Goal: Task Accomplishment & Management: Manage account settings

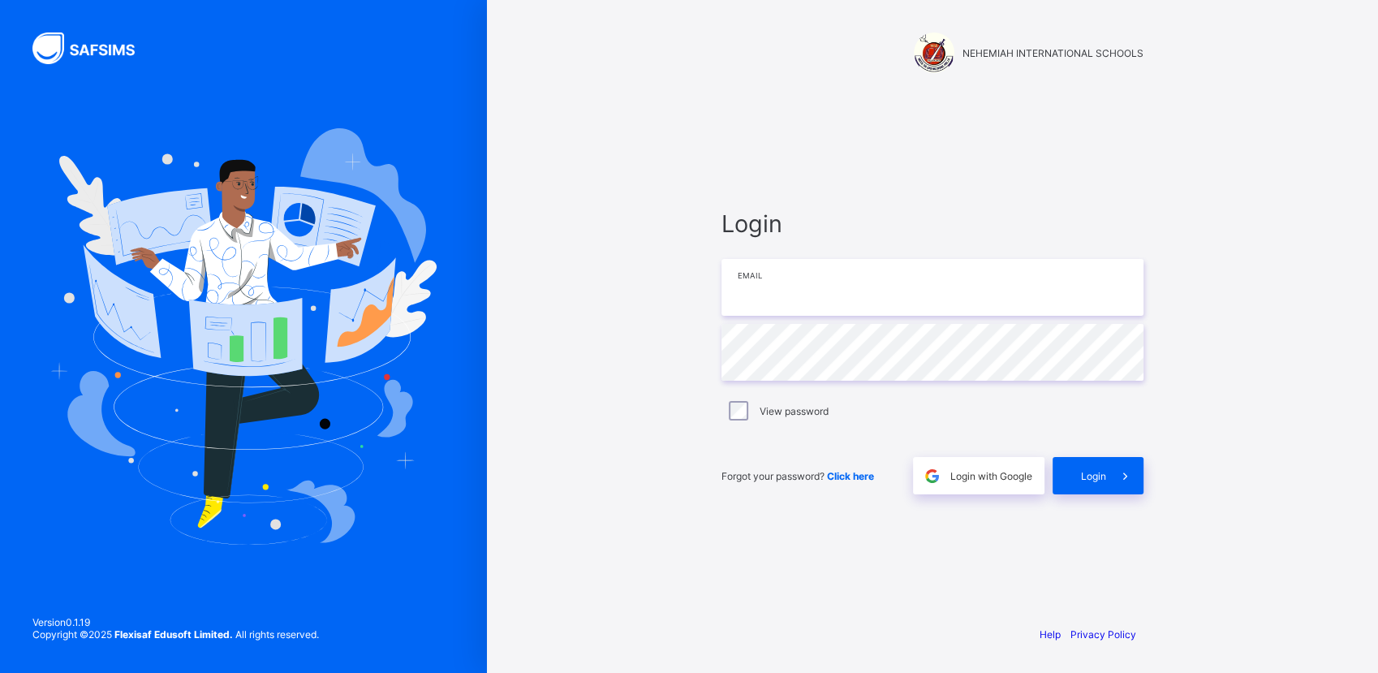
type input "**********"
click at [1094, 485] on div "Login" at bounding box center [1098, 475] width 91 height 37
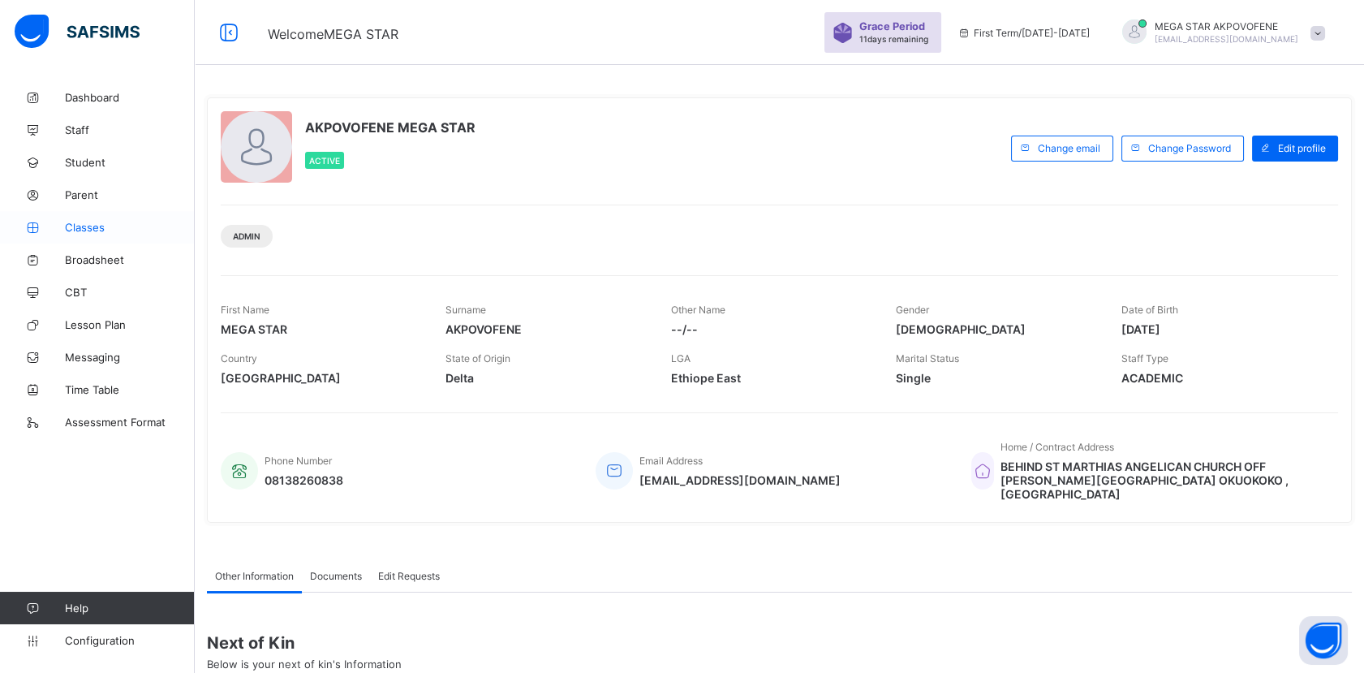
click at [99, 237] on link "Classes" at bounding box center [97, 227] width 195 height 32
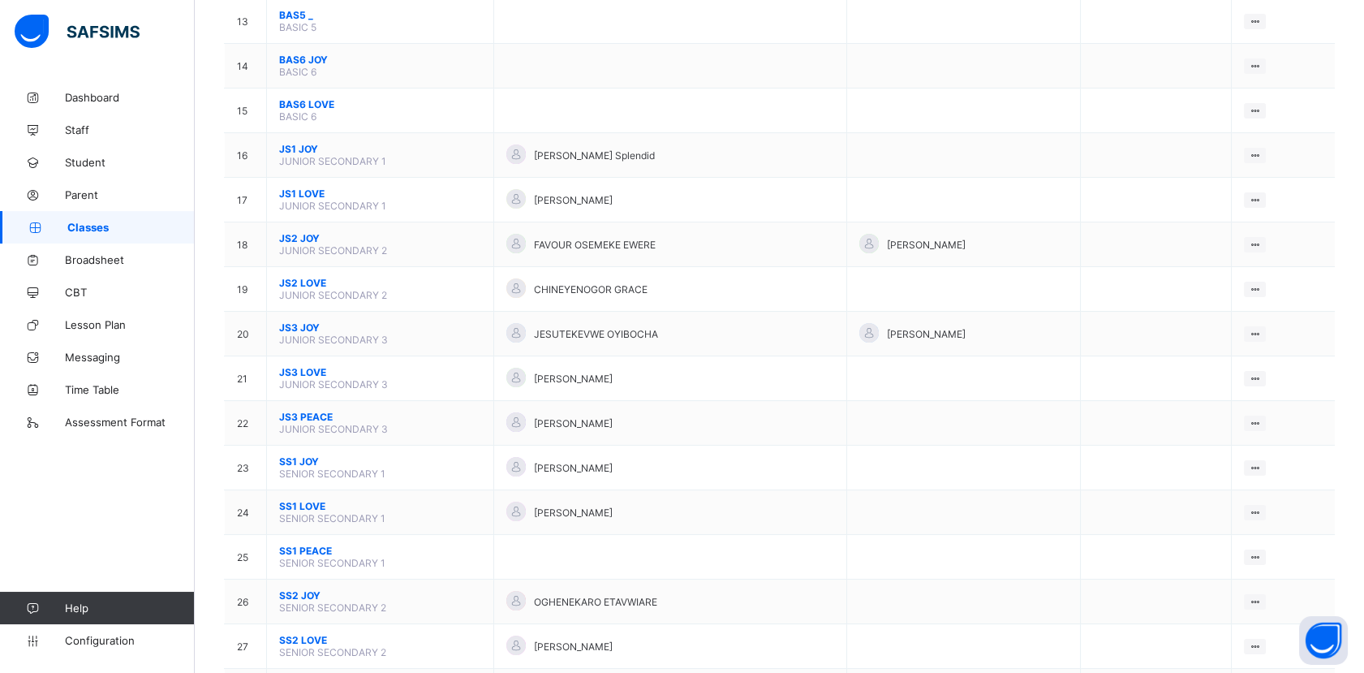
scroll to position [730, 0]
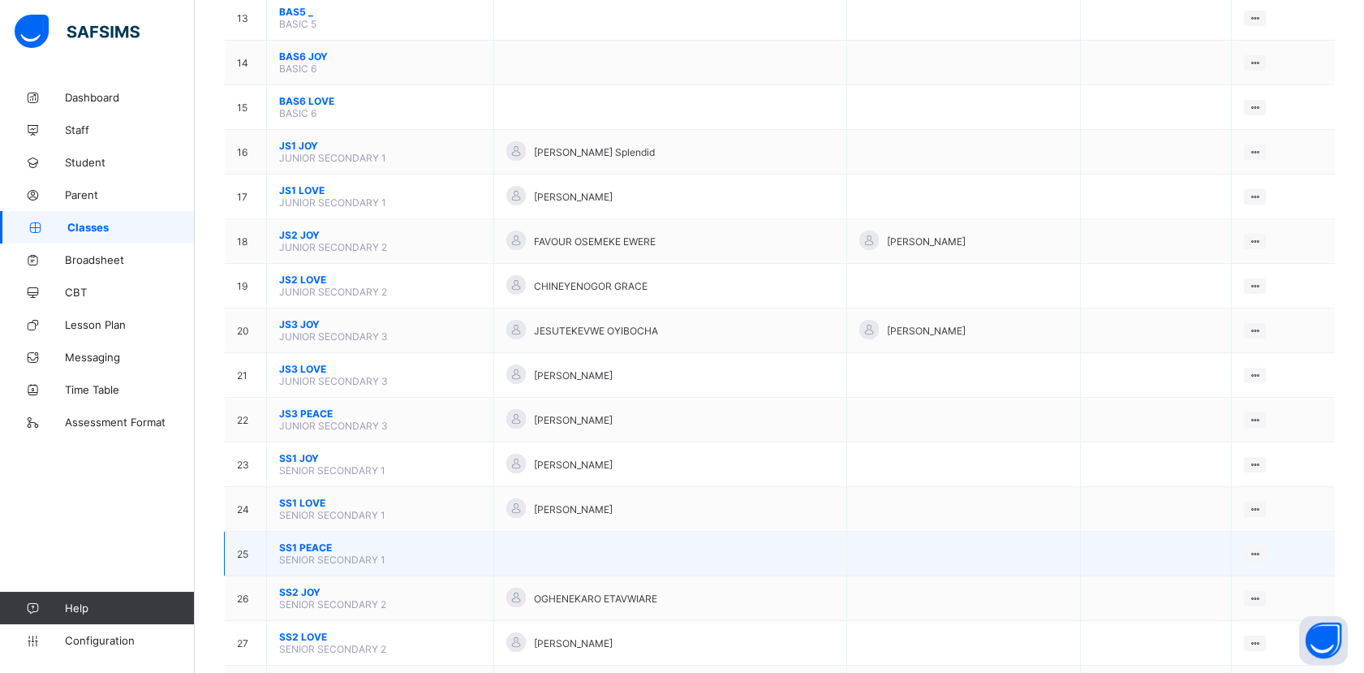
click at [325, 541] on span "SS1 PEACE" at bounding box center [380, 547] width 202 height 12
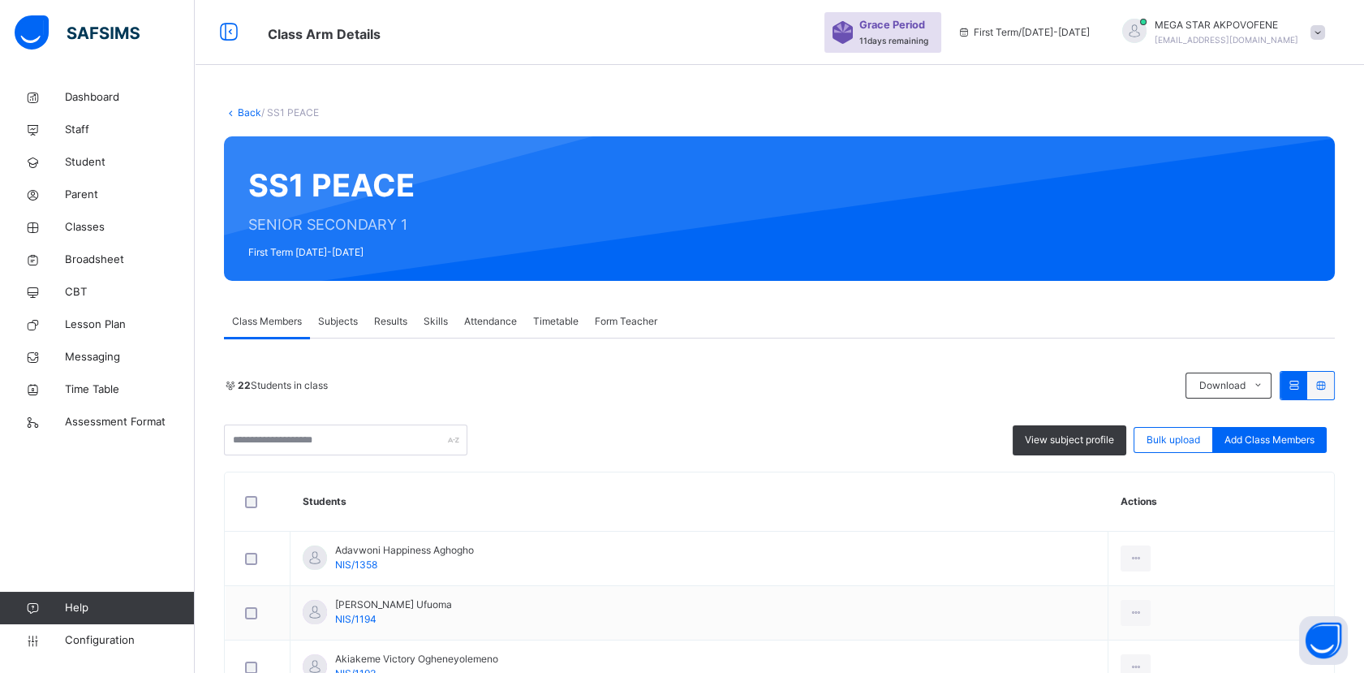
click at [638, 325] on span "Form Teacher" at bounding box center [626, 321] width 62 height 15
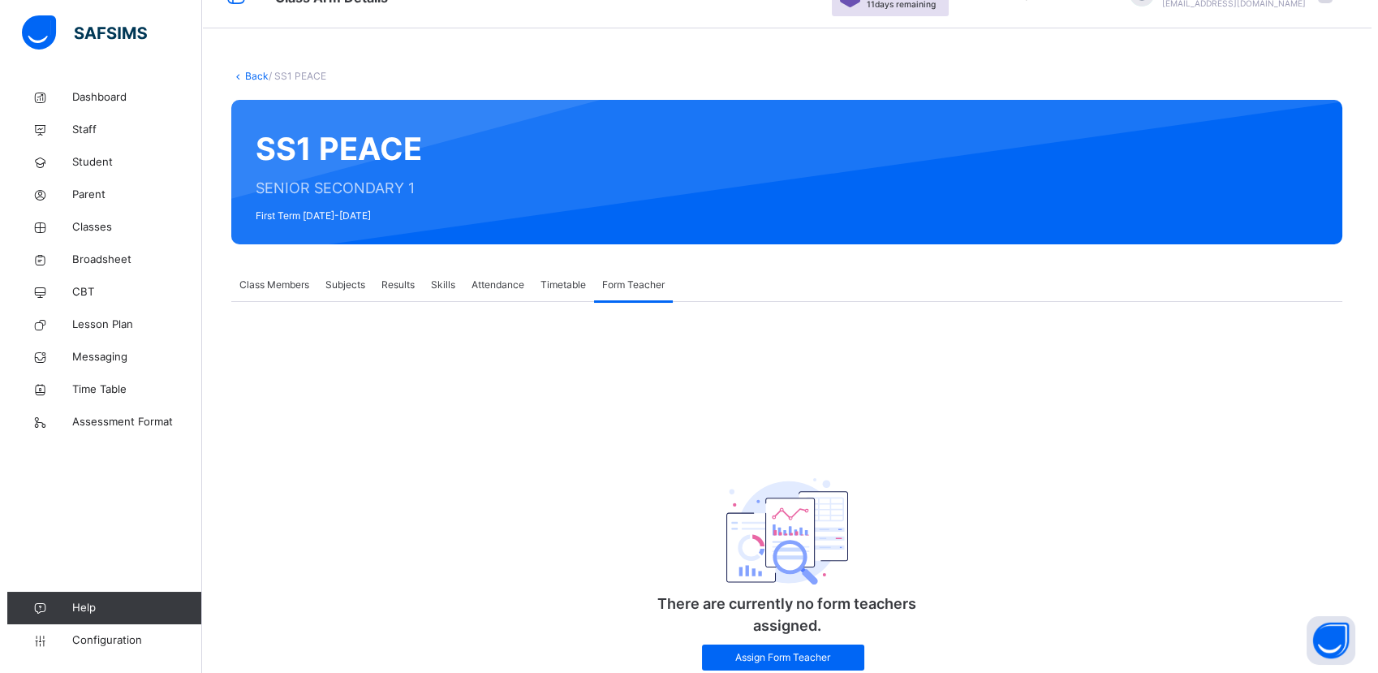
scroll to position [92, 0]
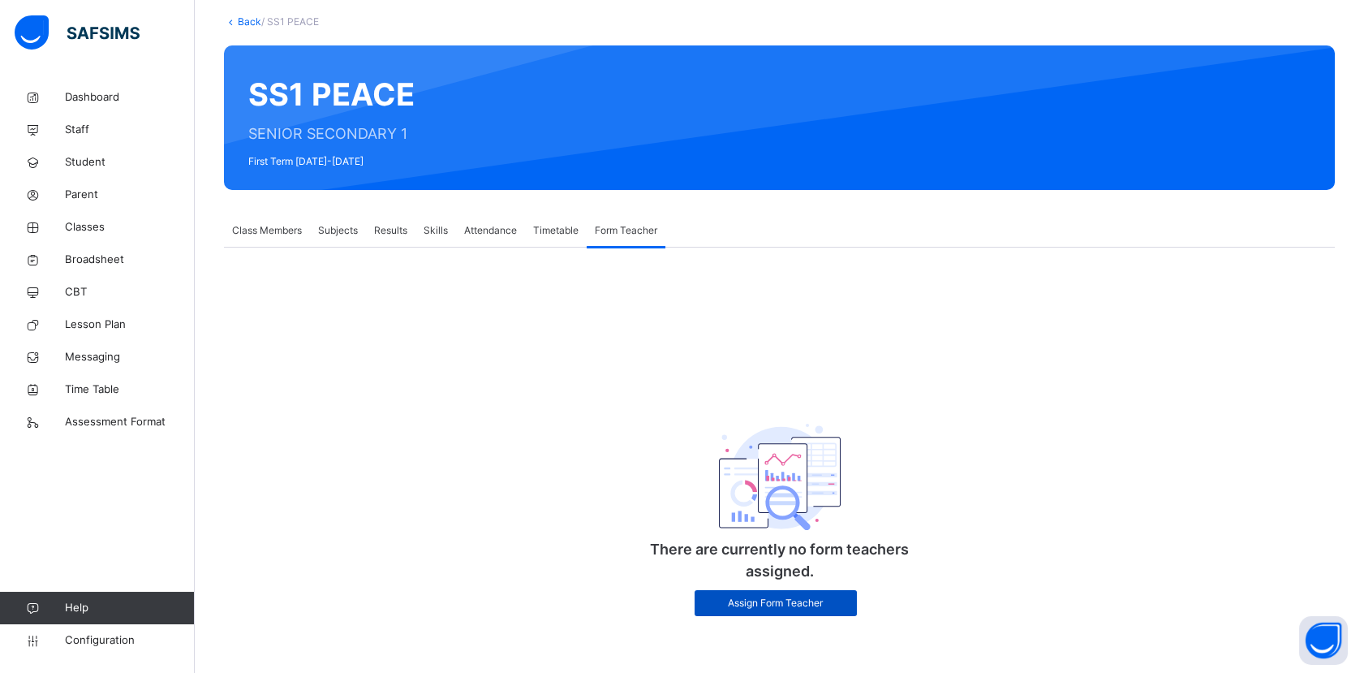
click at [753, 604] on span "Assign Form Teacher" at bounding box center [776, 603] width 138 height 15
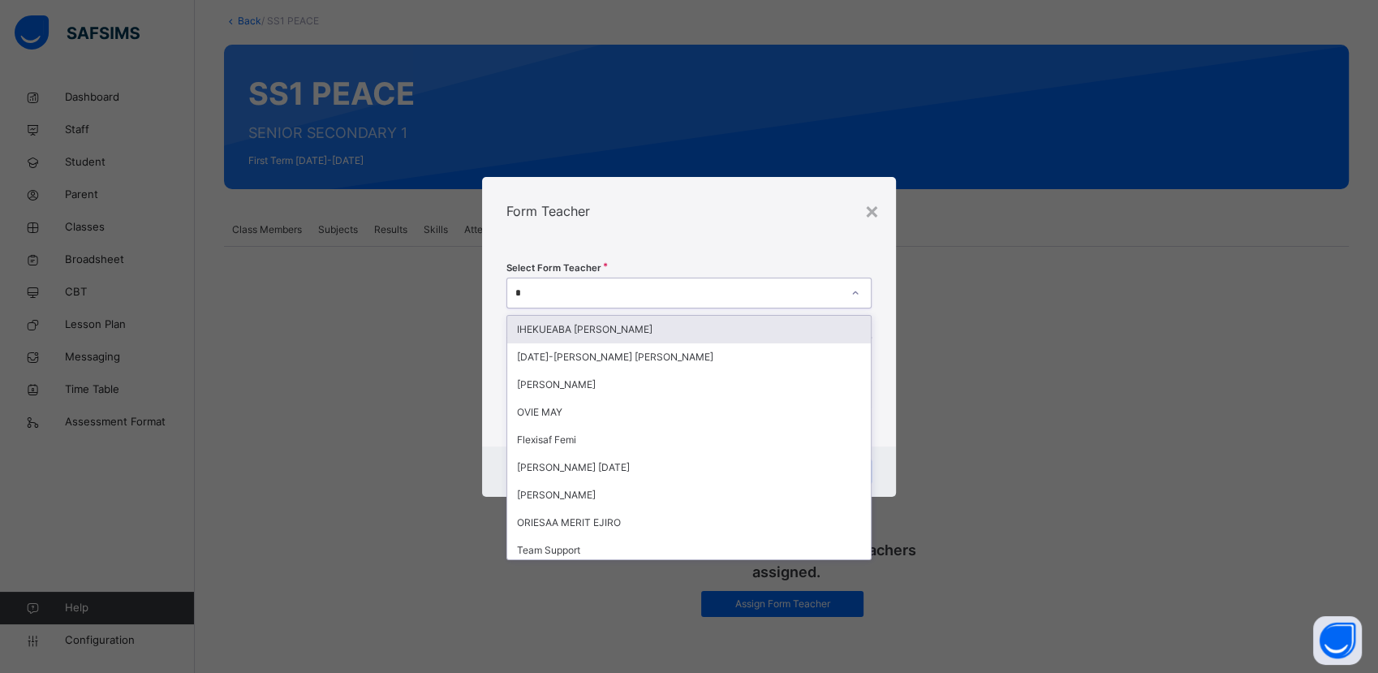
type input "**"
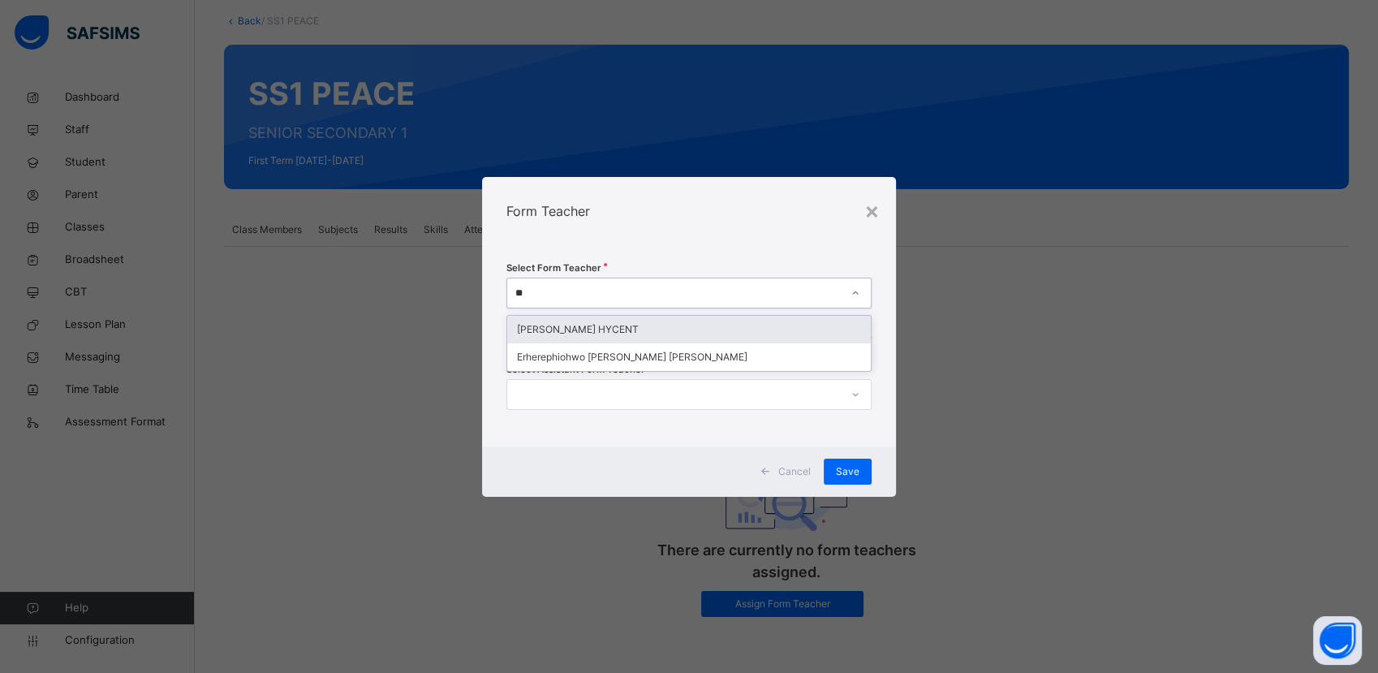
click at [674, 328] on div "[PERSON_NAME] HYCENT" at bounding box center [688, 330] width 363 height 28
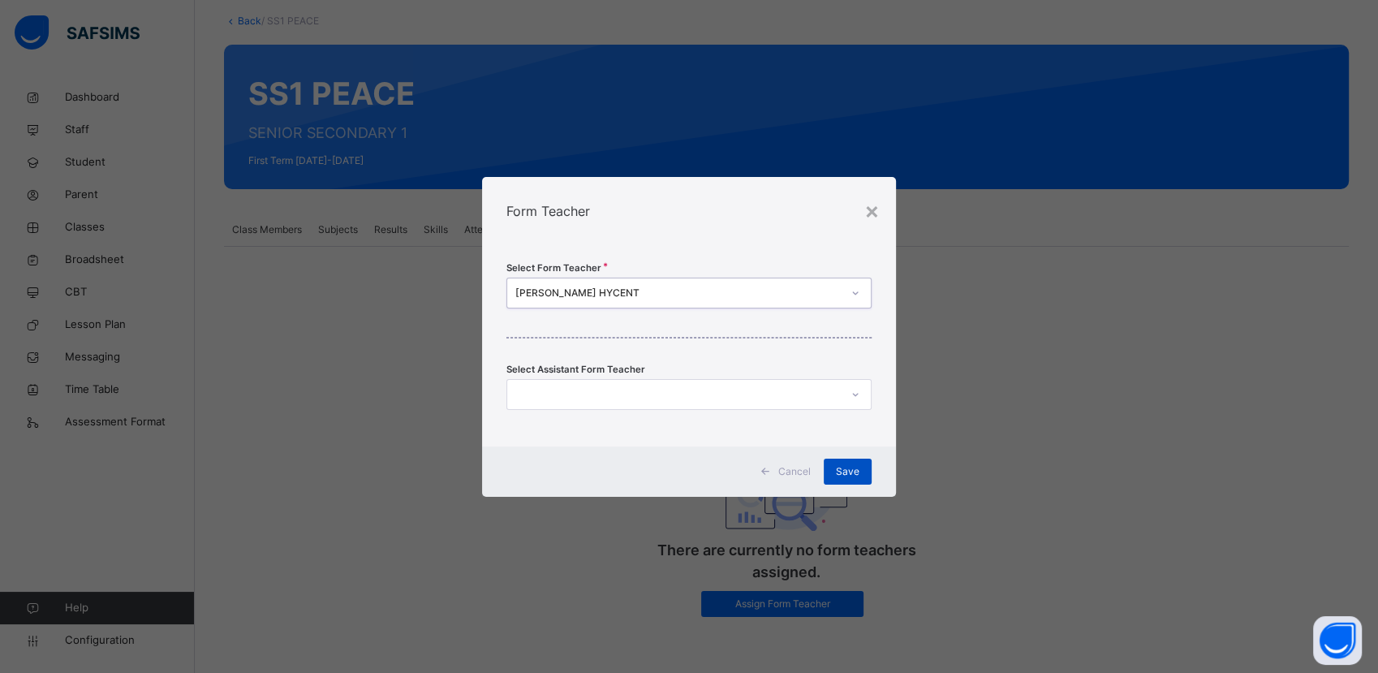
click at [849, 477] on span "Save" at bounding box center [848, 471] width 24 height 15
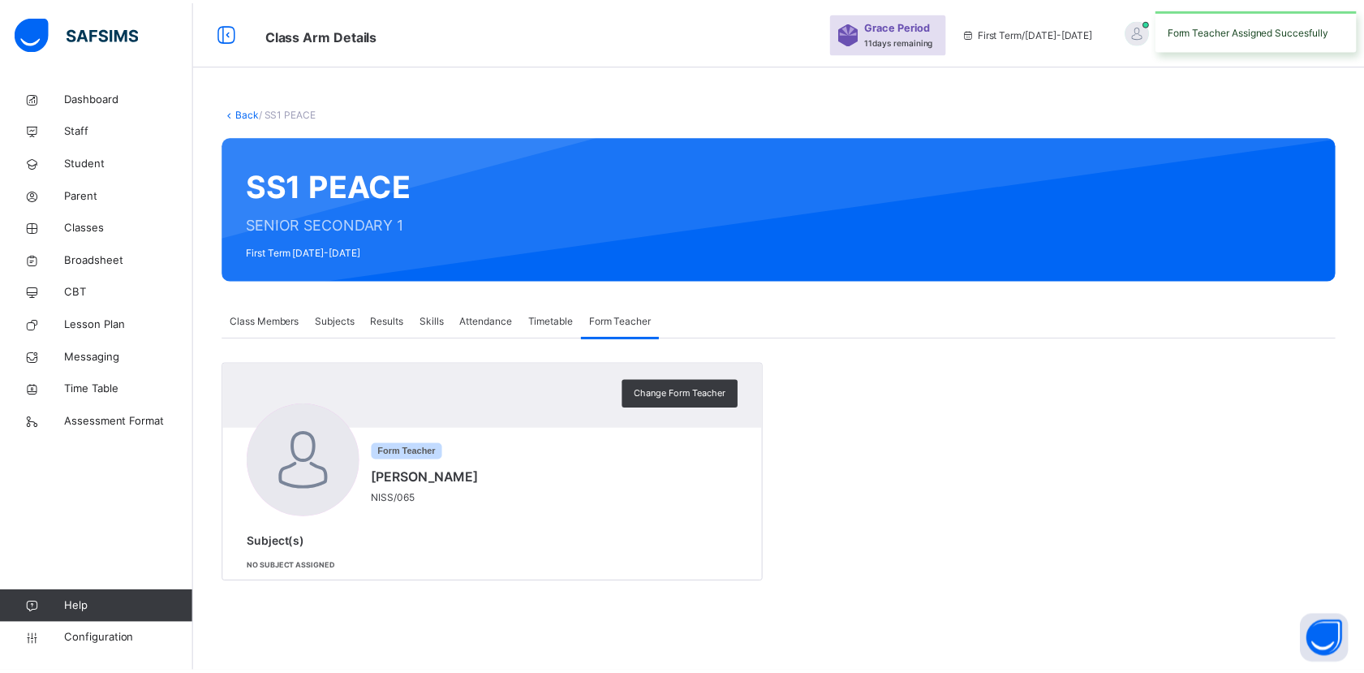
scroll to position [0, 0]
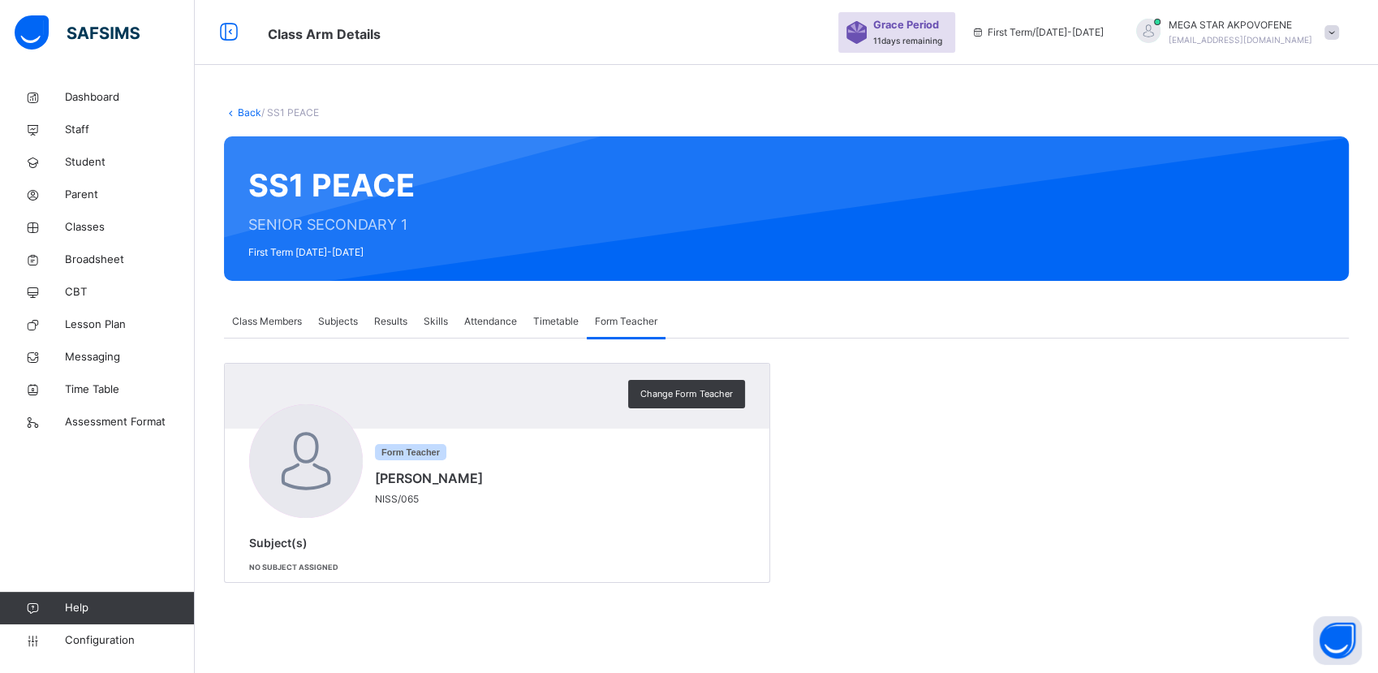
click at [348, 321] on span "Subjects" at bounding box center [338, 321] width 40 height 15
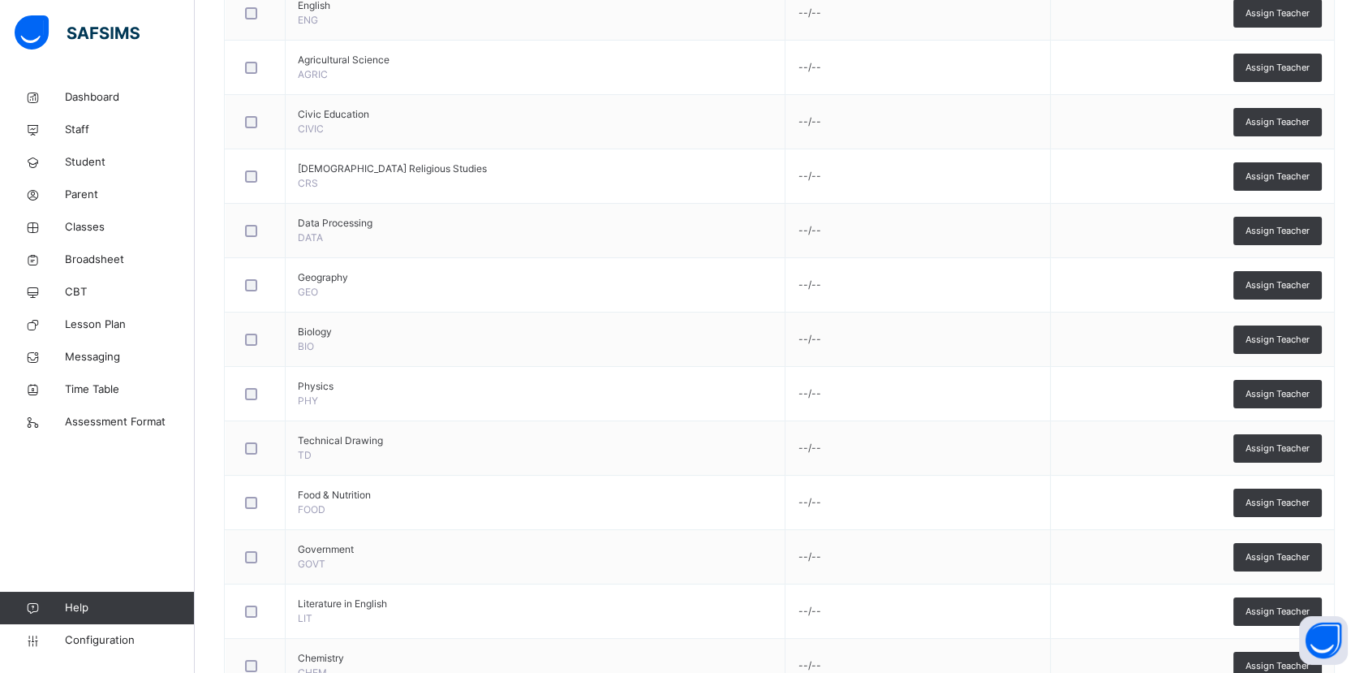
scroll to position [541, 0]
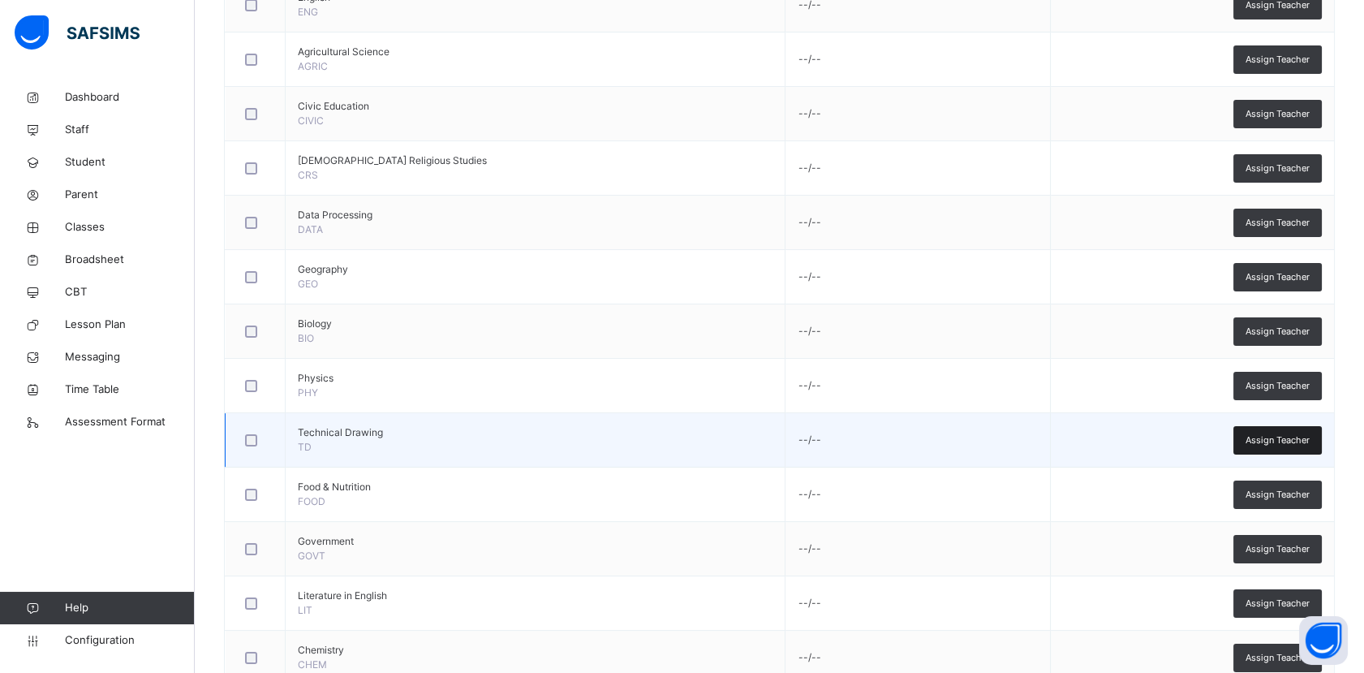
click at [1274, 442] on span "Assign Teacher" at bounding box center [1278, 440] width 64 height 14
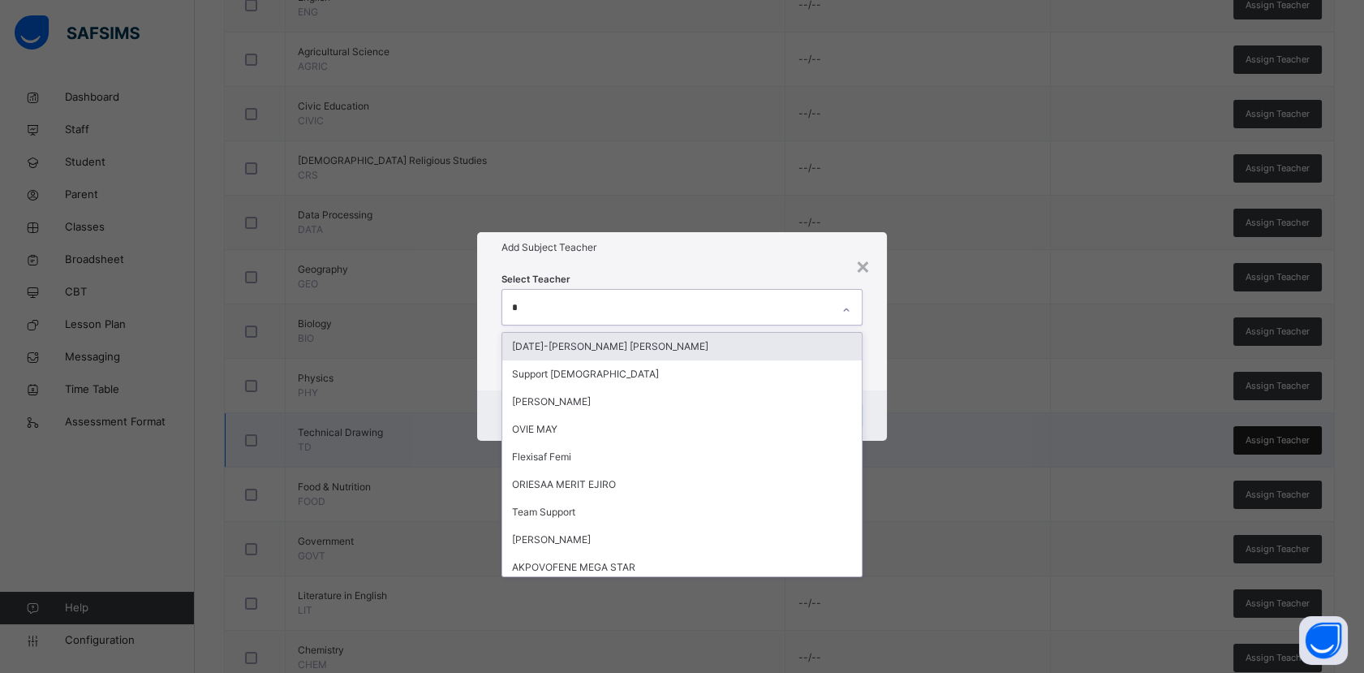
type input "**"
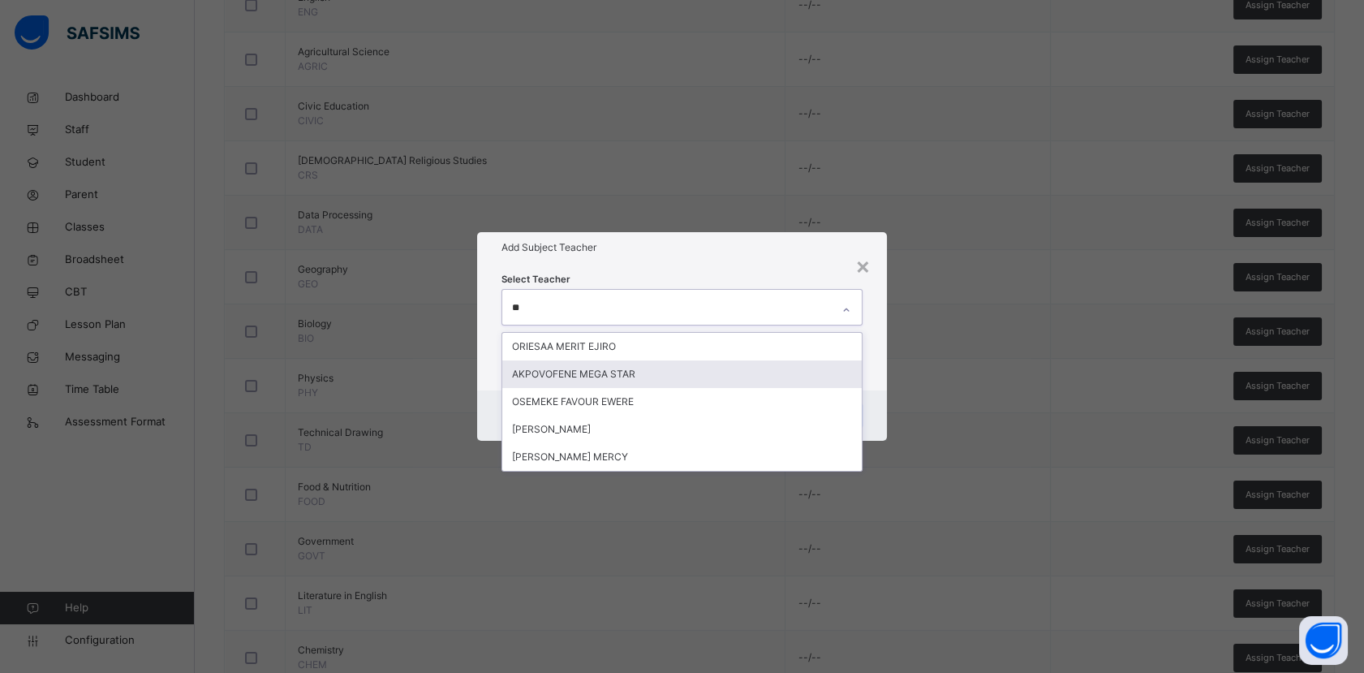
click at [646, 371] on div "AKPOVOFENE MEGA STAR" at bounding box center [681, 374] width 359 height 28
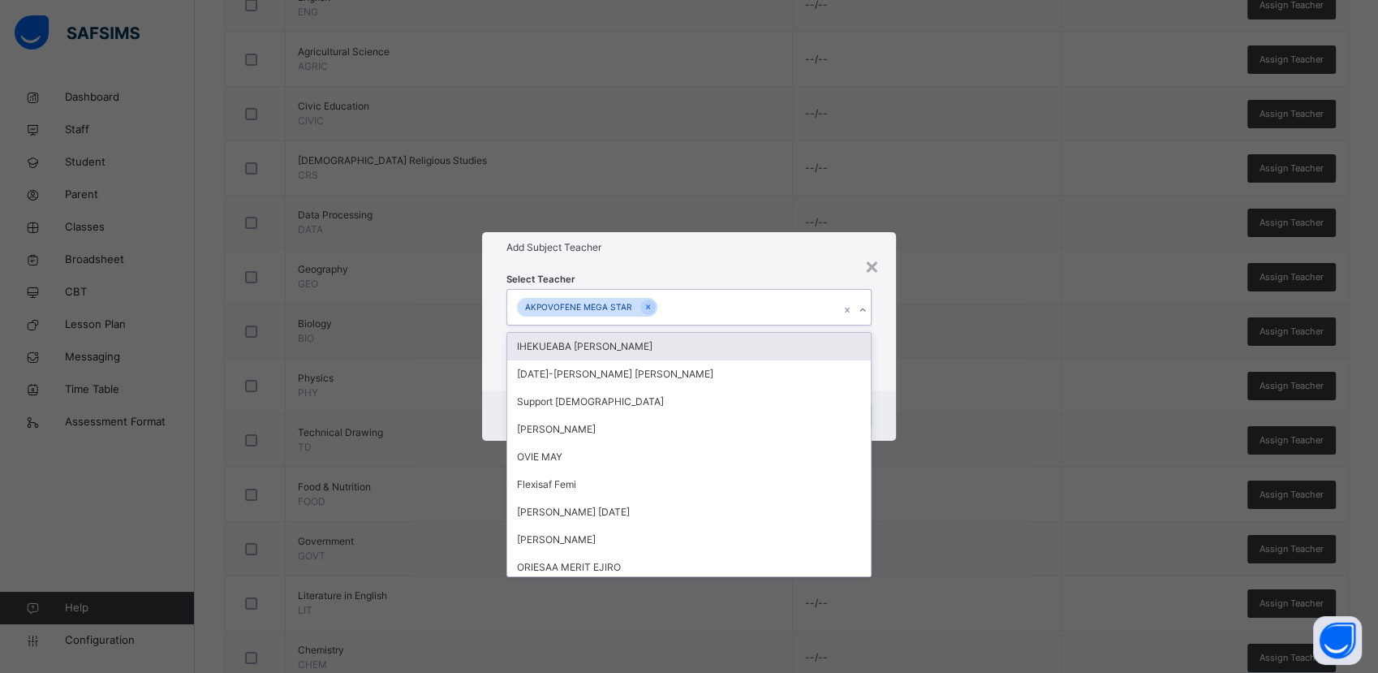
click at [863, 312] on icon at bounding box center [863, 310] width 10 height 16
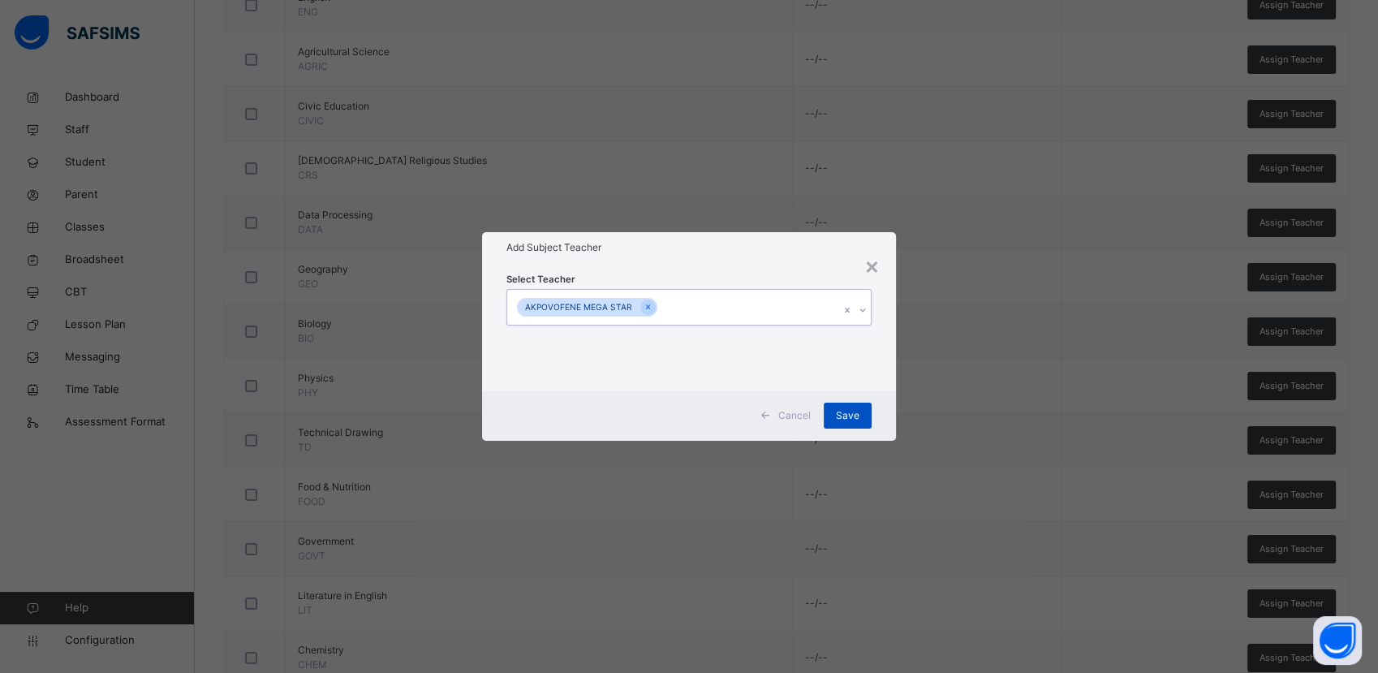
click at [849, 416] on span "Save" at bounding box center [848, 415] width 24 height 15
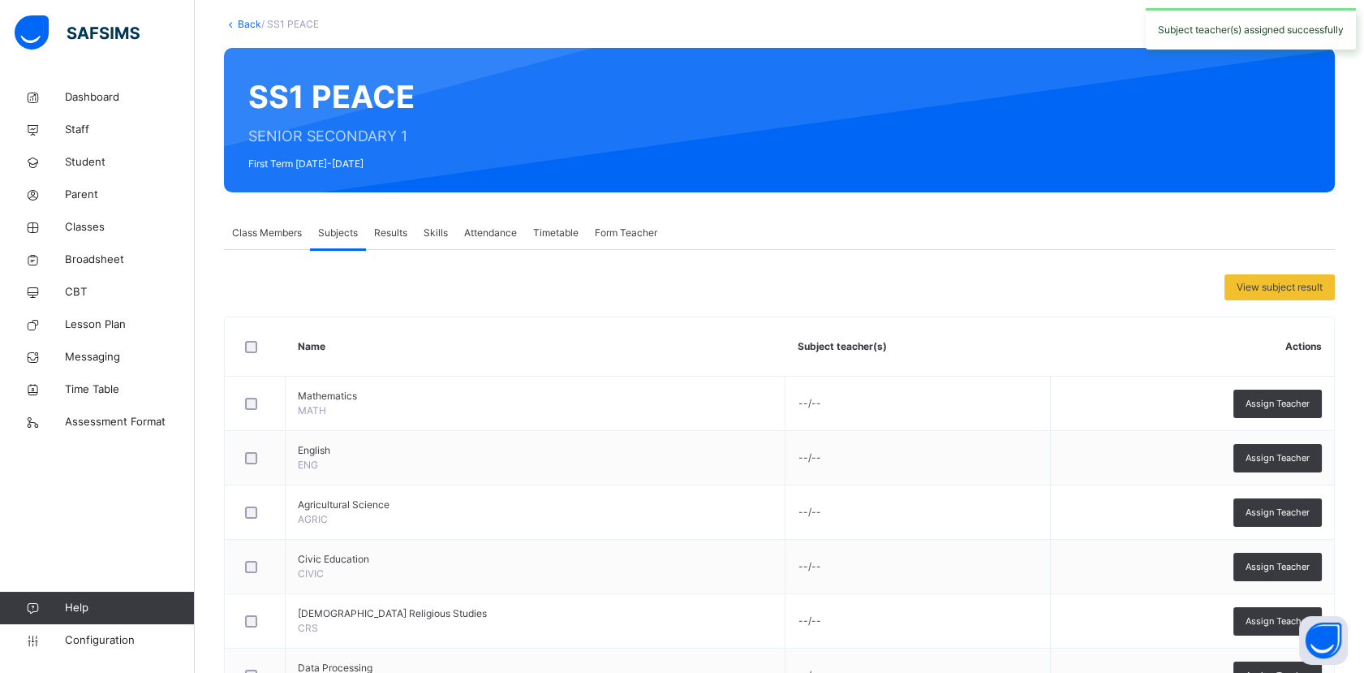
scroll to position [0, 0]
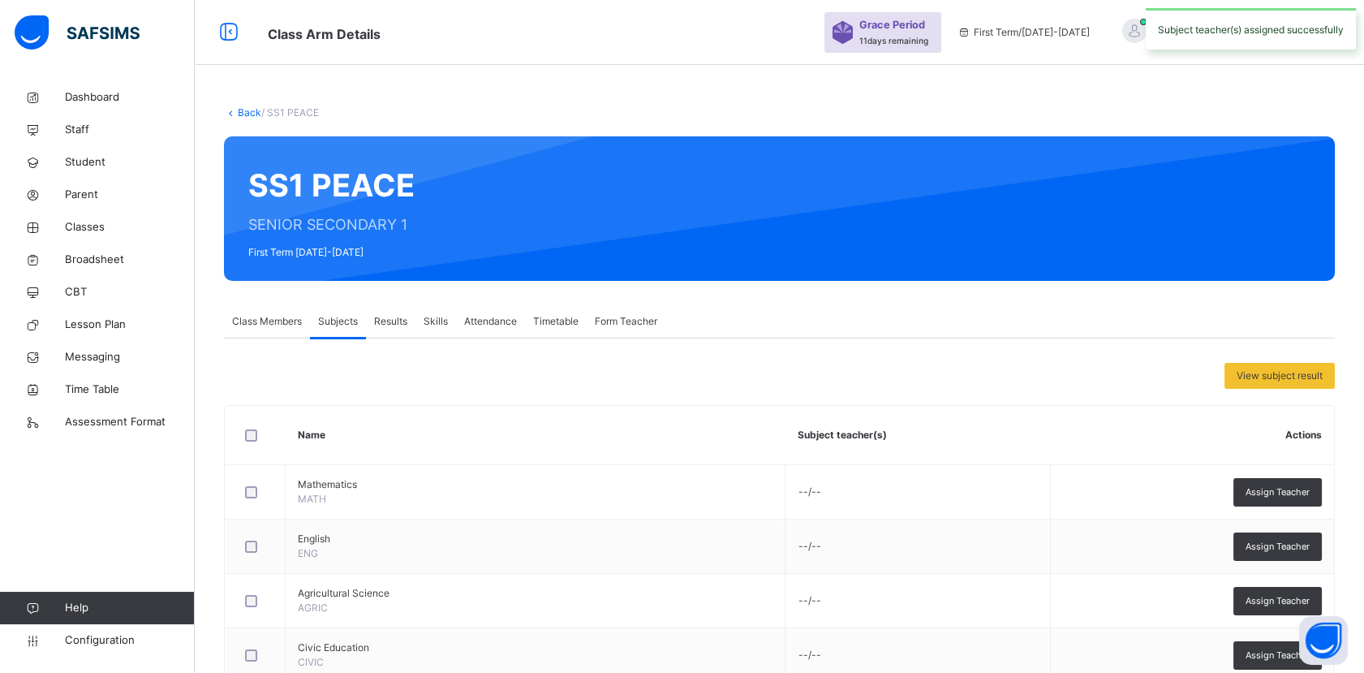
click at [273, 321] on span "Class Members" at bounding box center [267, 321] width 70 height 15
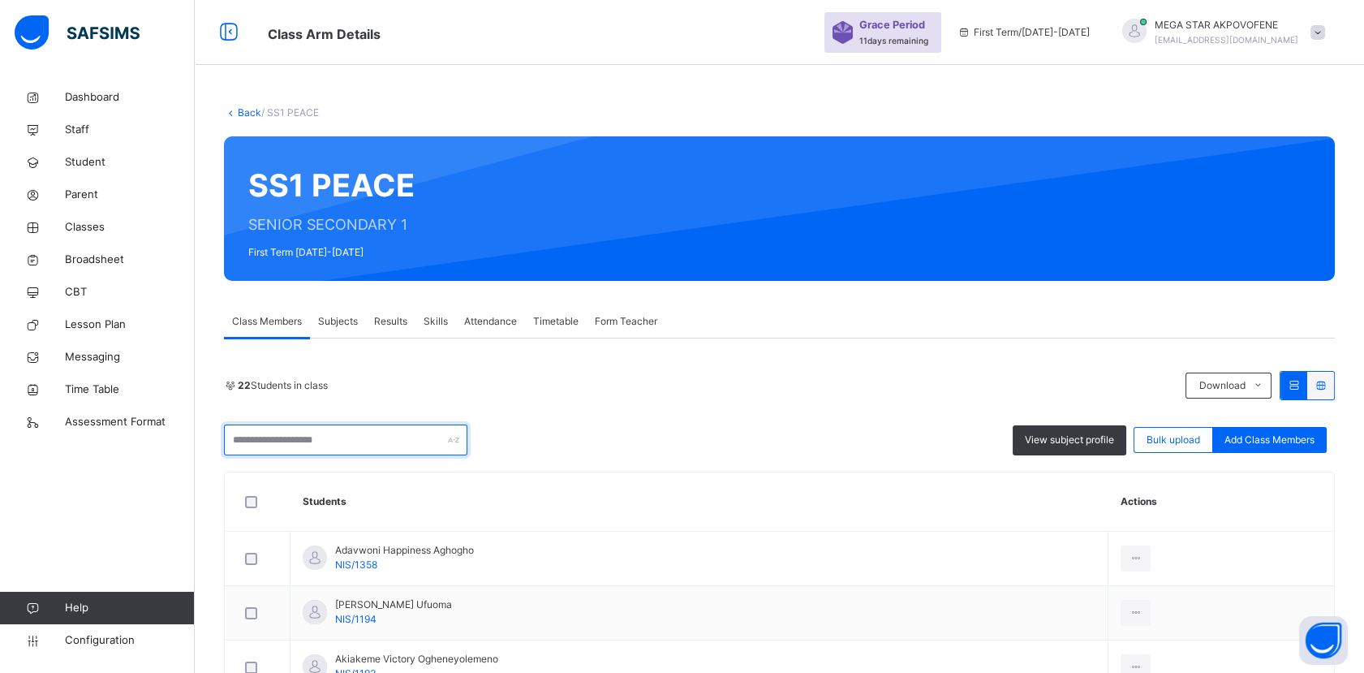
click at [337, 443] on input "text" at bounding box center [345, 439] width 243 height 31
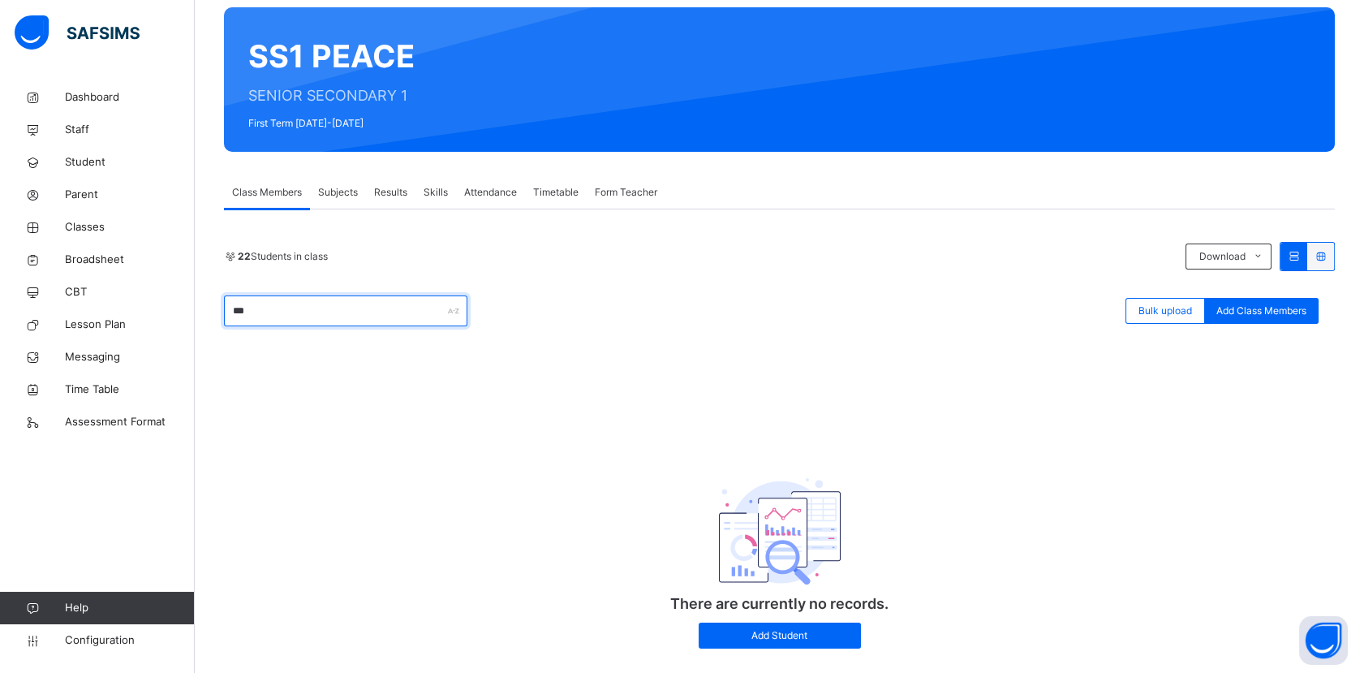
scroll to position [162, 0]
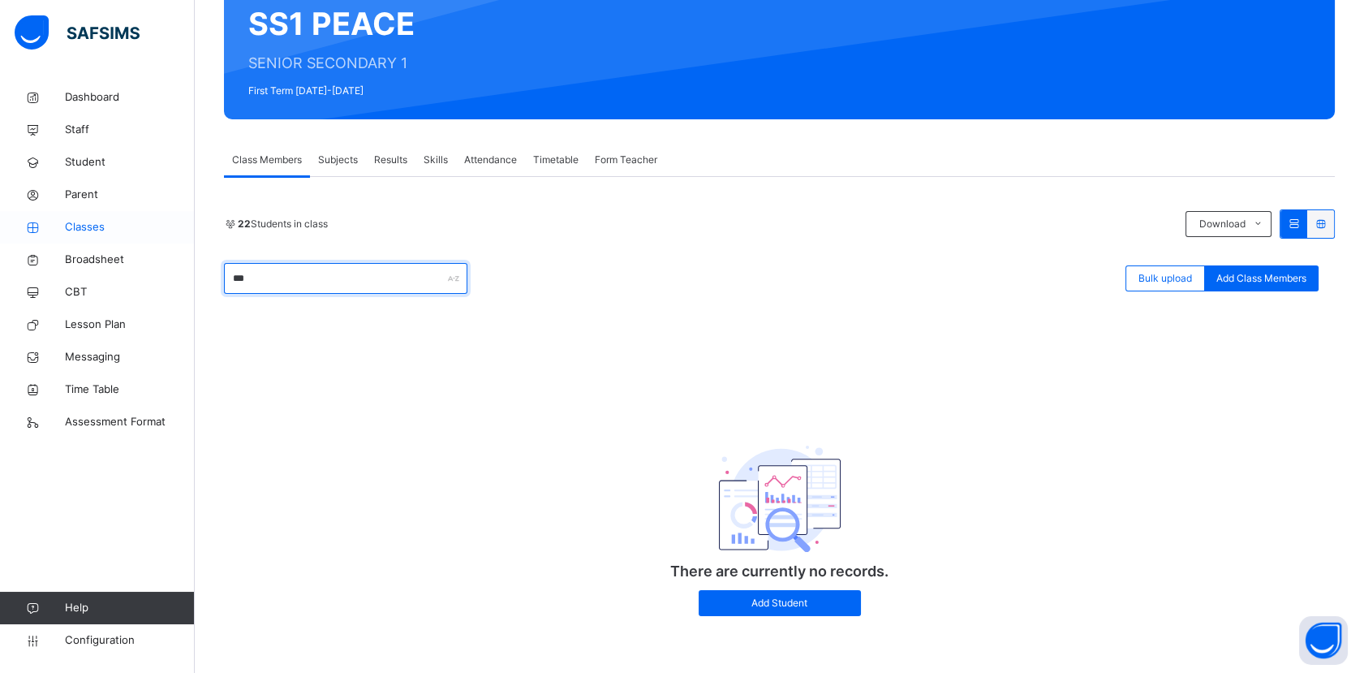
type input "***"
click at [86, 228] on span "Classes" at bounding box center [130, 227] width 130 height 16
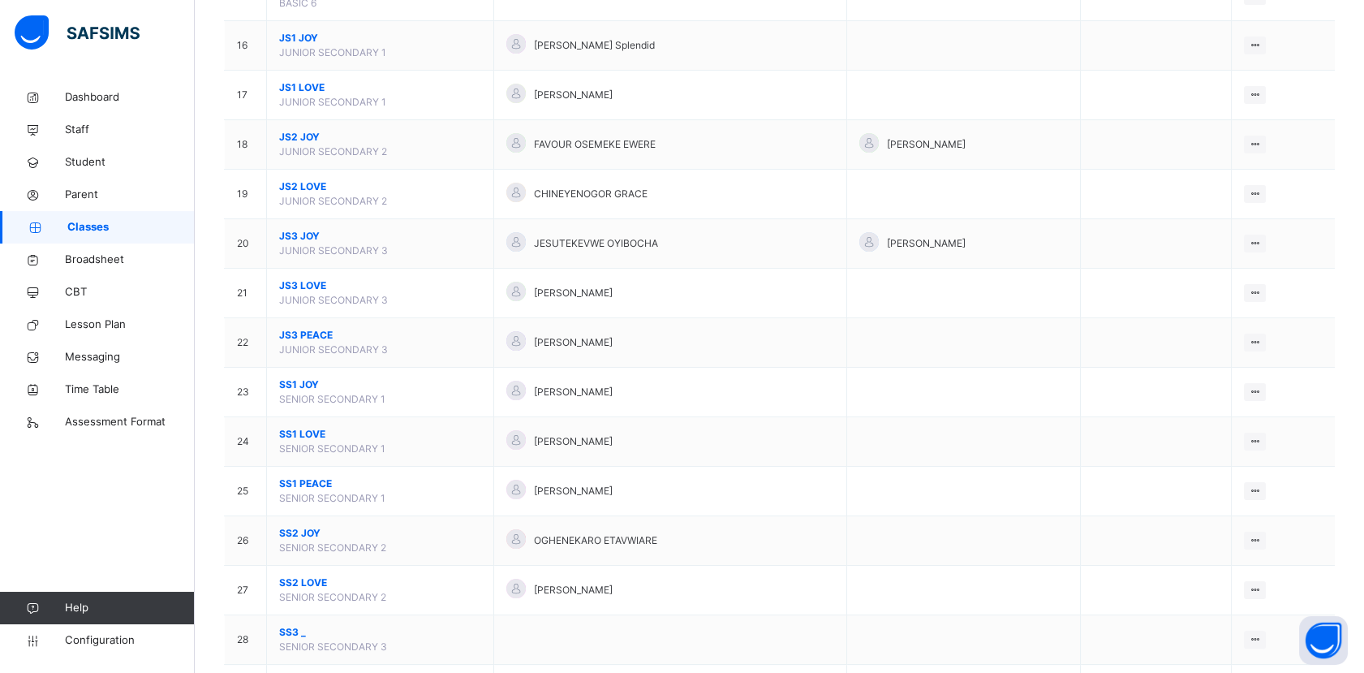
scroll to position [926, 0]
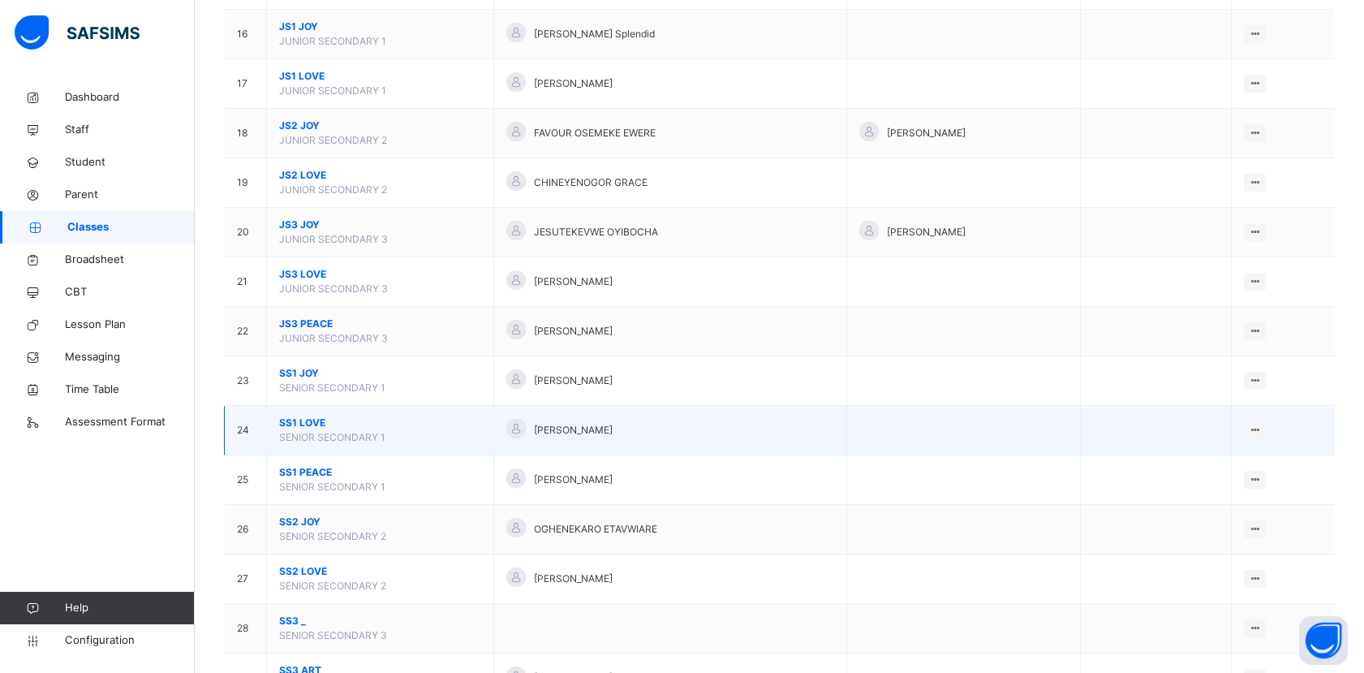
click at [331, 422] on span "SS1 LOVE" at bounding box center [380, 422] width 202 height 15
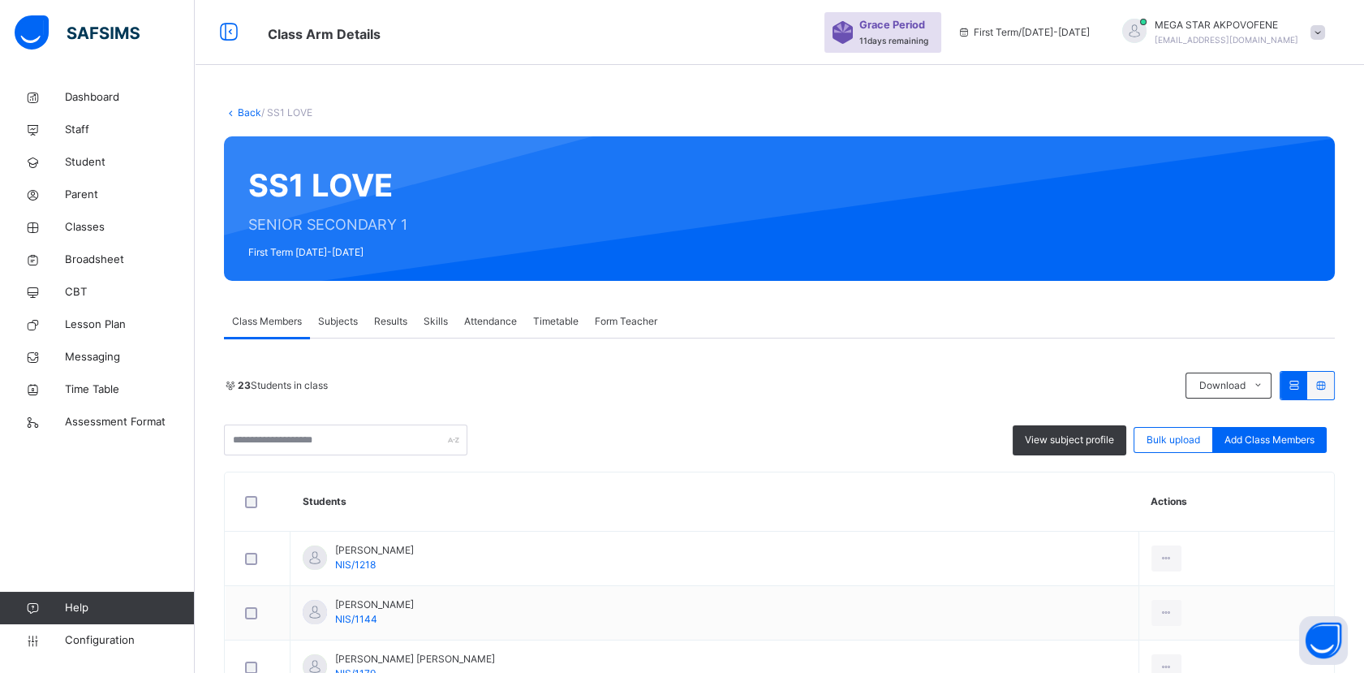
scroll to position [182, 0]
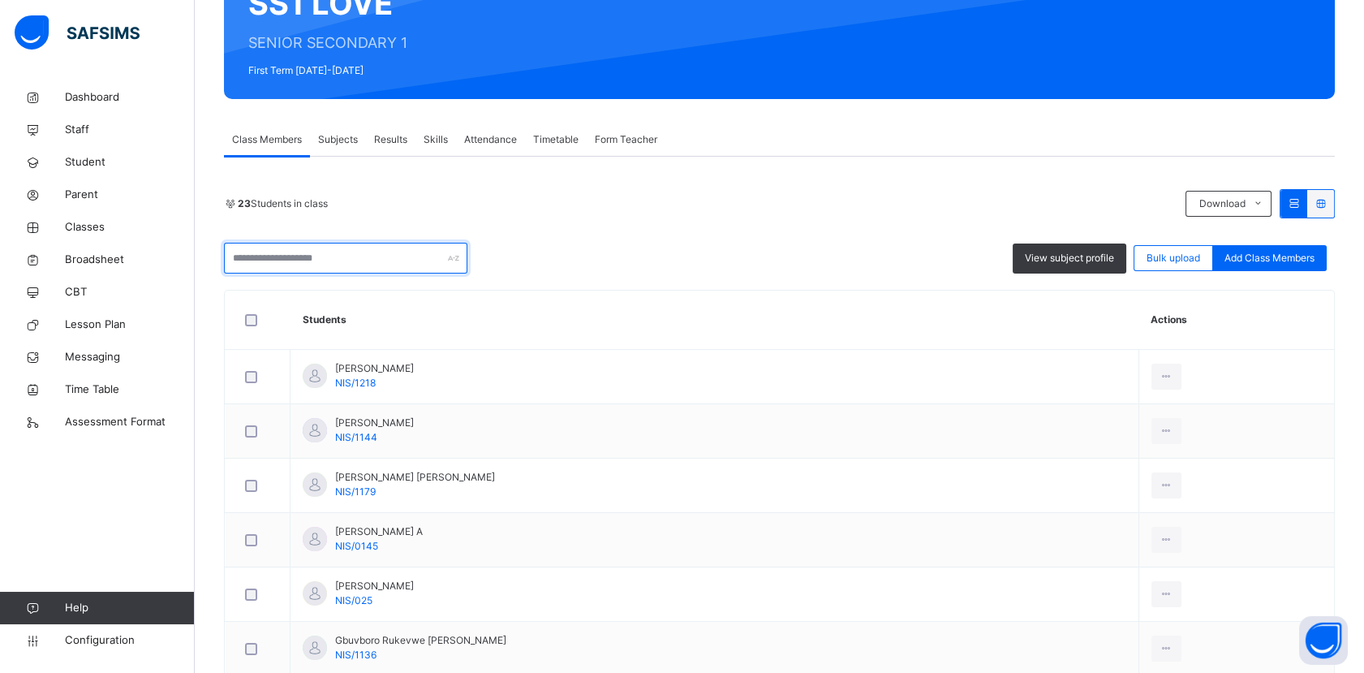
click at [401, 252] on input "text" at bounding box center [345, 258] width 243 height 31
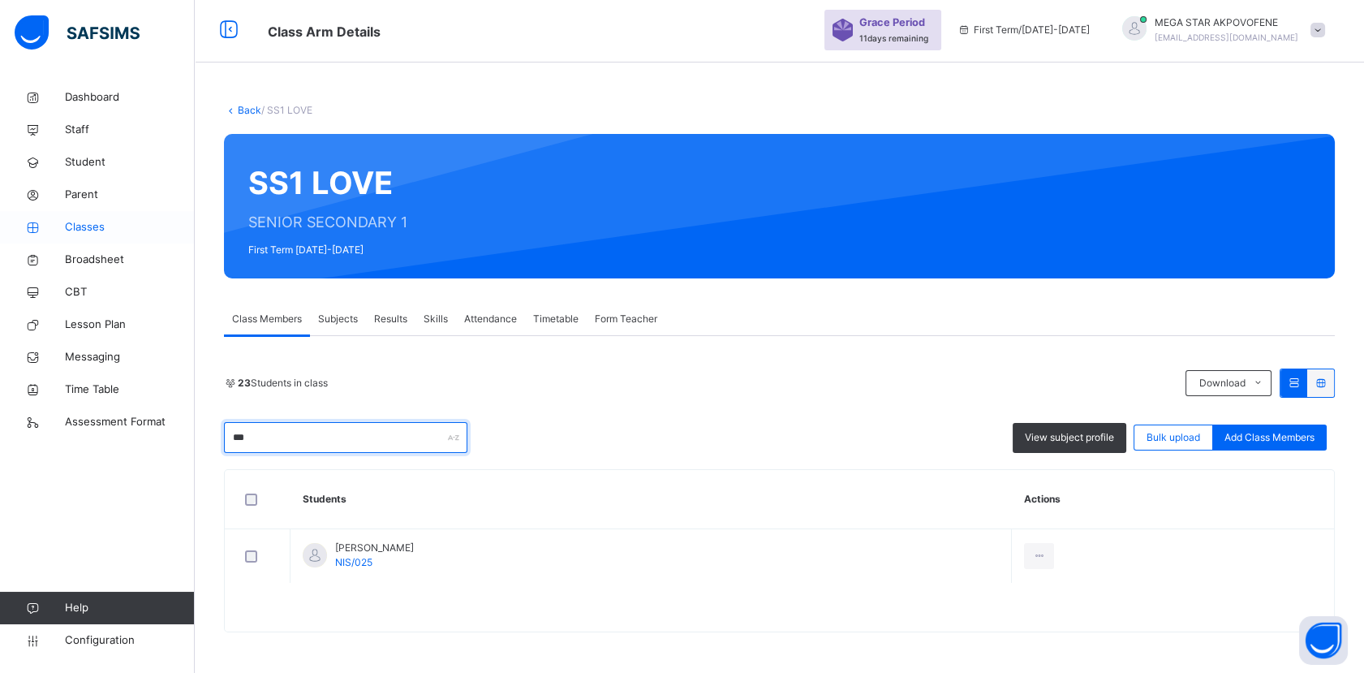
scroll to position [1, 0]
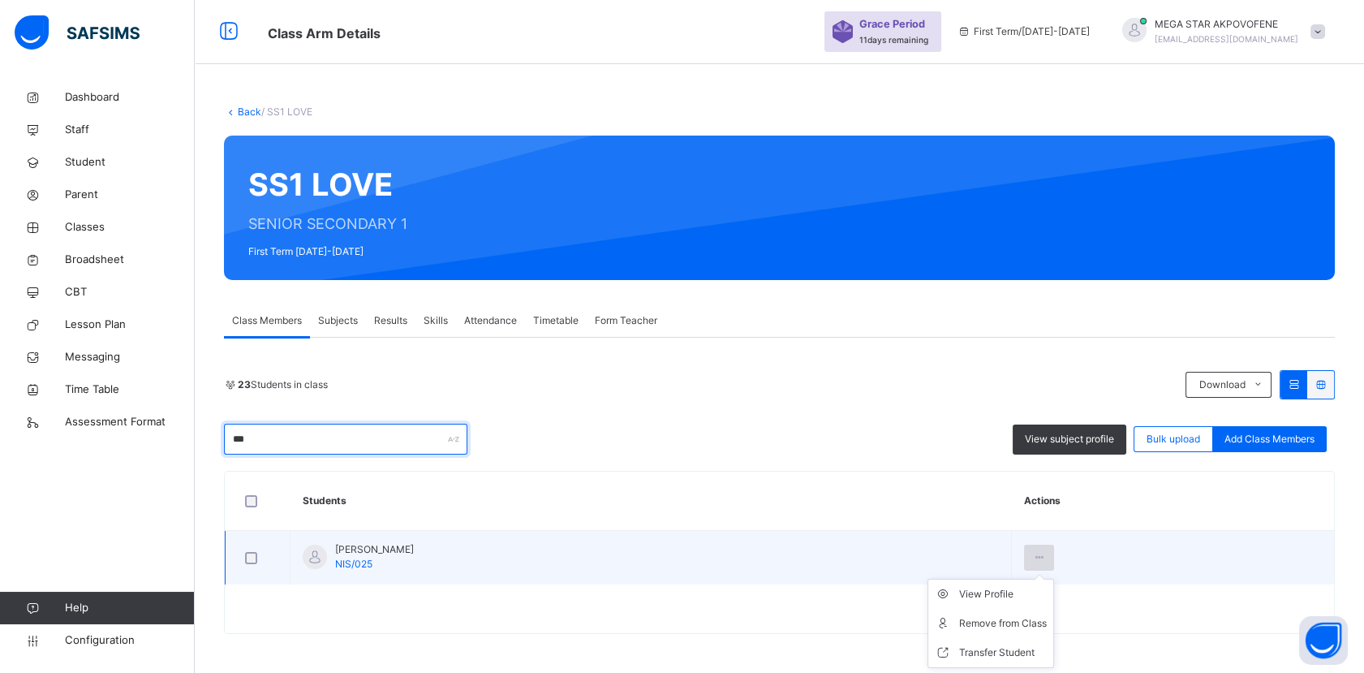
type input "***"
click at [1046, 553] on icon at bounding box center [1039, 557] width 14 height 15
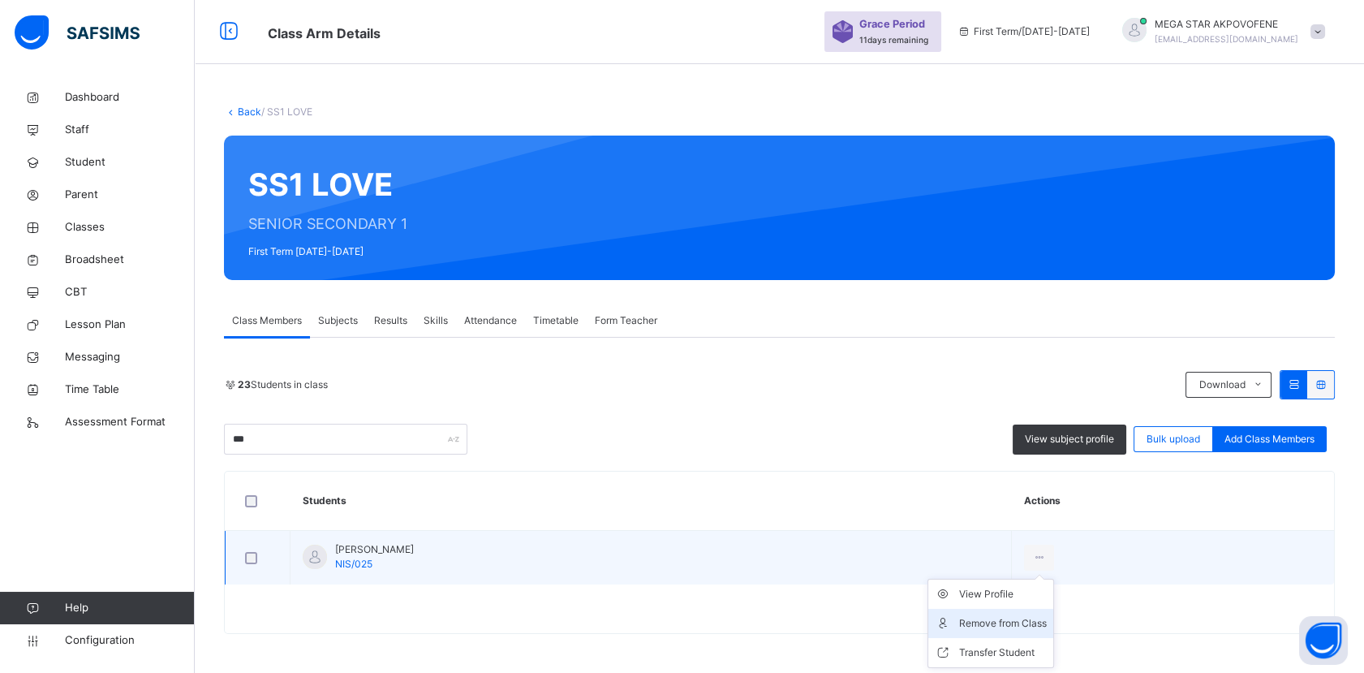
click at [1047, 624] on div "Remove from Class" at bounding box center [1003, 623] width 88 height 16
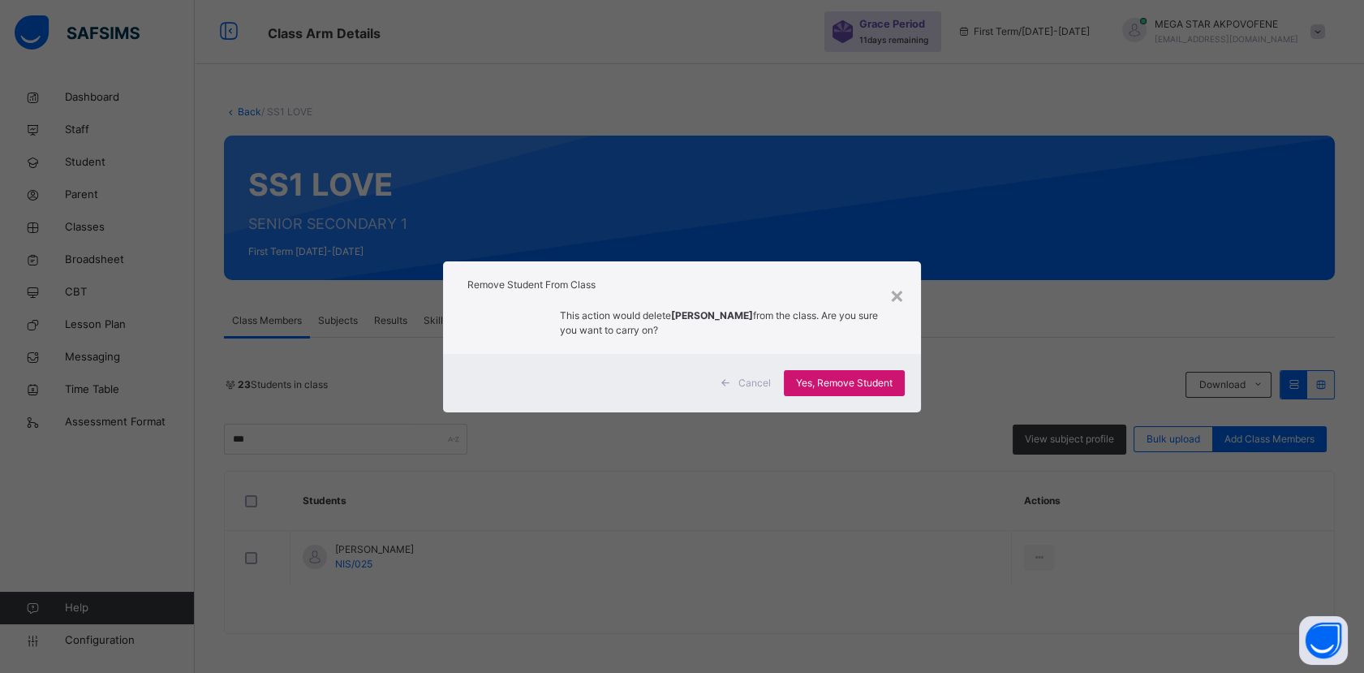
click at [865, 382] on span "Yes, Remove Student" at bounding box center [844, 383] width 97 height 15
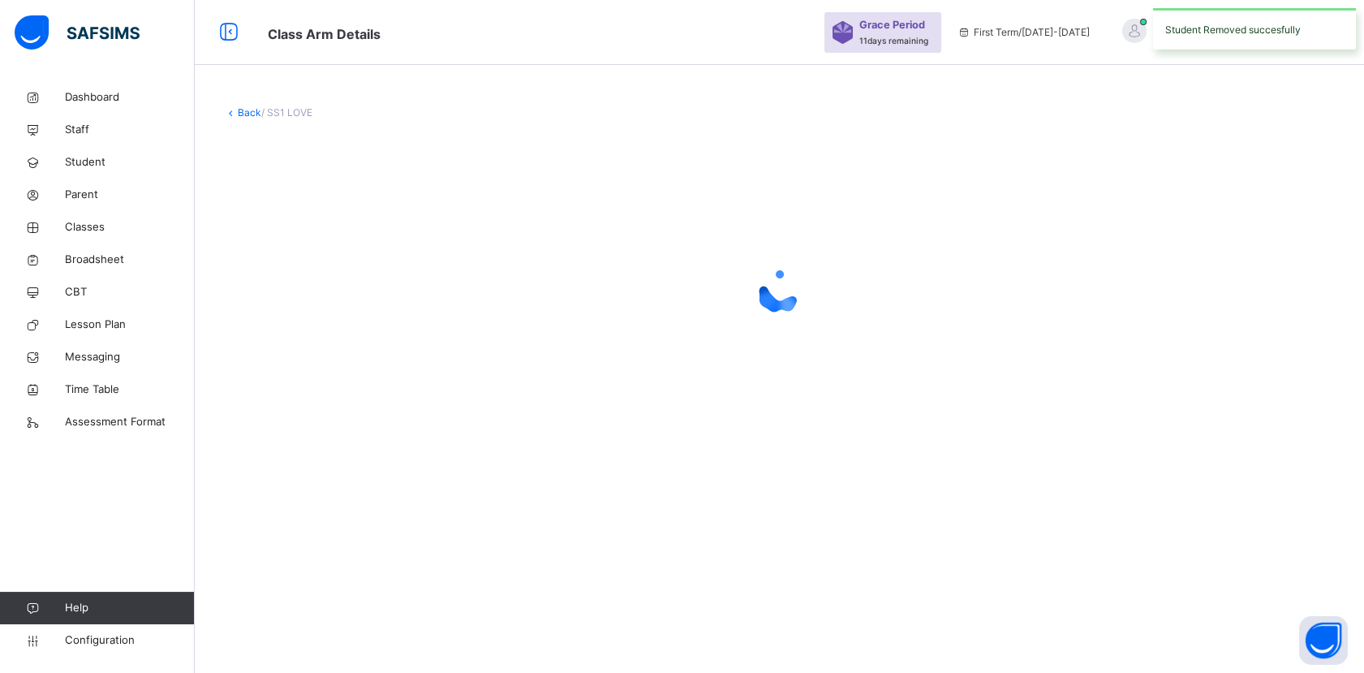
scroll to position [0, 0]
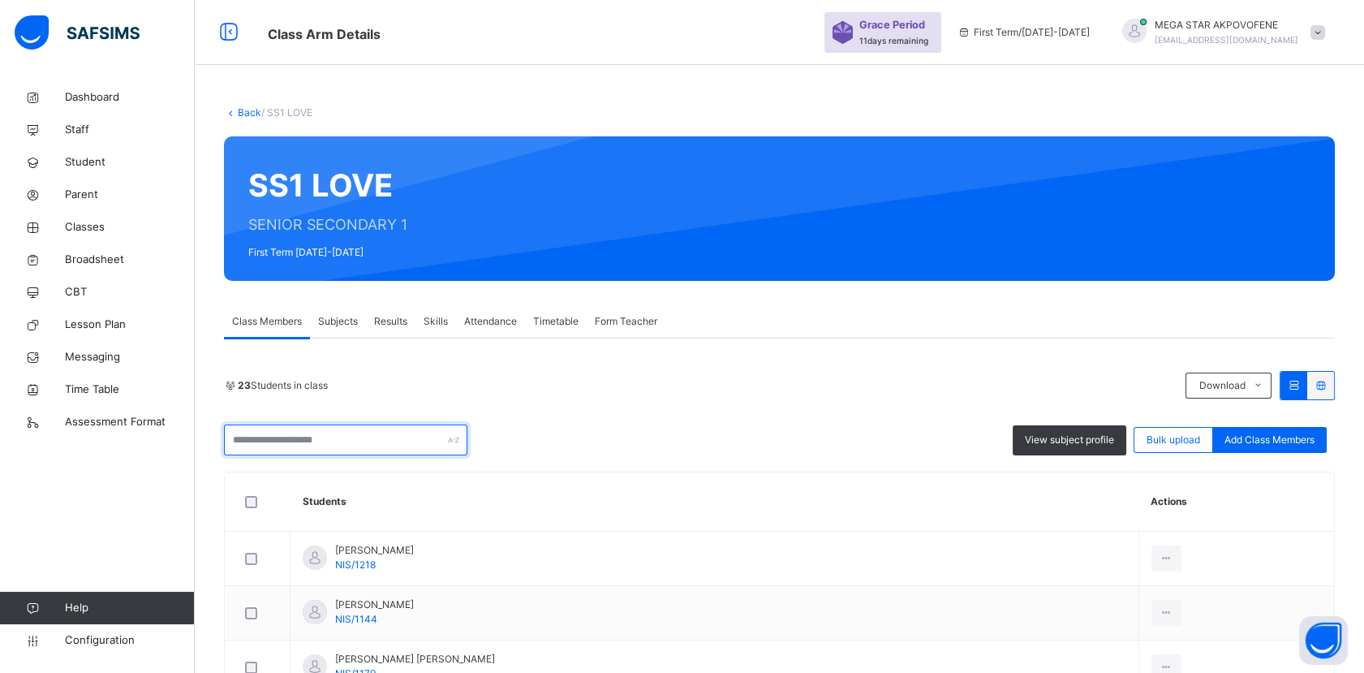
click at [368, 441] on input "text" at bounding box center [345, 439] width 243 height 31
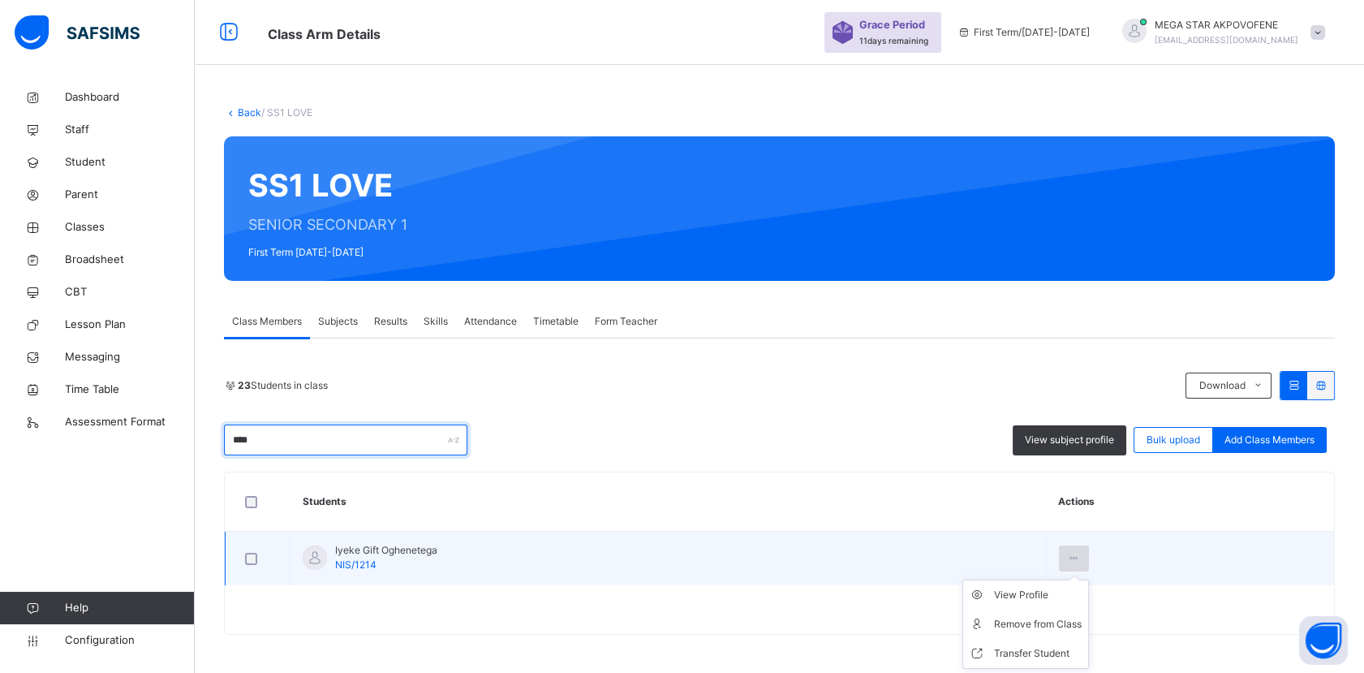
type input "****"
click at [1081, 558] on icon at bounding box center [1074, 558] width 14 height 15
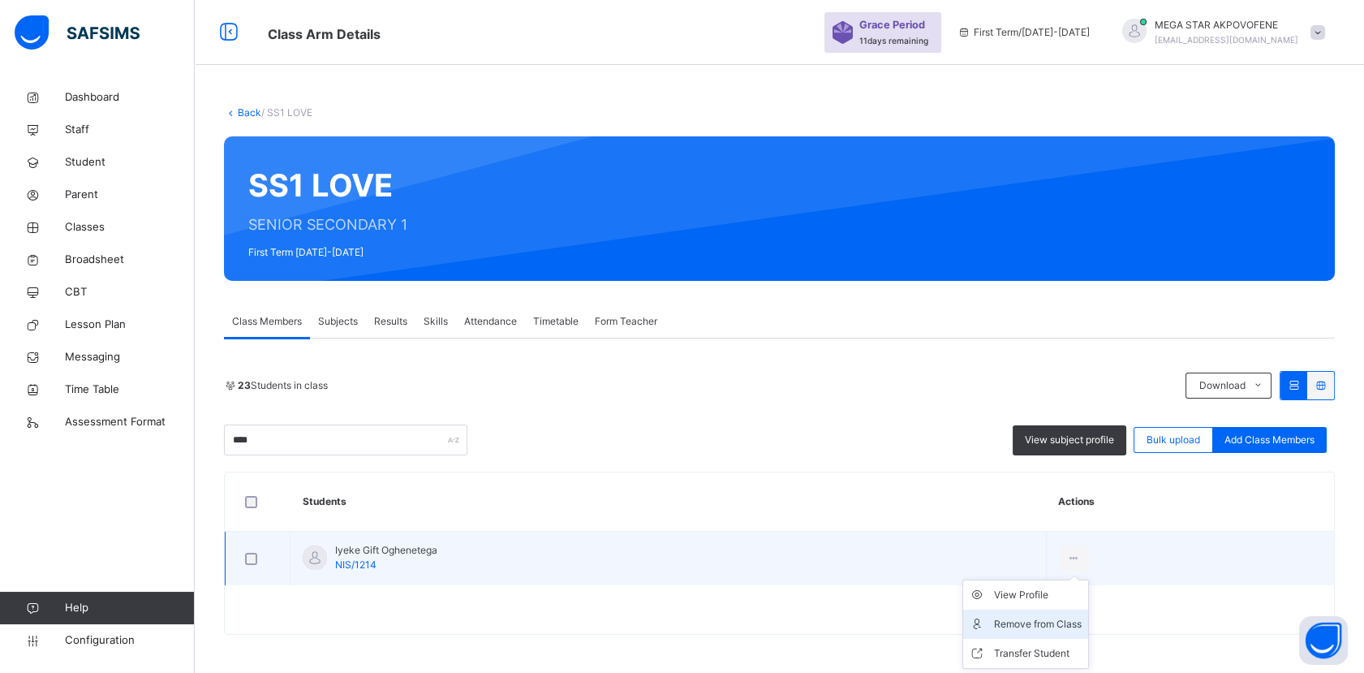
click at [1069, 625] on div "Remove from Class" at bounding box center [1038, 624] width 88 height 16
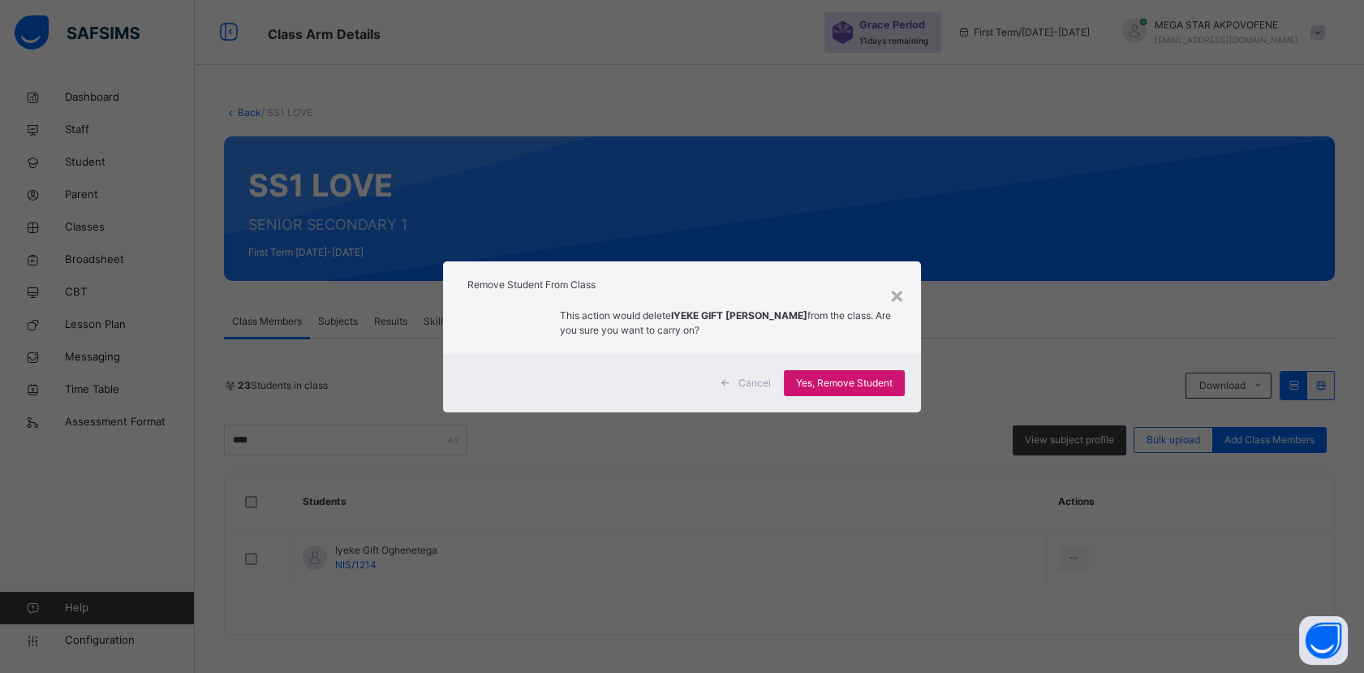
click at [863, 385] on span "Yes, Remove Student" at bounding box center [844, 383] width 97 height 15
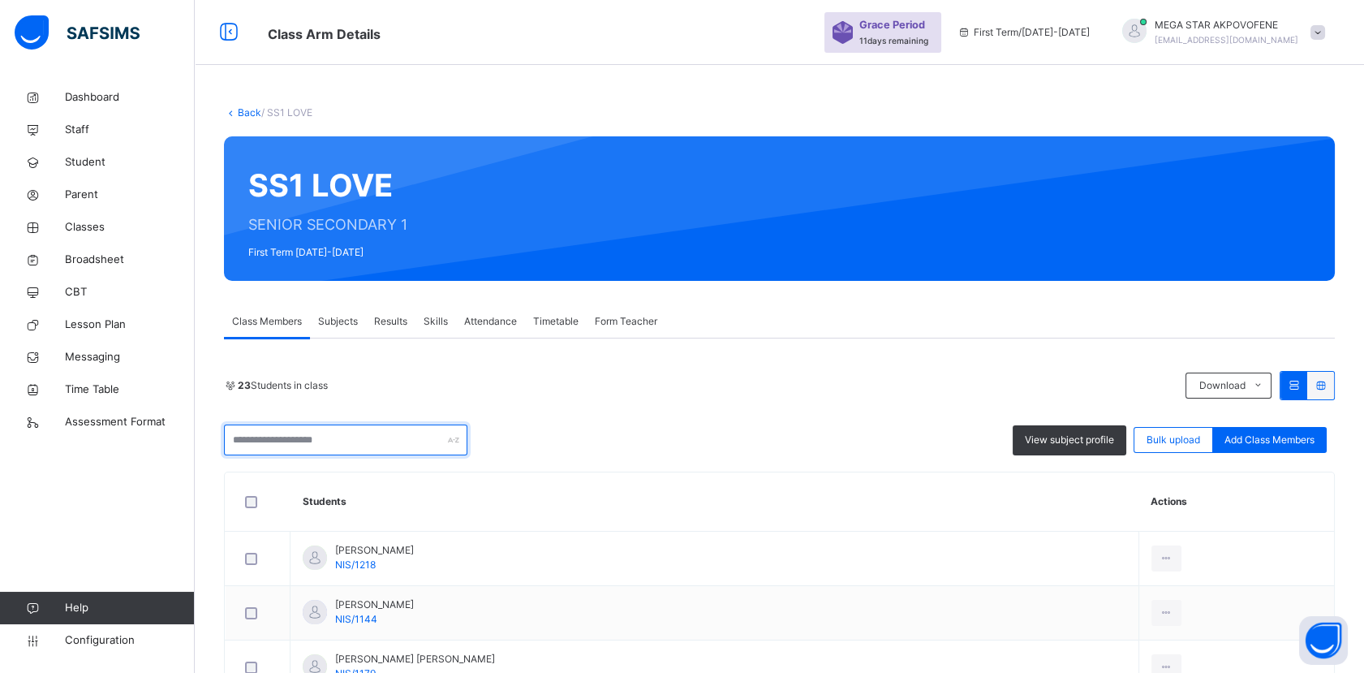
click at [403, 443] on input "text" at bounding box center [345, 439] width 243 height 31
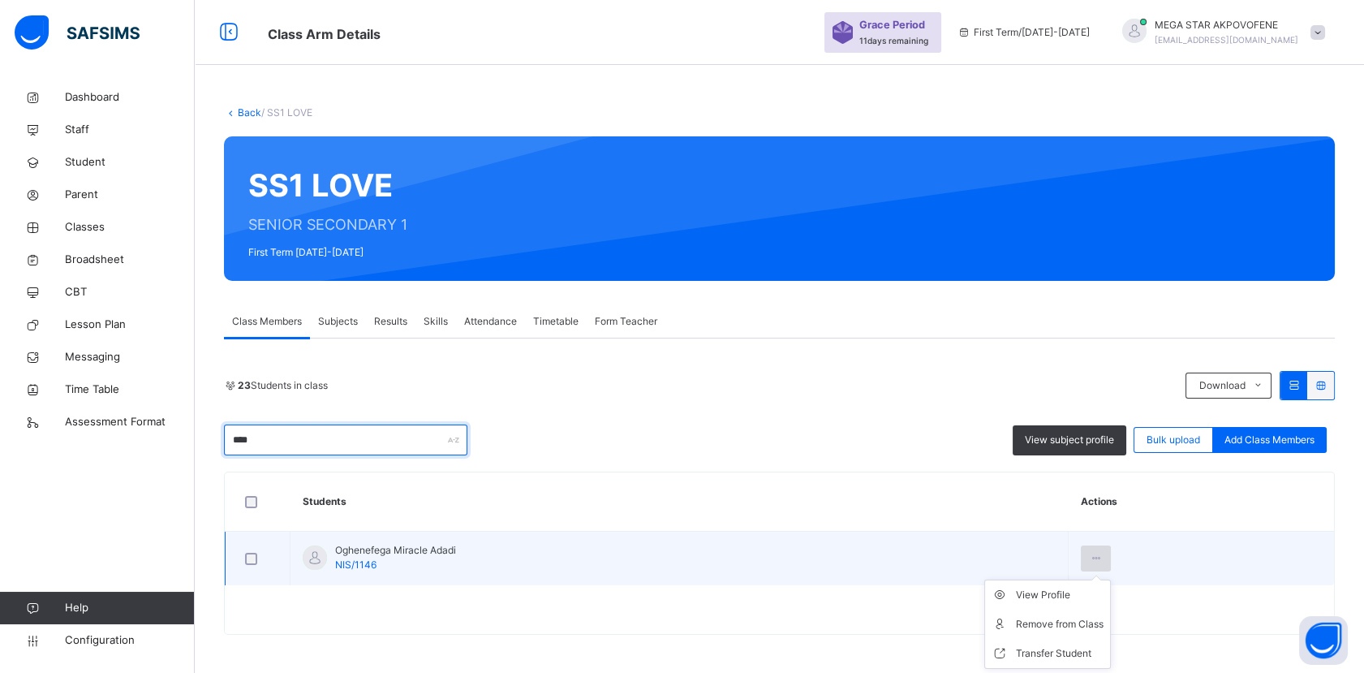
type input "****"
click at [1103, 560] on icon at bounding box center [1096, 558] width 14 height 15
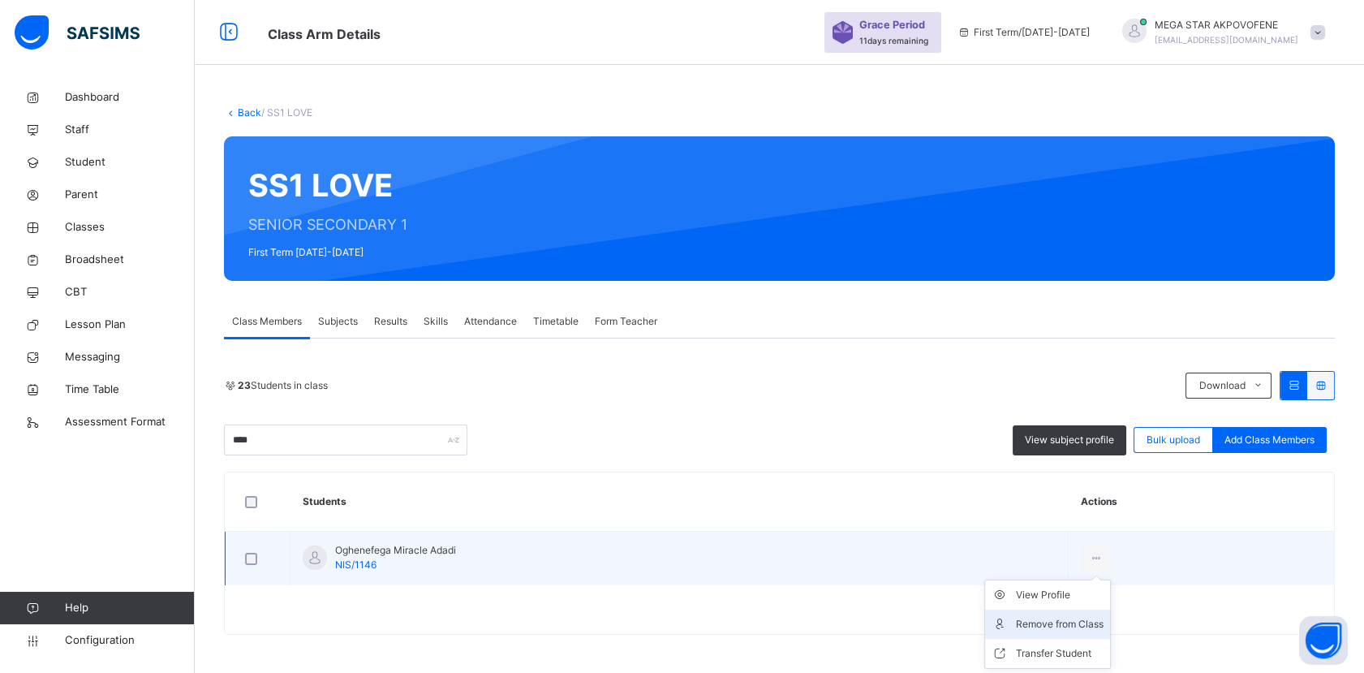
click at [1087, 626] on div "Remove from Class" at bounding box center [1060, 624] width 88 height 16
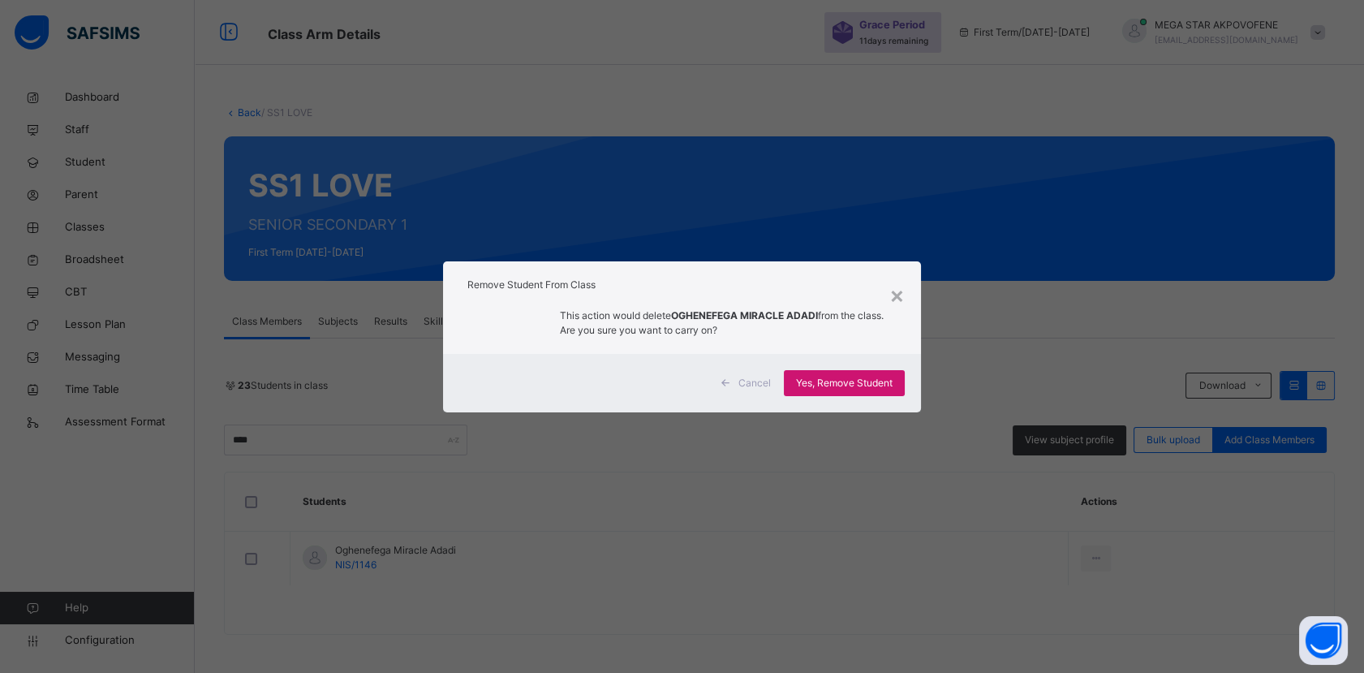
click at [862, 384] on span "Yes, Remove Student" at bounding box center [844, 383] width 97 height 15
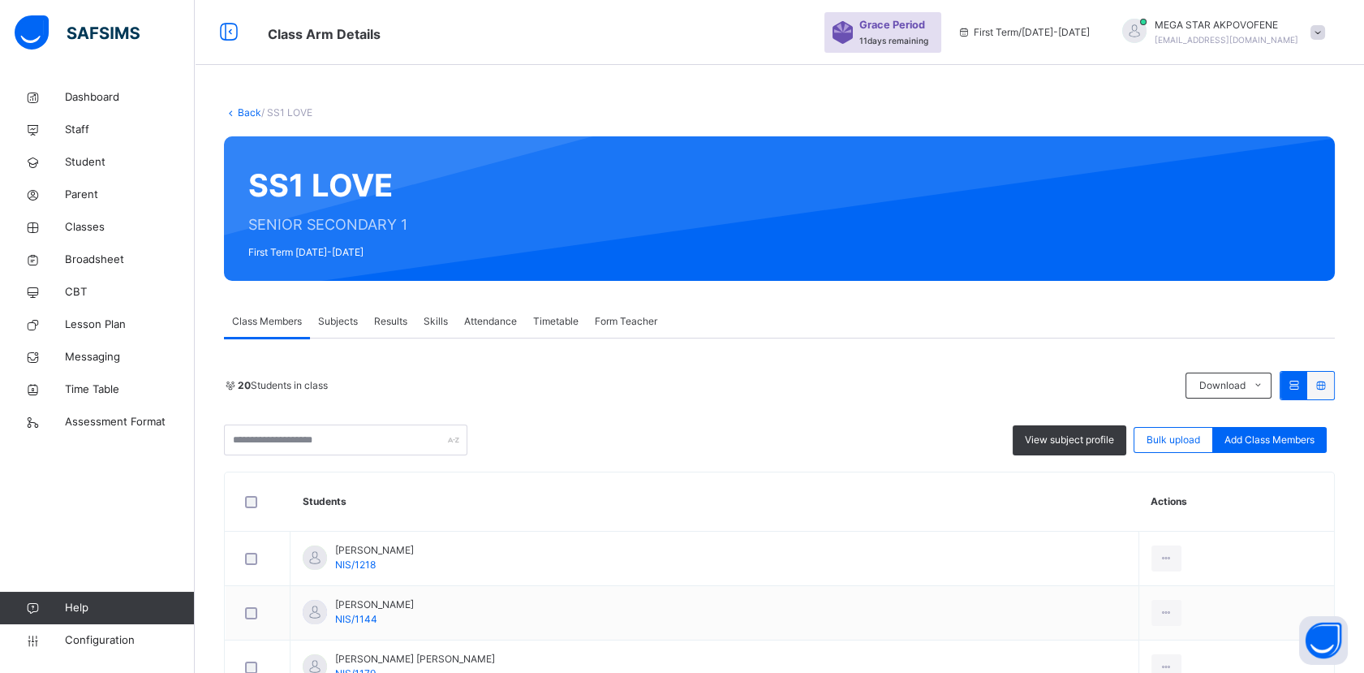
click at [648, 321] on span "Form Teacher" at bounding box center [626, 321] width 62 height 15
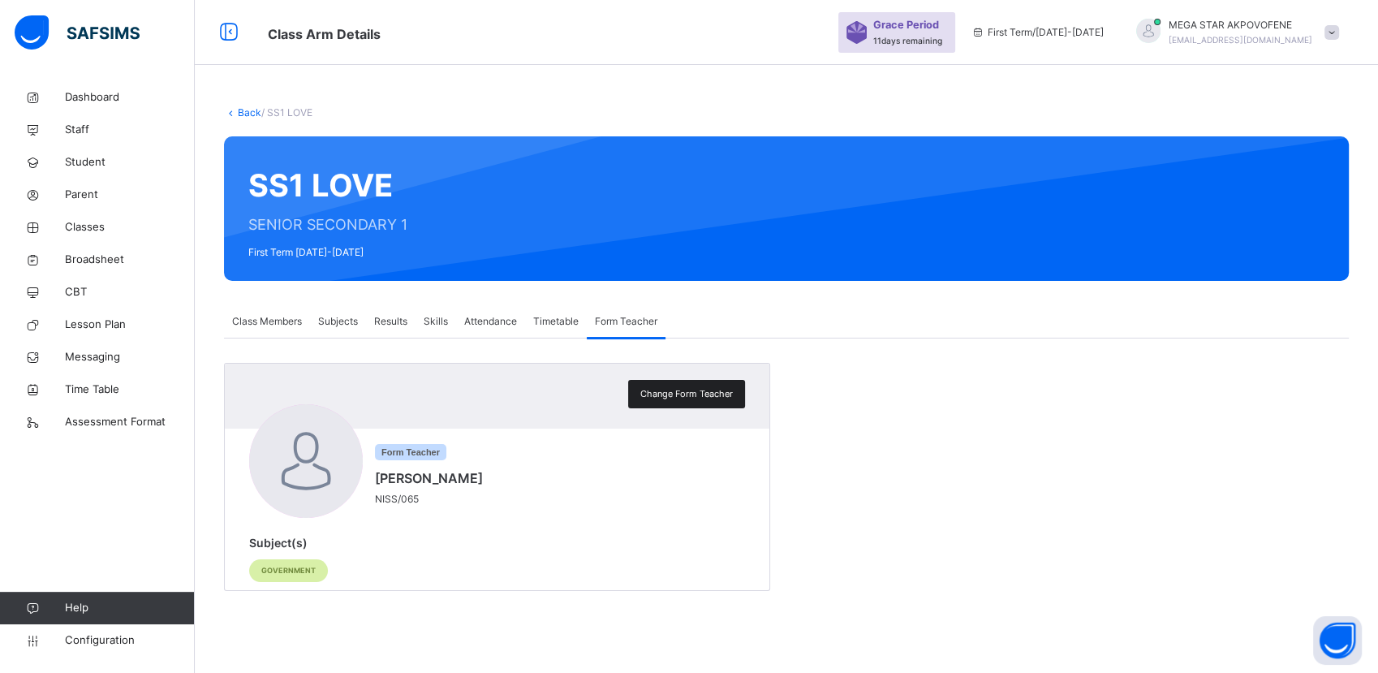
click at [713, 391] on span "Change Form Teacher" at bounding box center [686, 394] width 93 height 14
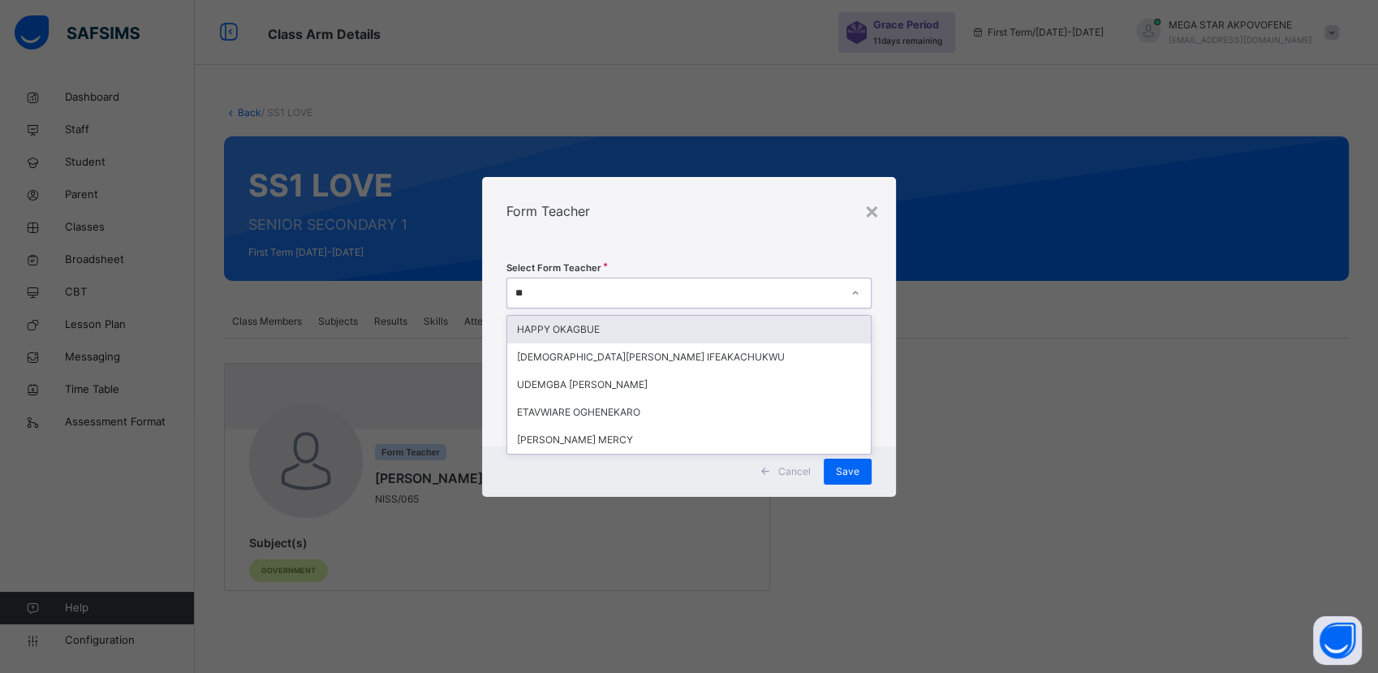
type input "***"
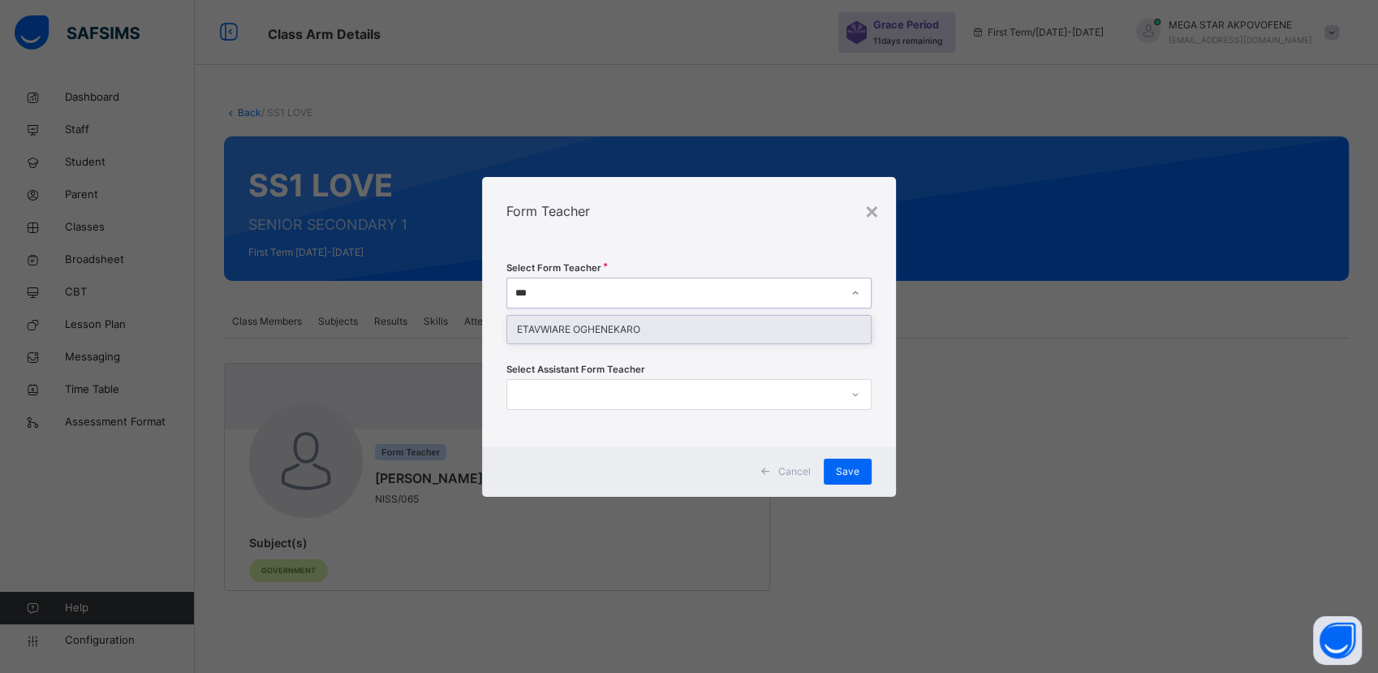
click at [732, 331] on div "ETAVWIARE OGHENEKARO" at bounding box center [688, 330] width 363 height 28
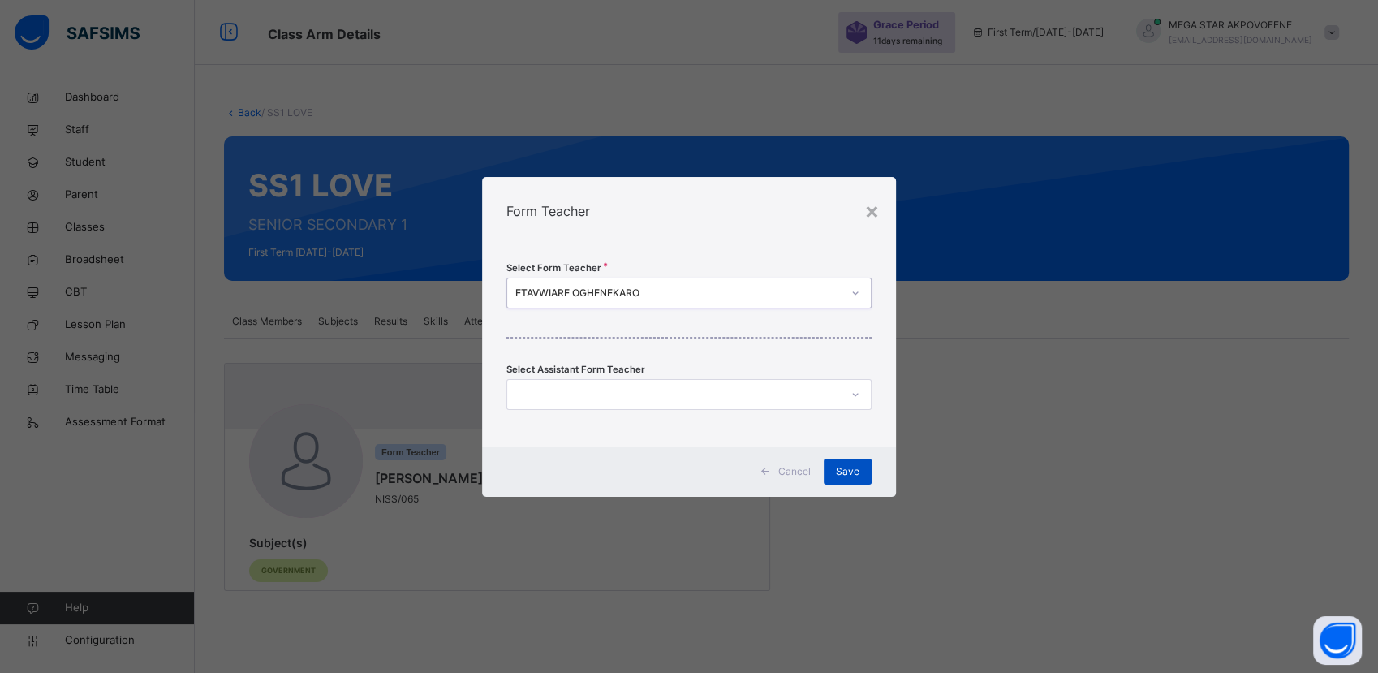
click at [850, 469] on span "Save" at bounding box center [848, 471] width 24 height 15
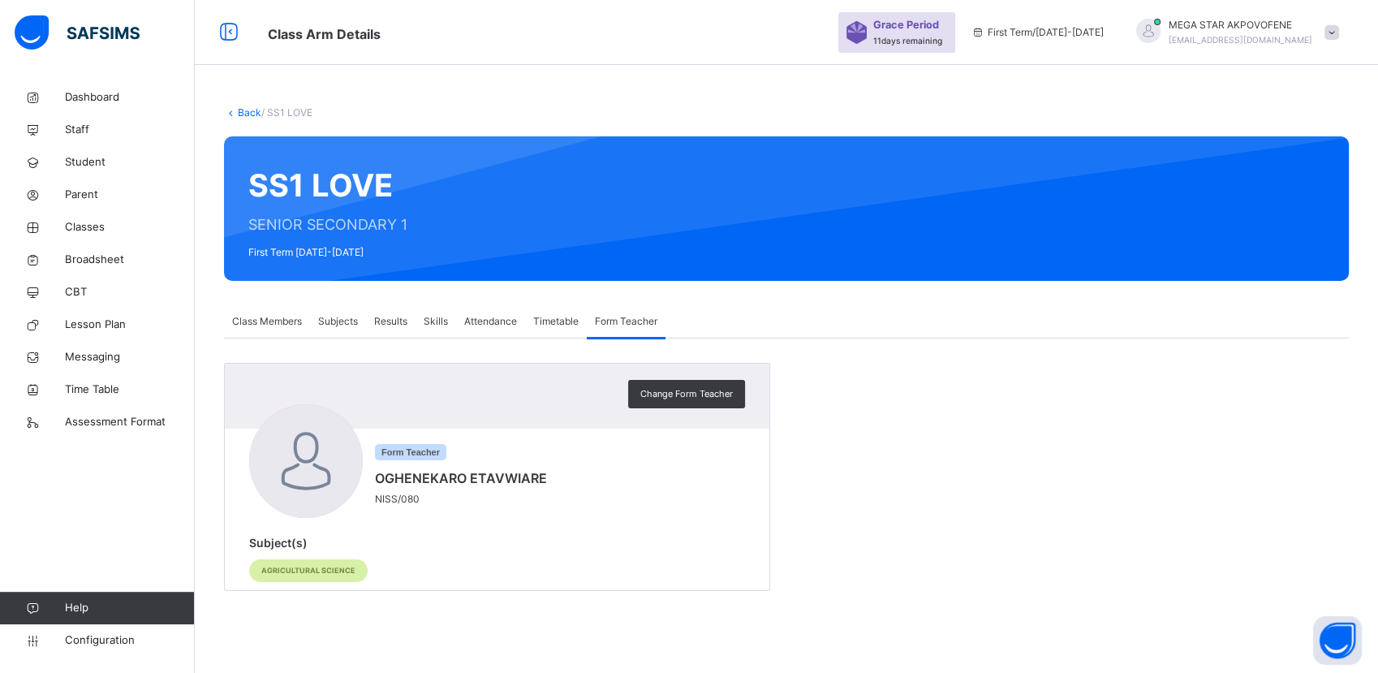
click at [575, 306] on div "Timetable" at bounding box center [556, 321] width 62 height 32
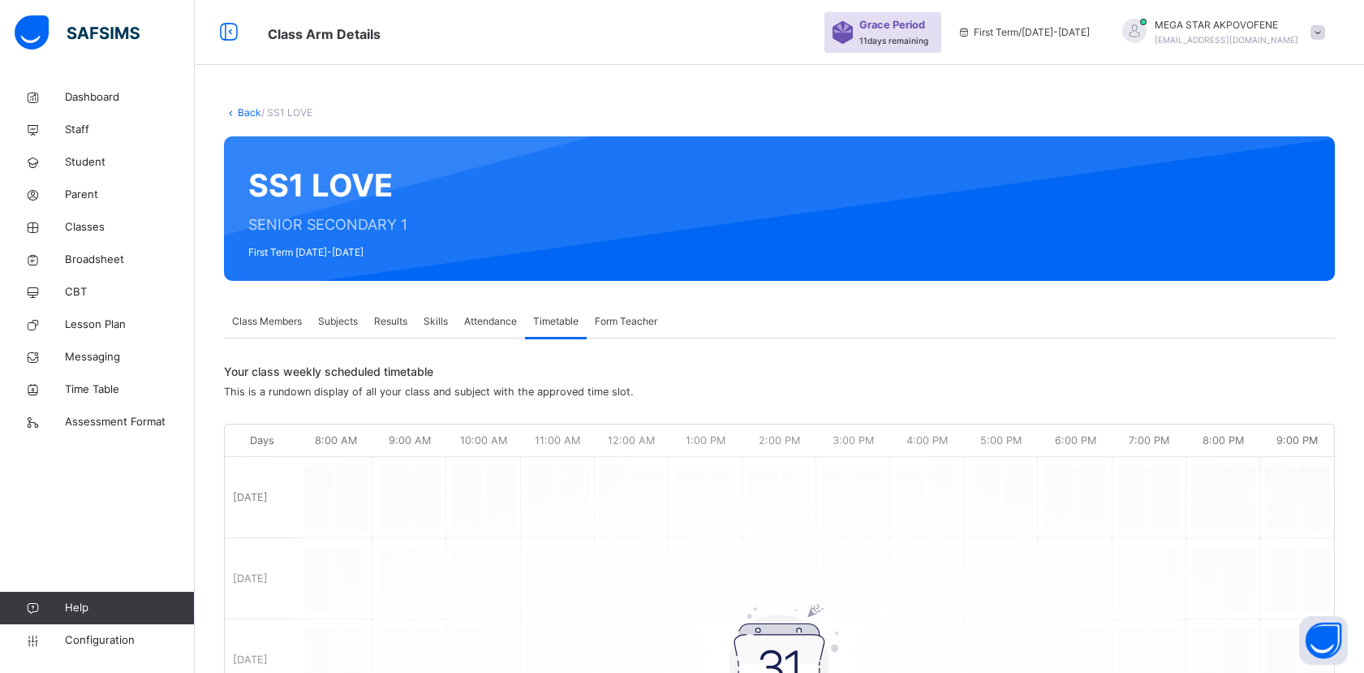
click at [496, 321] on span "Attendance" at bounding box center [490, 321] width 53 height 15
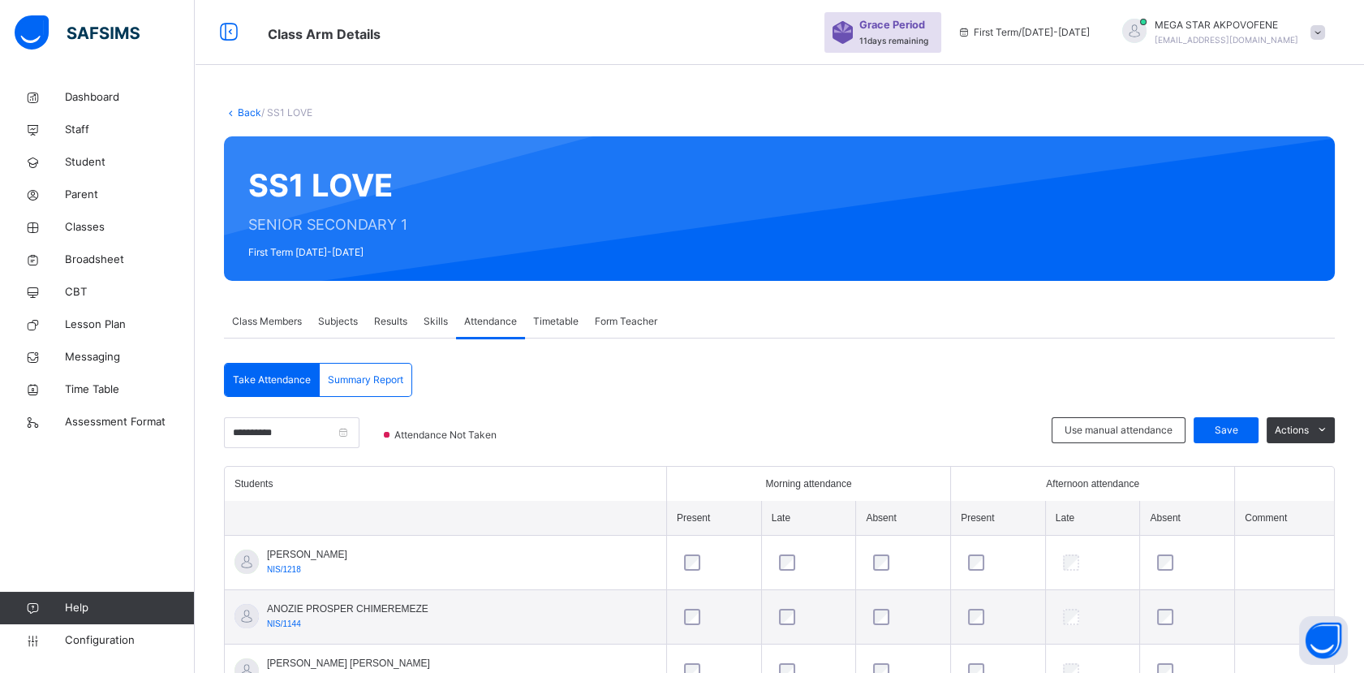
click at [431, 323] on span "Skills" at bounding box center [436, 321] width 24 height 15
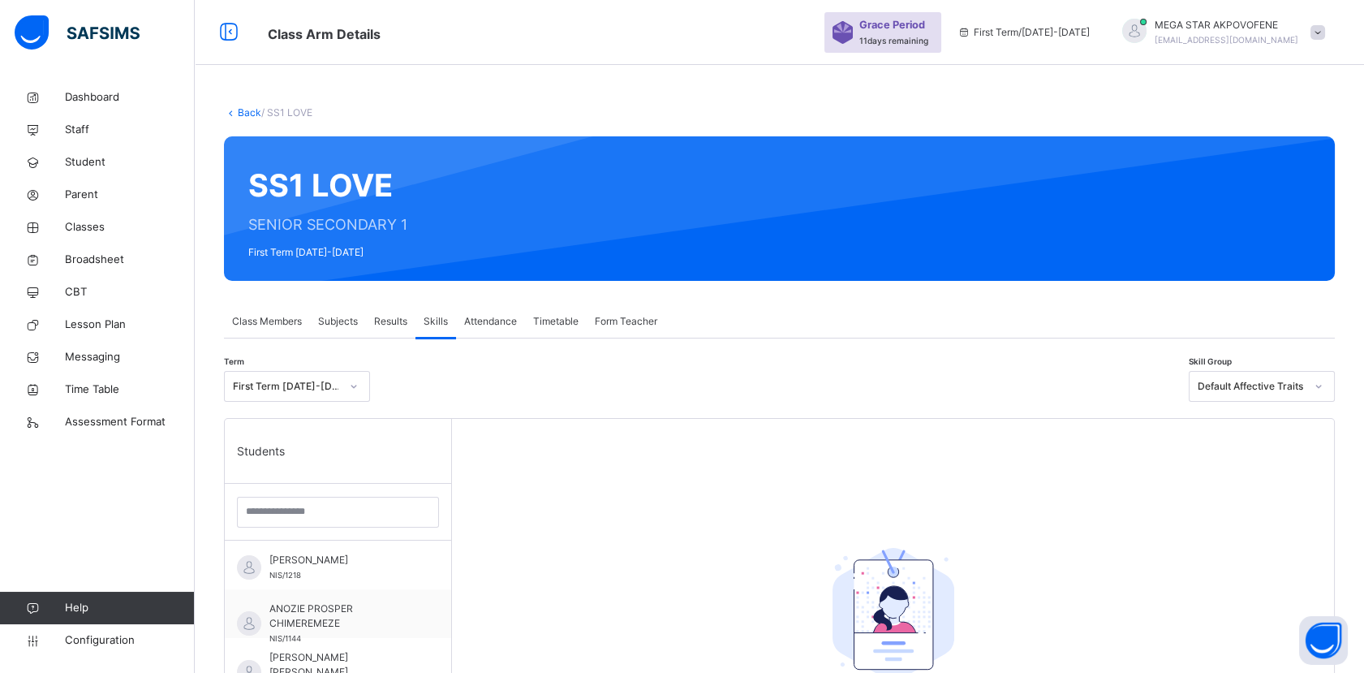
click at [390, 321] on span "Results" at bounding box center [390, 321] width 33 height 15
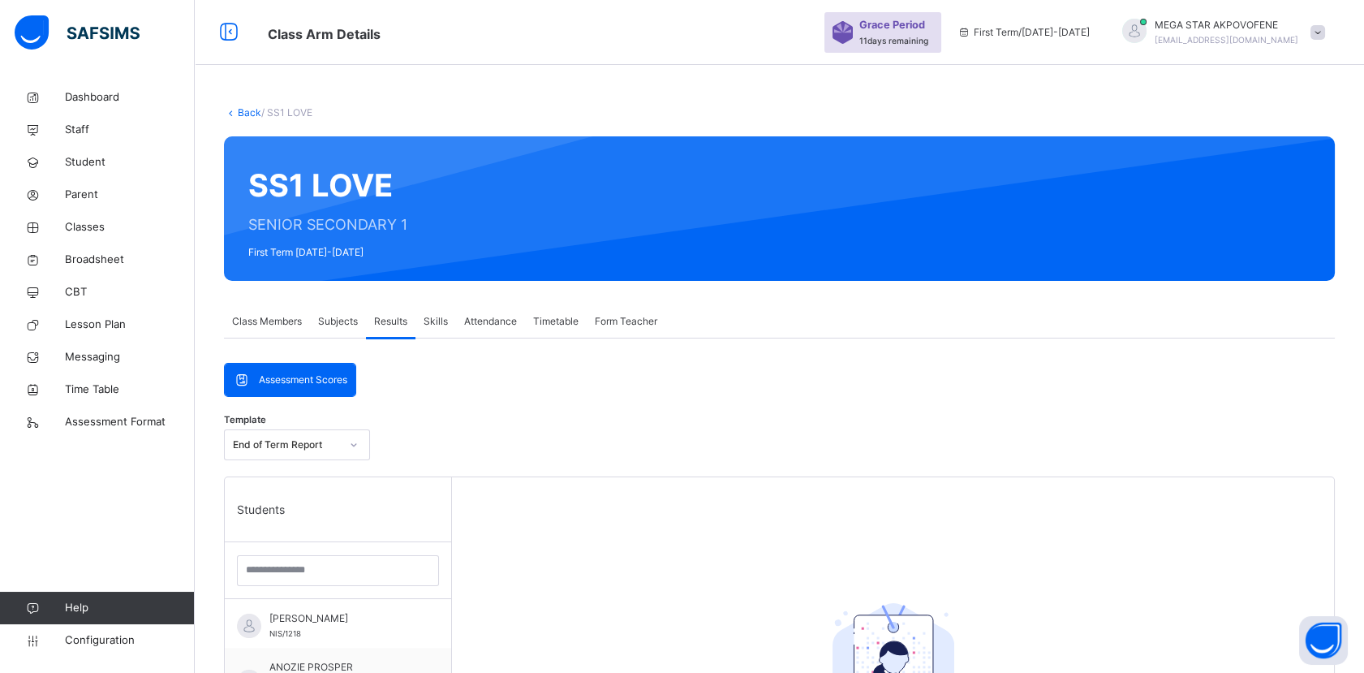
click at [342, 318] on span "Subjects" at bounding box center [338, 321] width 40 height 15
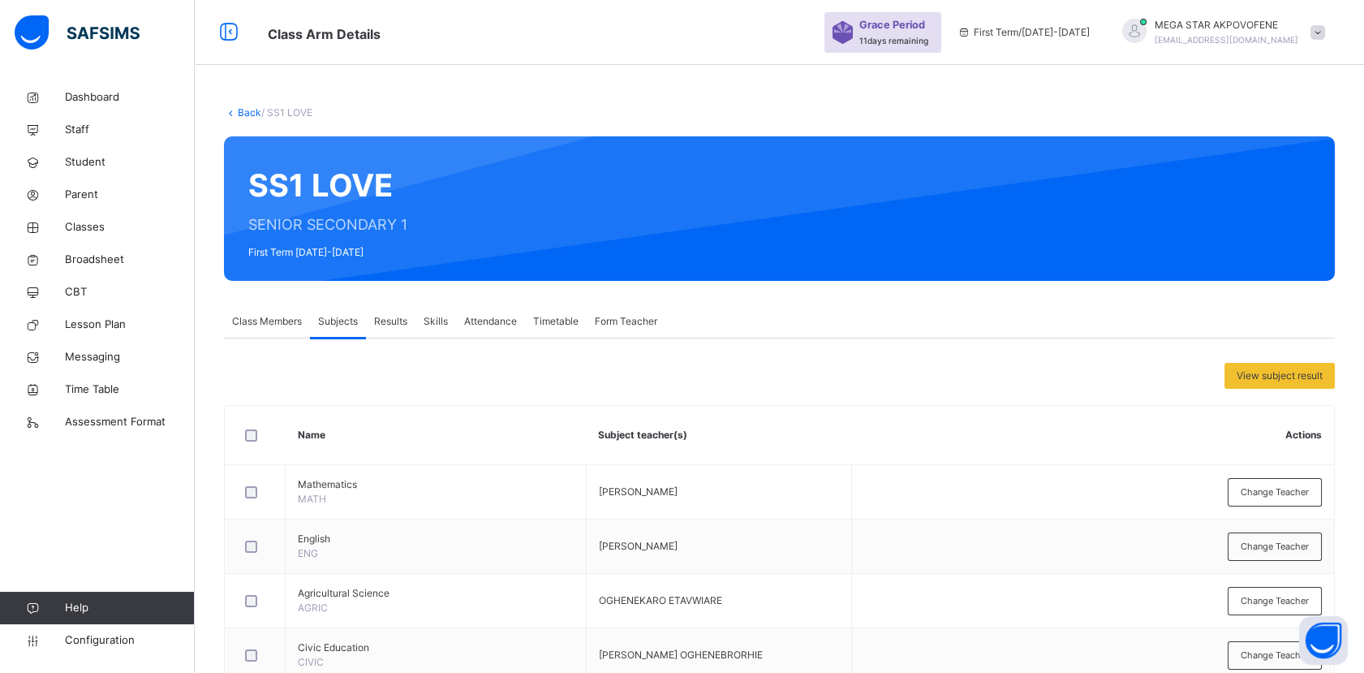
click at [266, 326] on span "Class Members" at bounding box center [267, 321] width 70 height 15
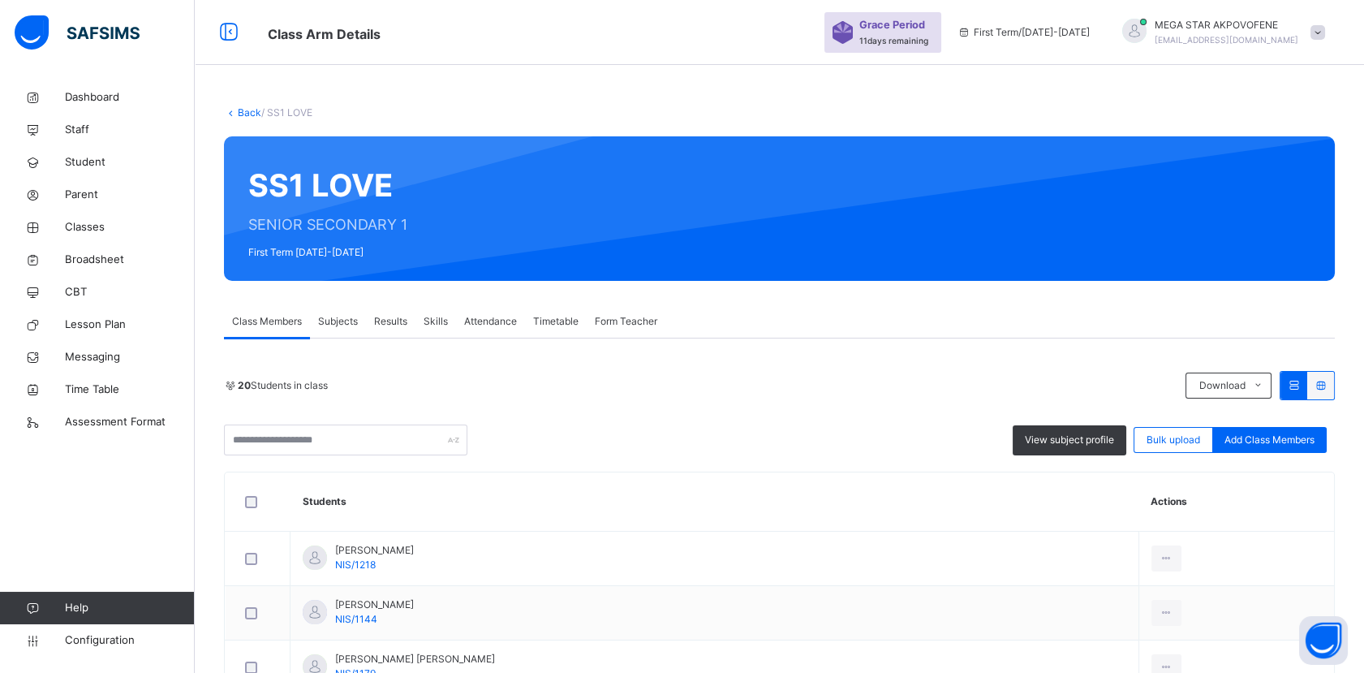
click at [245, 110] on link "Back" at bounding box center [250, 112] width 24 height 12
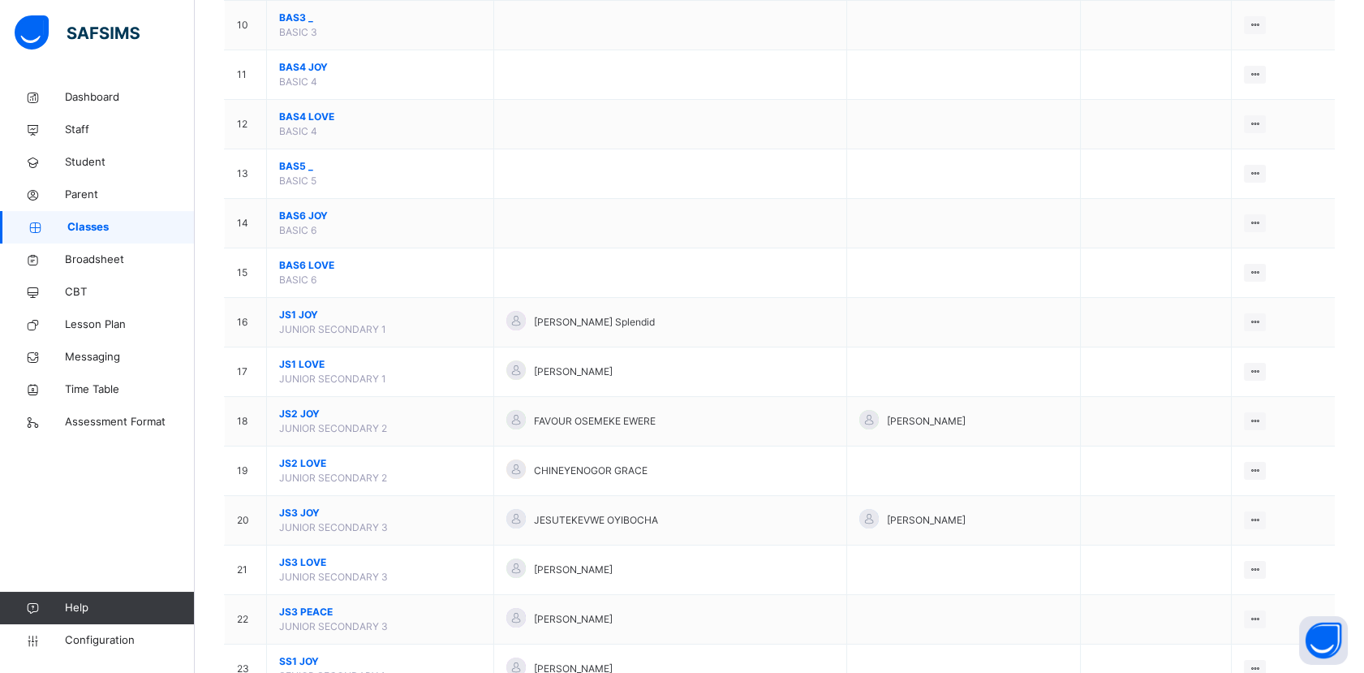
scroll to position [641, 0]
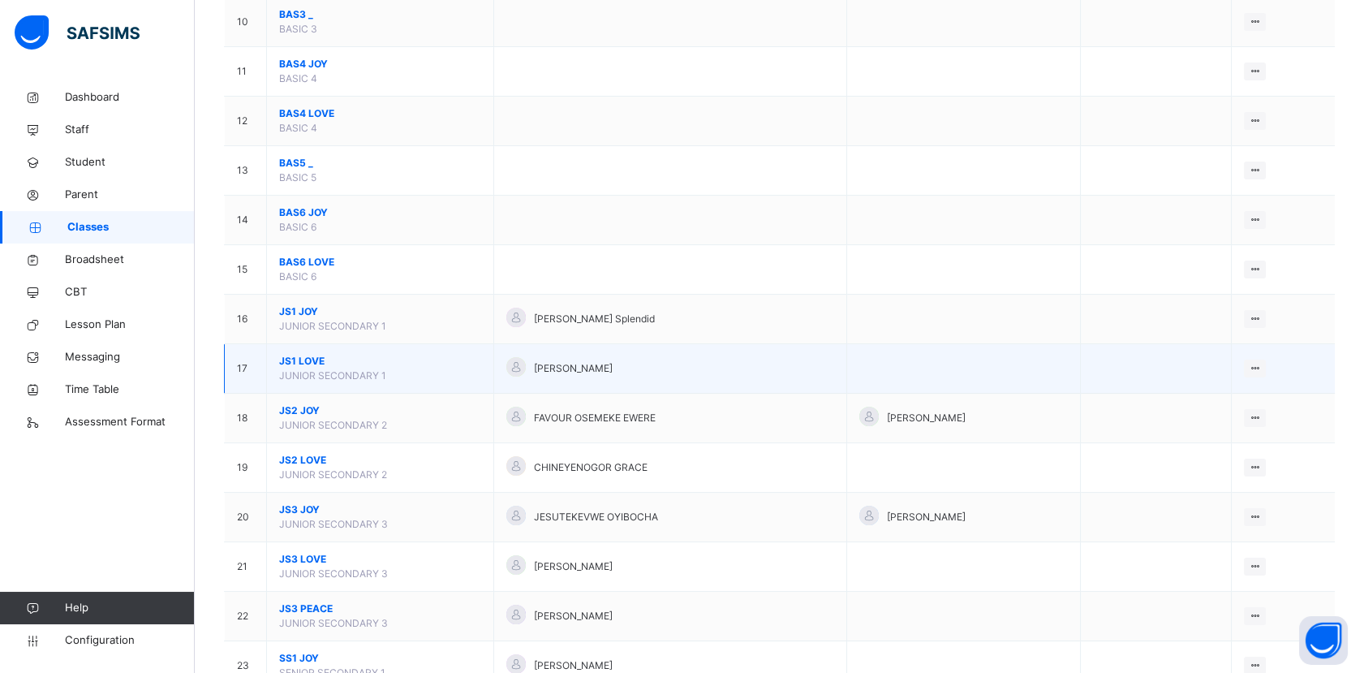
click at [317, 360] on span "JS1 LOVE" at bounding box center [380, 361] width 202 height 15
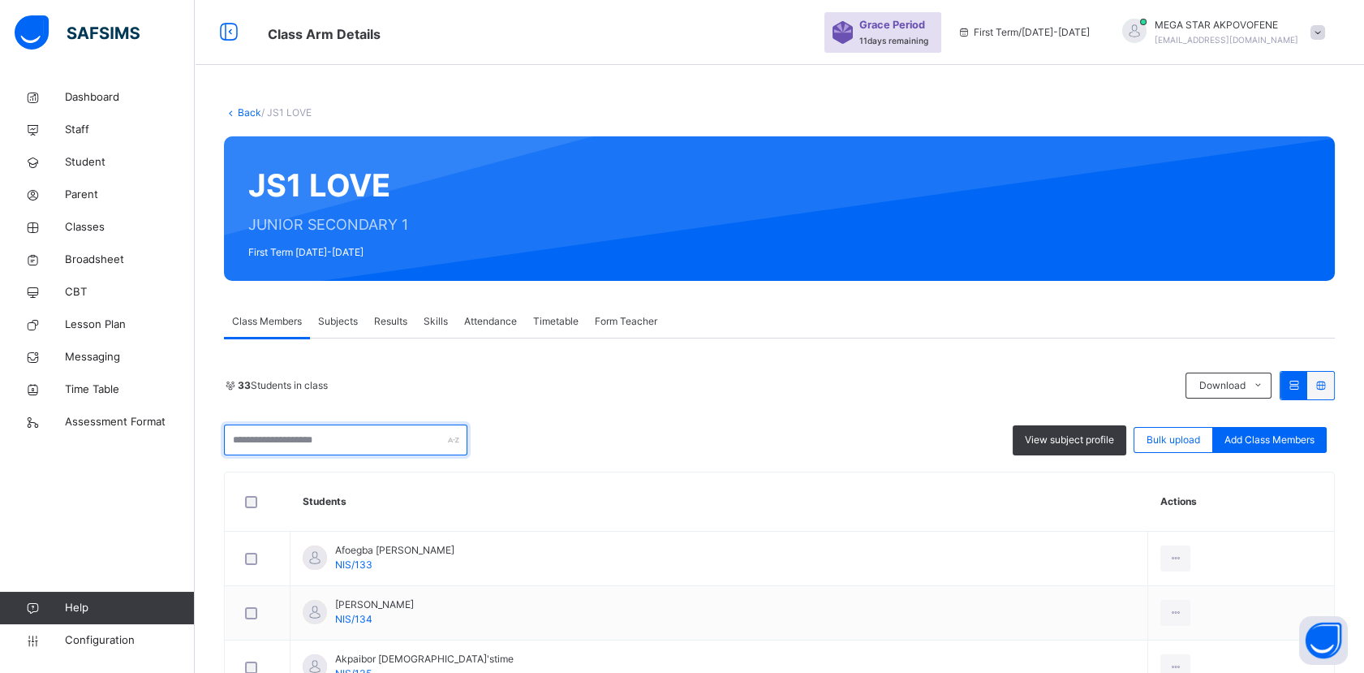
click at [368, 439] on input "text" at bounding box center [345, 439] width 243 height 31
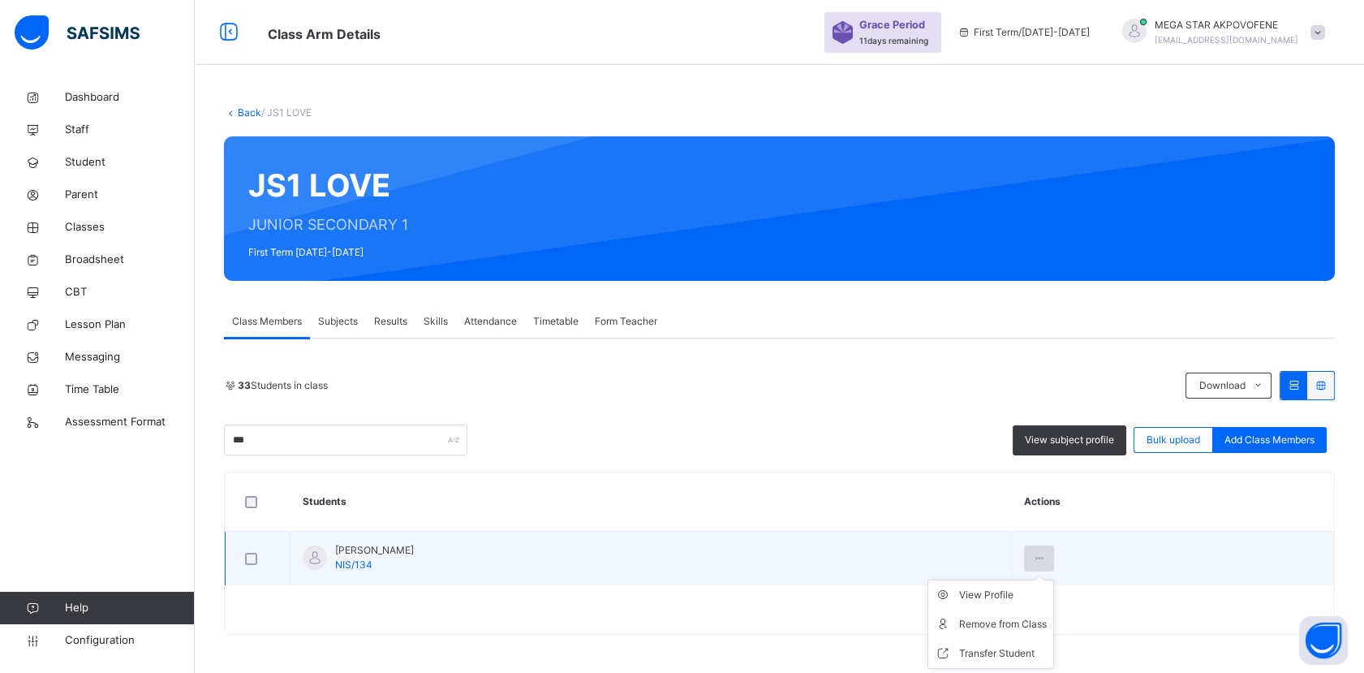
click at [1046, 558] on icon at bounding box center [1039, 558] width 14 height 15
click at [1047, 656] on div "Transfer Student" at bounding box center [1003, 653] width 88 height 16
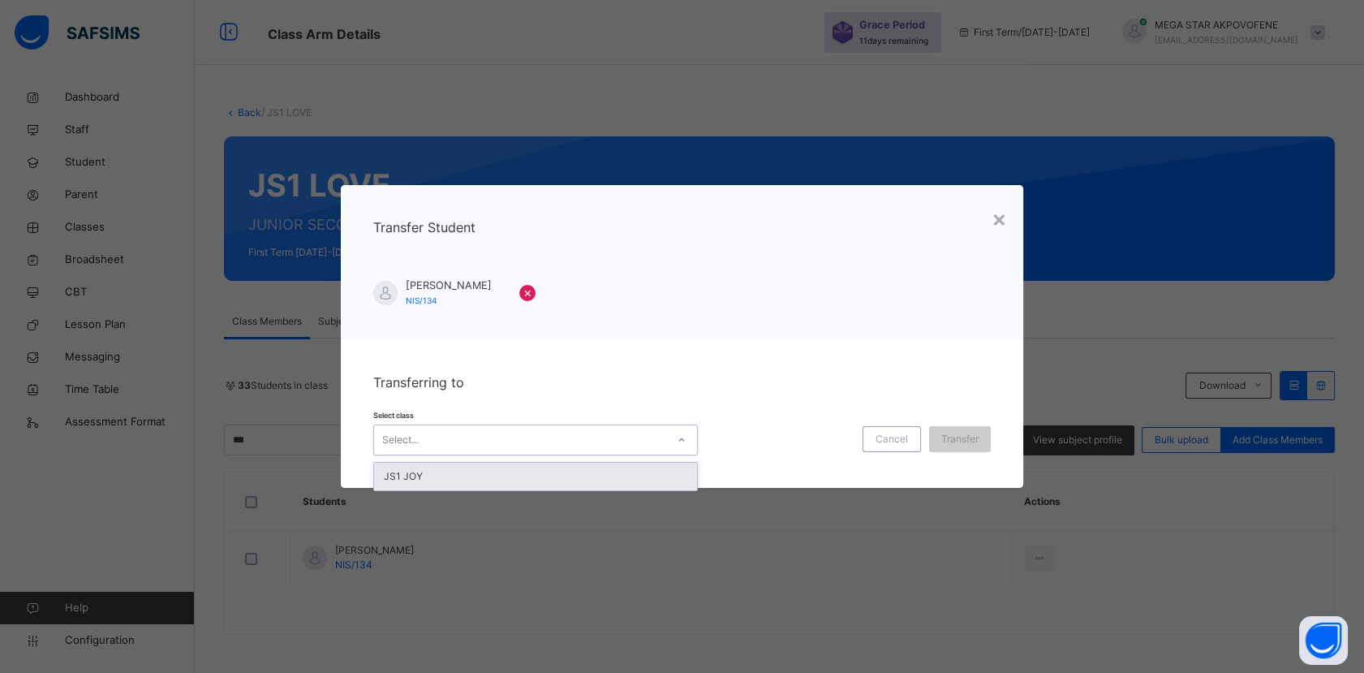
click at [578, 480] on div "JS1 JOY" at bounding box center [535, 477] width 323 height 28
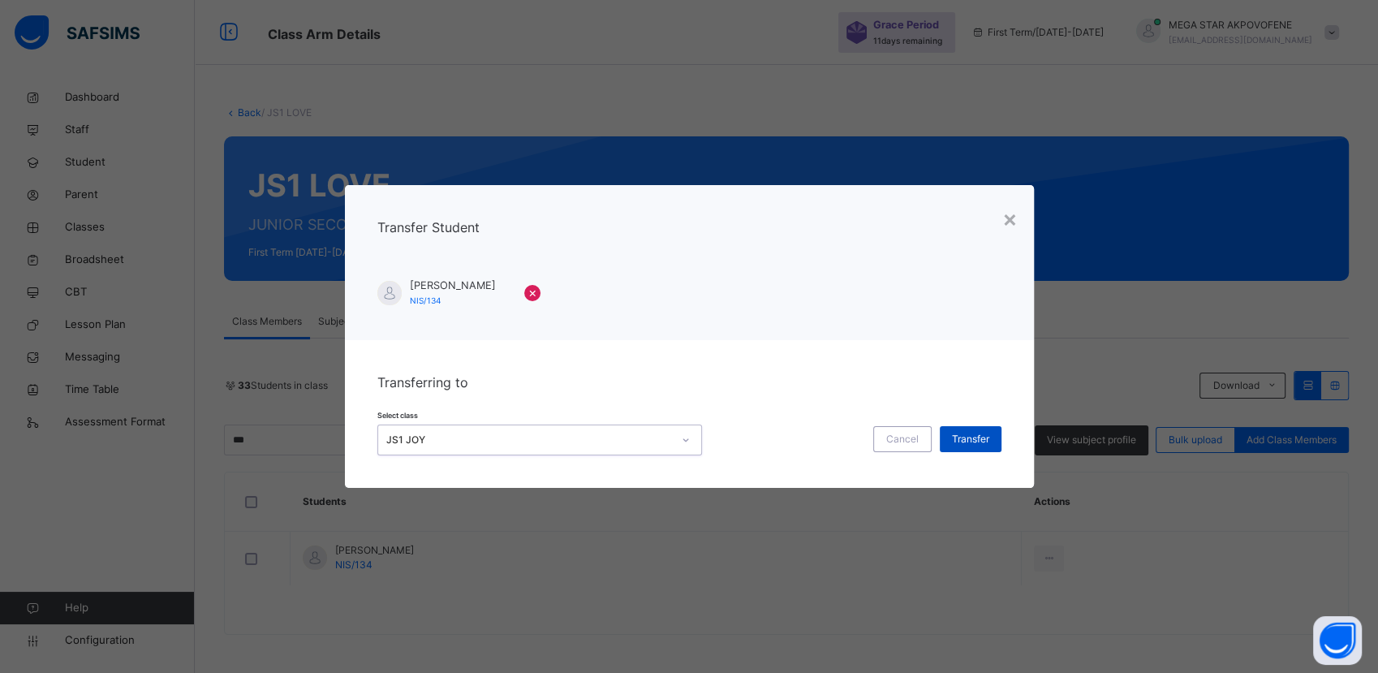
click at [972, 435] on span "Transfer" at bounding box center [970, 439] width 37 height 15
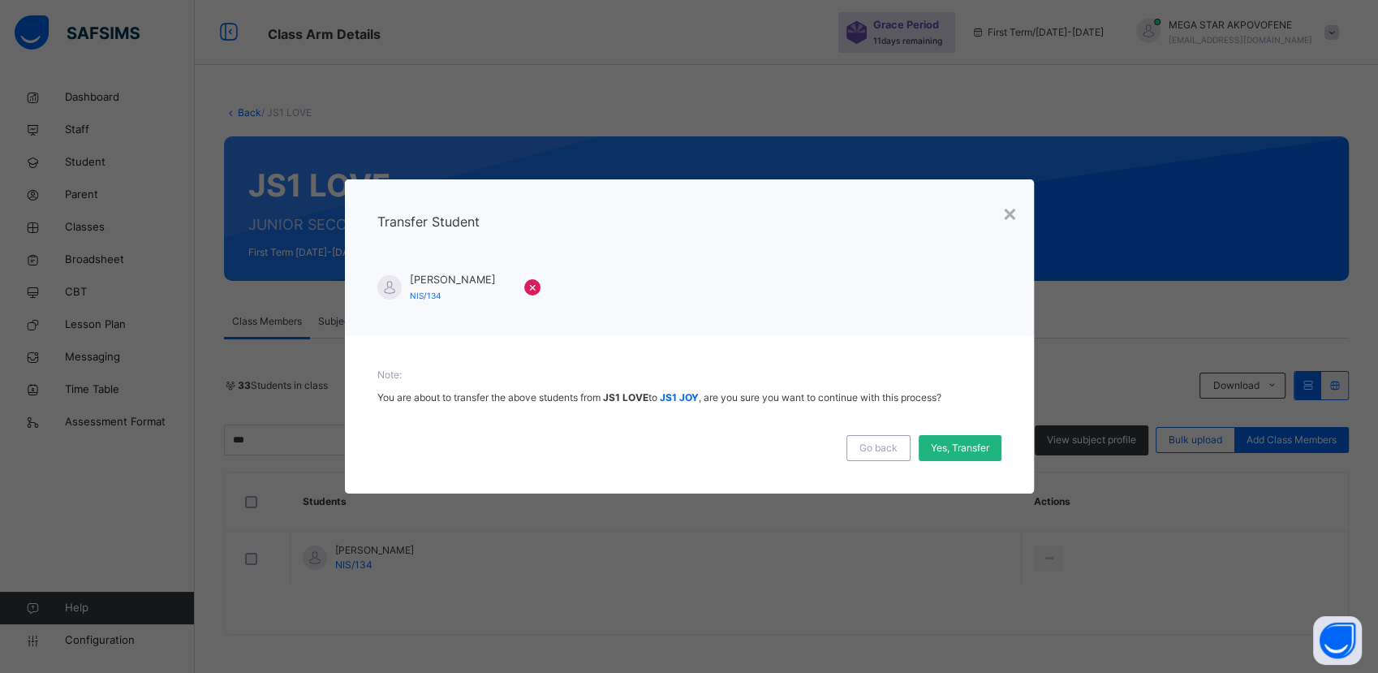
click at [965, 447] on span "Yes, Transfer" at bounding box center [960, 448] width 58 height 15
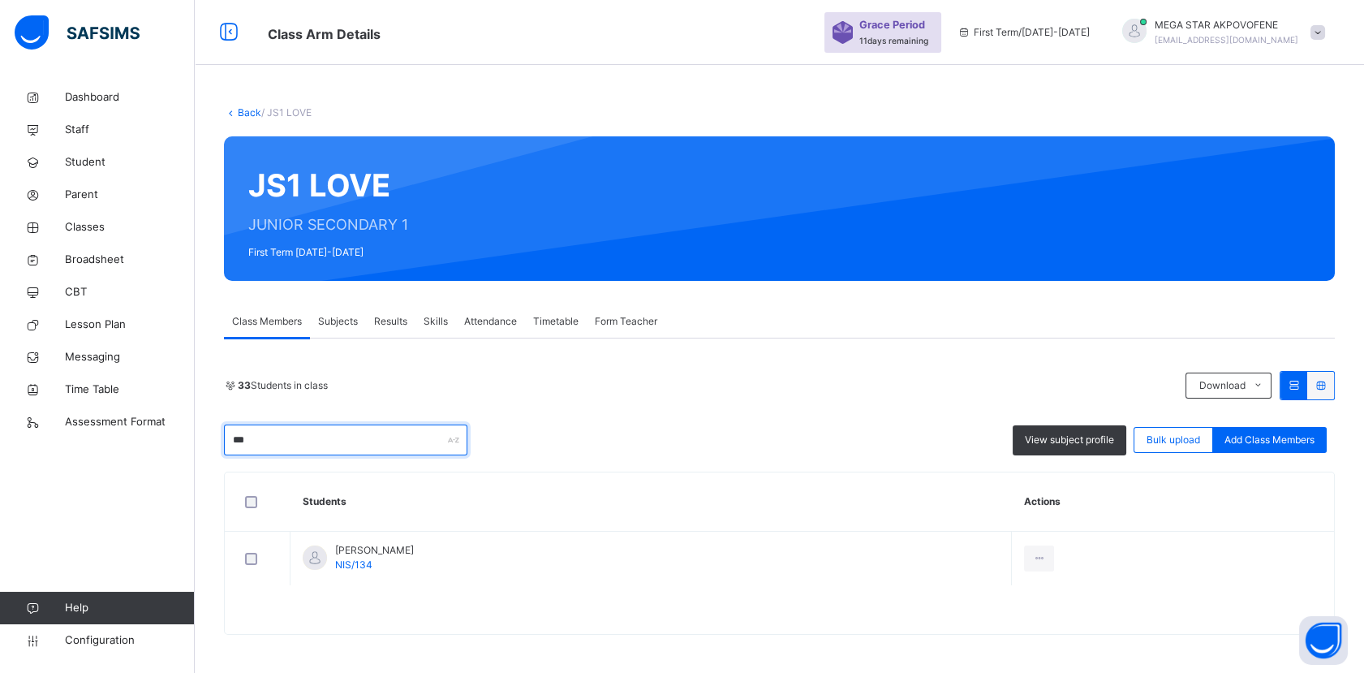
click at [308, 440] on input "***" at bounding box center [345, 439] width 243 height 31
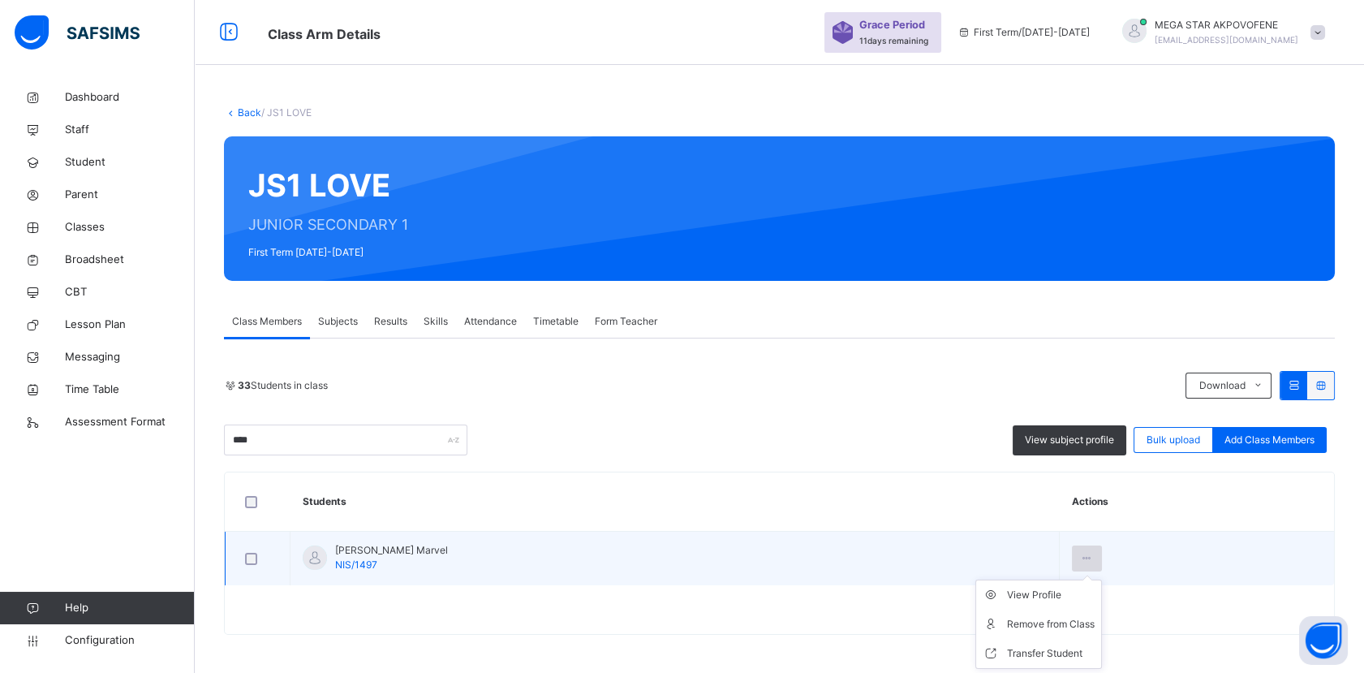
click at [1094, 558] on icon at bounding box center [1087, 558] width 14 height 15
click at [1095, 652] on div "Transfer Student" at bounding box center [1051, 653] width 88 height 16
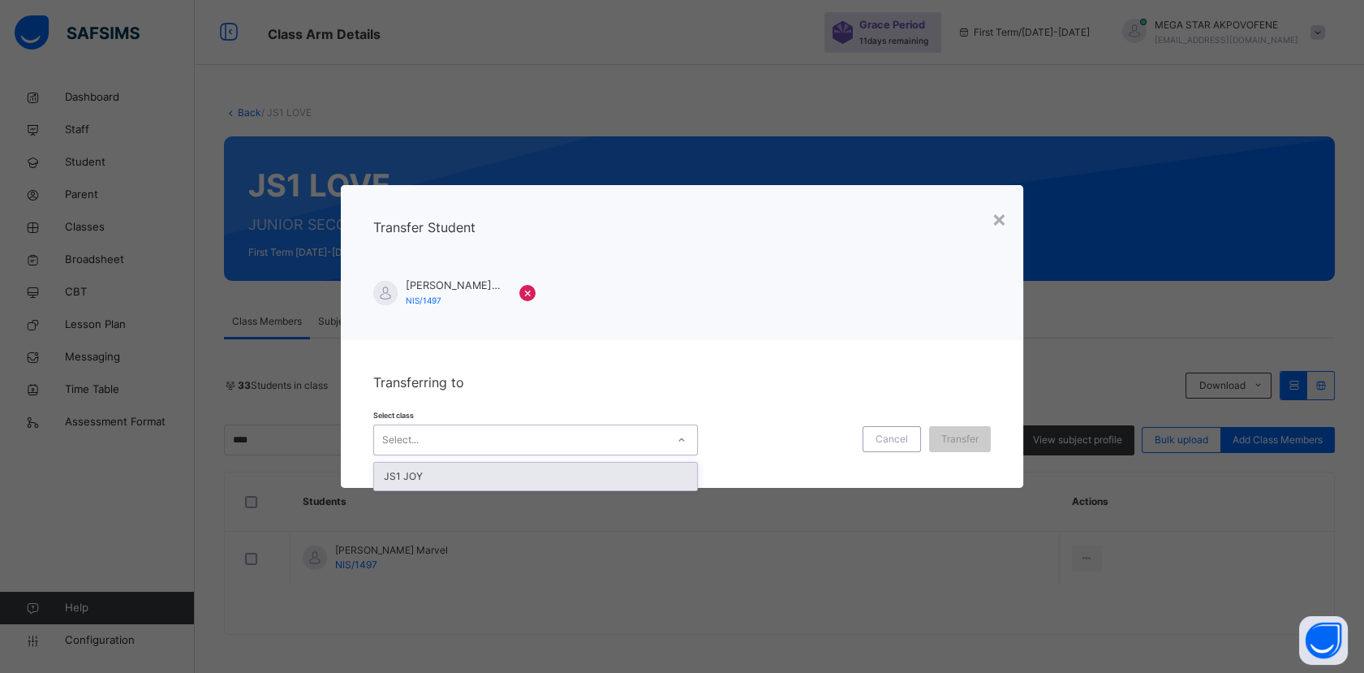
click at [555, 484] on div "JS1 JOY" at bounding box center [535, 477] width 323 height 28
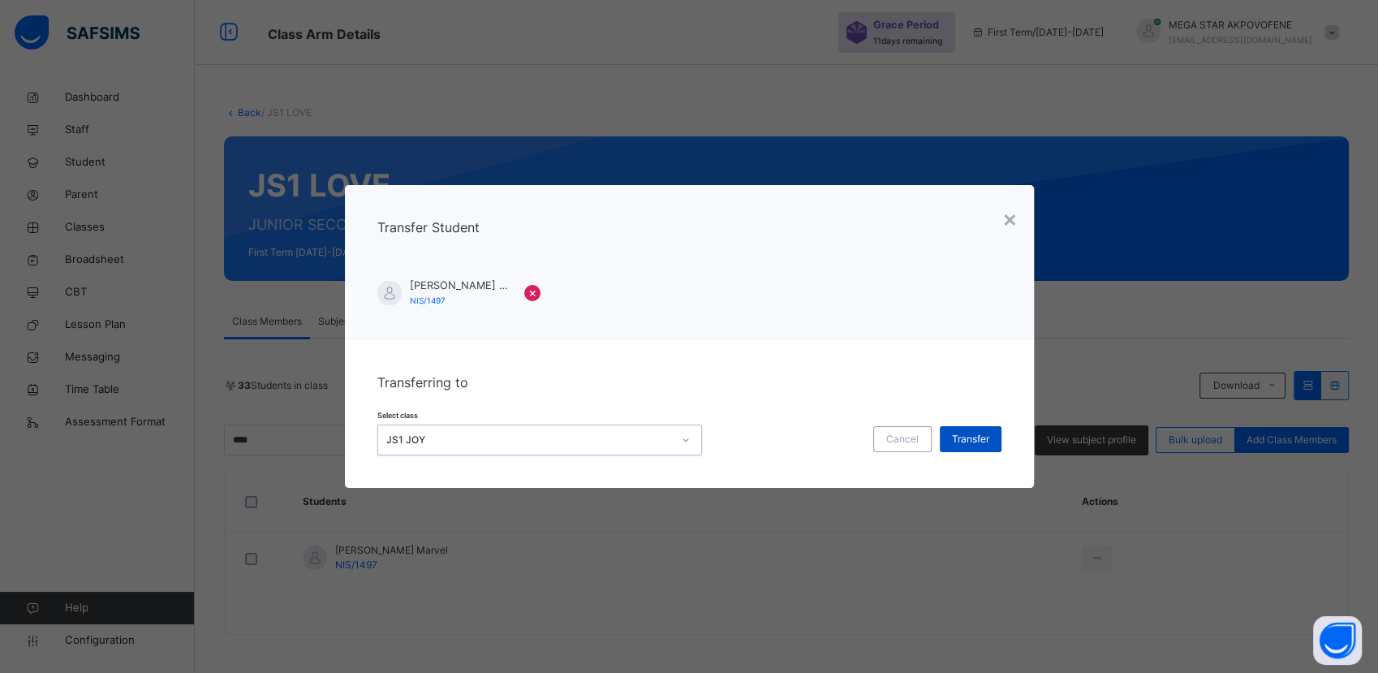
click at [971, 440] on span "Transfer" at bounding box center [970, 439] width 37 height 15
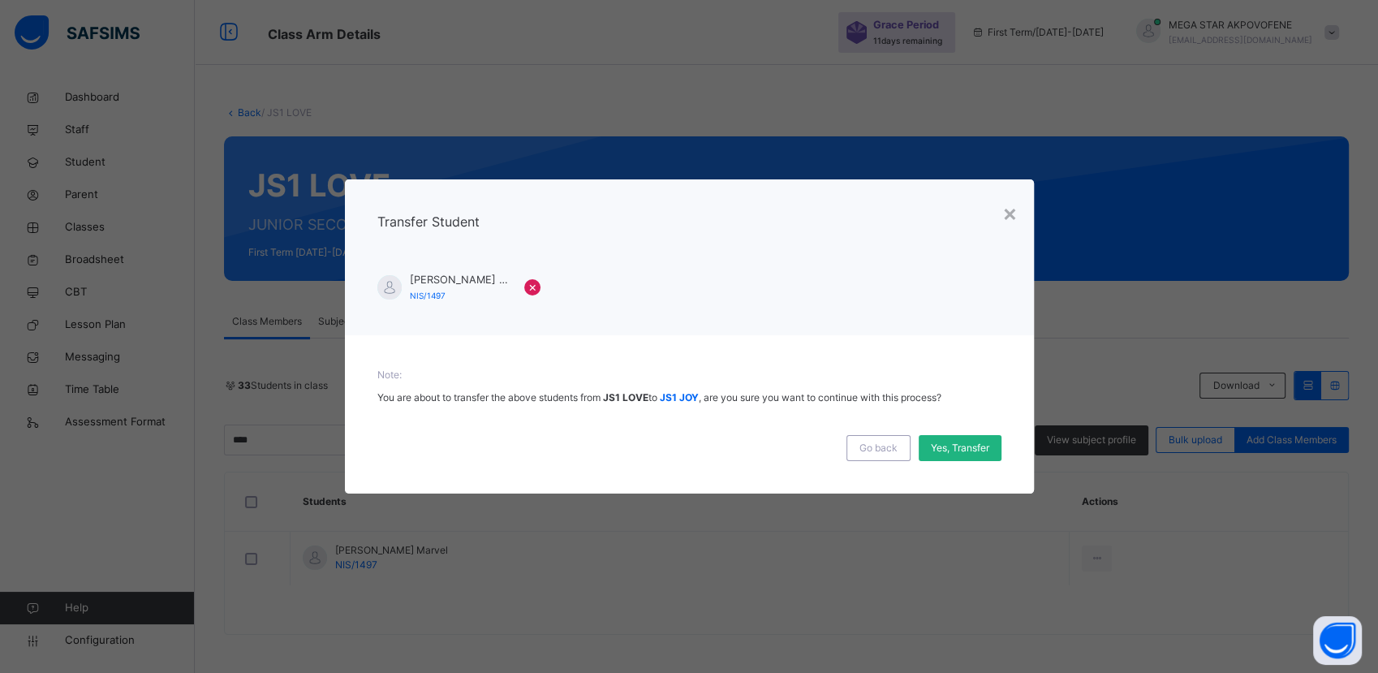
click at [959, 450] on span "Yes, Transfer" at bounding box center [960, 448] width 58 height 15
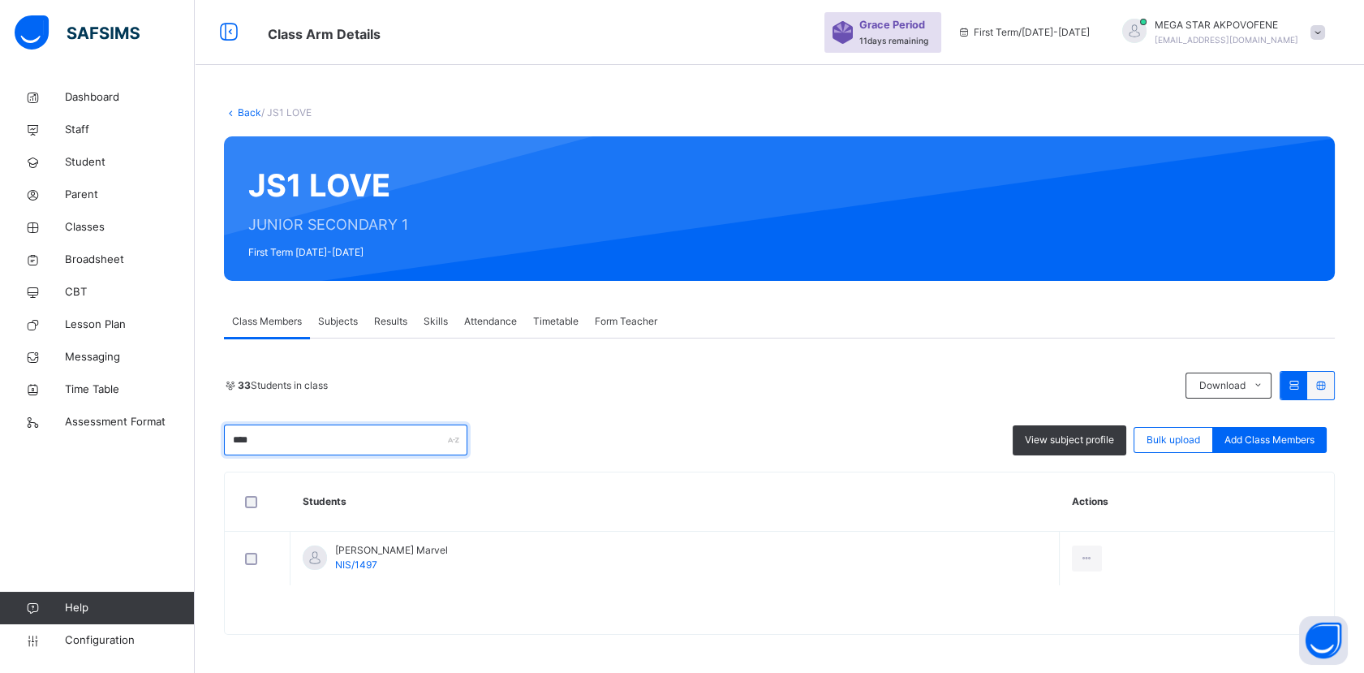
click at [323, 441] on input "****" at bounding box center [345, 439] width 243 height 31
click at [302, 441] on input "***" at bounding box center [345, 439] width 243 height 31
type input "*"
click at [331, 441] on input "****" at bounding box center [345, 439] width 243 height 31
type input "*"
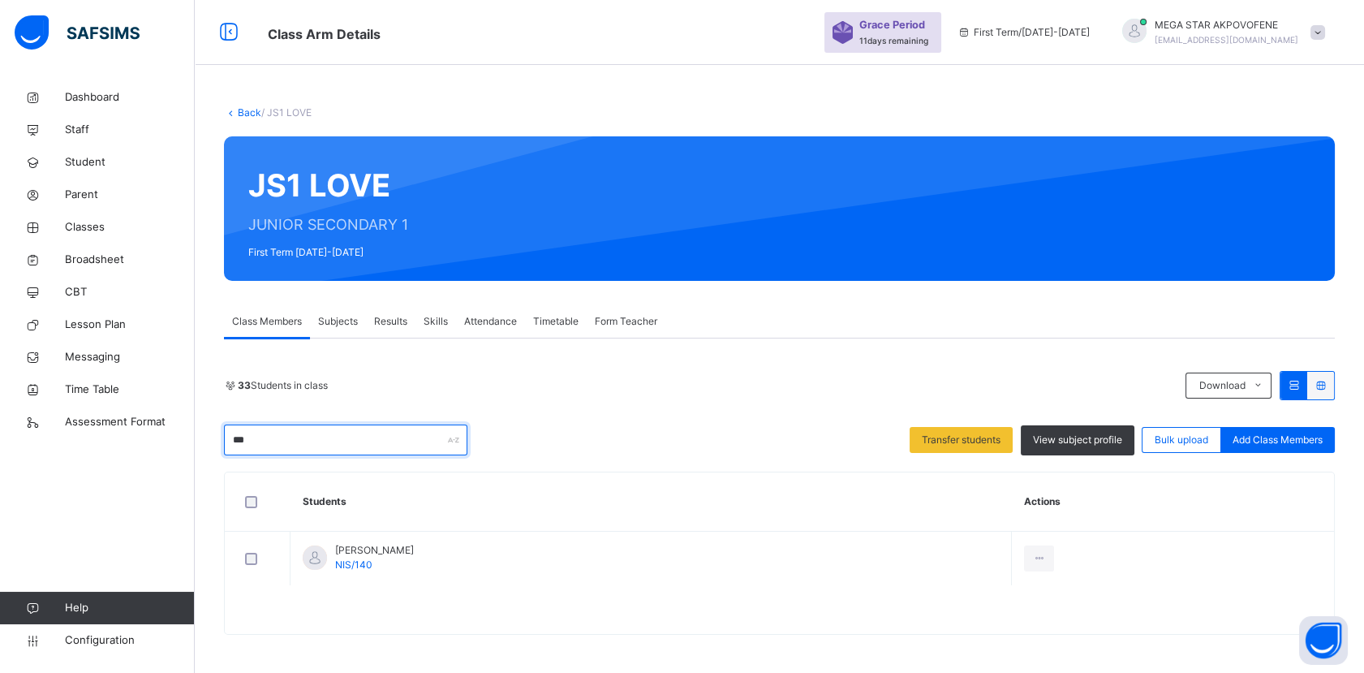
click at [312, 443] on input "***" at bounding box center [345, 439] width 243 height 31
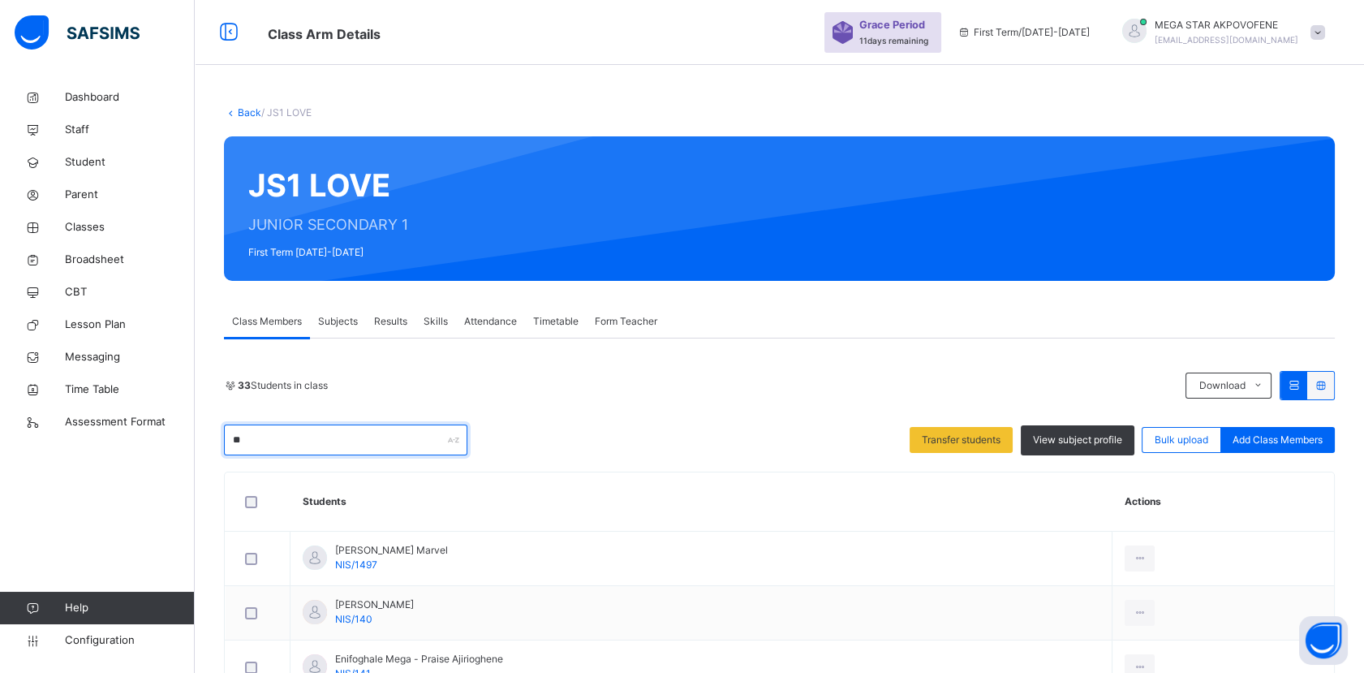
type input "*"
click at [330, 433] on input "***" at bounding box center [345, 439] width 243 height 31
type input "*"
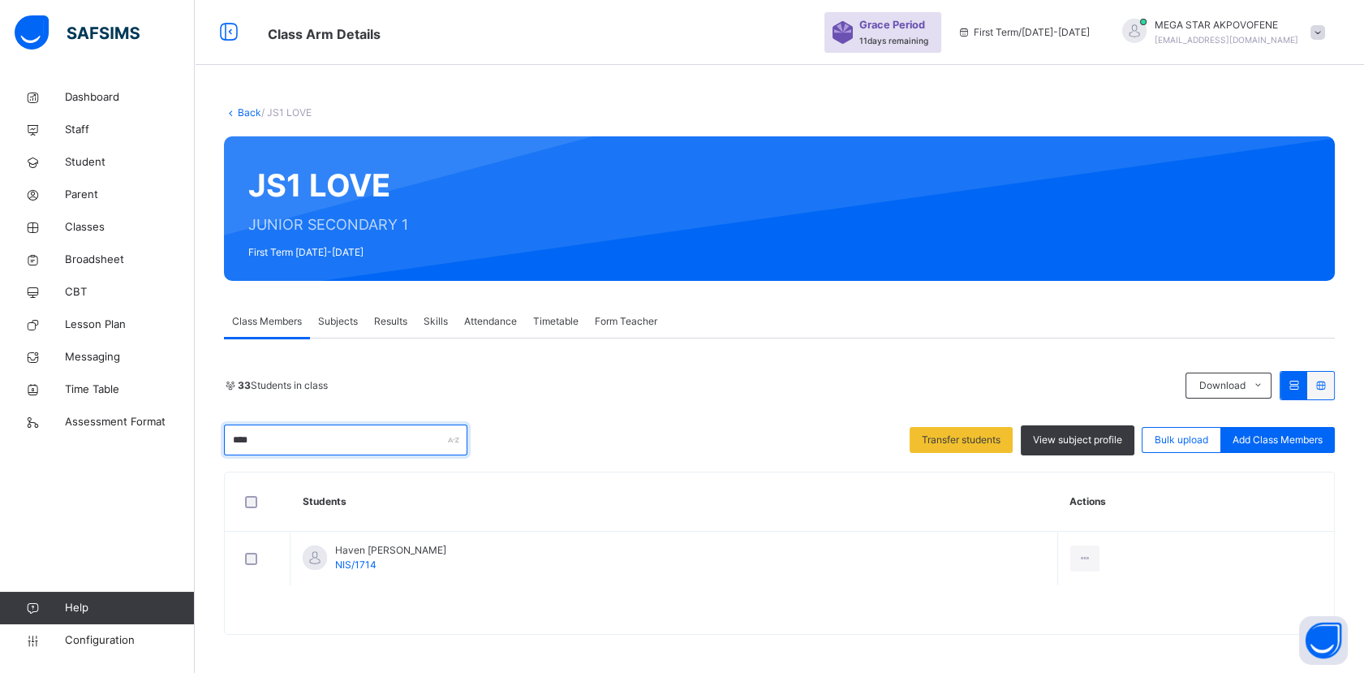
click at [321, 443] on input "****" at bounding box center [345, 439] width 243 height 31
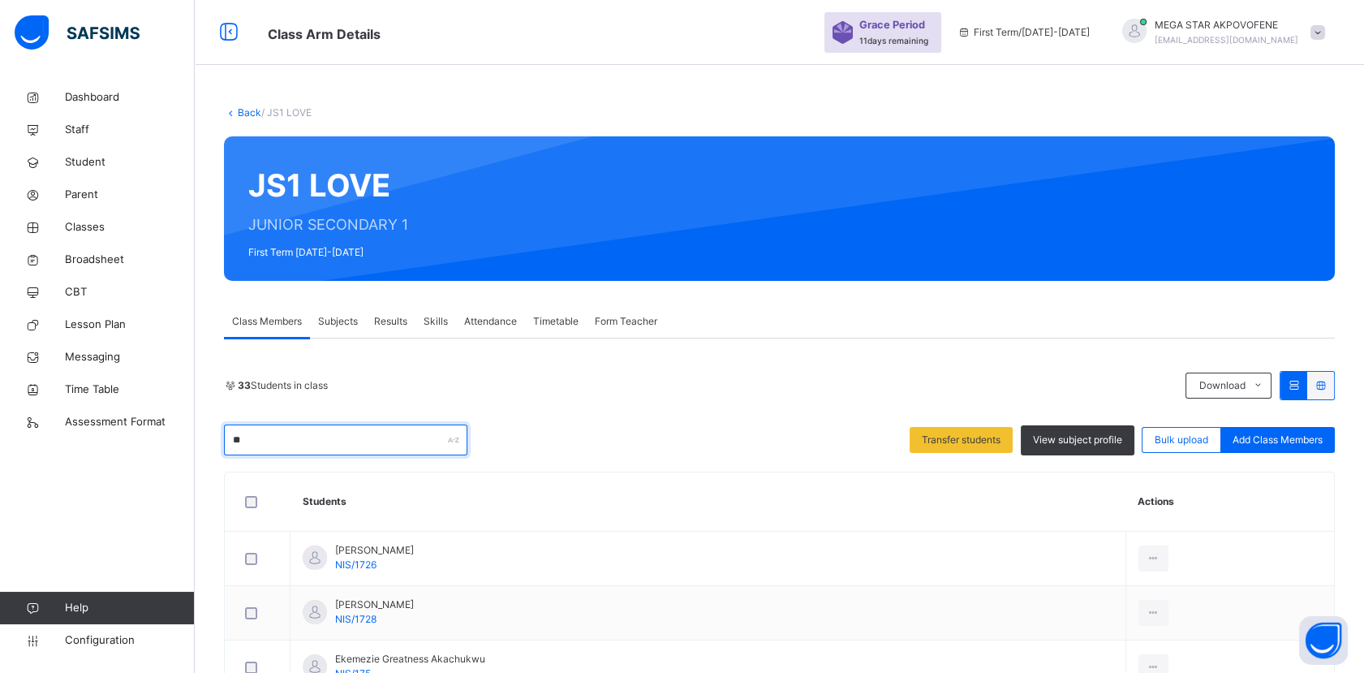
type input "*"
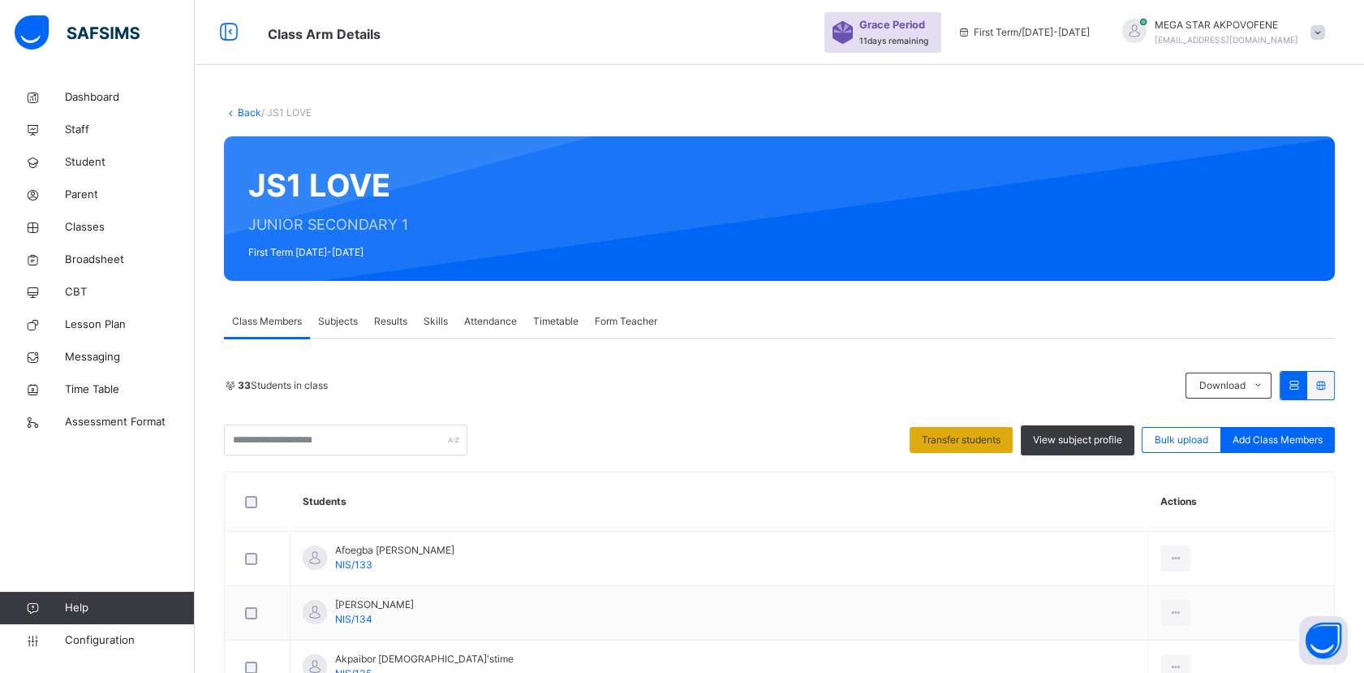
click at [965, 436] on span "Transfer students" at bounding box center [961, 440] width 79 height 15
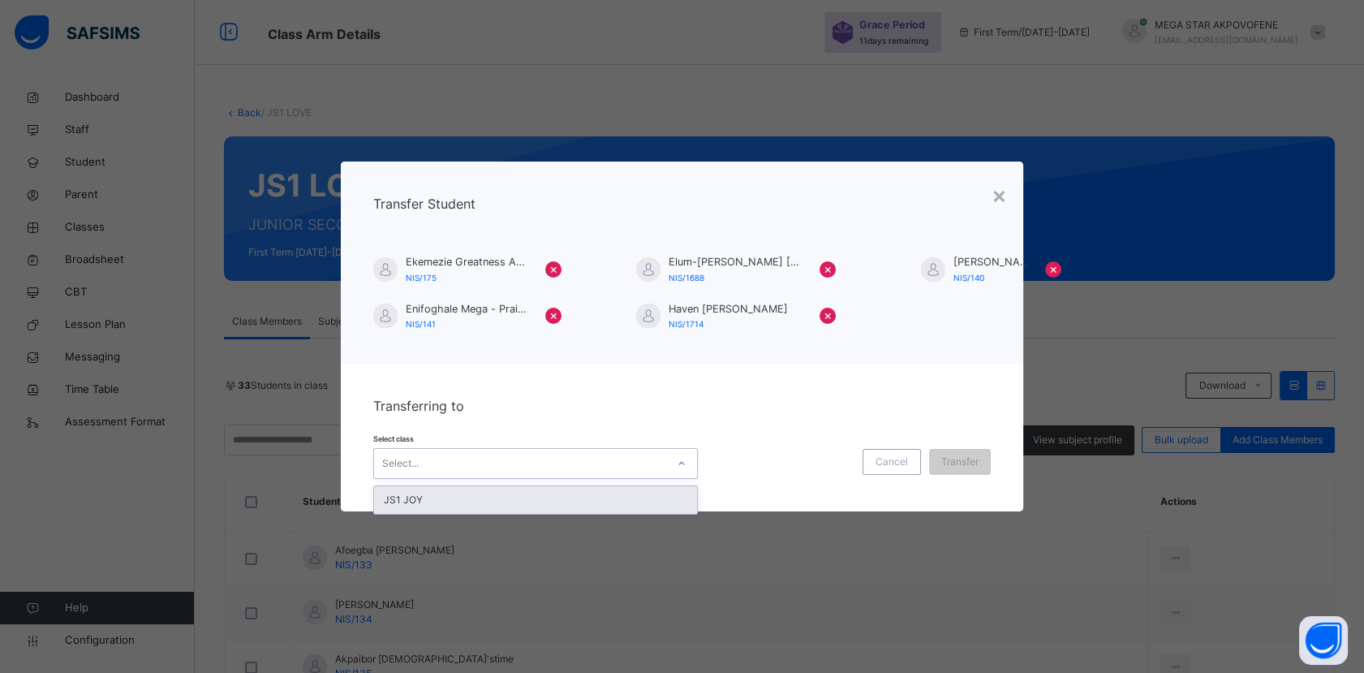
click at [529, 502] on div "JS1 JOY" at bounding box center [535, 500] width 323 height 28
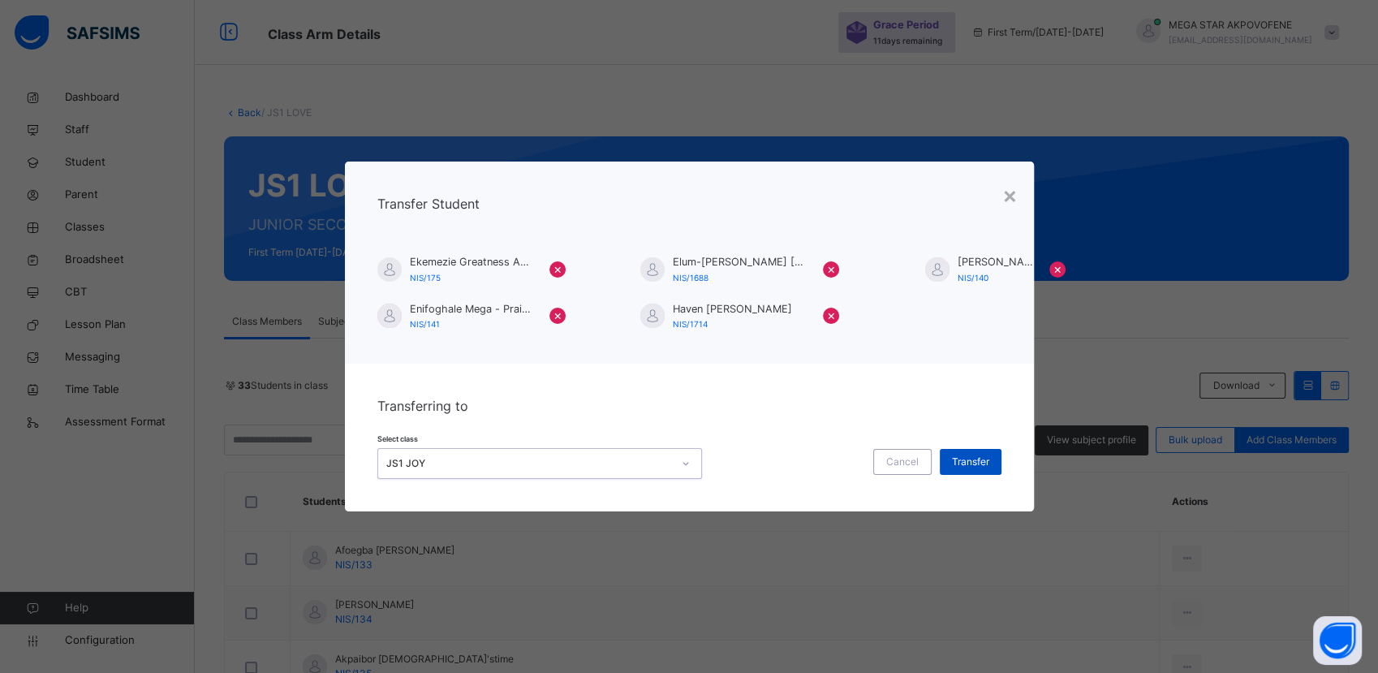
click at [968, 458] on span "Transfer" at bounding box center [970, 461] width 37 height 15
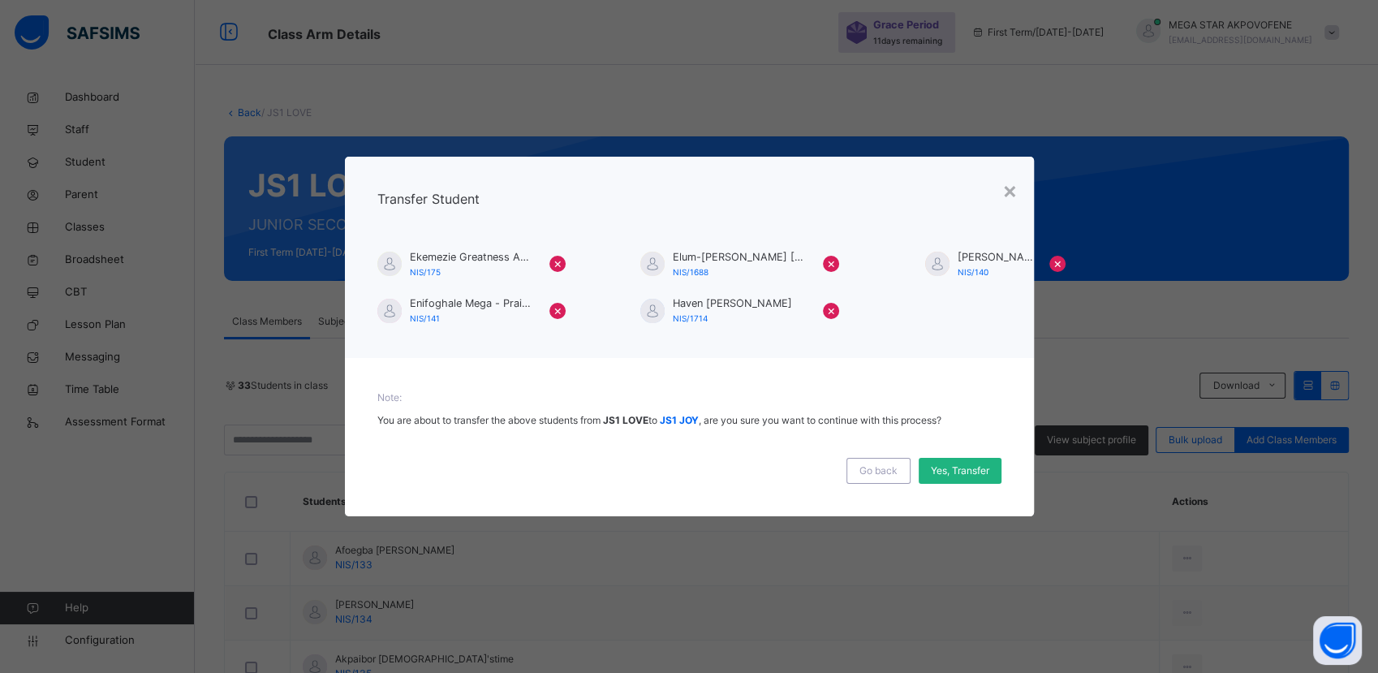
click at [964, 470] on span "Yes, Transfer" at bounding box center [960, 470] width 58 height 15
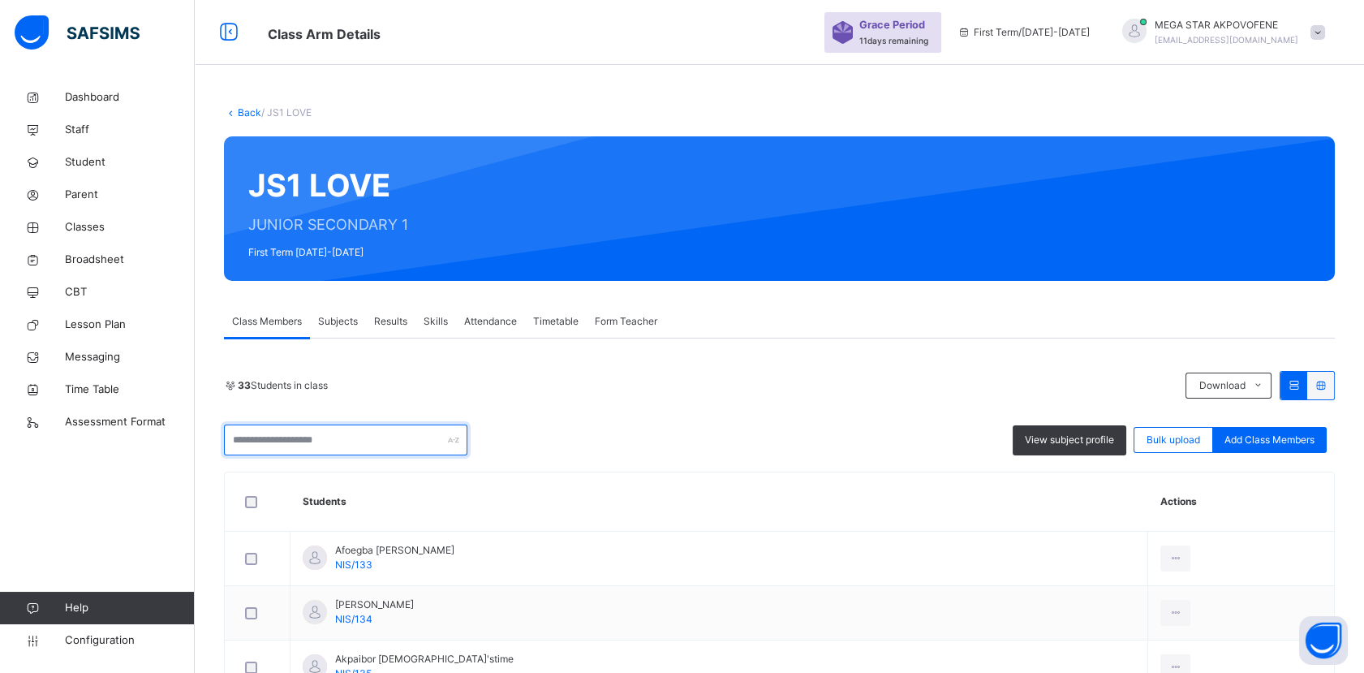
click at [390, 444] on input "text" at bounding box center [345, 439] width 243 height 31
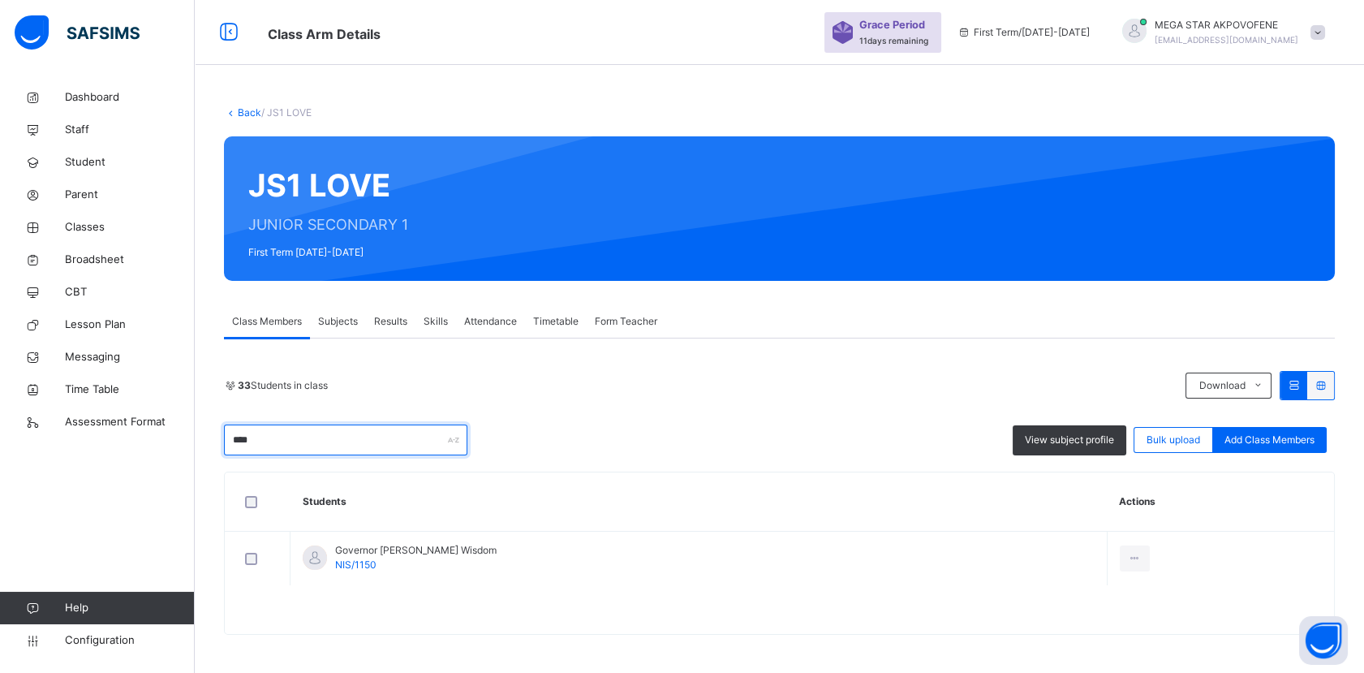
type input "****"
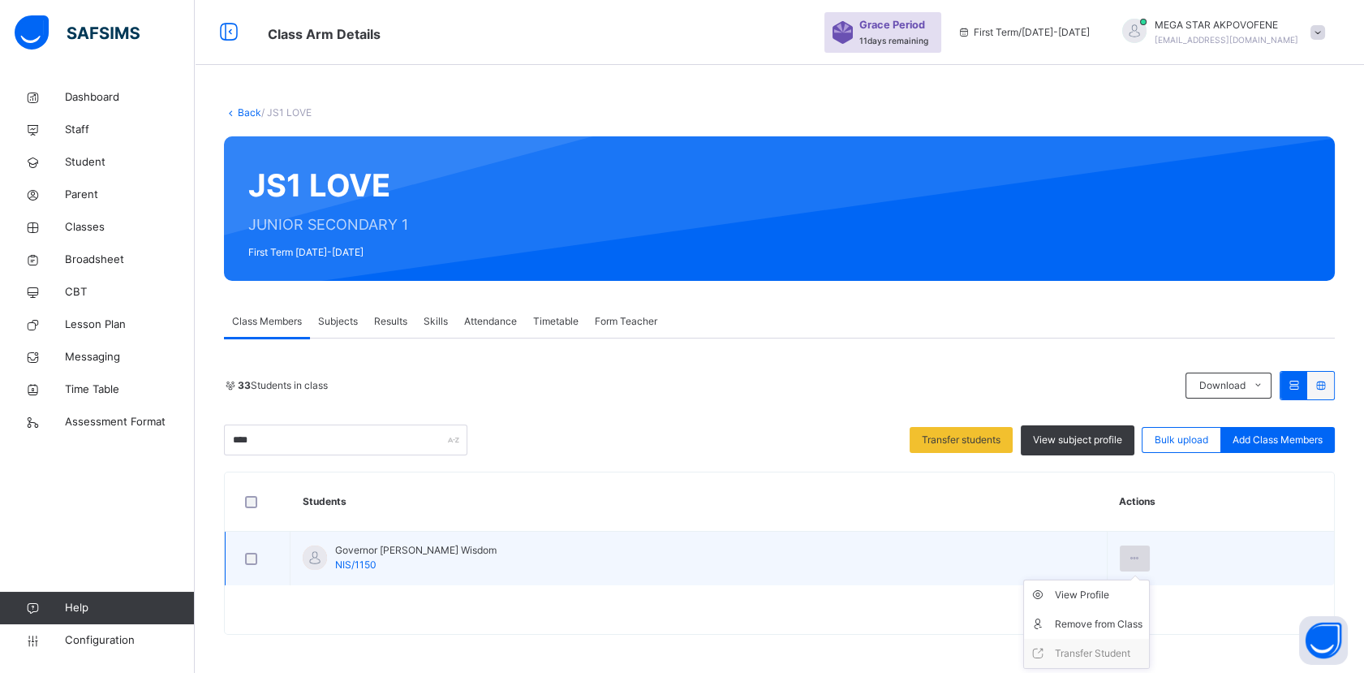
click at [1141, 558] on icon at bounding box center [1135, 558] width 14 height 15
click at [1110, 622] on div "Remove from Class" at bounding box center [1099, 624] width 88 height 16
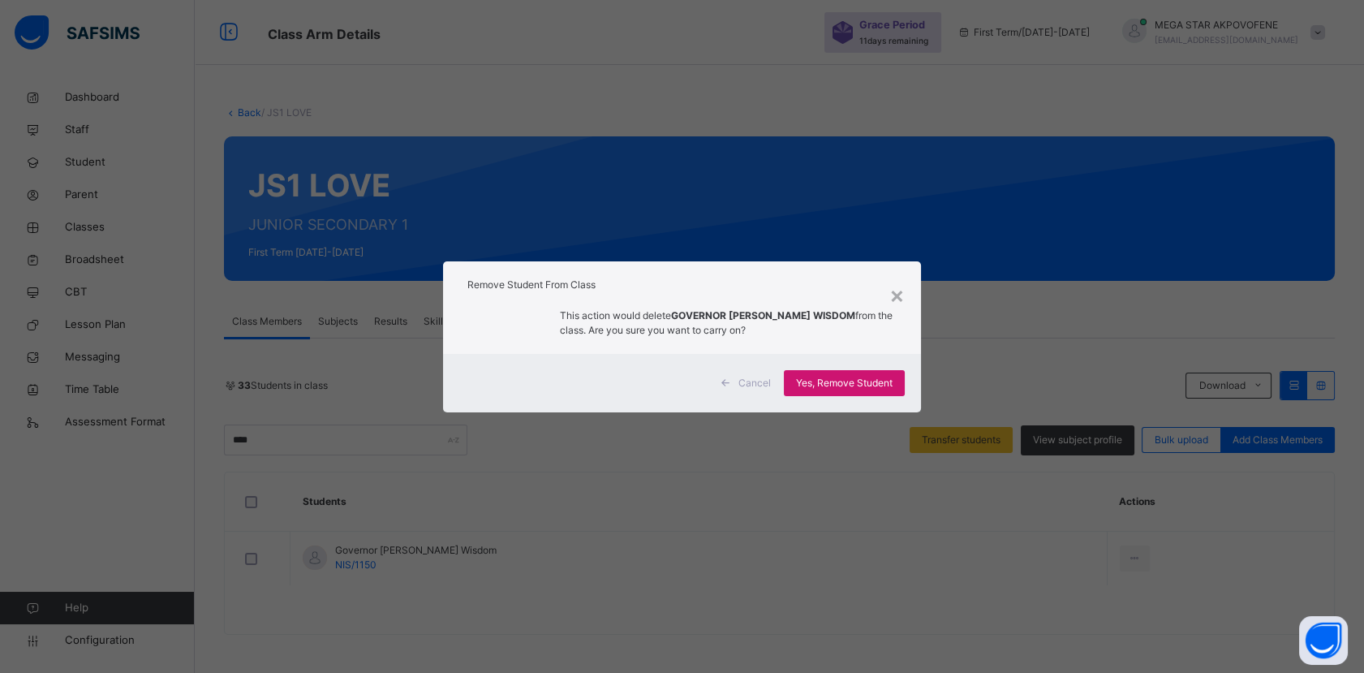
click at [856, 383] on span "Yes, Remove Student" at bounding box center [844, 383] width 97 height 15
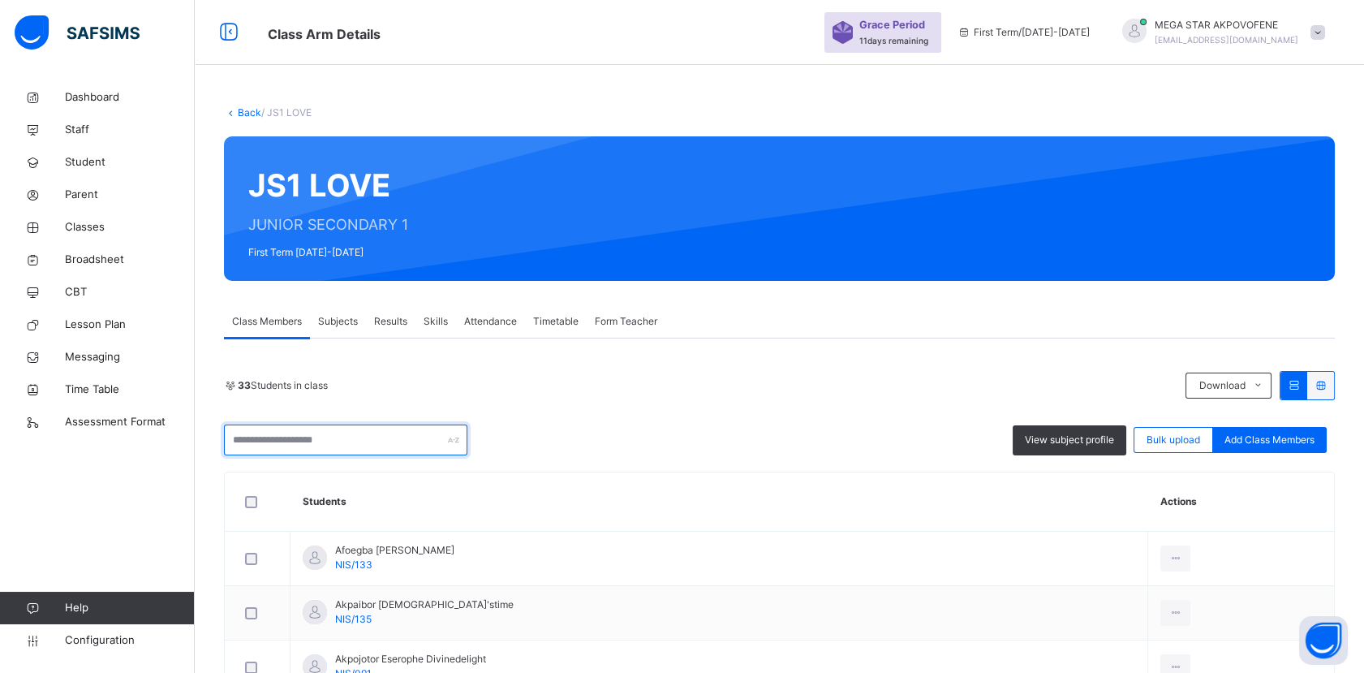
click at [331, 442] on input "text" at bounding box center [345, 439] width 243 height 31
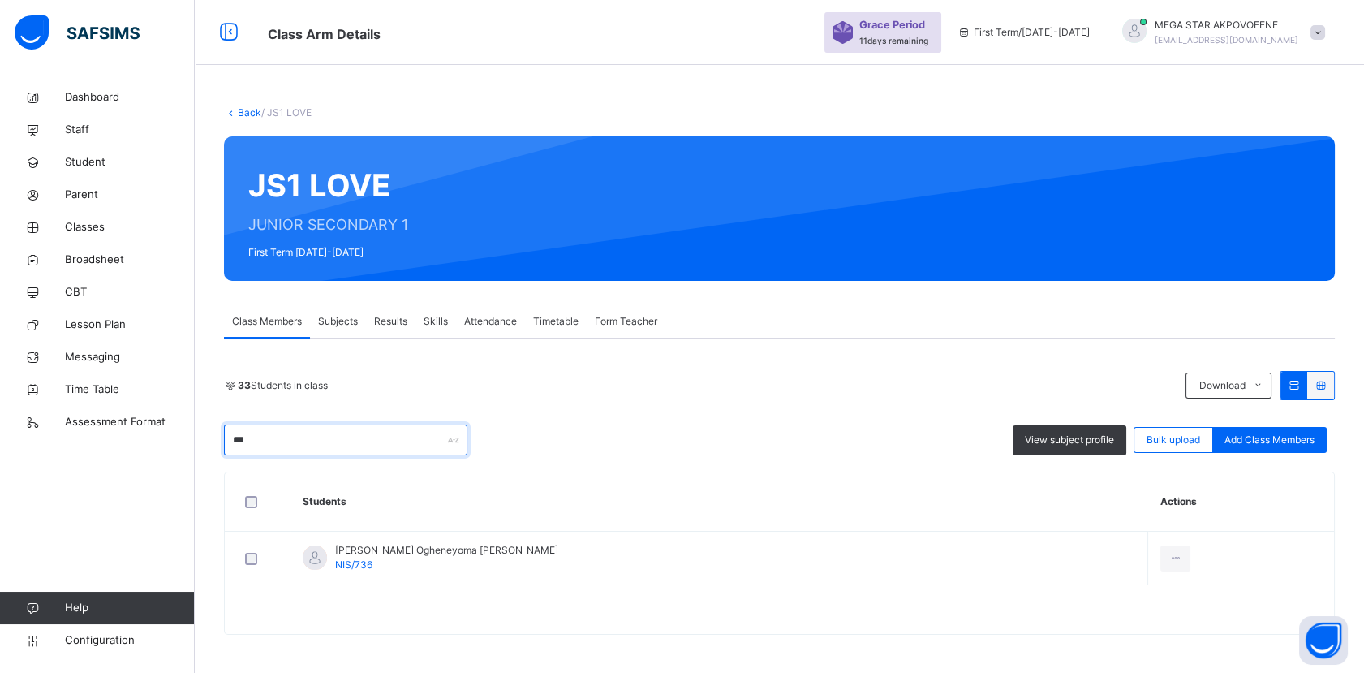
type input "***"
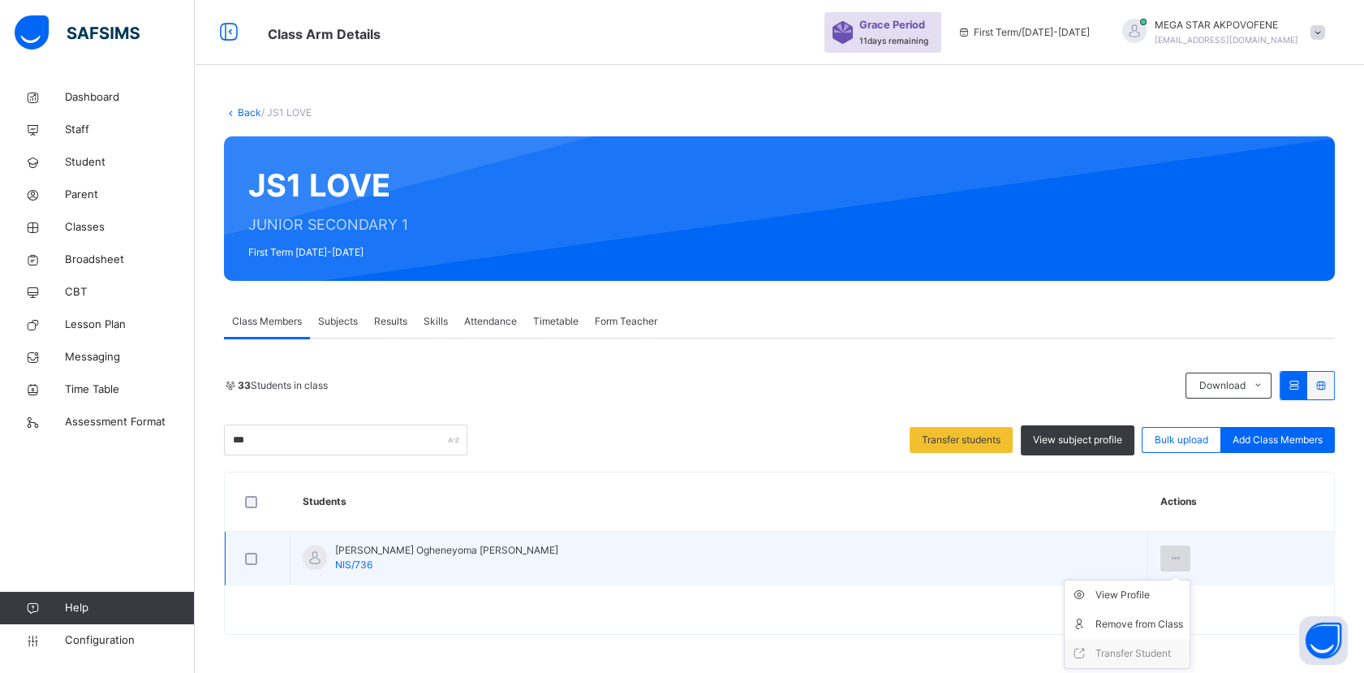
click at [1169, 561] on icon at bounding box center [1176, 558] width 14 height 15
click at [1096, 623] on div "Remove from Class" at bounding box center [1140, 624] width 88 height 16
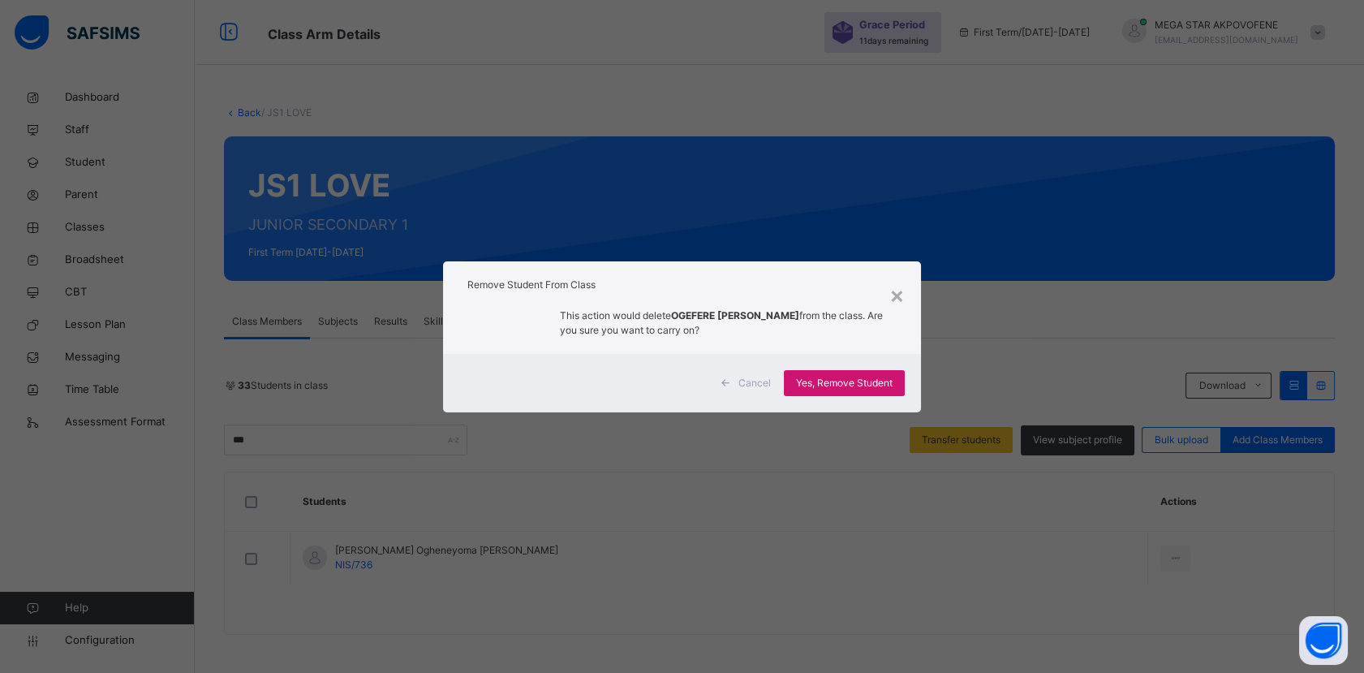
click at [856, 380] on span "Yes, Remove Student" at bounding box center [844, 383] width 97 height 15
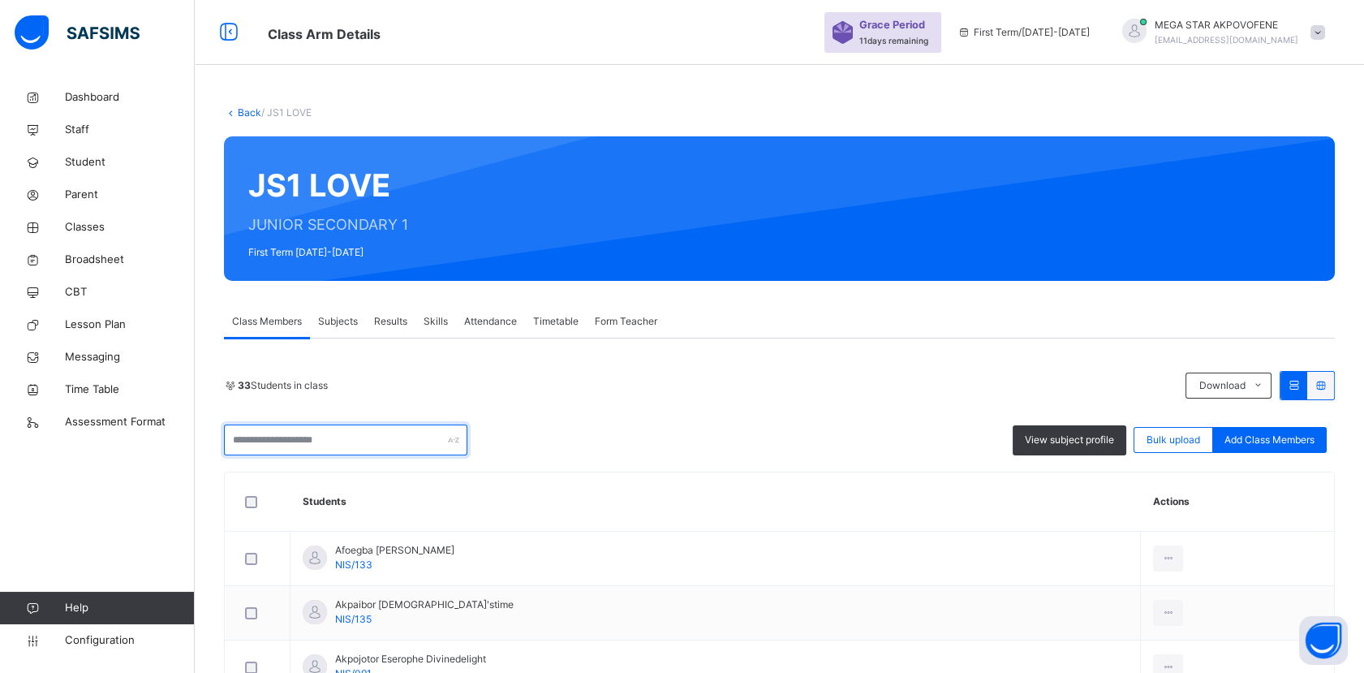
click at [353, 439] on input "text" at bounding box center [345, 439] width 243 height 31
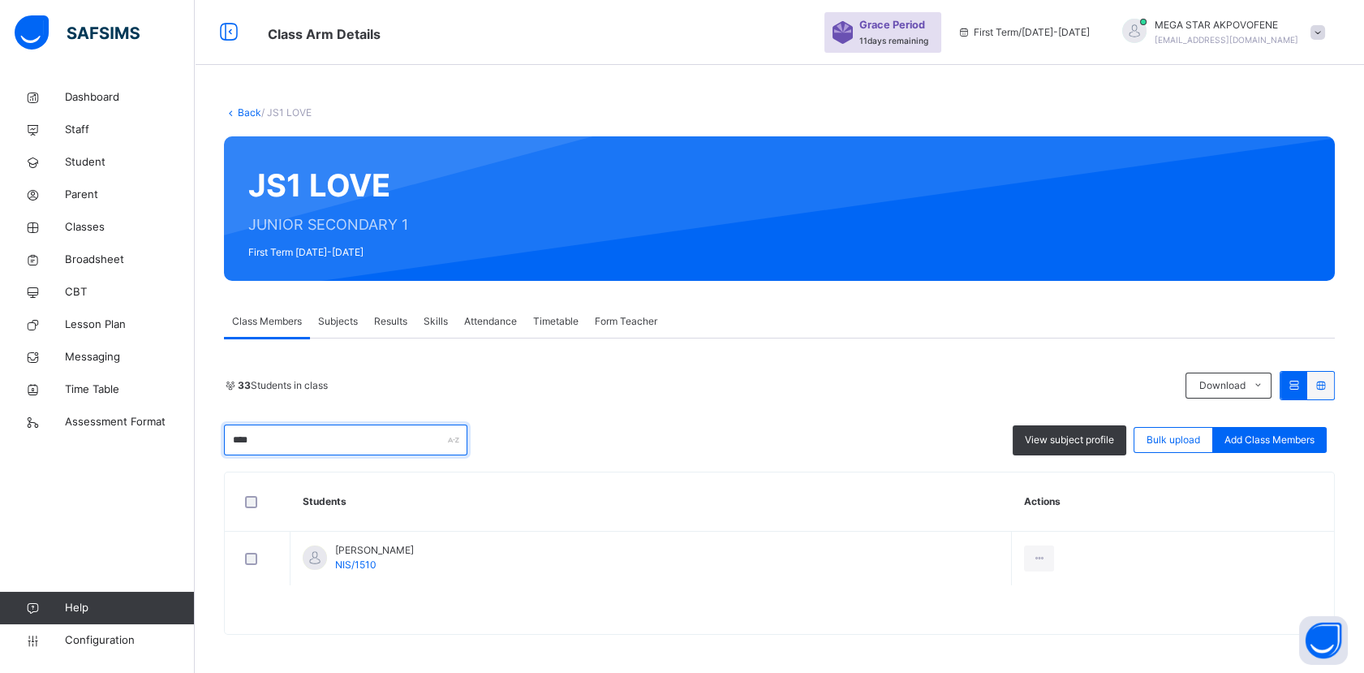
type input "****"
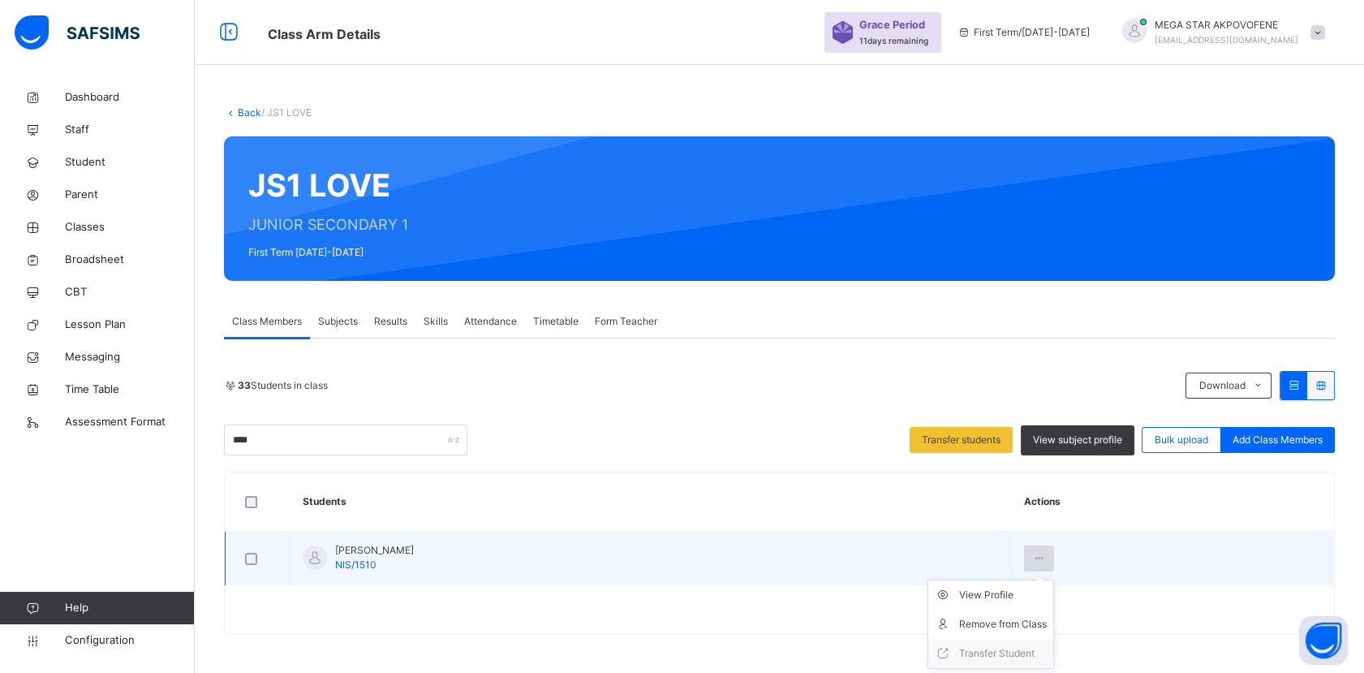
click at [1046, 558] on icon at bounding box center [1039, 558] width 14 height 15
click at [1047, 625] on div "Remove from Class" at bounding box center [1003, 624] width 88 height 16
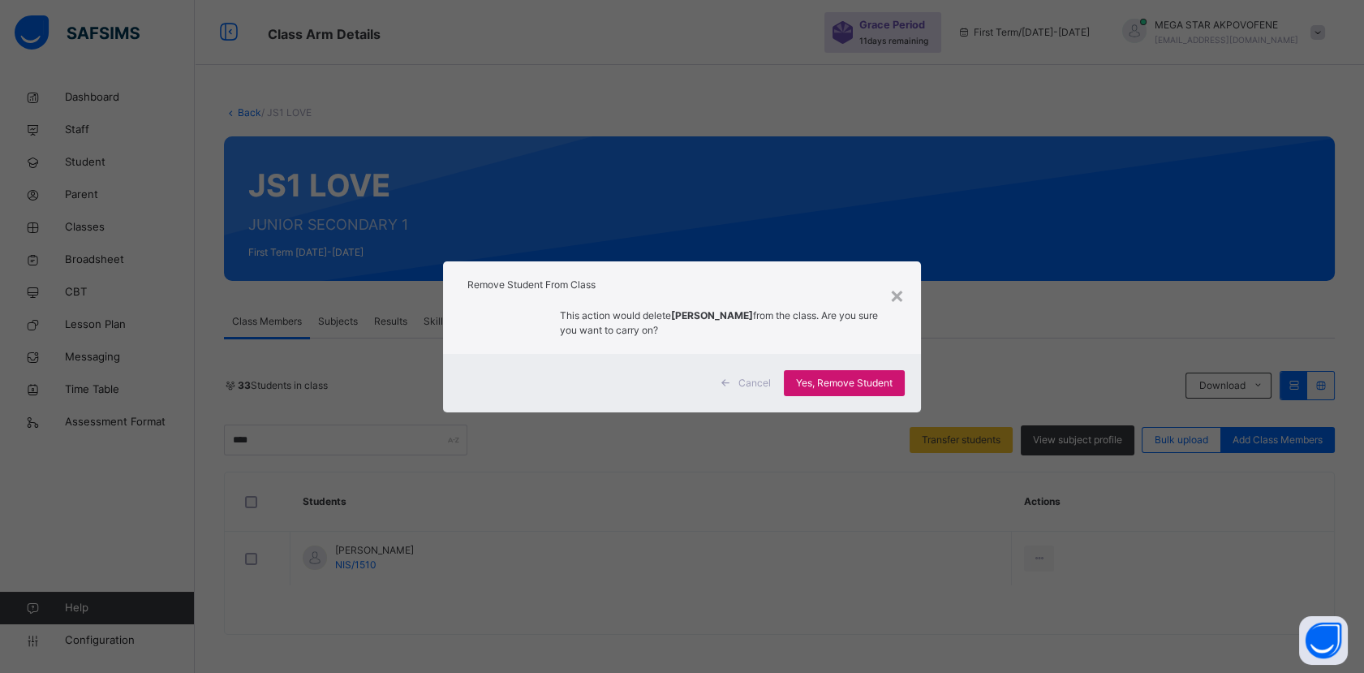
click at [853, 386] on span "Yes, Remove Student" at bounding box center [844, 383] width 97 height 15
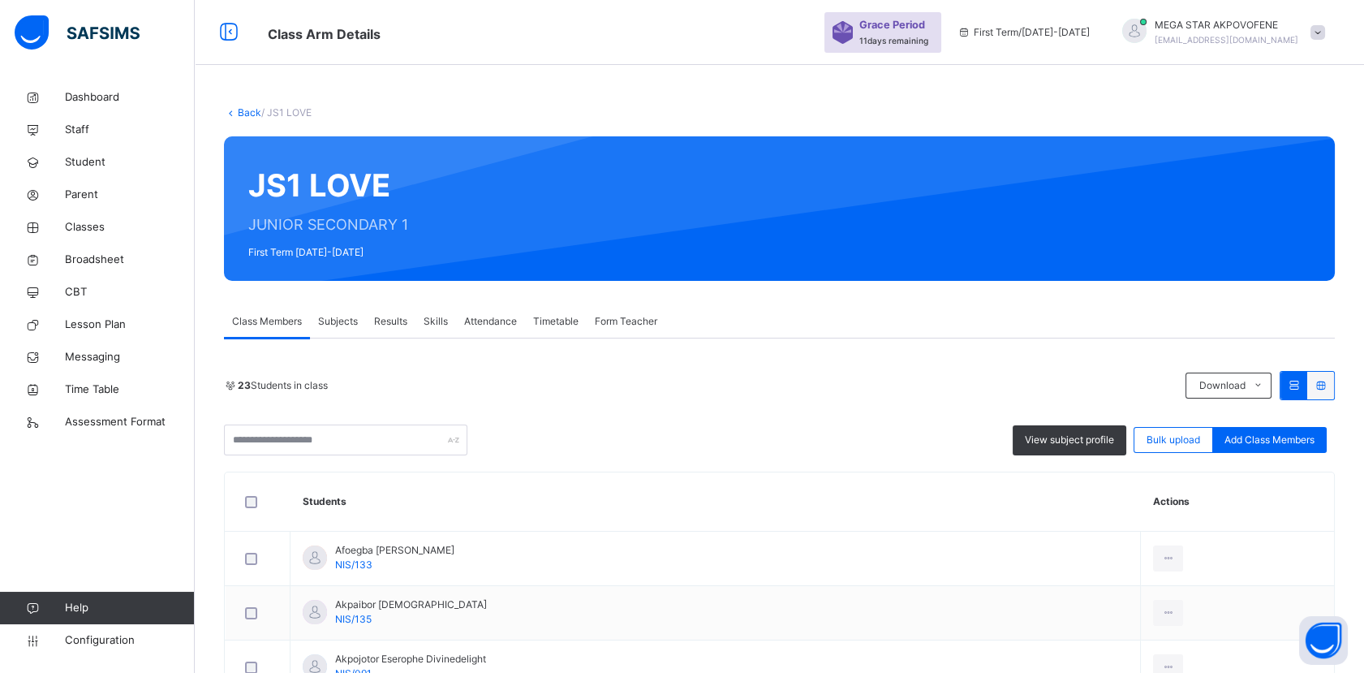
click at [256, 109] on link "Back" at bounding box center [250, 112] width 24 height 12
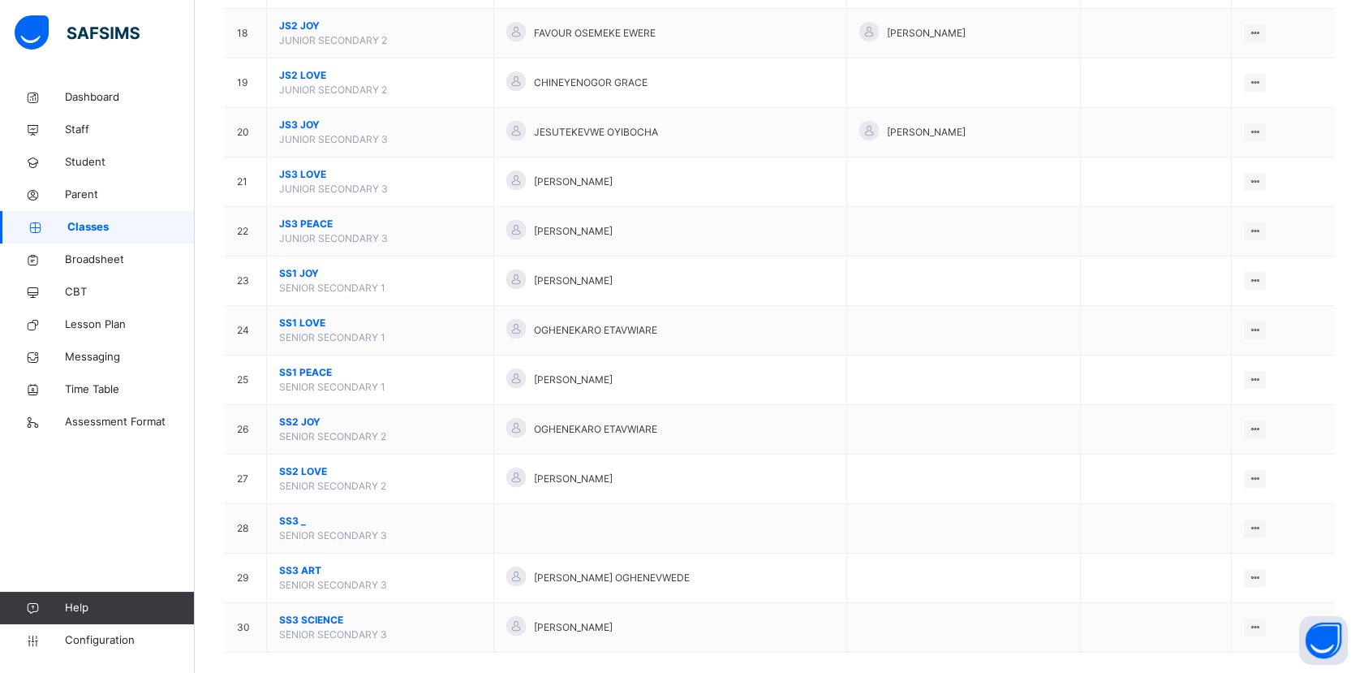
scroll to position [1043, 0]
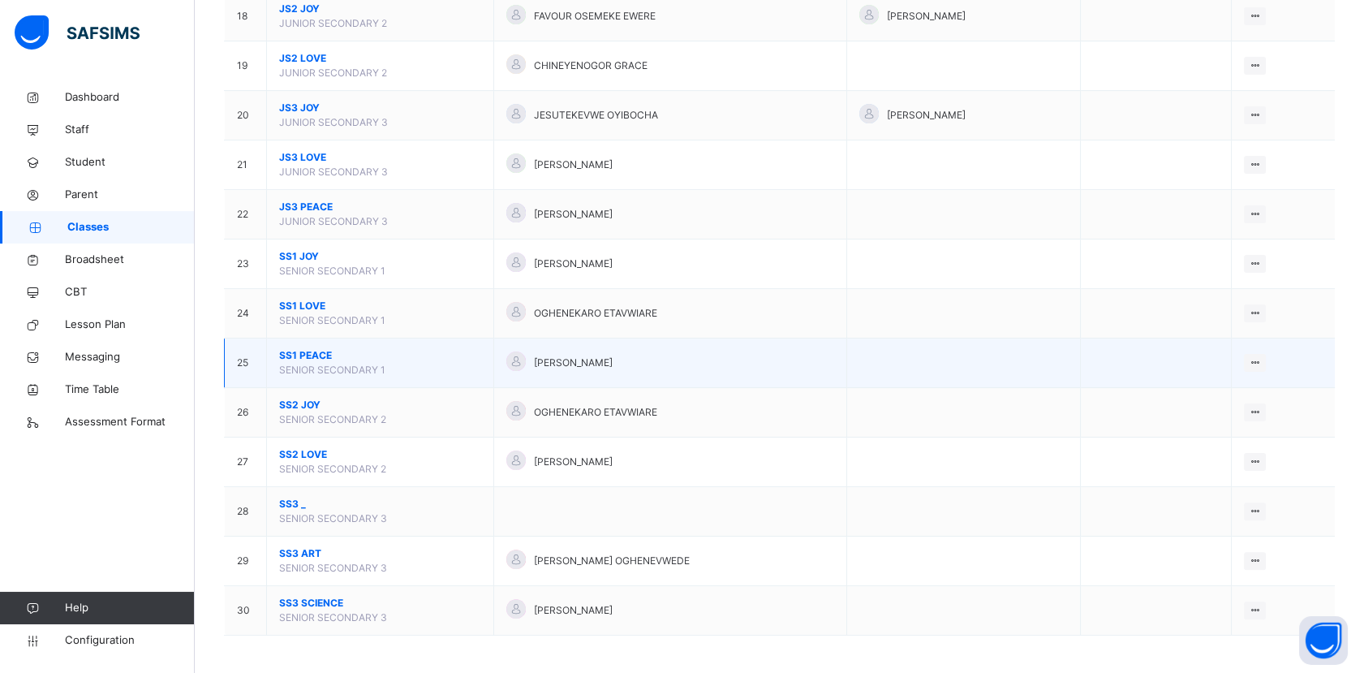
click at [326, 354] on span "SS1 PEACE" at bounding box center [380, 355] width 202 height 15
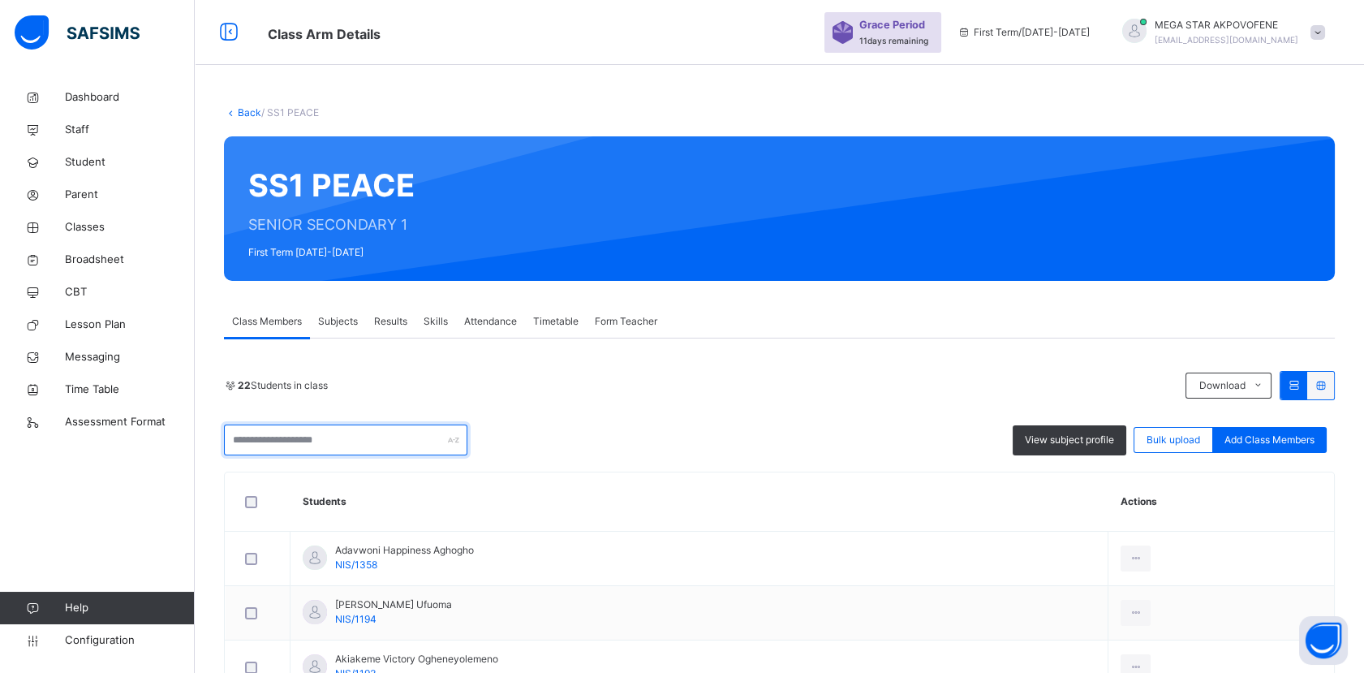
click at [366, 439] on input "text" at bounding box center [345, 439] width 243 height 31
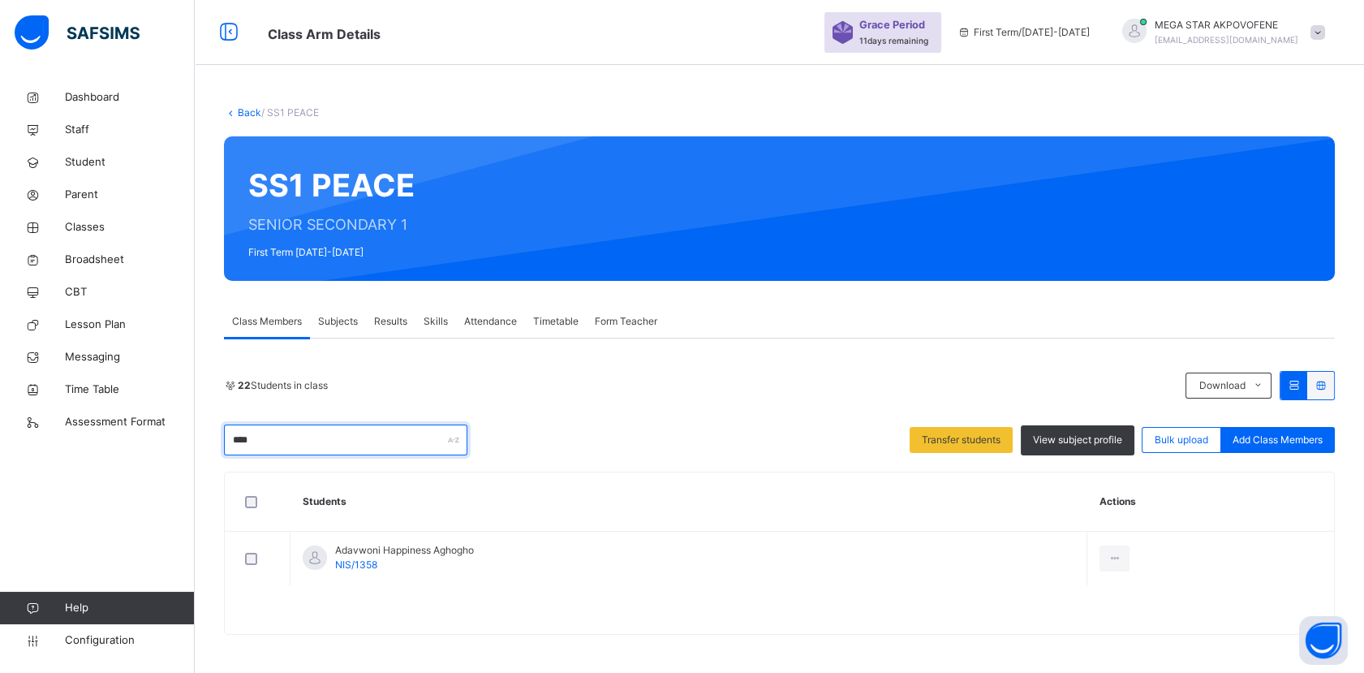
click at [331, 438] on input "****" at bounding box center [345, 439] width 243 height 31
click at [312, 444] on input "****" at bounding box center [345, 439] width 243 height 31
type input "*"
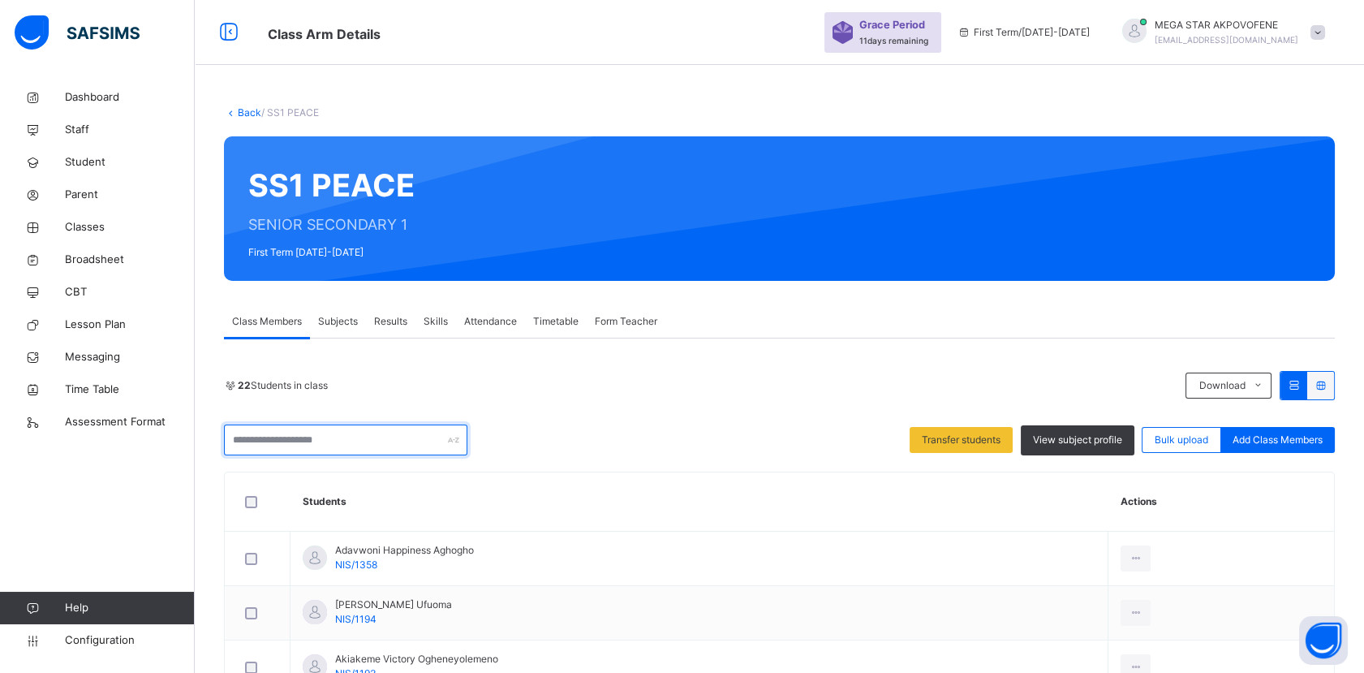
click at [398, 443] on input "text" at bounding box center [345, 439] width 243 height 31
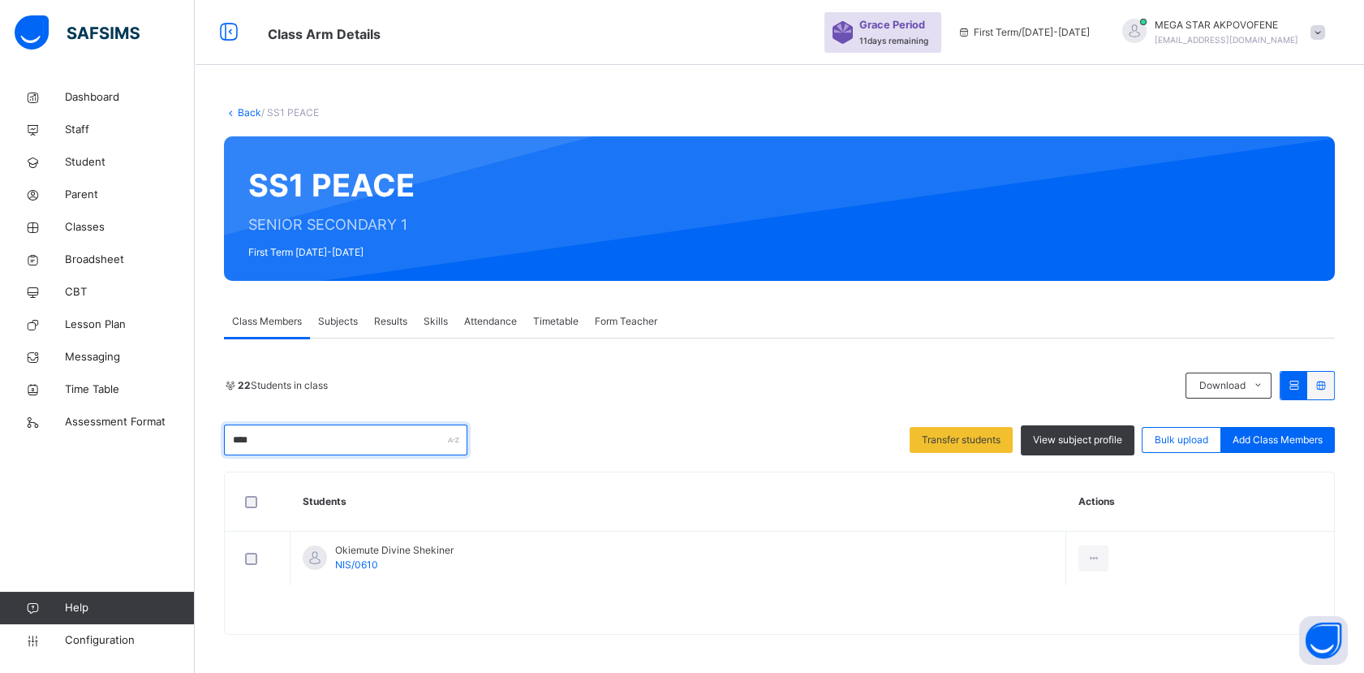
click at [385, 441] on input "****" at bounding box center [345, 439] width 243 height 31
type input "*"
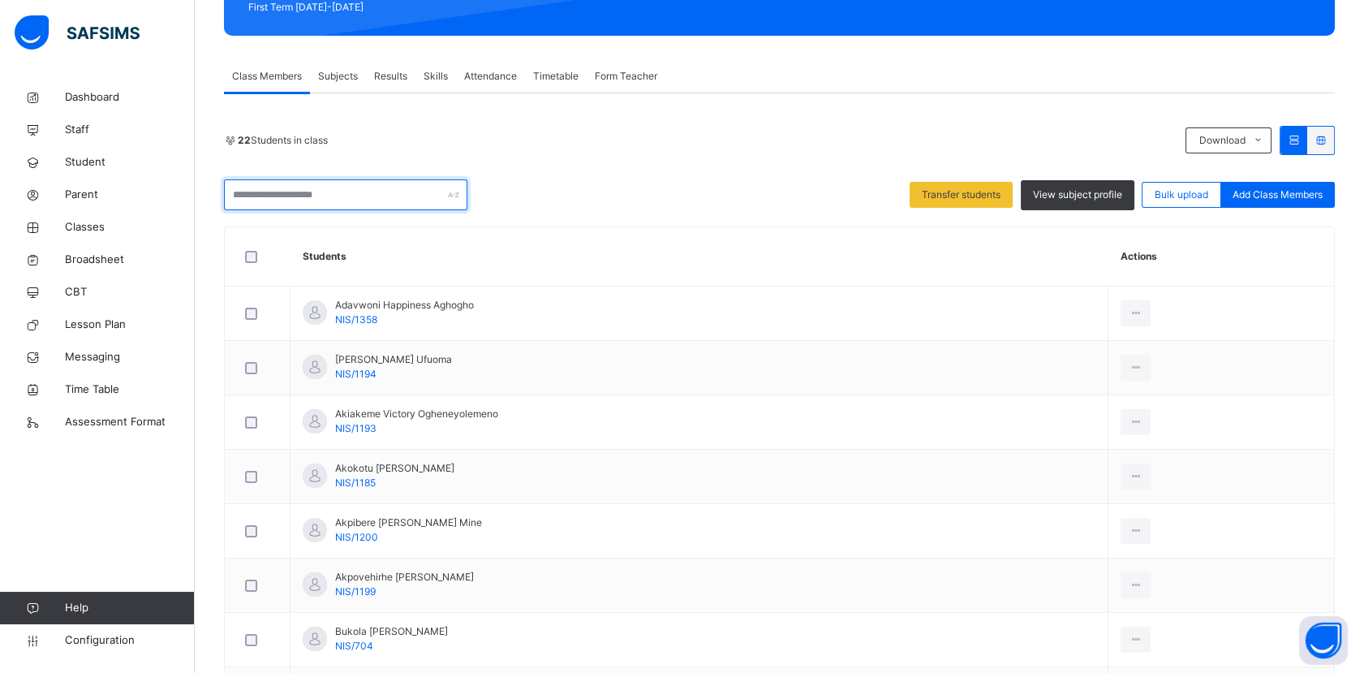
scroll to position [246, 0]
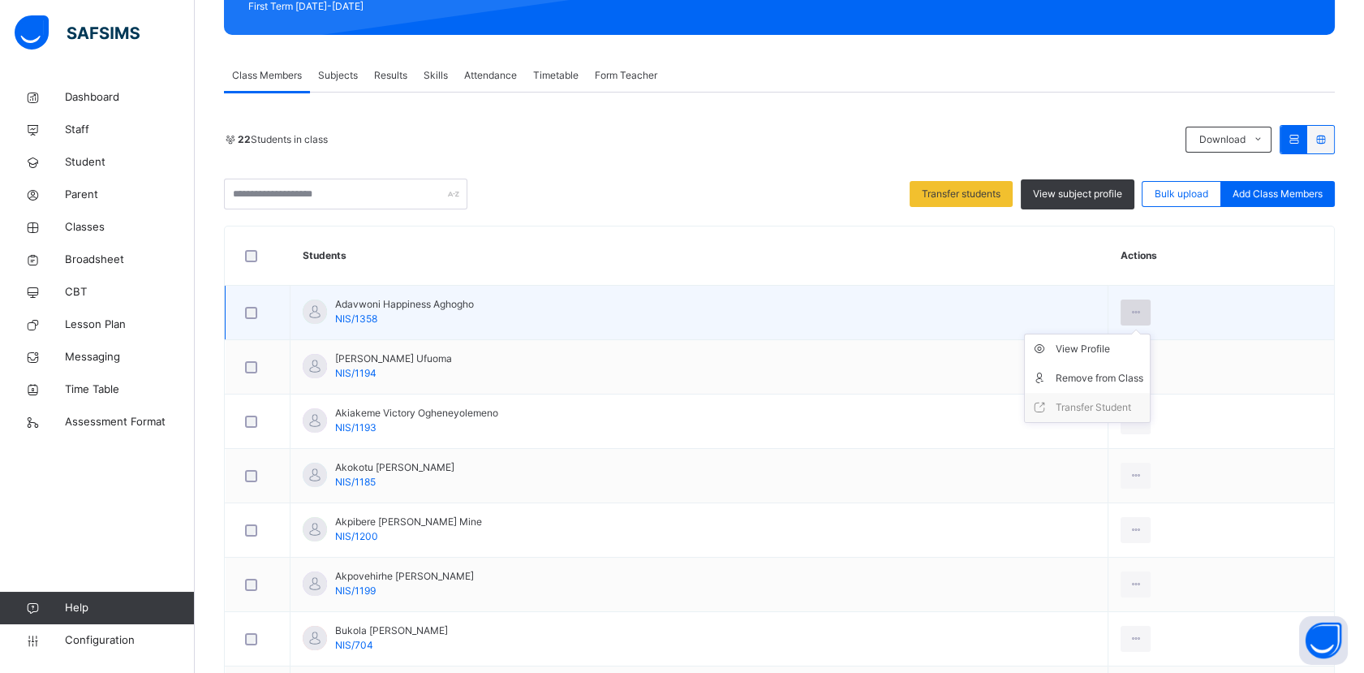
click at [1143, 308] on icon at bounding box center [1136, 312] width 14 height 15
click at [1114, 379] on div "Remove from Class" at bounding box center [1100, 378] width 88 height 16
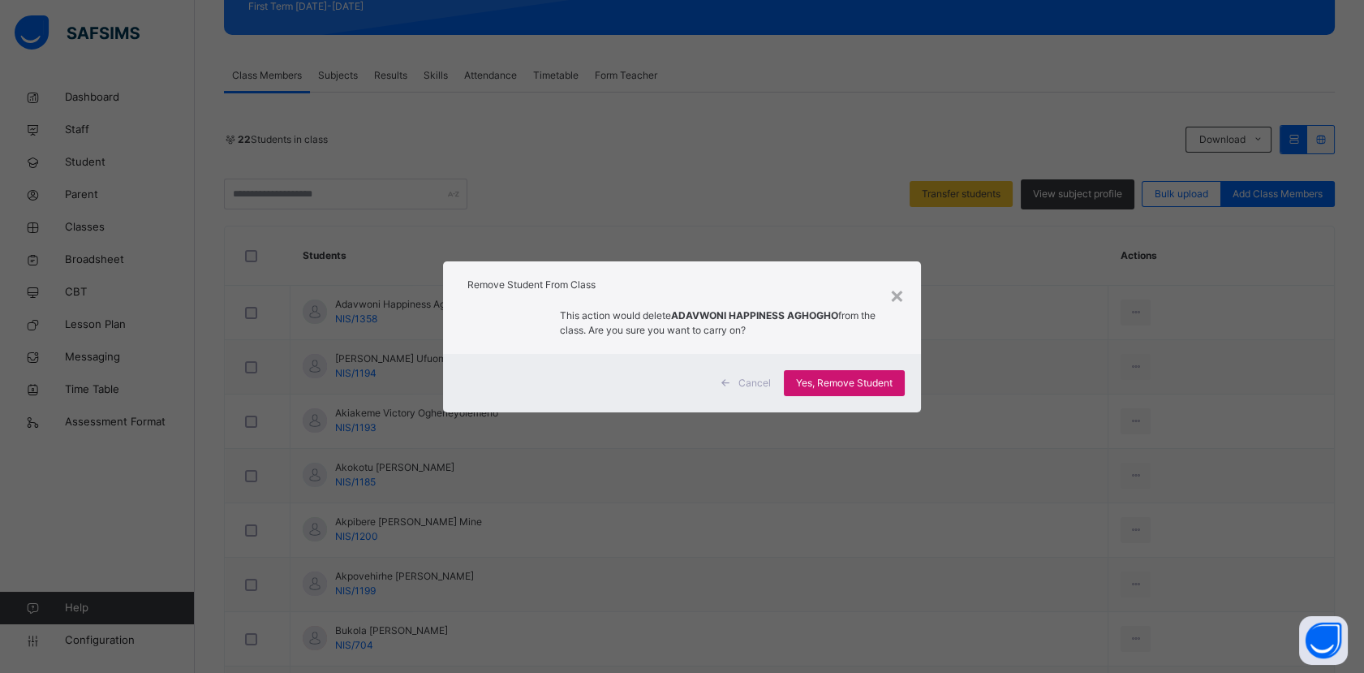
click at [856, 379] on span "Yes, Remove Student" at bounding box center [844, 383] width 97 height 15
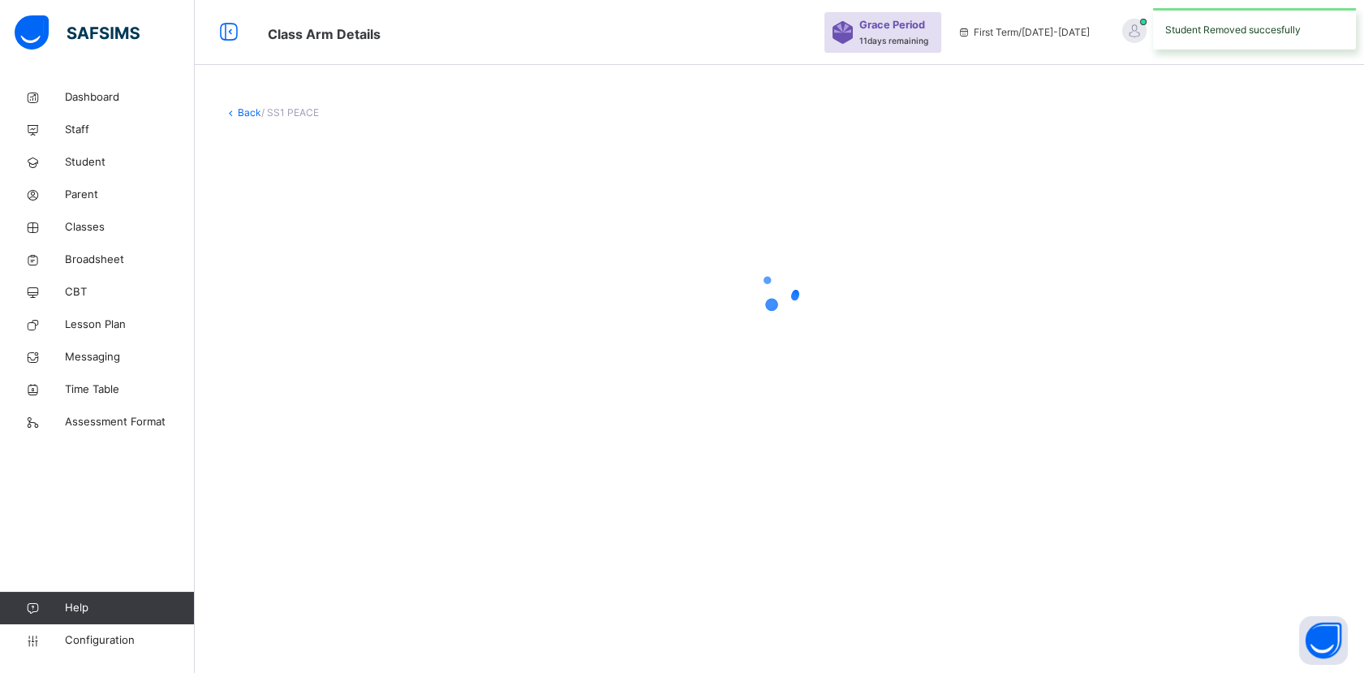
scroll to position [0, 0]
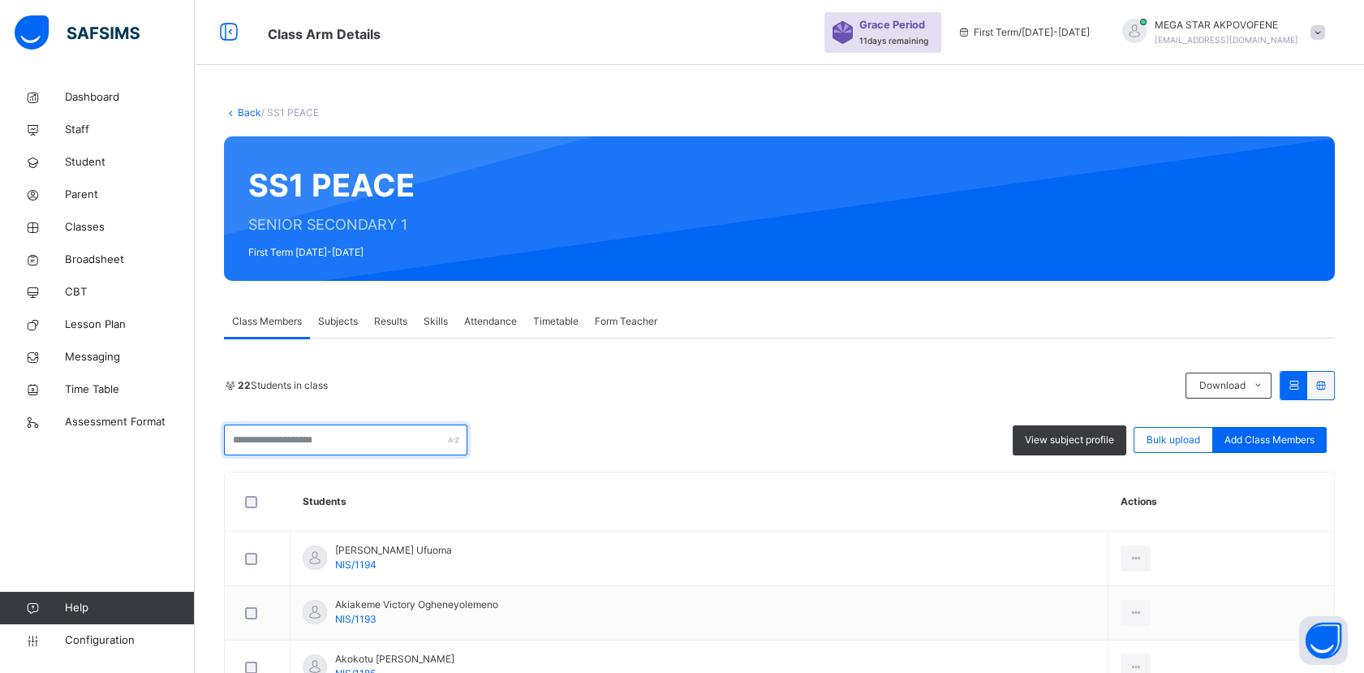
click at [365, 435] on input "text" at bounding box center [345, 439] width 243 height 31
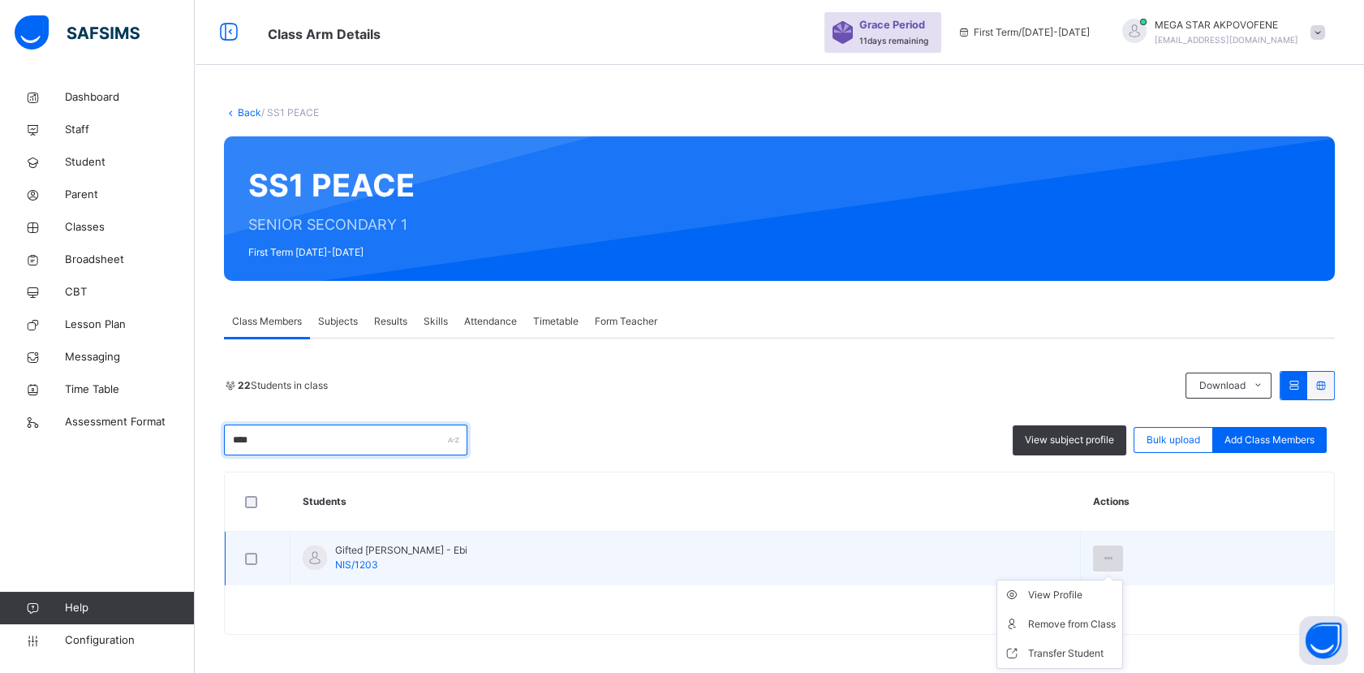
type input "****"
click at [1115, 558] on icon at bounding box center [1108, 558] width 14 height 15
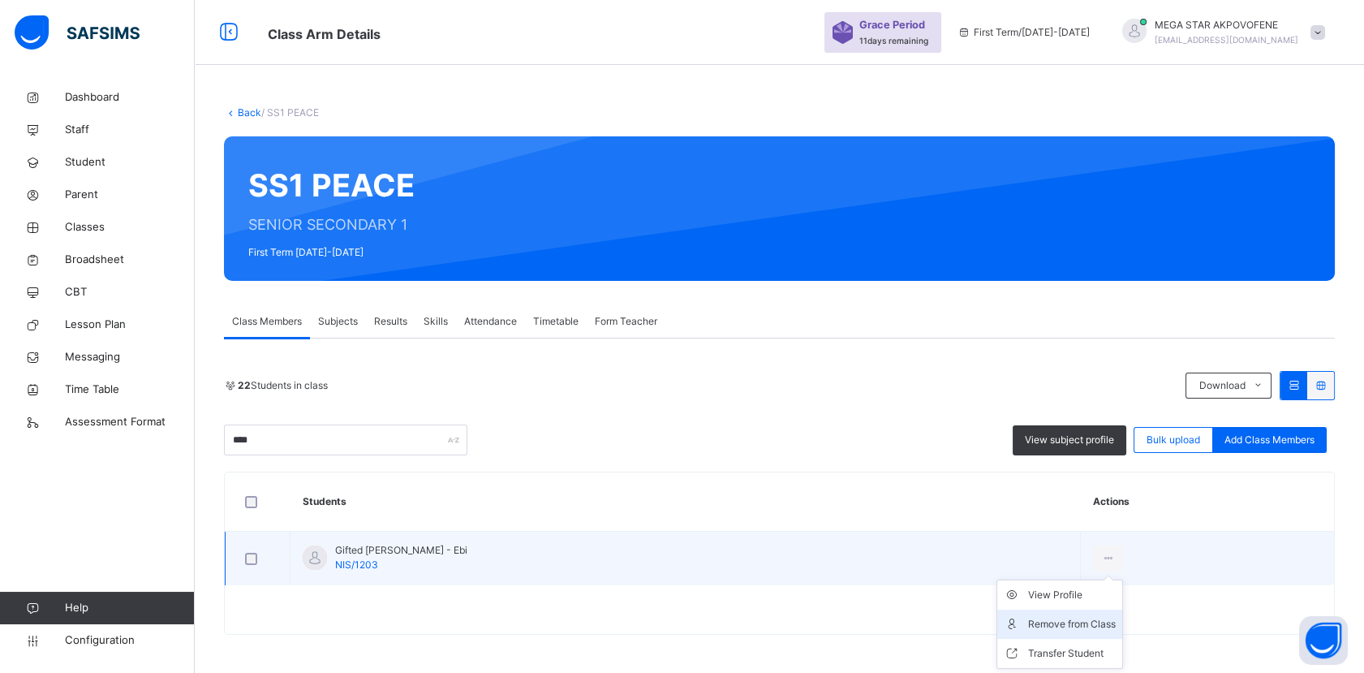
click at [1092, 626] on div "Remove from Class" at bounding box center [1072, 624] width 88 height 16
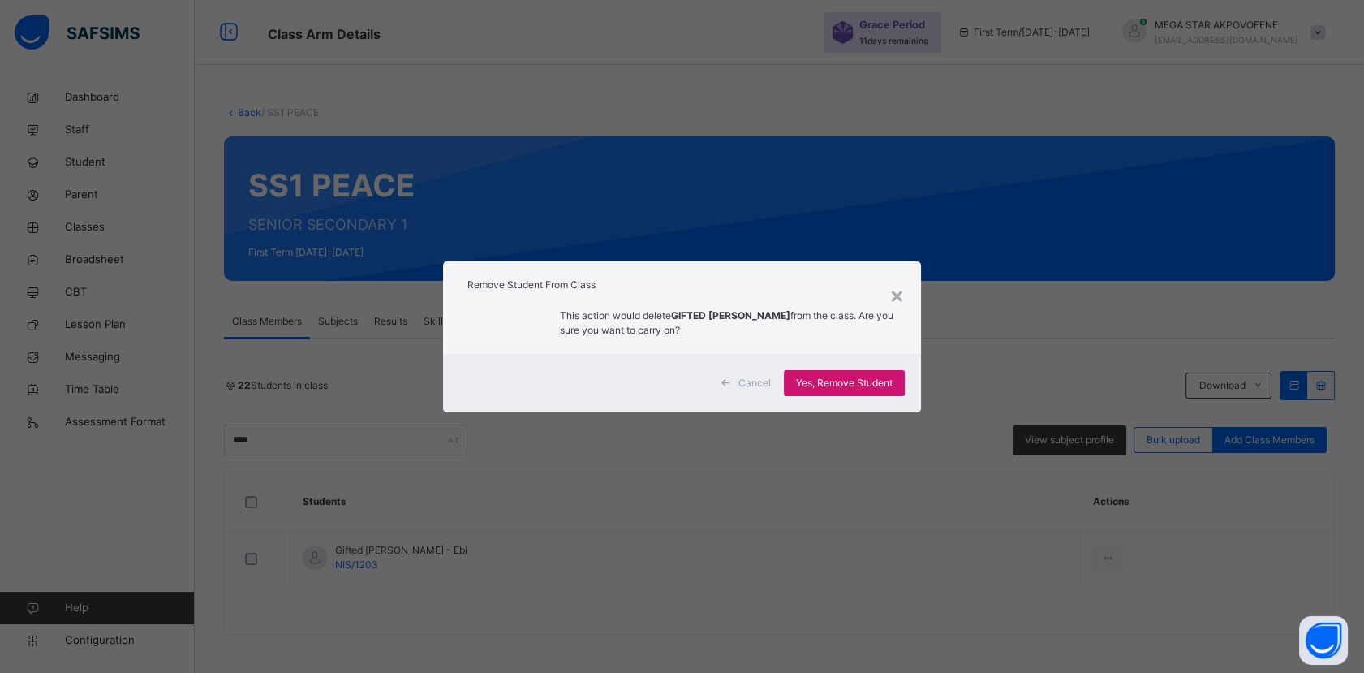
click at [856, 379] on span "Yes, Remove Student" at bounding box center [844, 383] width 97 height 15
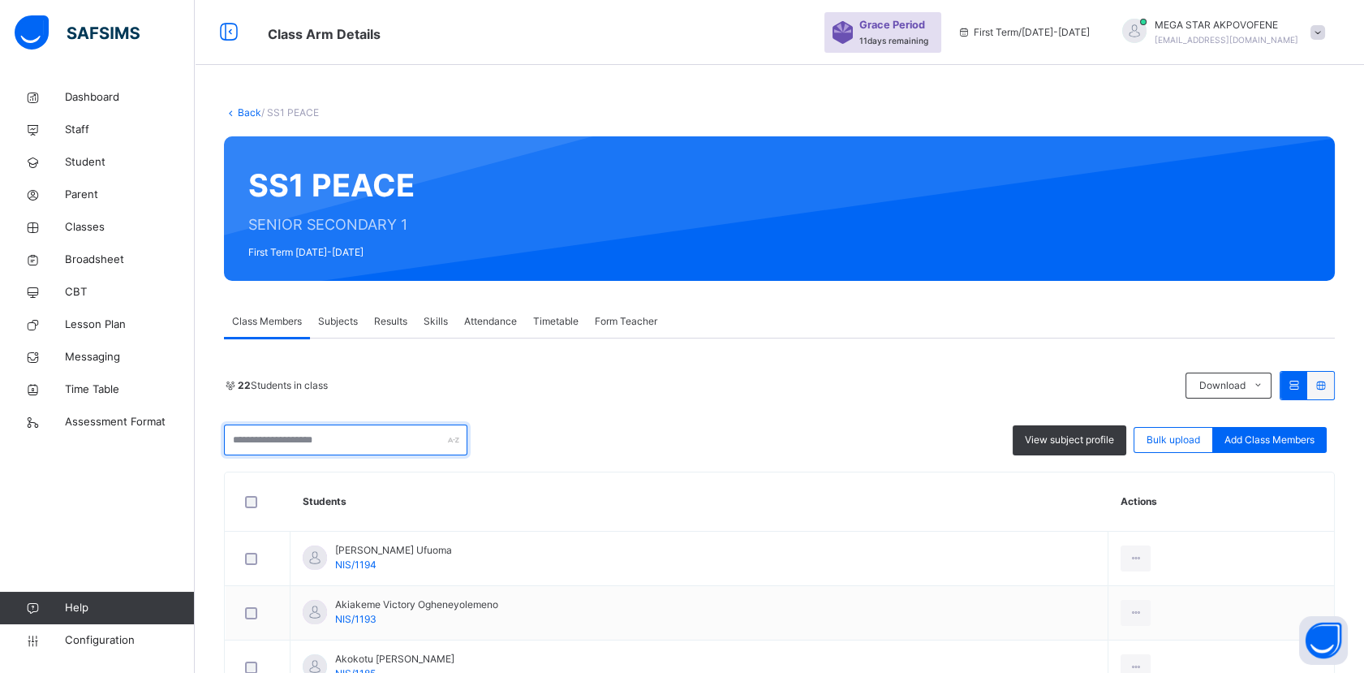
click at [377, 436] on input "text" at bounding box center [345, 439] width 243 height 31
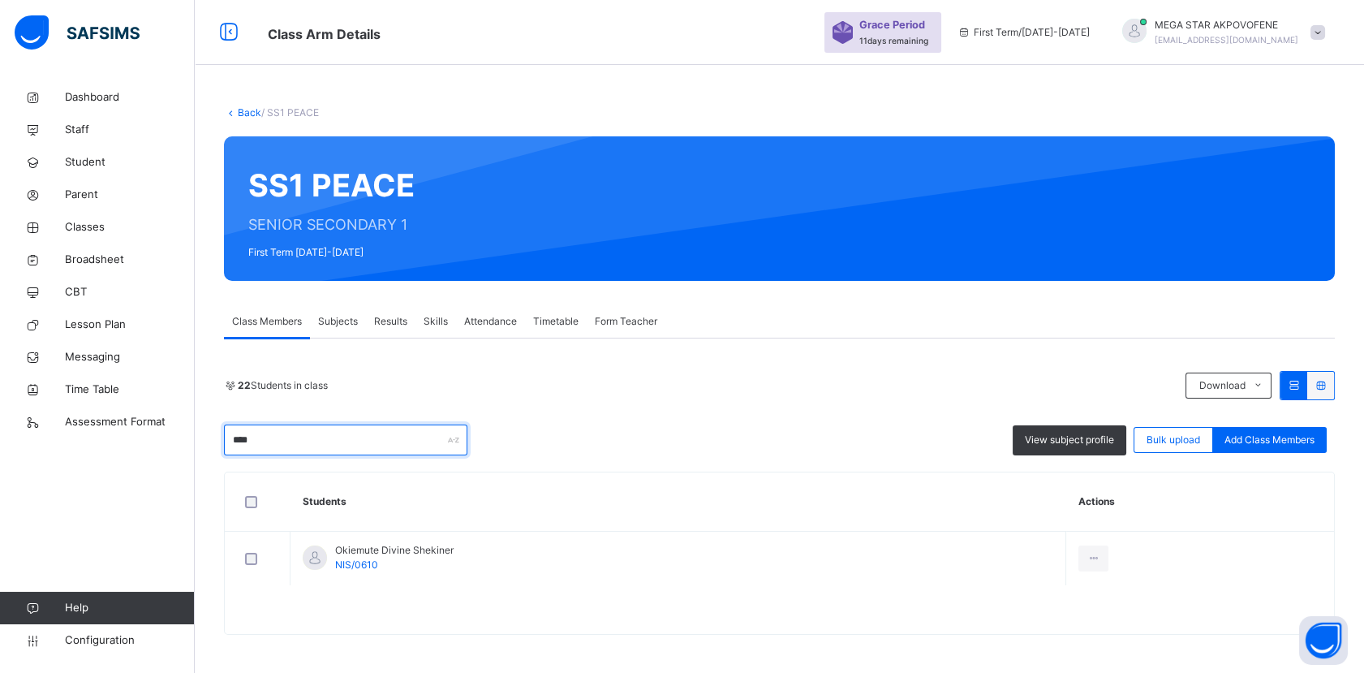
type input "****"
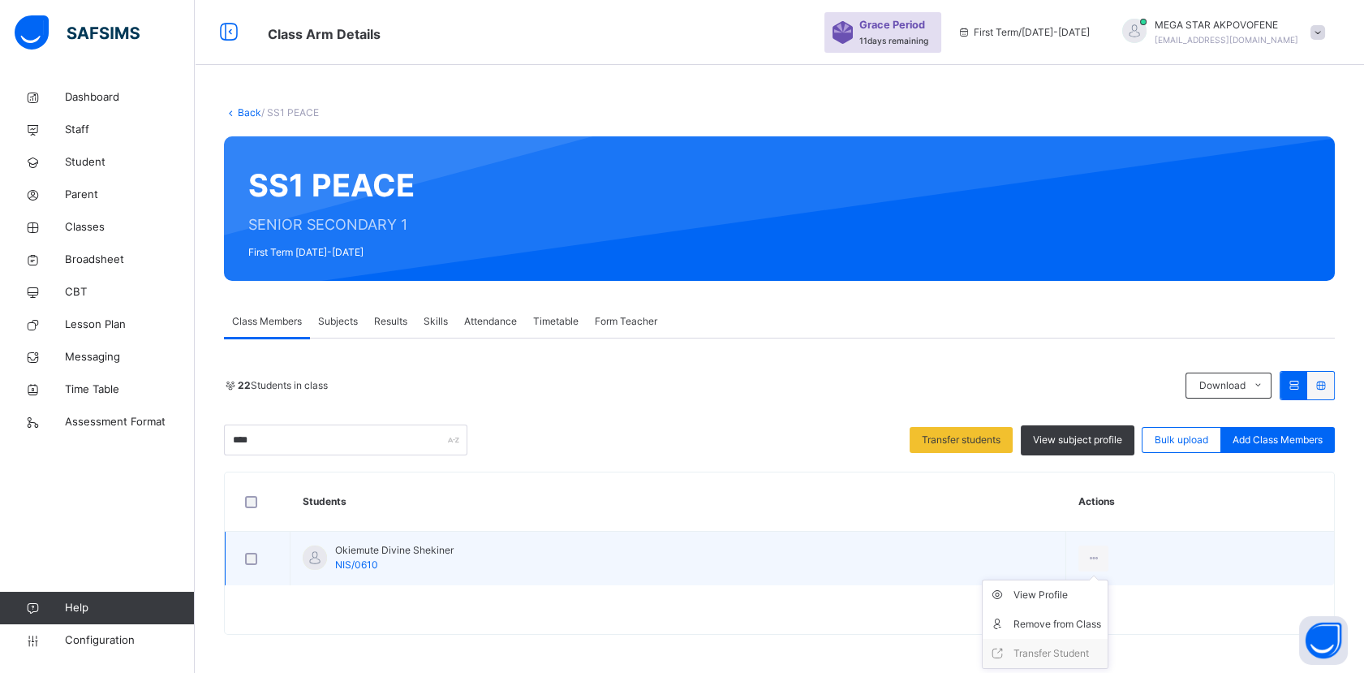
click at [1104, 579] on ul "View Profile Remove from Class Transfer Student" at bounding box center [1045, 623] width 127 height 89
click at [1090, 624] on div "Remove from Class" at bounding box center [1058, 624] width 88 height 16
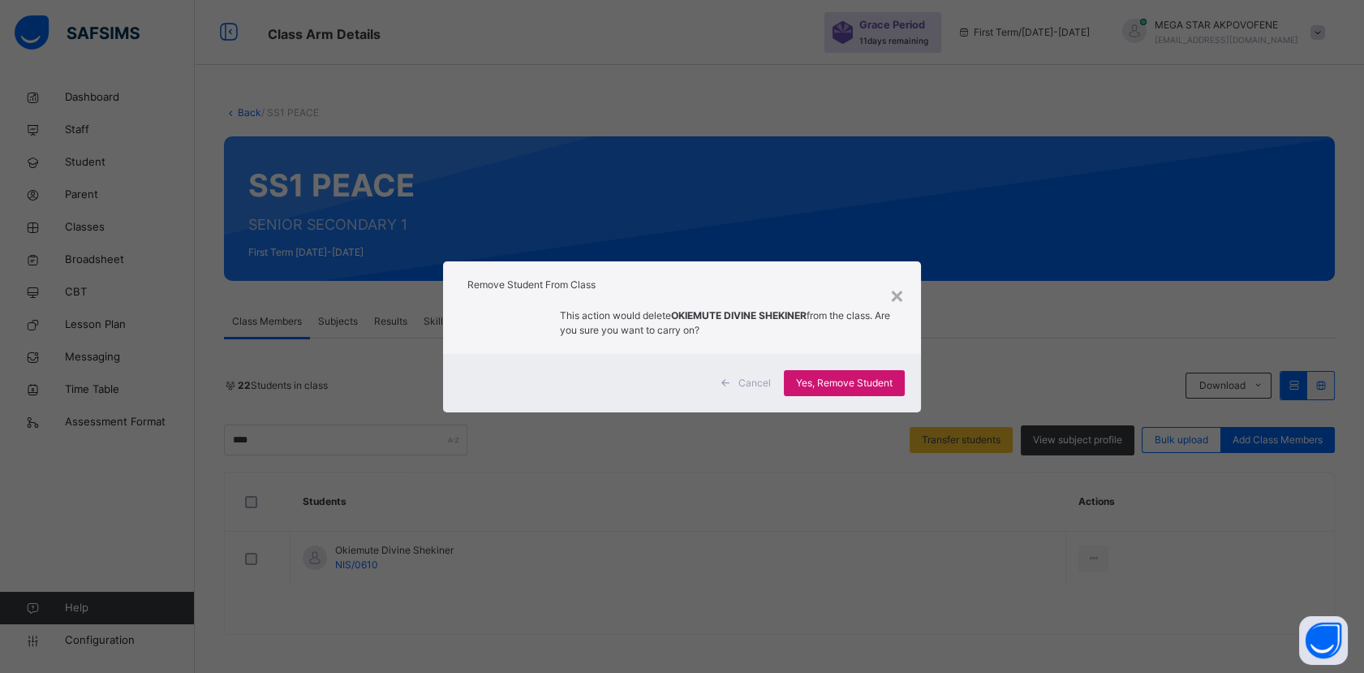
click at [867, 382] on span "Yes, Remove Student" at bounding box center [844, 383] width 97 height 15
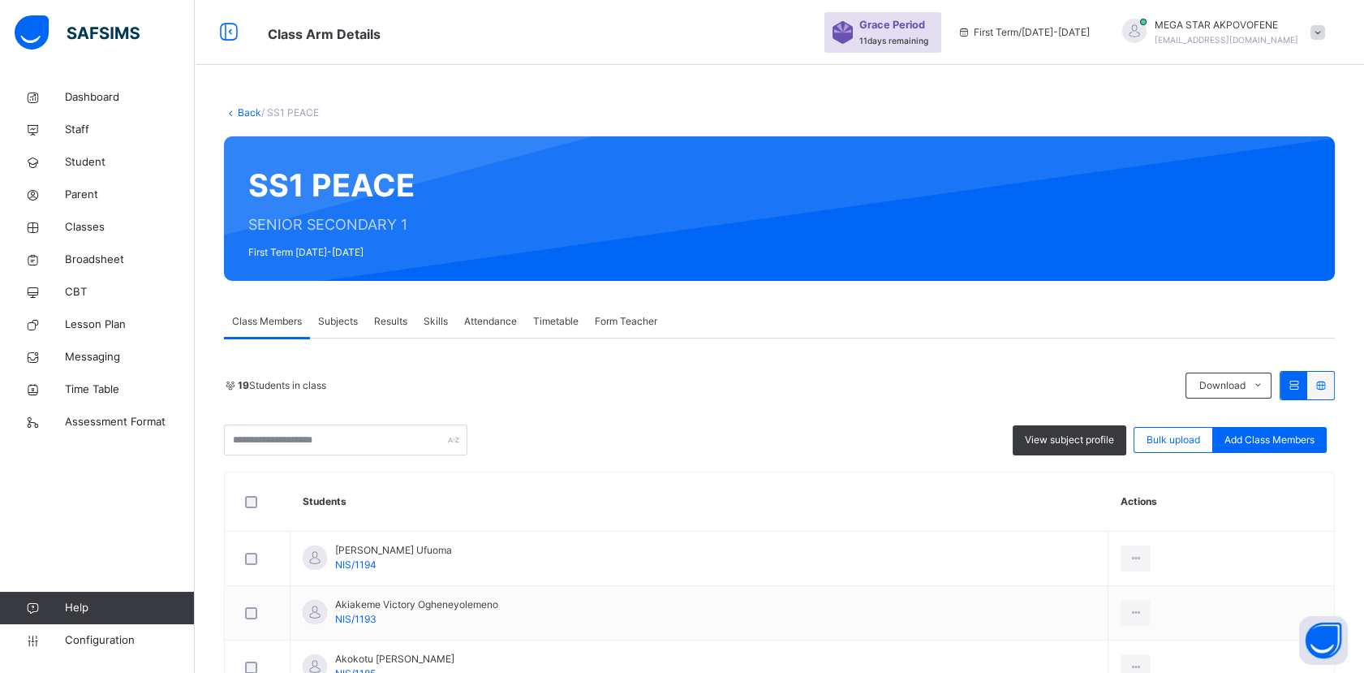
click at [253, 118] on link "Back" at bounding box center [250, 112] width 24 height 12
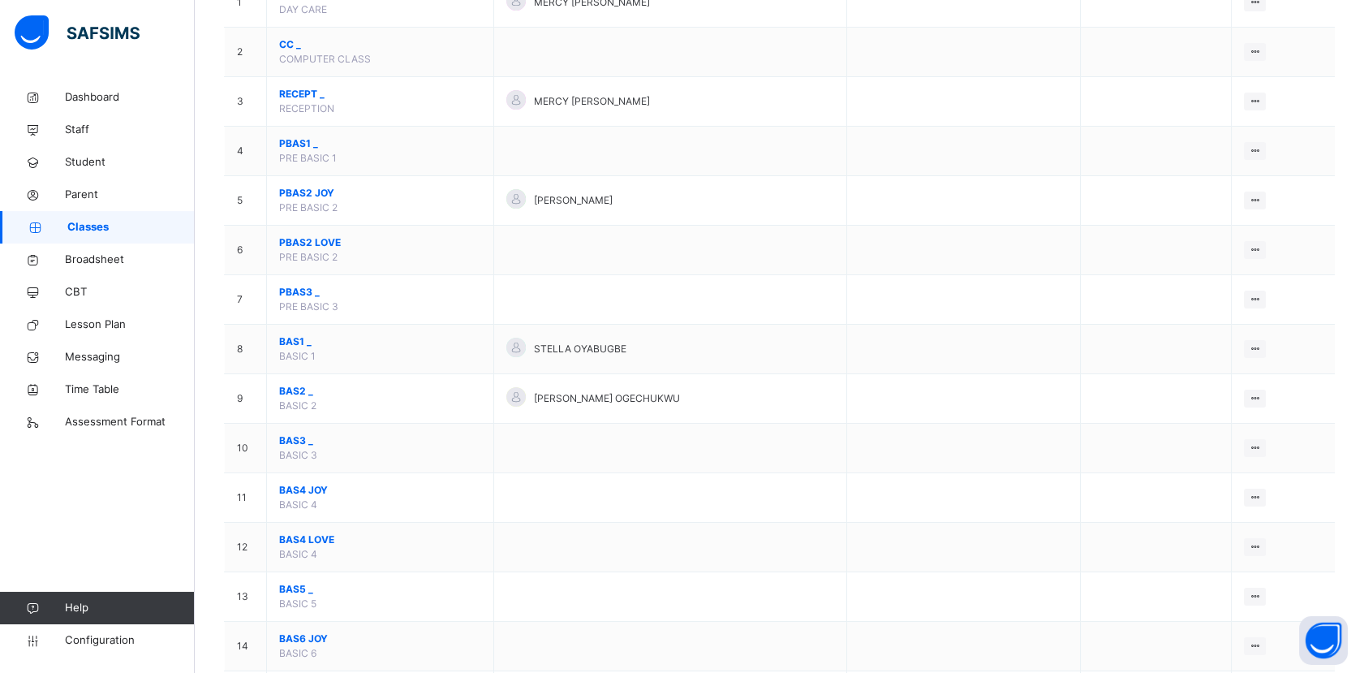
scroll to position [216, 0]
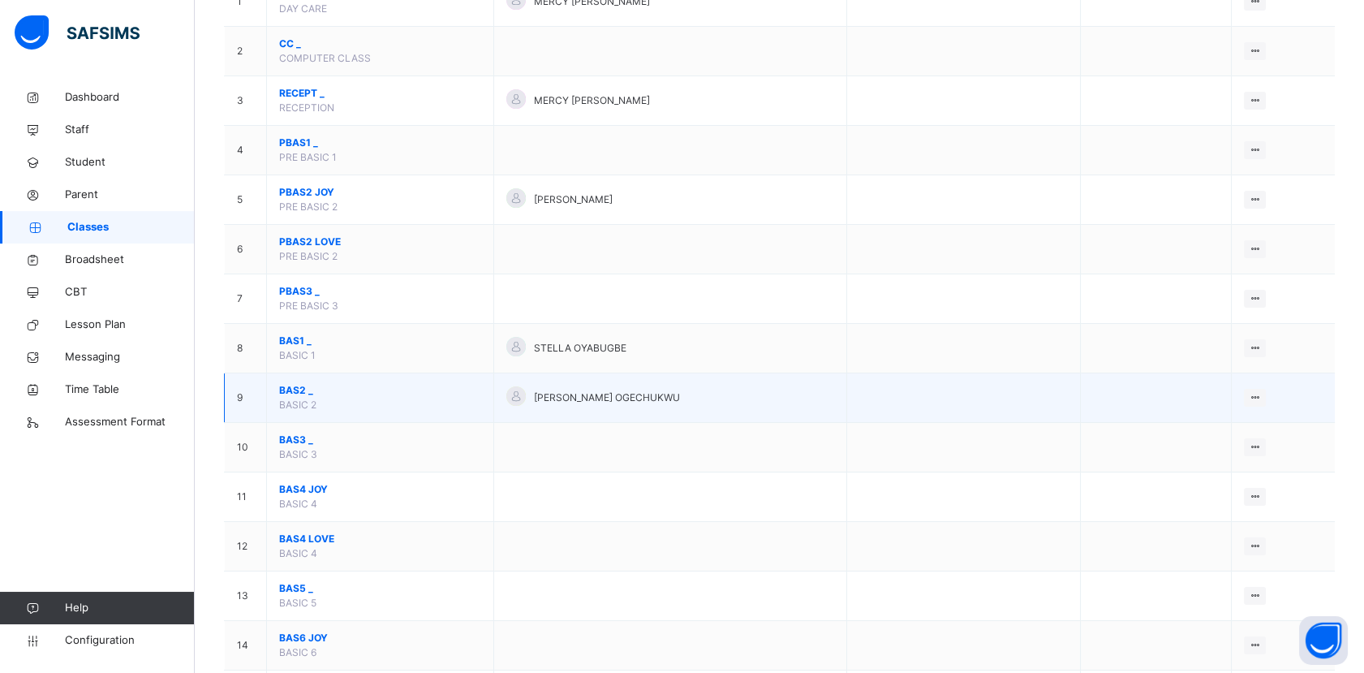
click at [310, 388] on span "BAS2 _" at bounding box center [380, 390] width 202 height 15
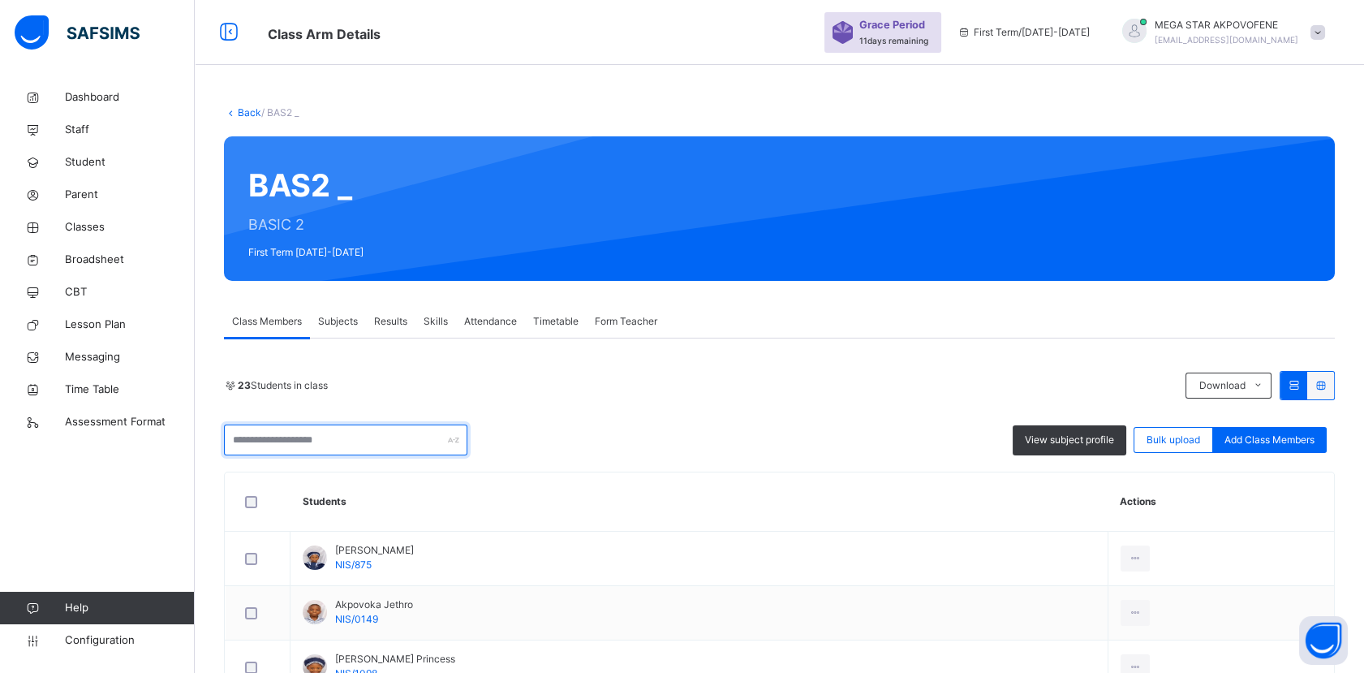
click at [332, 434] on input "text" at bounding box center [345, 439] width 243 height 31
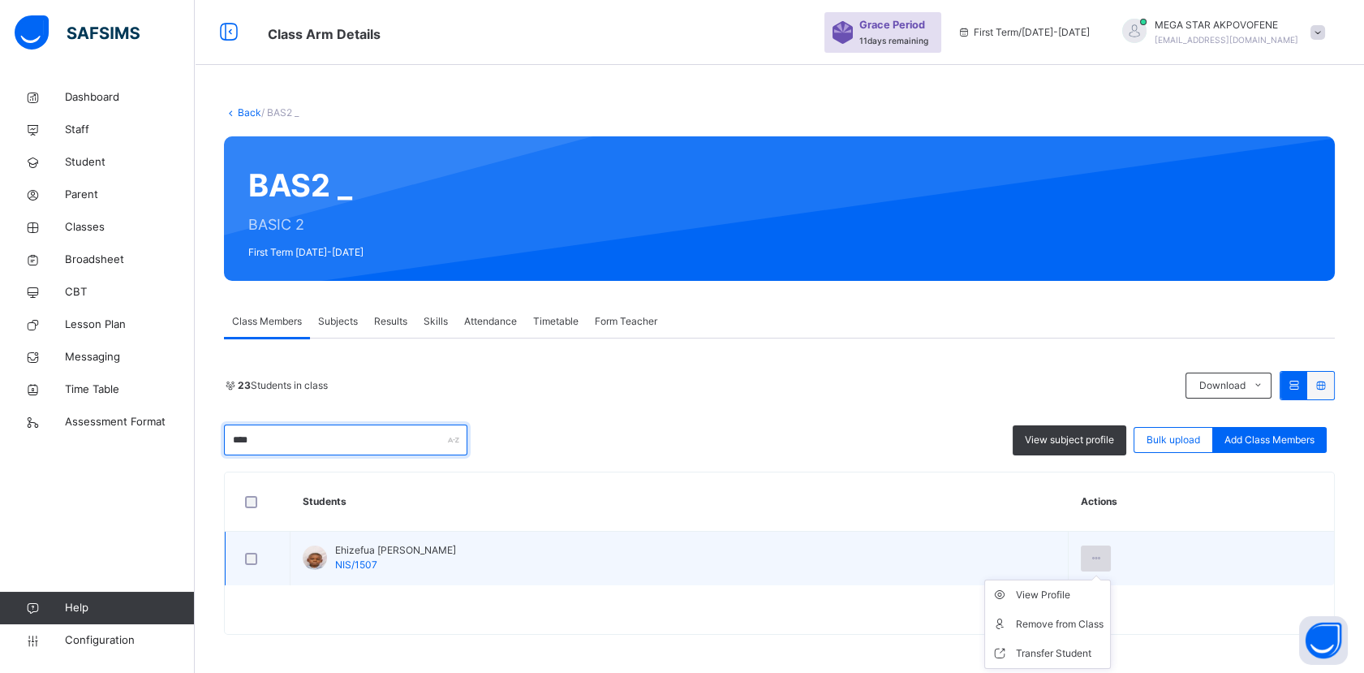
type input "****"
click at [1089, 560] on icon at bounding box center [1096, 558] width 14 height 15
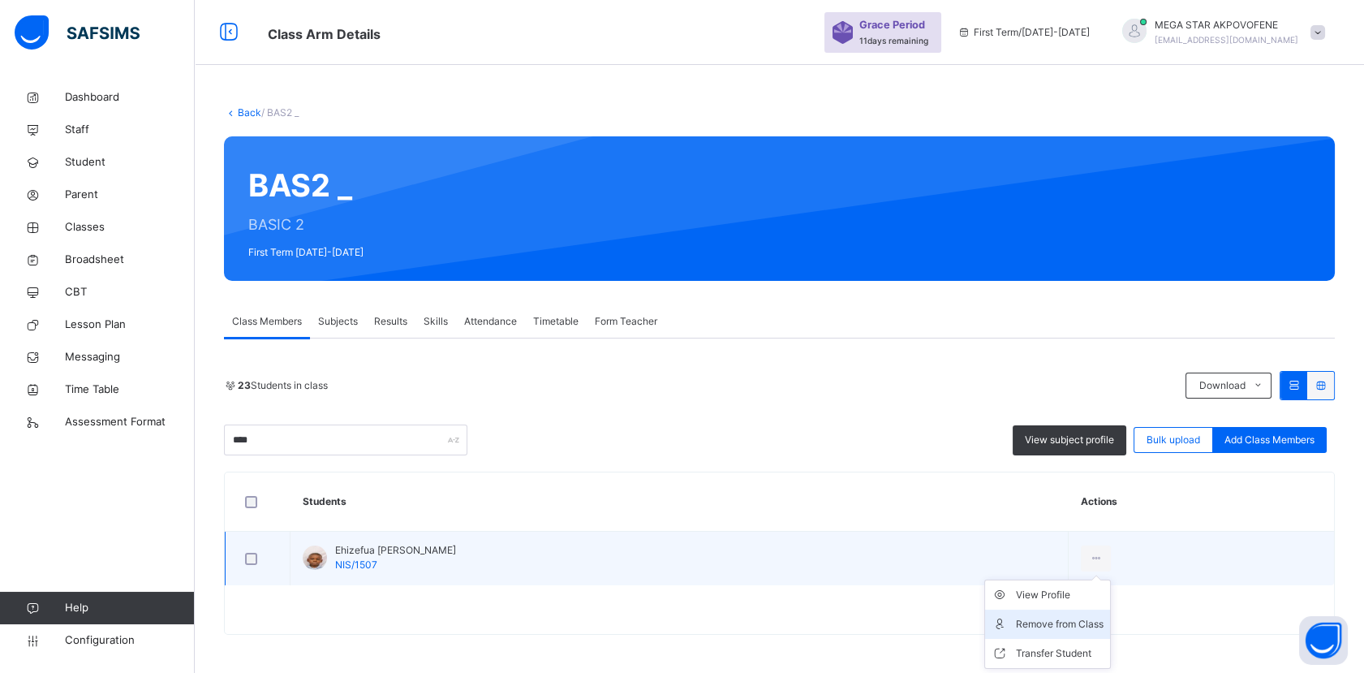
click at [1016, 624] on div "Remove from Class" at bounding box center [1060, 624] width 88 height 16
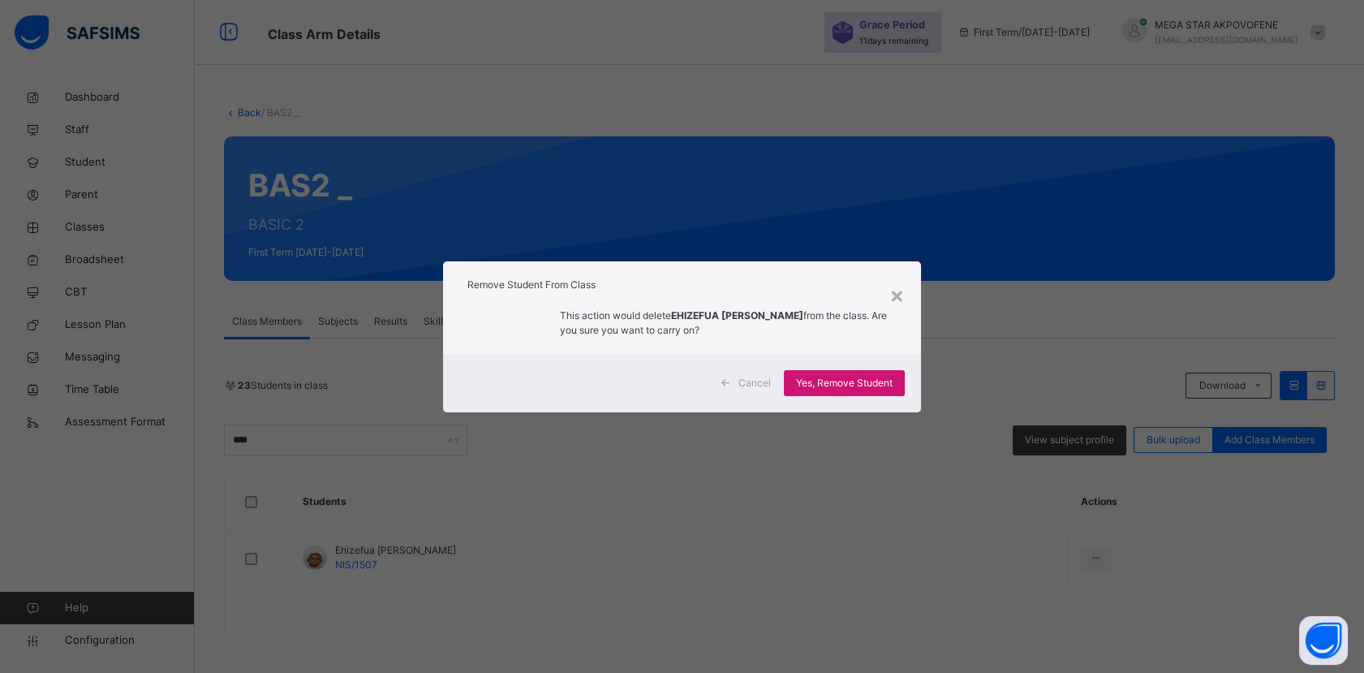
click at [863, 378] on span "Yes, Remove Student" at bounding box center [844, 383] width 97 height 15
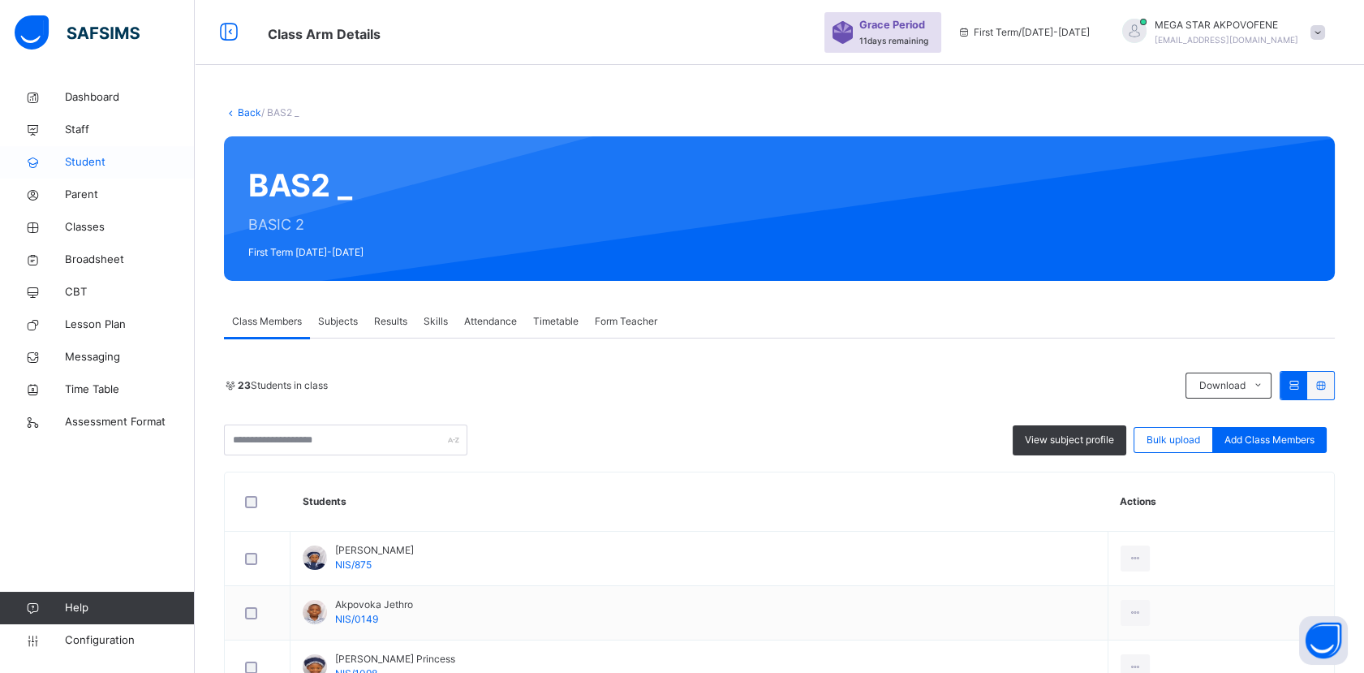
click at [96, 164] on span "Student" at bounding box center [130, 162] width 130 height 16
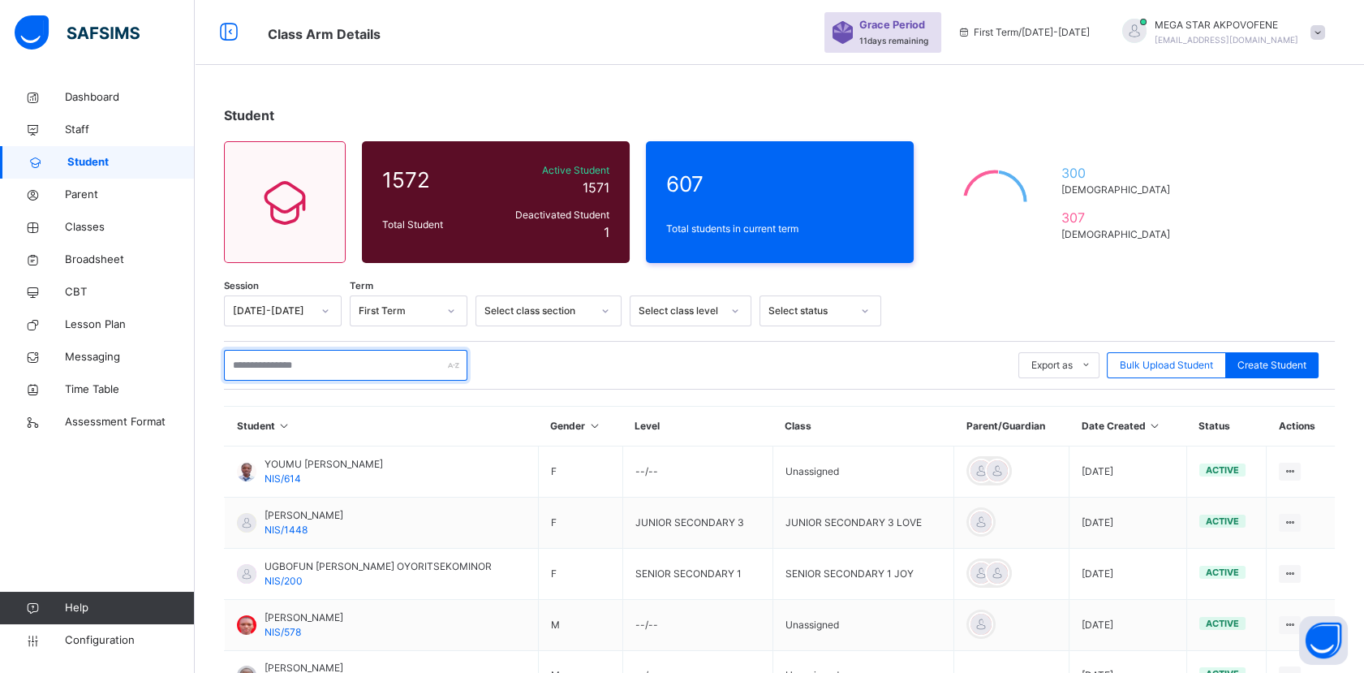
click at [319, 363] on input "text" at bounding box center [345, 365] width 243 height 31
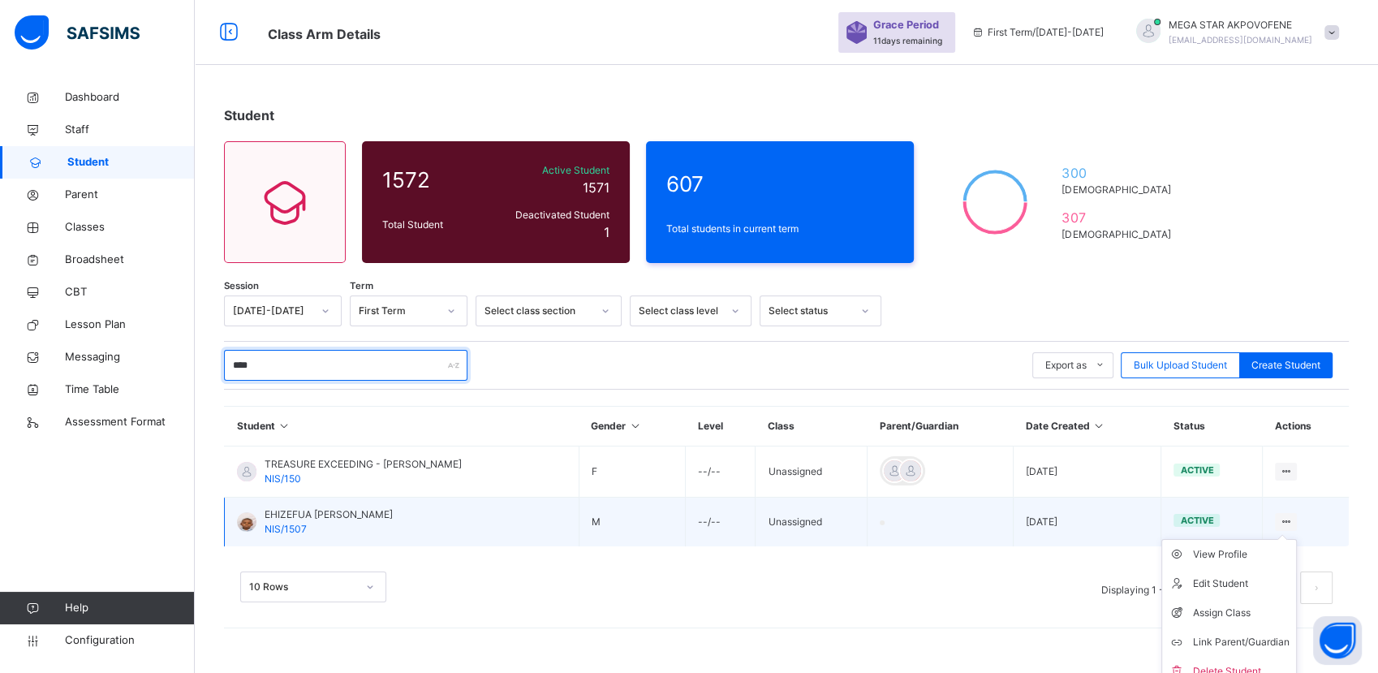
type input "****"
click at [1287, 519] on icon at bounding box center [1286, 521] width 14 height 12
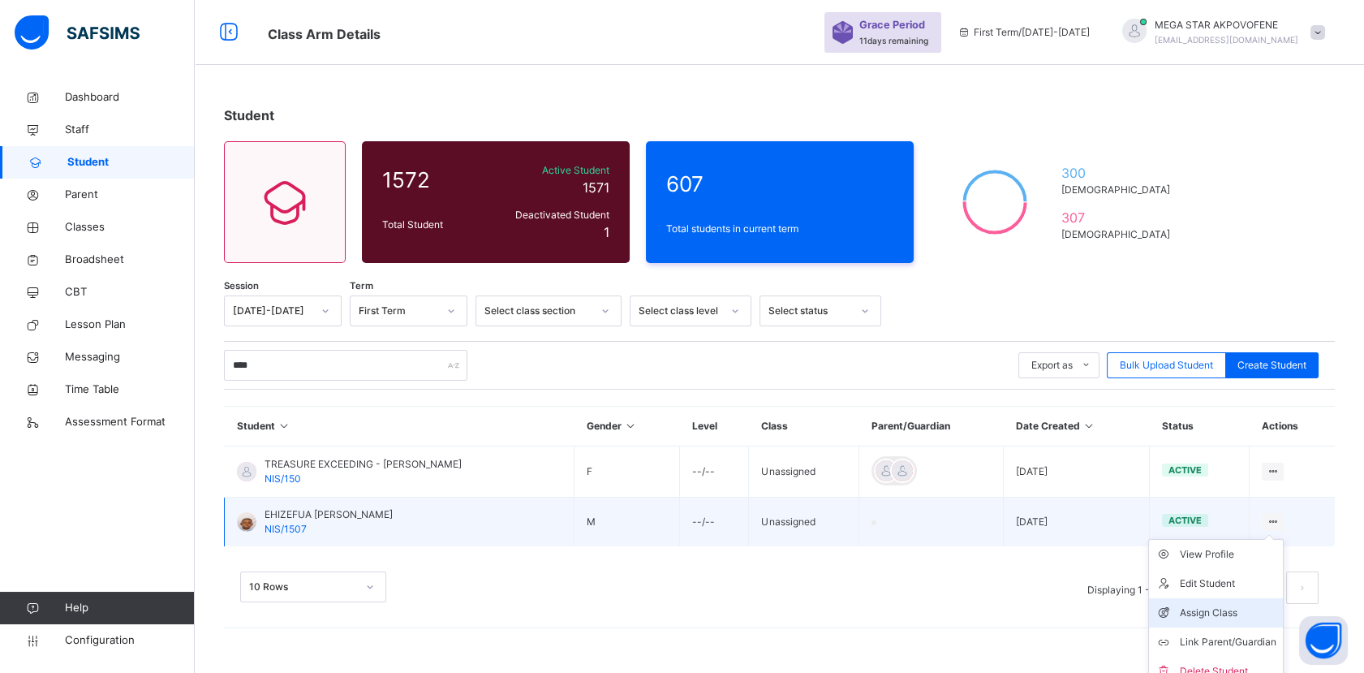
click at [1249, 617] on div "Assign Class" at bounding box center [1228, 613] width 97 height 16
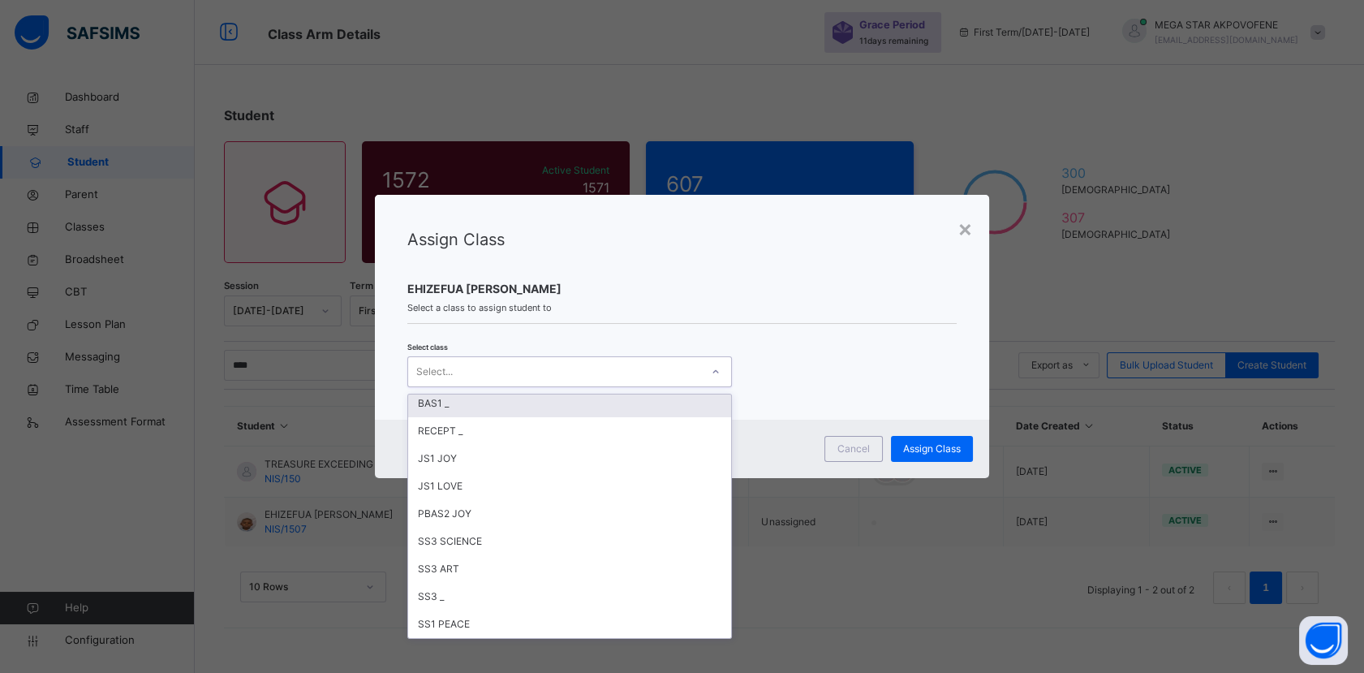
click at [463, 405] on div "BAS1 _" at bounding box center [569, 404] width 323 height 28
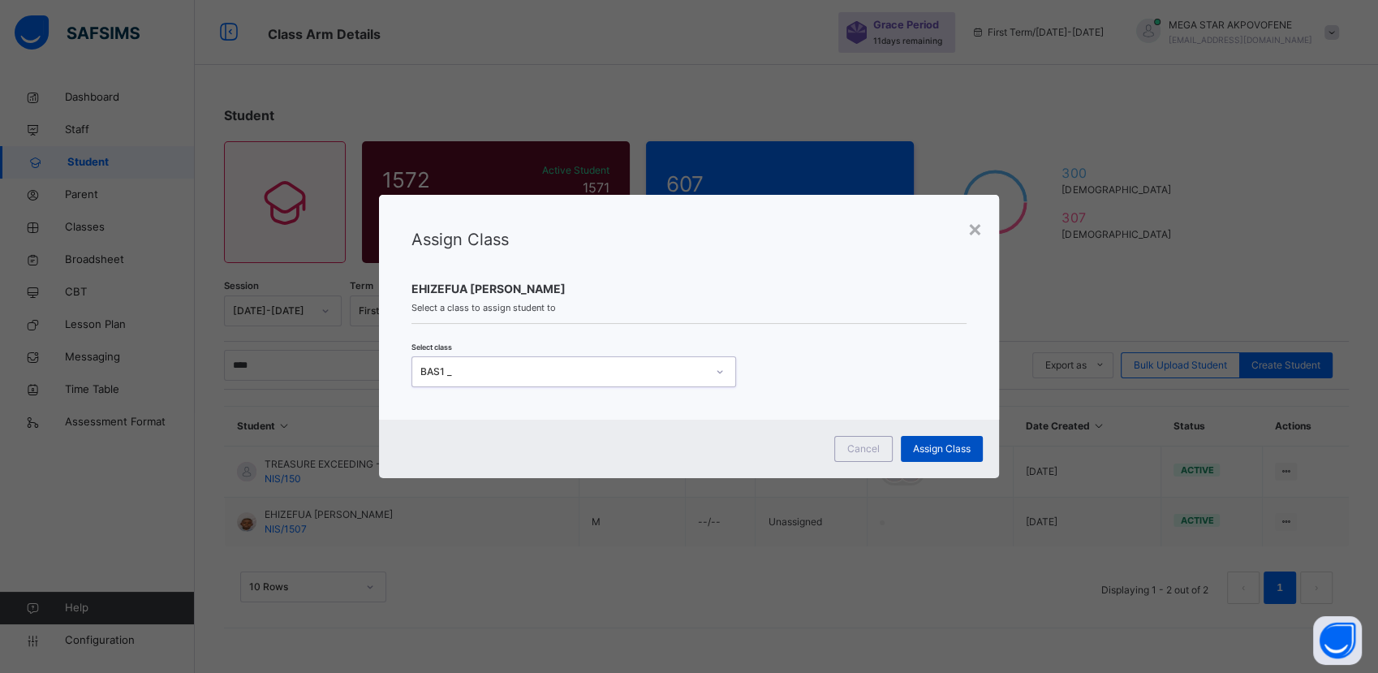
click at [943, 454] on span "Assign Class" at bounding box center [942, 448] width 58 height 15
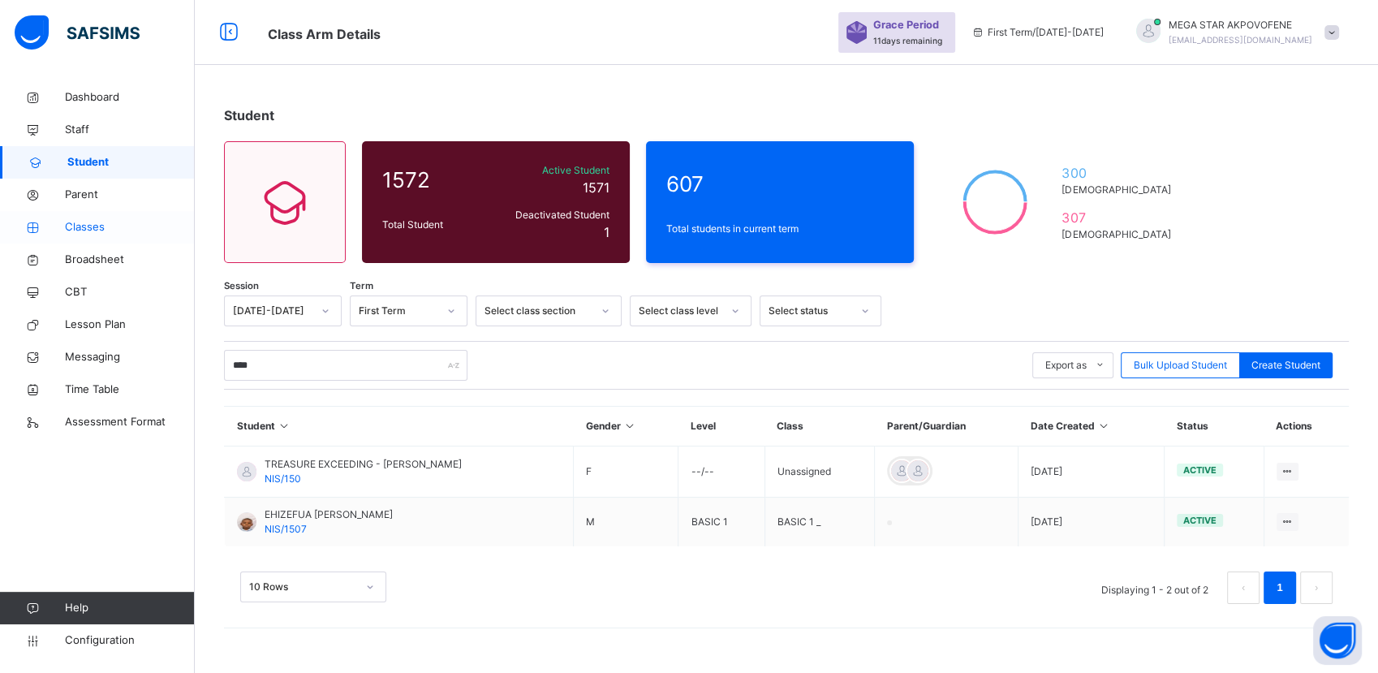
click at [108, 225] on span "Classes" at bounding box center [130, 227] width 130 height 16
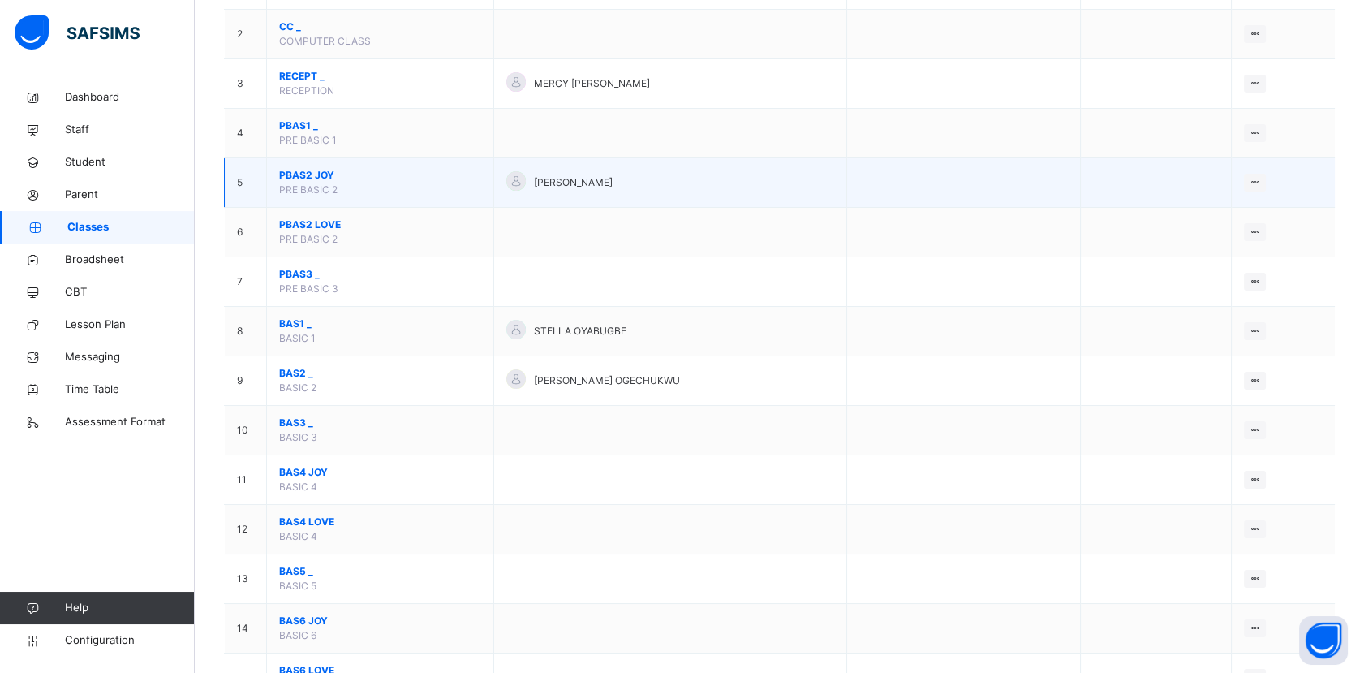
scroll to position [249, 0]
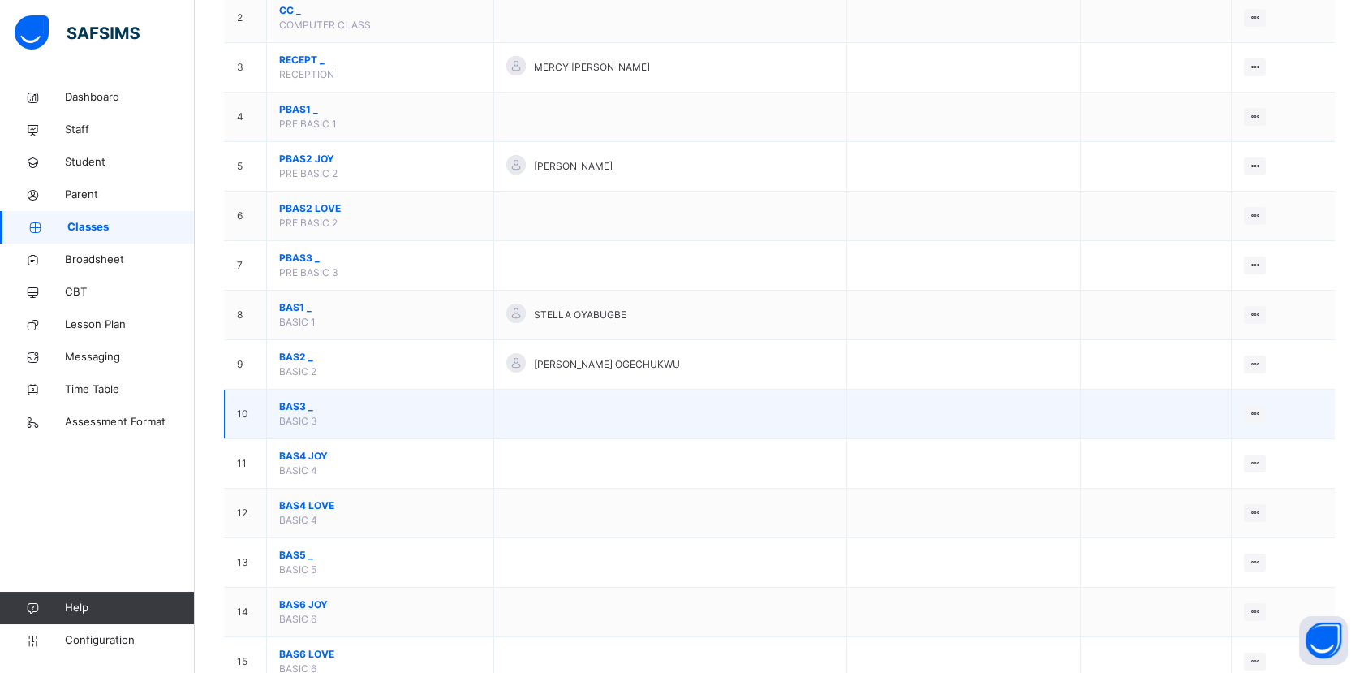
click at [311, 411] on td "BAS3 _ BASIC 3" at bounding box center [380, 415] width 227 height 50
click at [292, 407] on span "BAS3 _" at bounding box center [380, 406] width 202 height 15
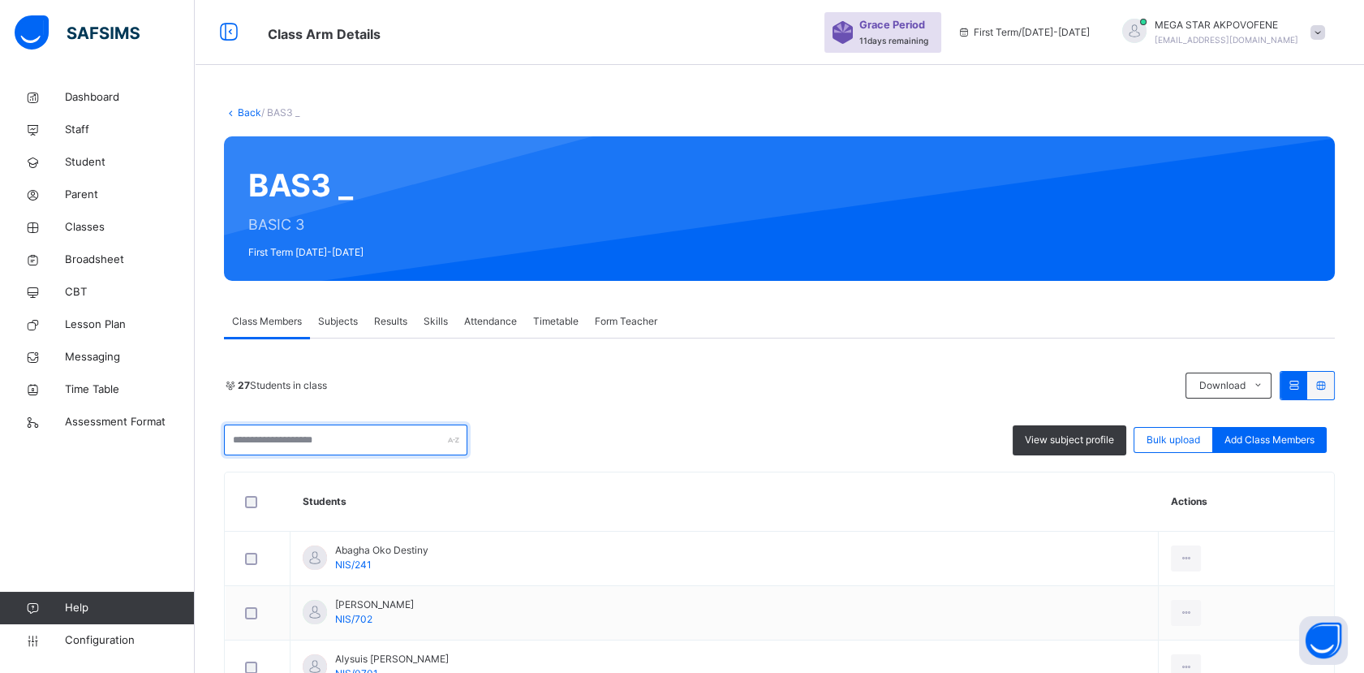
click at [382, 439] on input "text" at bounding box center [345, 439] width 243 height 31
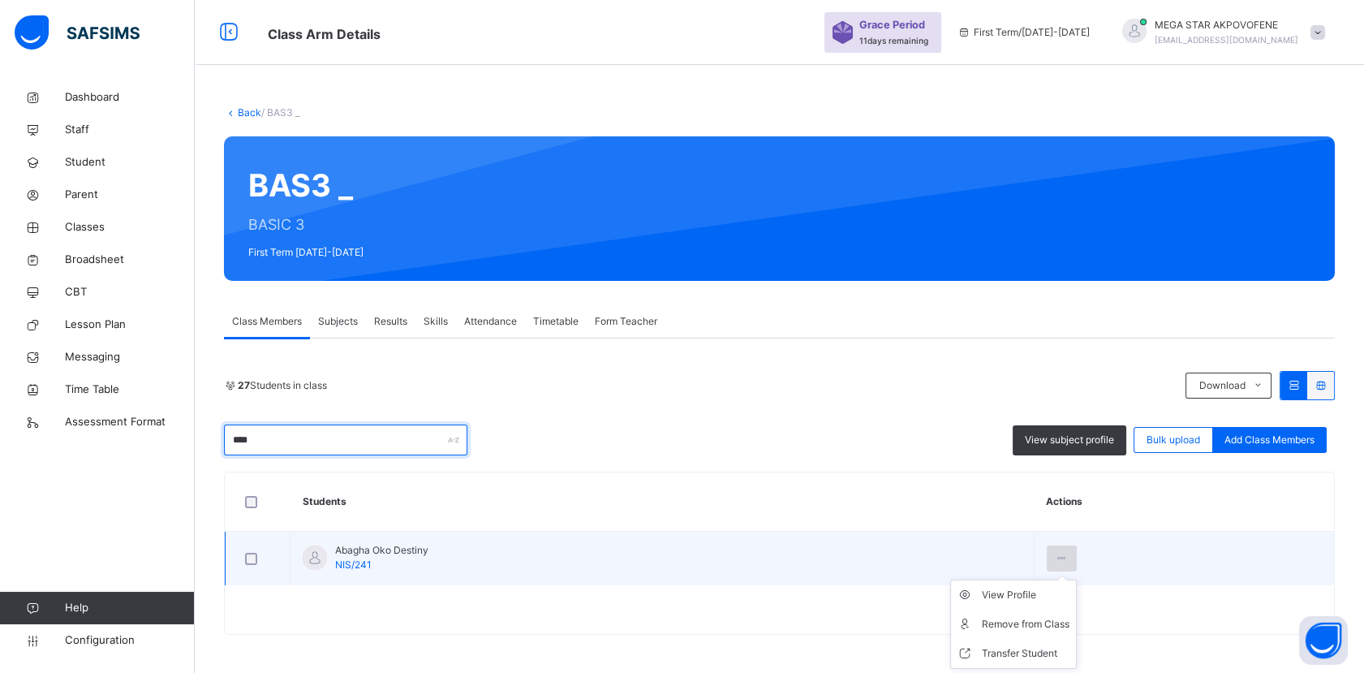
type input "***"
click at [1069, 558] on icon at bounding box center [1062, 558] width 14 height 15
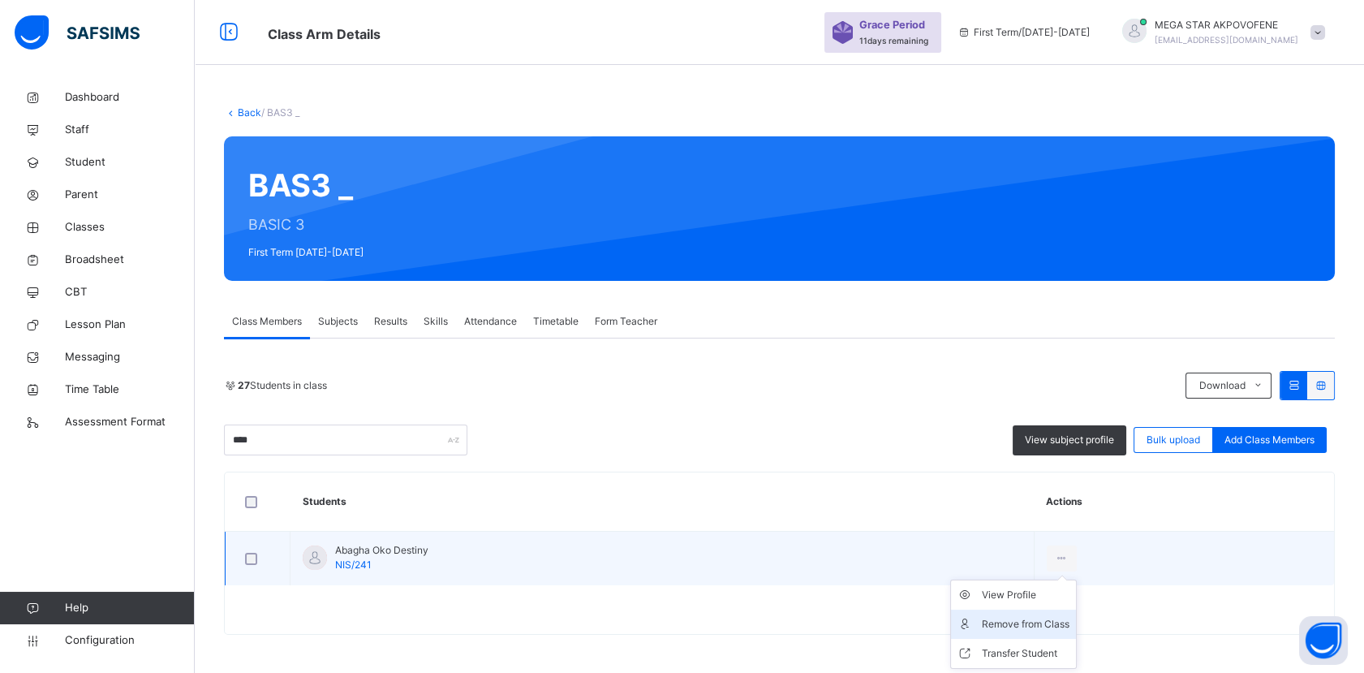
click at [1046, 622] on div "Remove from Class" at bounding box center [1026, 624] width 88 height 16
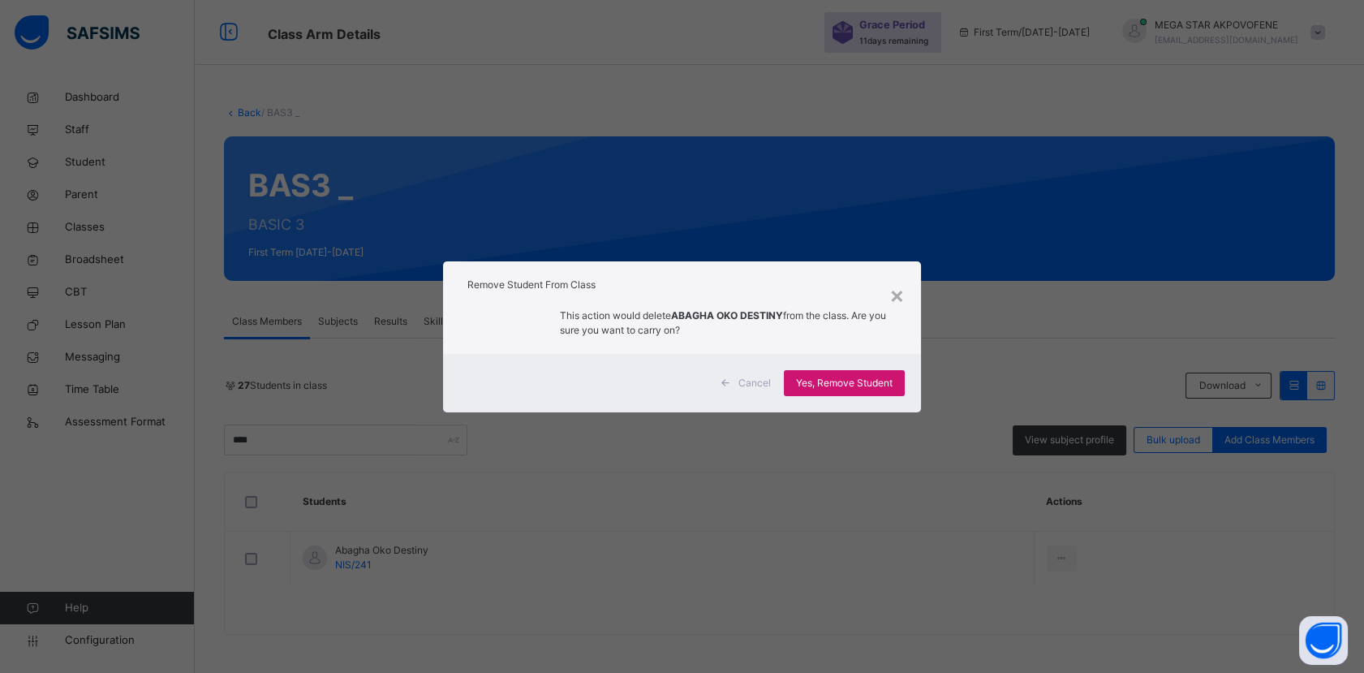
click at [875, 381] on span "Yes, Remove Student" at bounding box center [844, 383] width 97 height 15
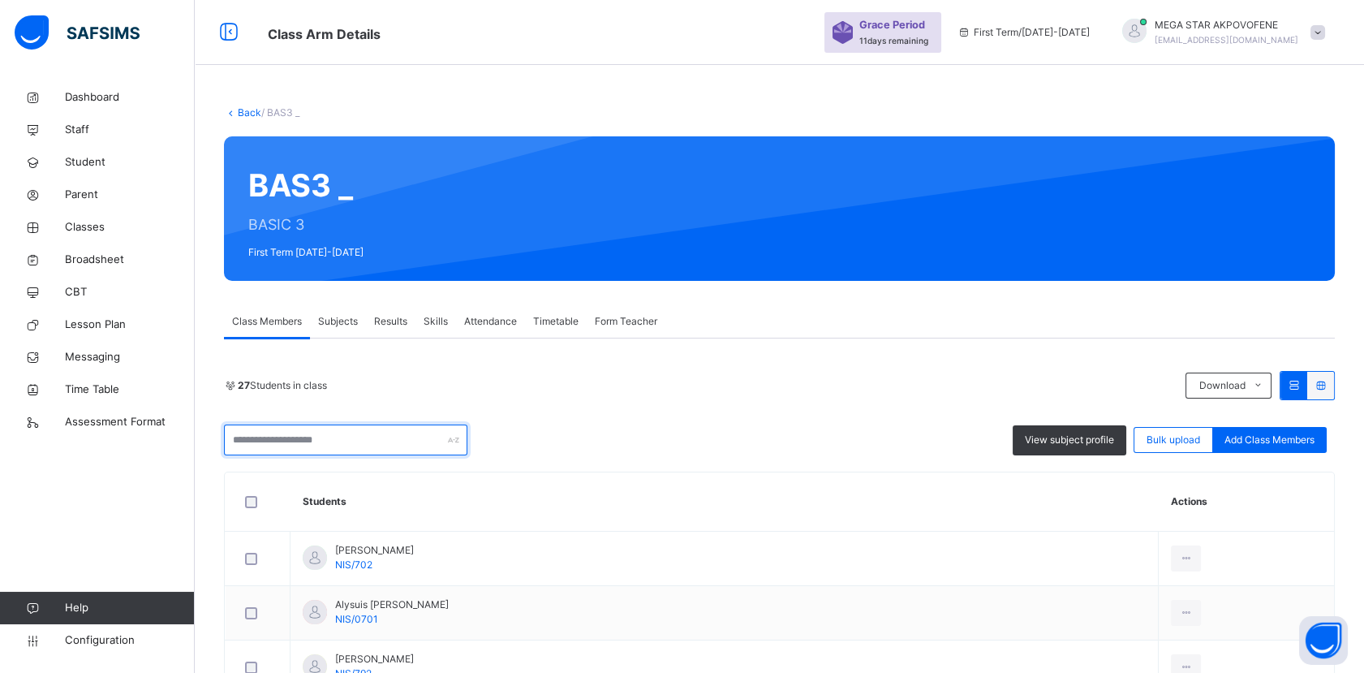
click at [383, 445] on input "text" at bounding box center [345, 439] width 243 height 31
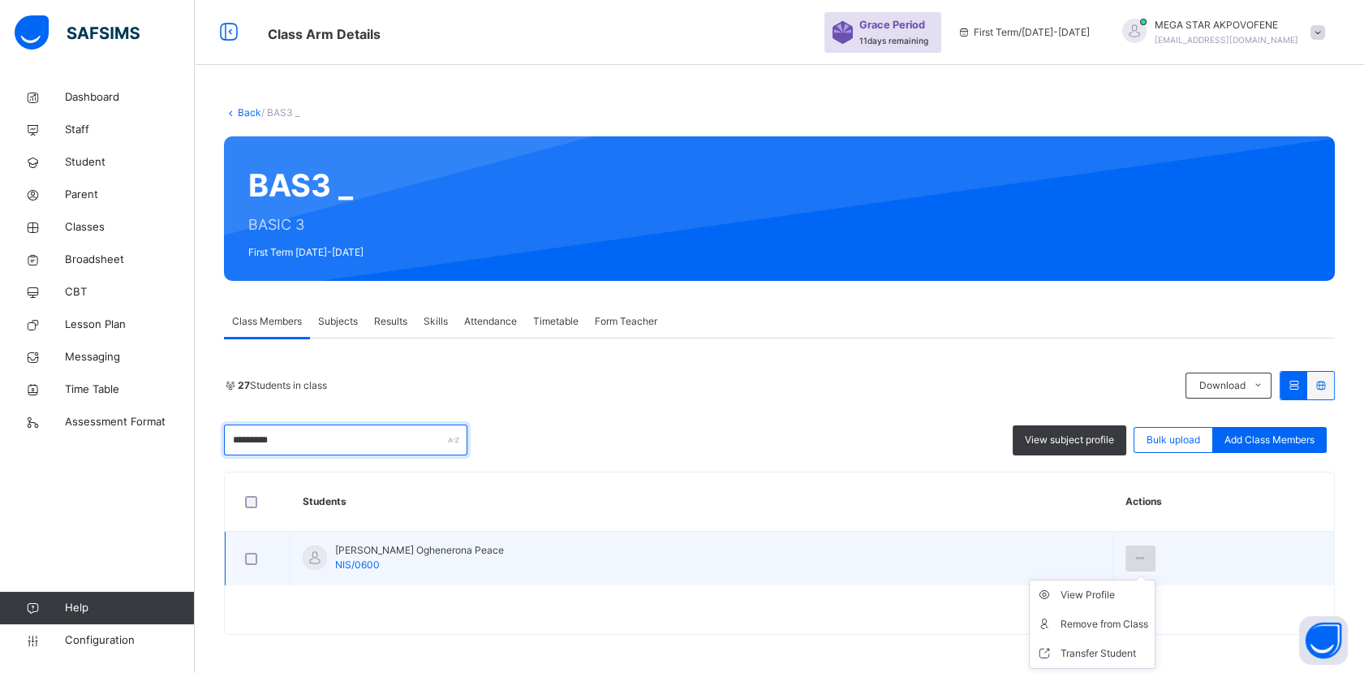
type input "*********"
click at [1139, 558] on icon at bounding box center [1141, 558] width 14 height 15
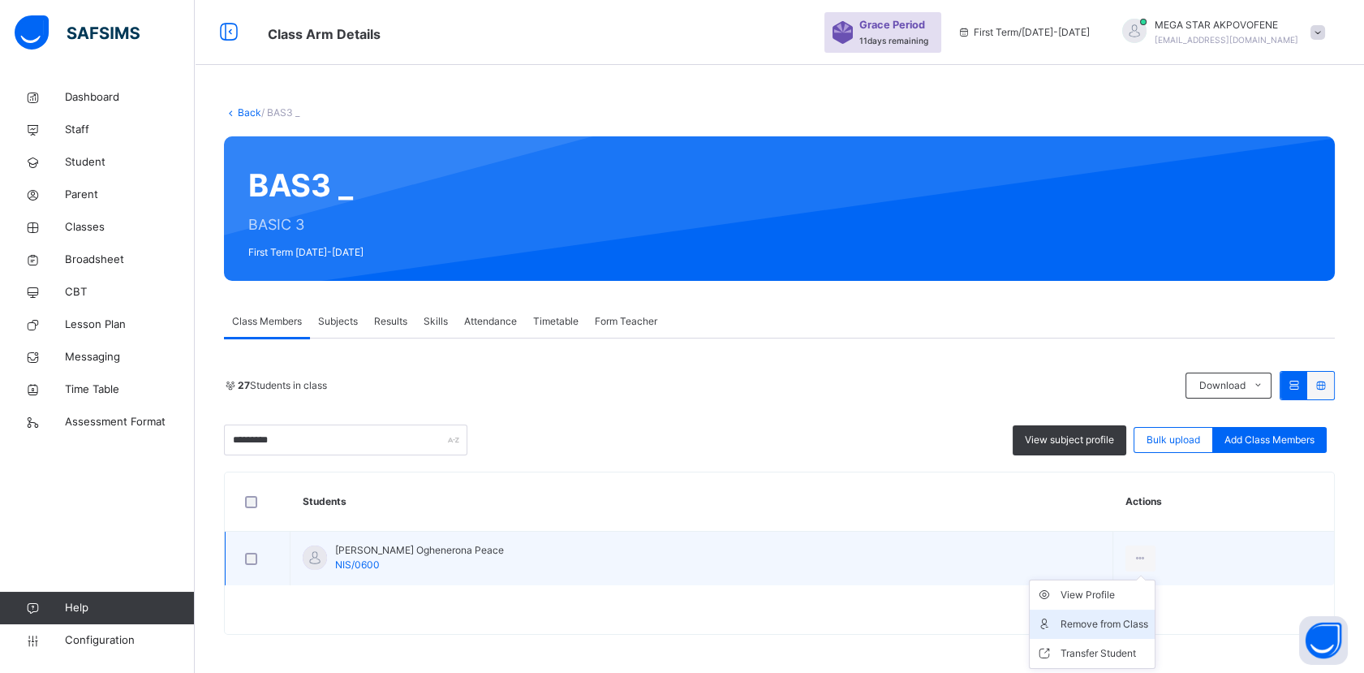
click at [1116, 629] on div "Remove from Class" at bounding box center [1105, 624] width 88 height 16
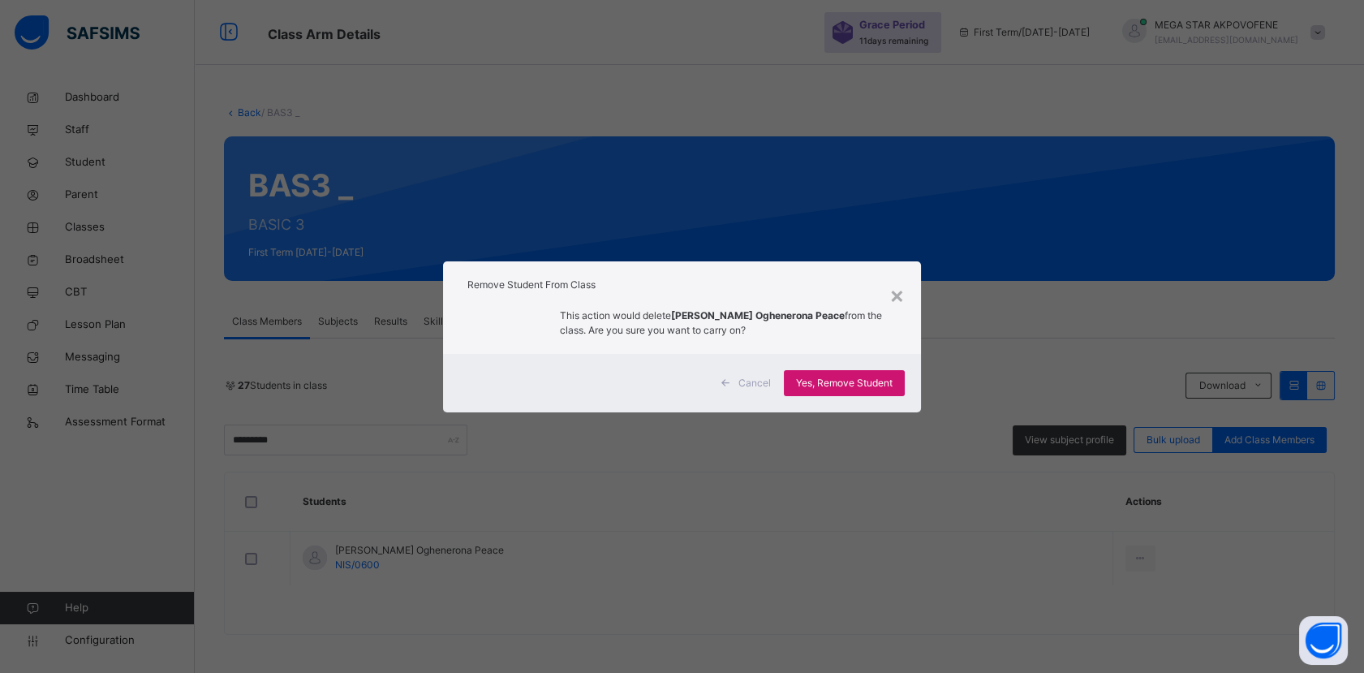
click at [847, 385] on span "Yes, Remove Student" at bounding box center [844, 383] width 97 height 15
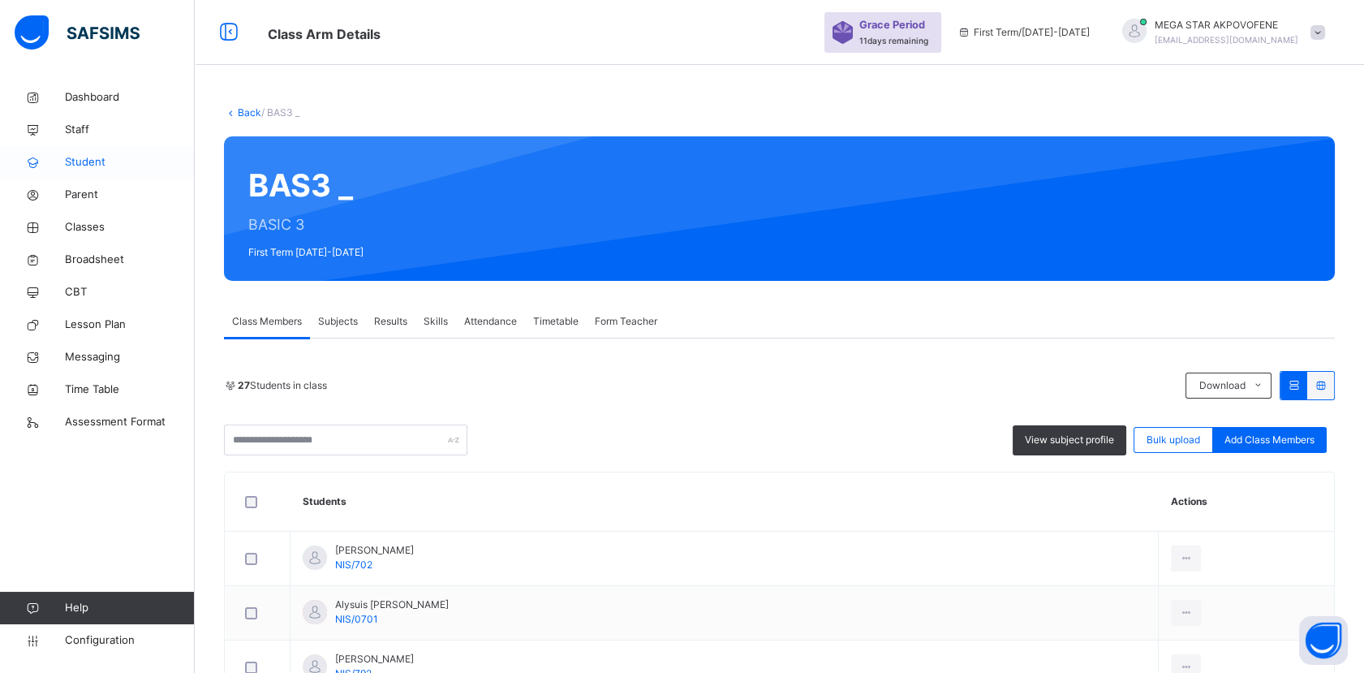
click at [85, 164] on span "Student" at bounding box center [130, 162] width 130 height 16
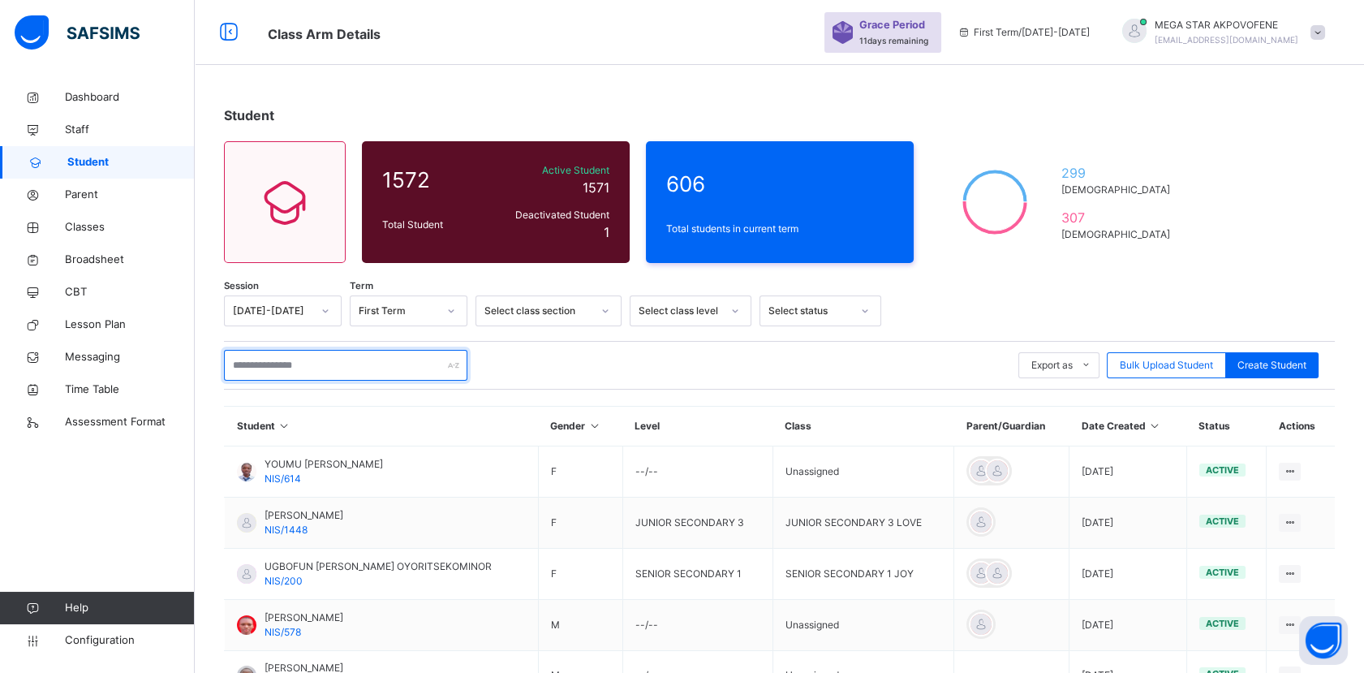
click at [350, 365] on input "text" at bounding box center [345, 365] width 243 height 31
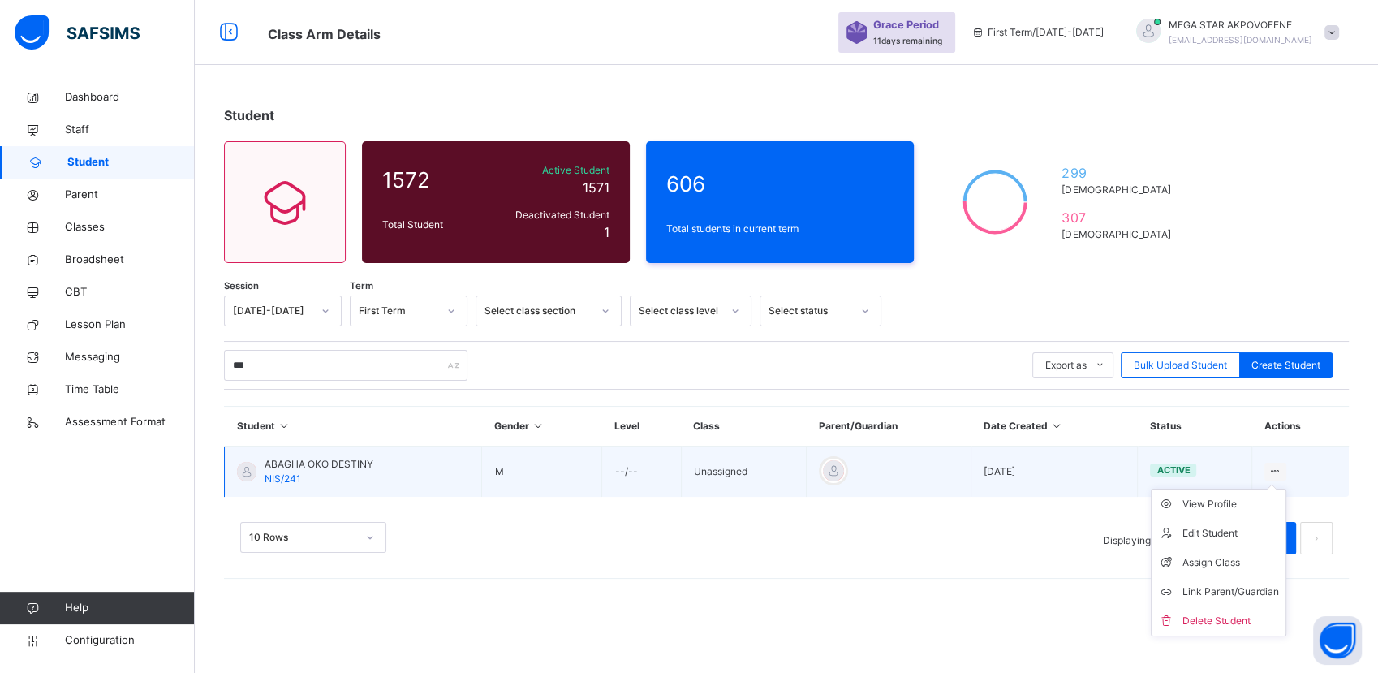
click at [1273, 471] on icon at bounding box center [1275, 471] width 14 height 12
click at [1218, 566] on div "Assign Class" at bounding box center [1230, 562] width 97 height 16
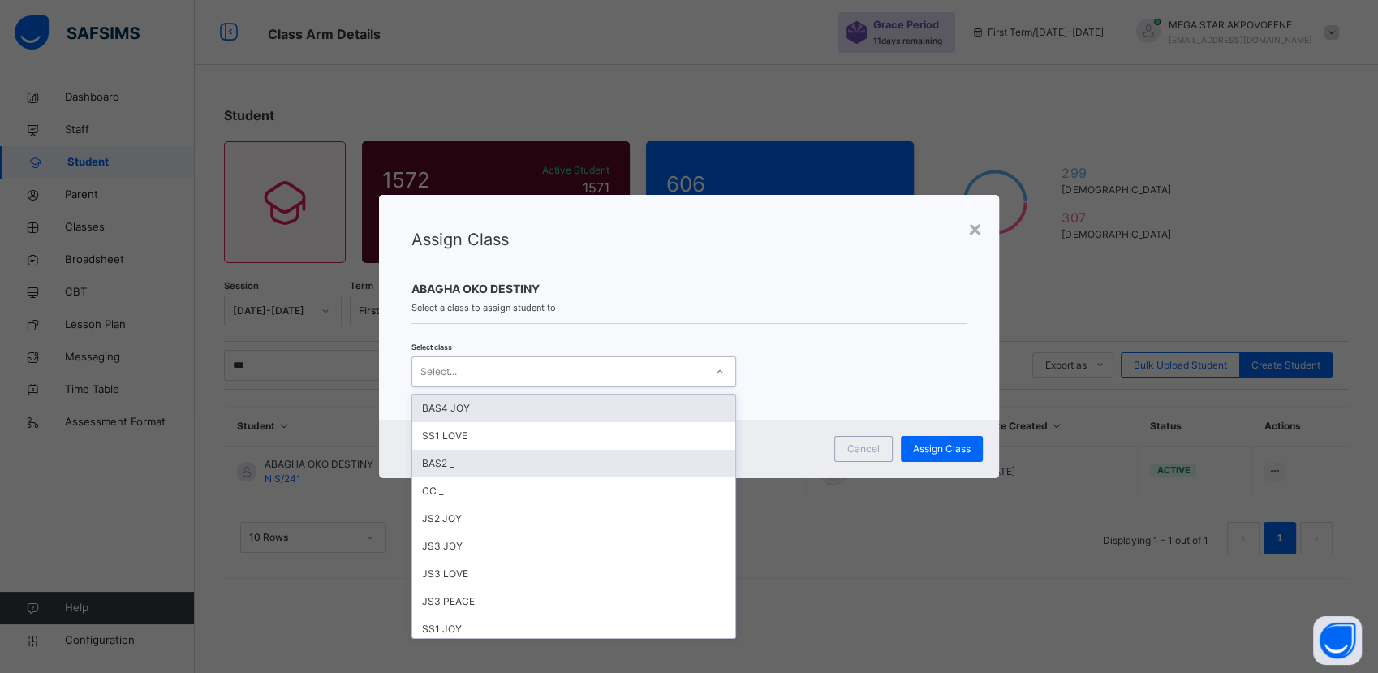
click at [474, 469] on div "BAS2 _" at bounding box center [573, 464] width 323 height 28
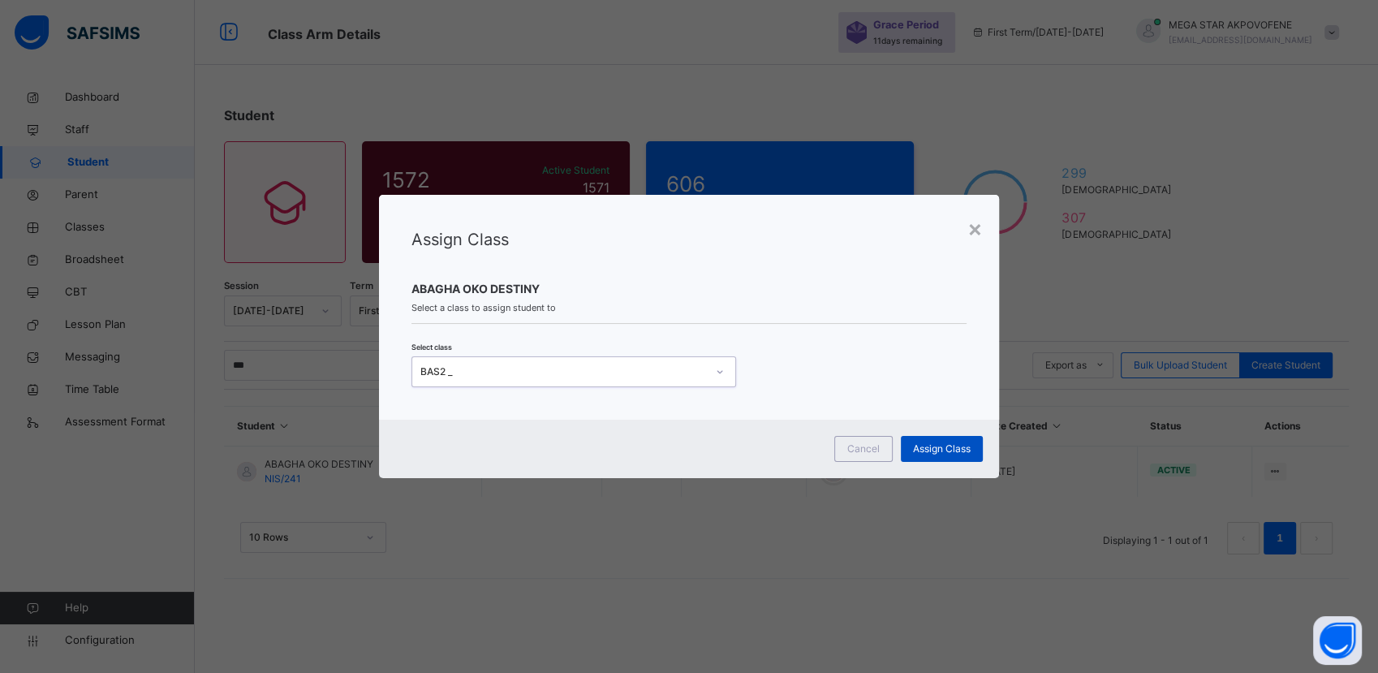
click at [952, 449] on span "Assign Class" at bounding box center [942, 448] width 58 height 15
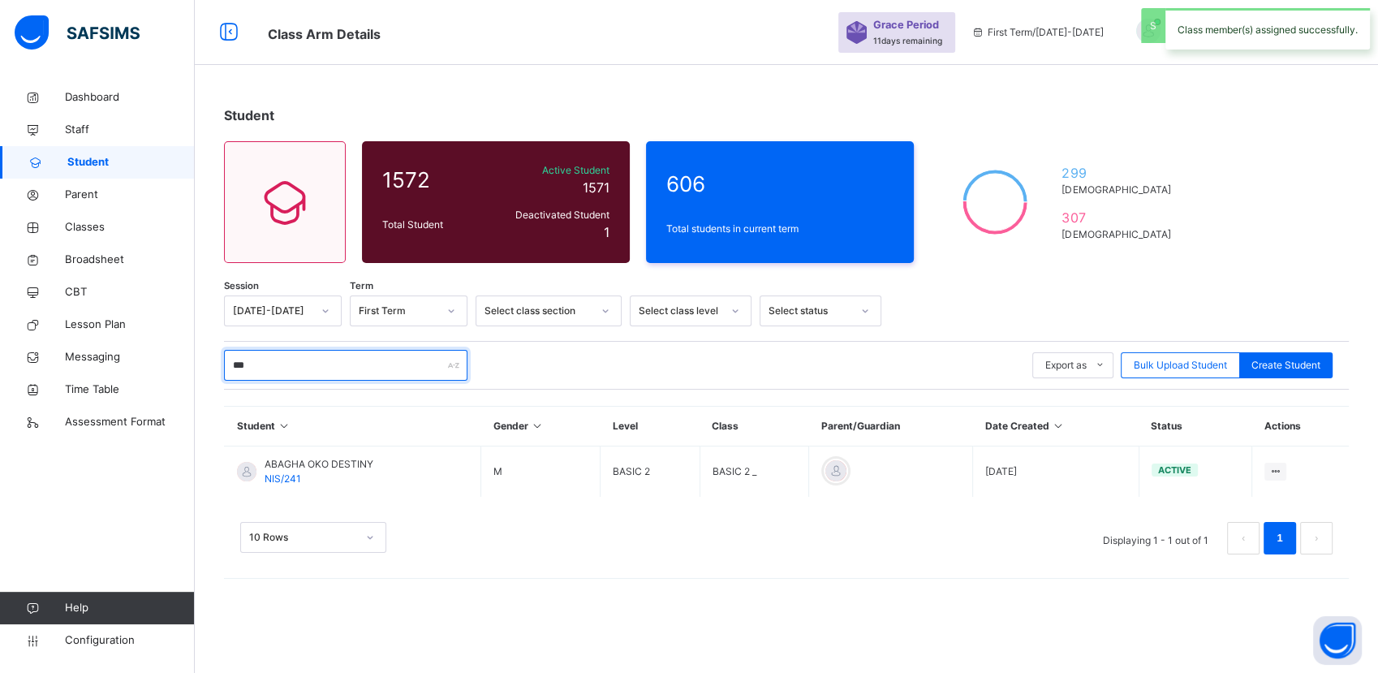
click at [357, 364] on input "***" at bounding box center [345, 365] width 243 height 31
type input "*"
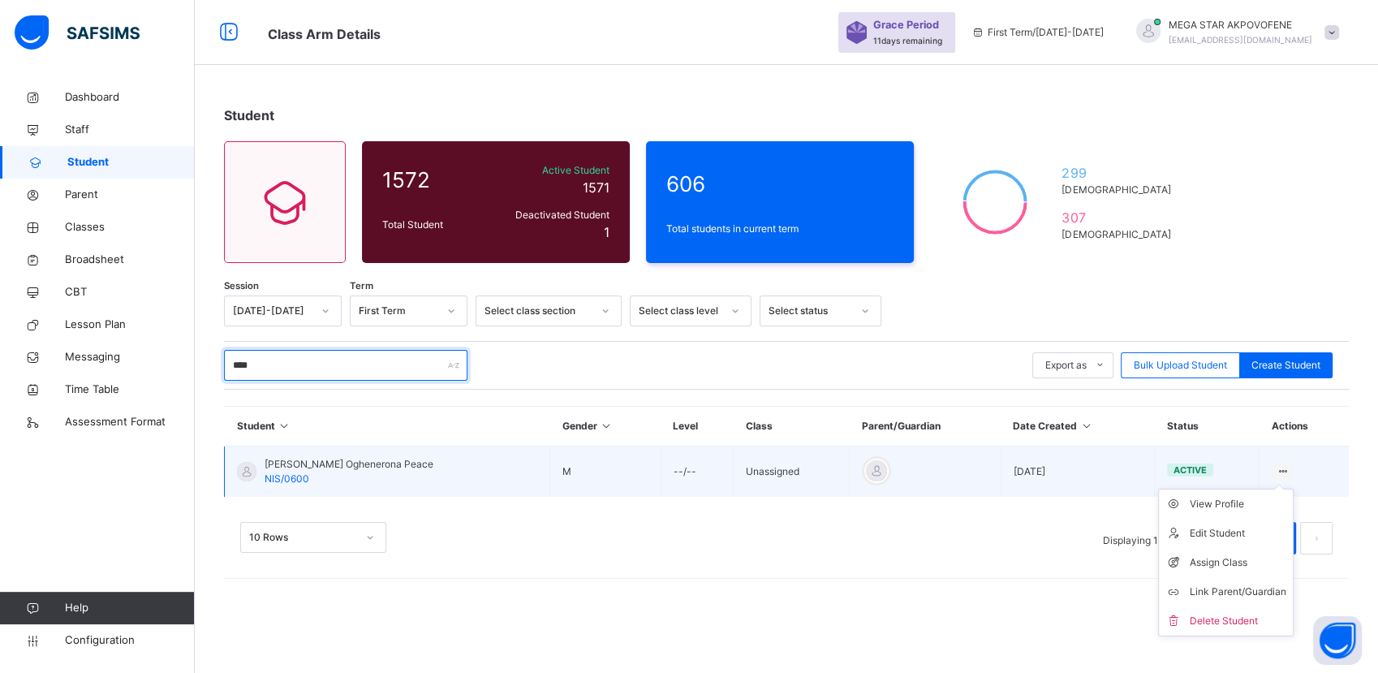
type input "****"
click at [1280, 471] on icon at bounding box center [1283, 471] width 14 height 12
click at [1226, 562] on div "Assign Class" at bounding box center [1238, 562] width 97 height 16
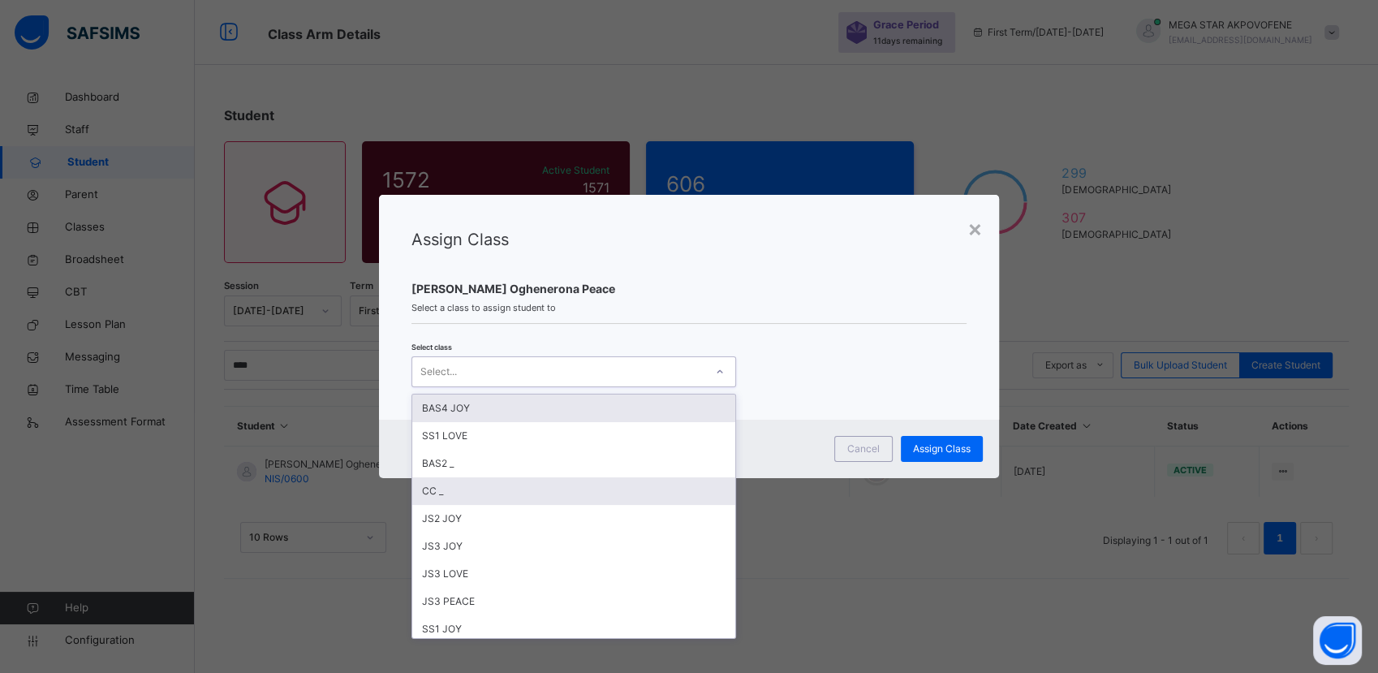
click at [506, 478] on div "CC _" at bounding box center [573, 491] width 323 height 28
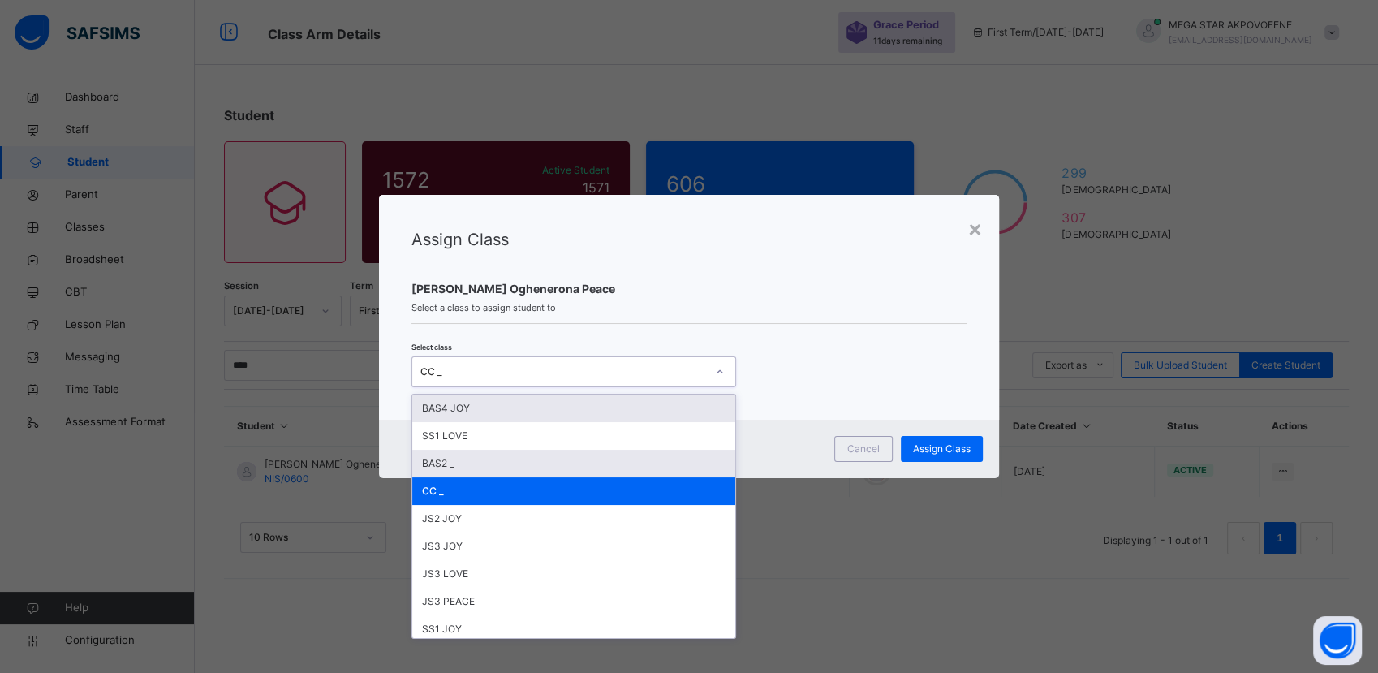
click at [496, 471] on div "BAS2 _" at bounding box center [573, 464] width 323 height 28
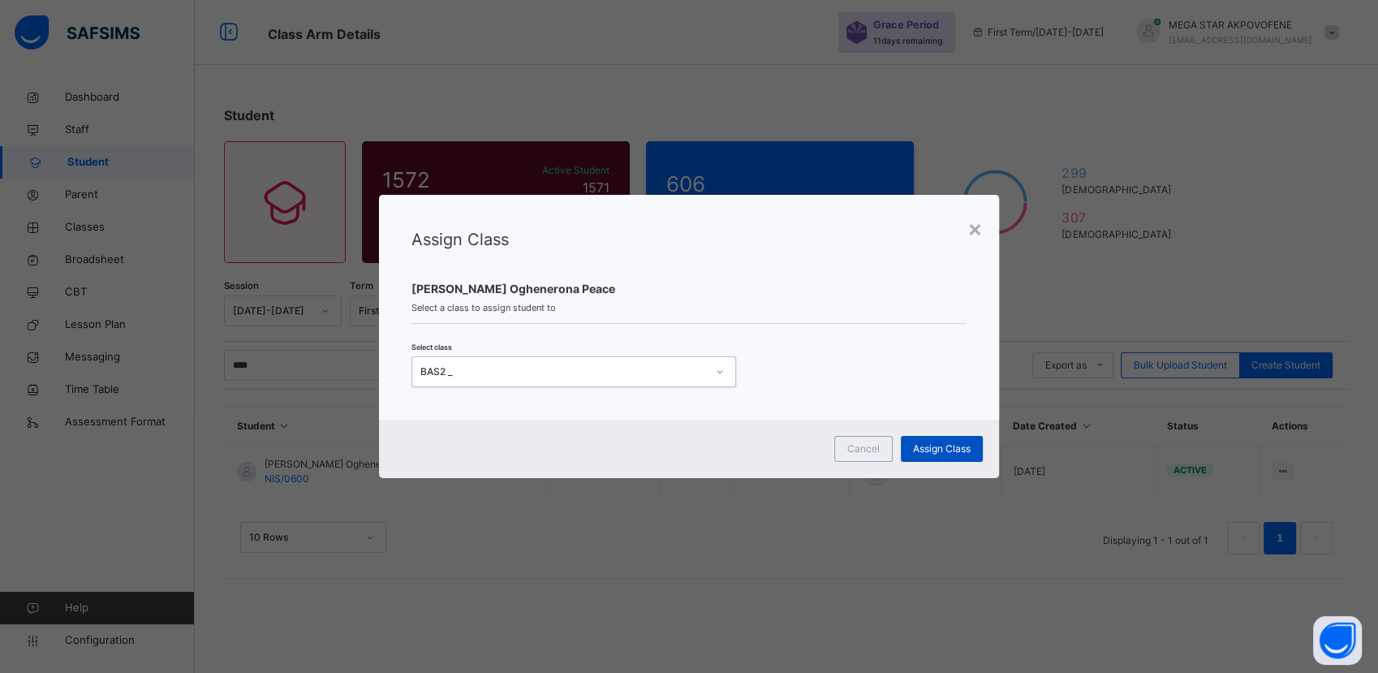
click at [947, 450] on span "Assign Class" at bounding box center [942, 448] width 58 height 15
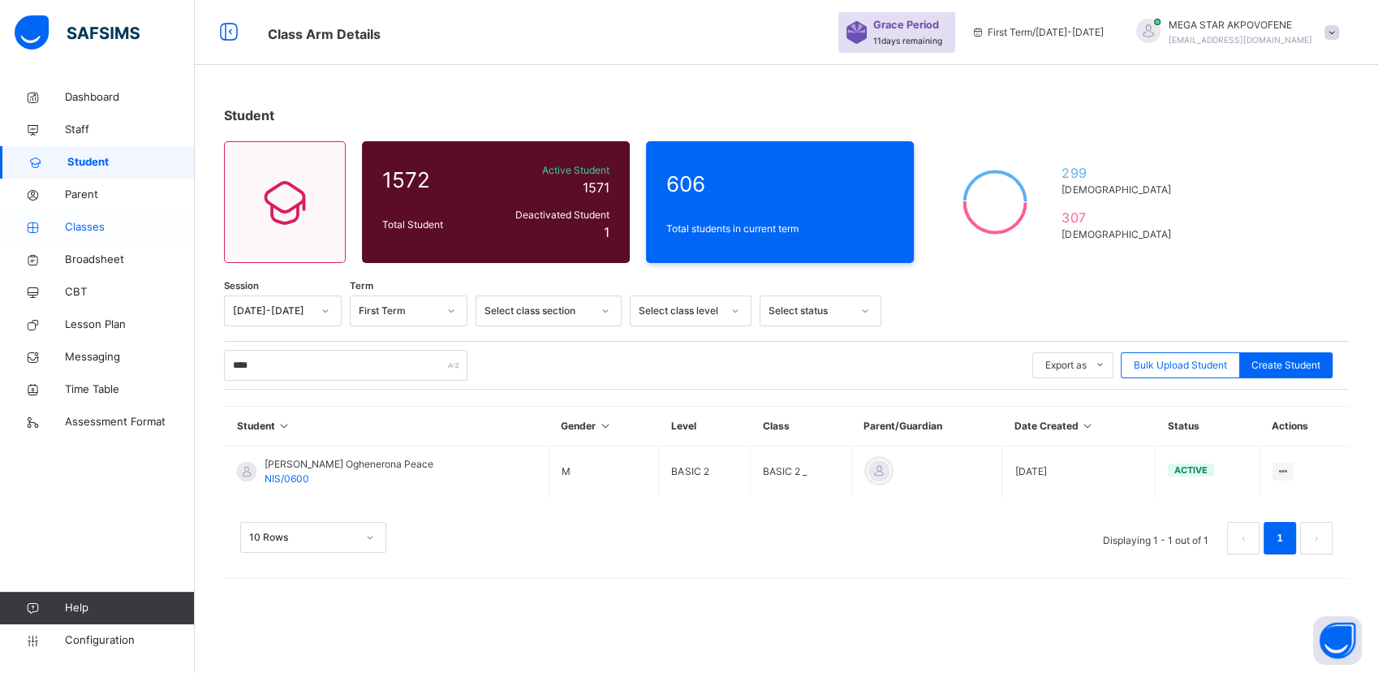
click at [98, 227] on span "Classes" at bounding box center [130, 227] width 130 height 16
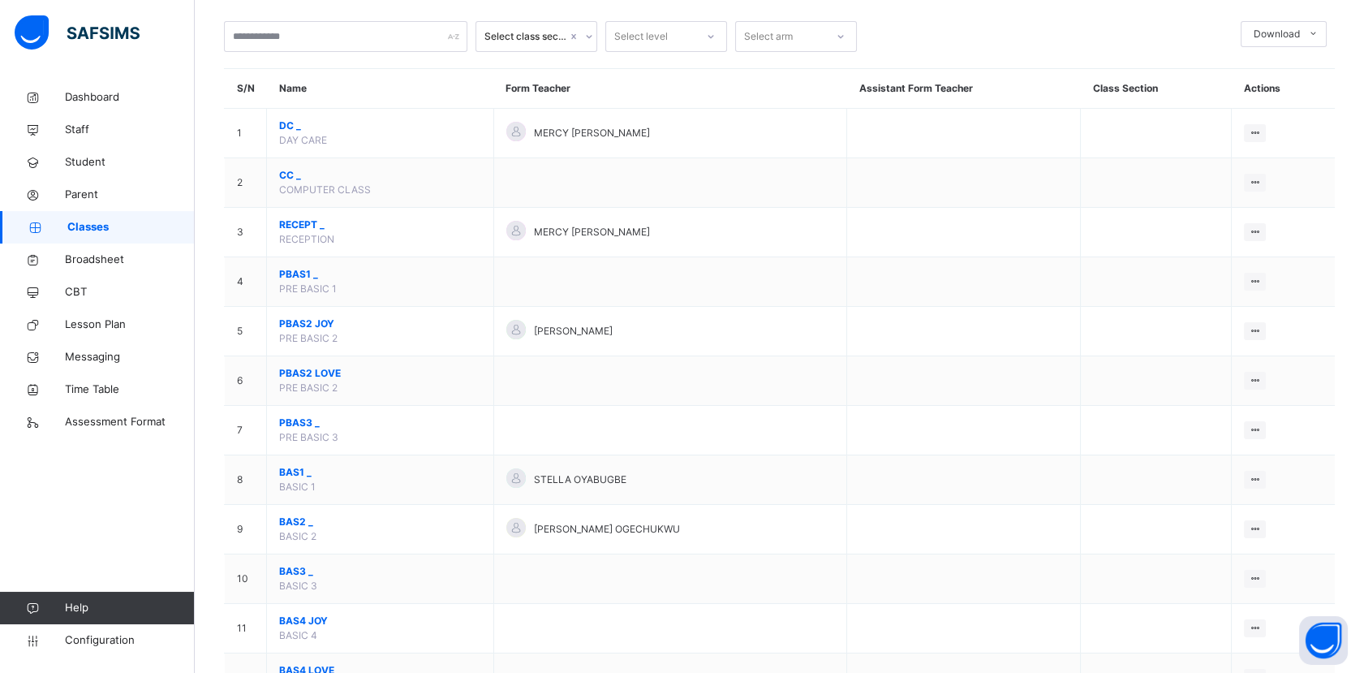
scroll to position [203, 0]
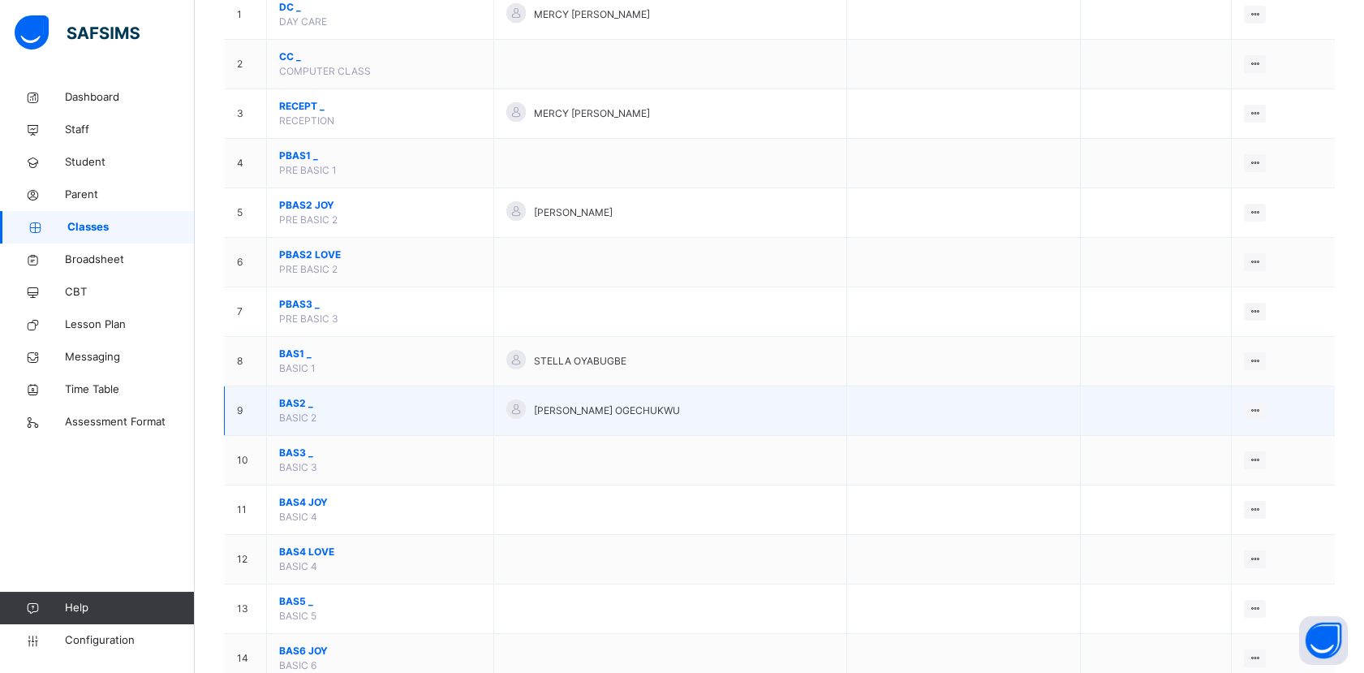
click at [305, 402] on span "BAS2 _" at bounding box center [380, 403] width 202 height 15
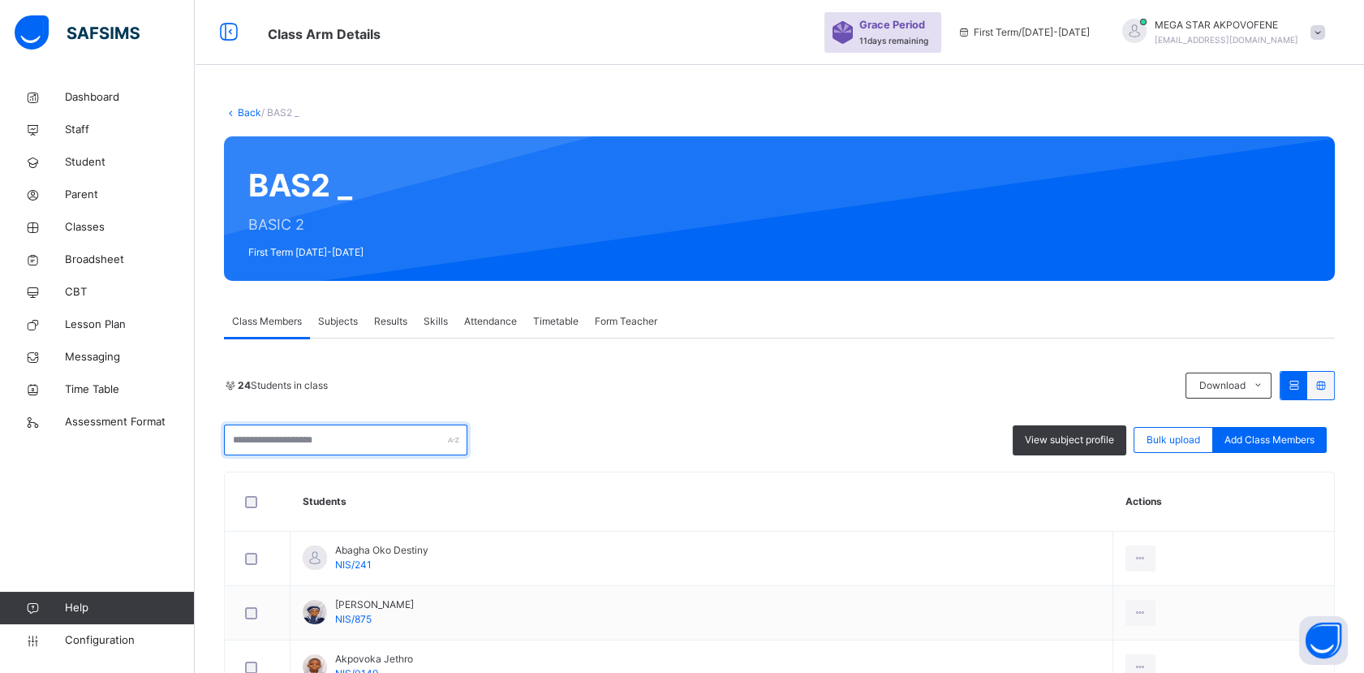
click at [360, 437] on input "text" at bounding box center [345, 439] width 243 height 31
type input "***"
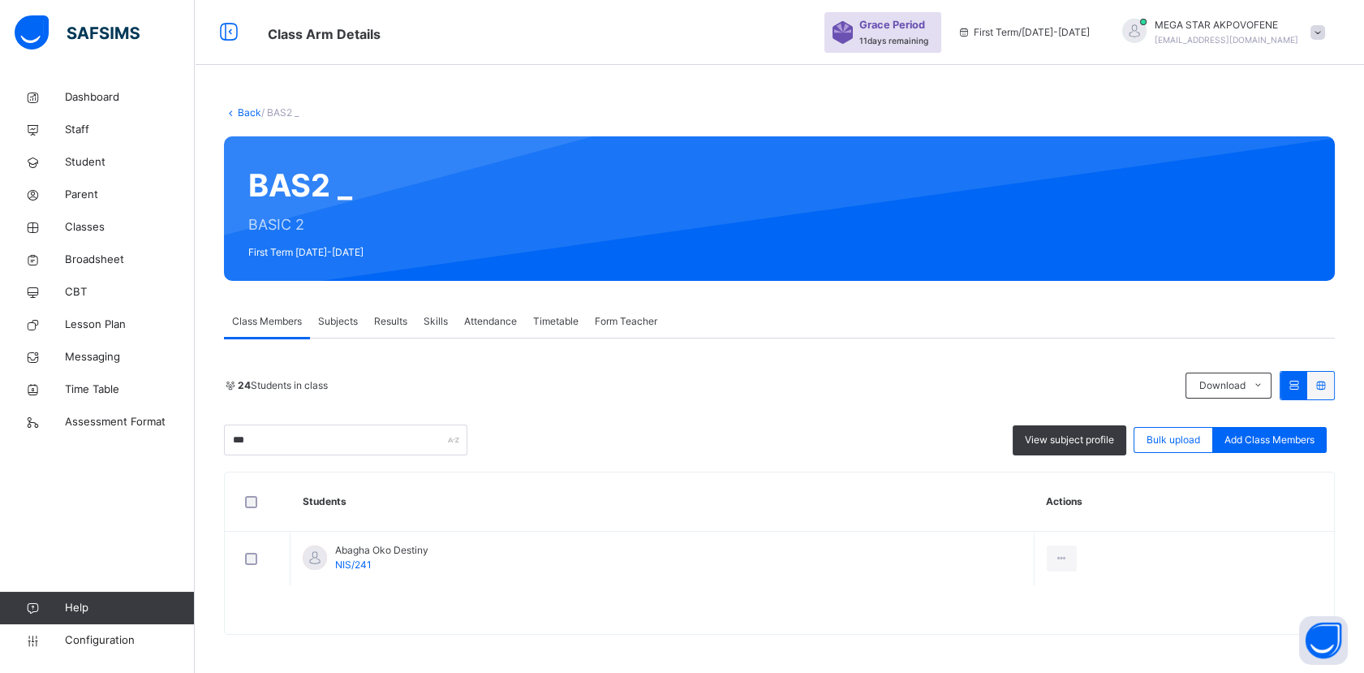
click at [243, 110] on link "Back" at bounding box center [250, 112] width 24 height 12
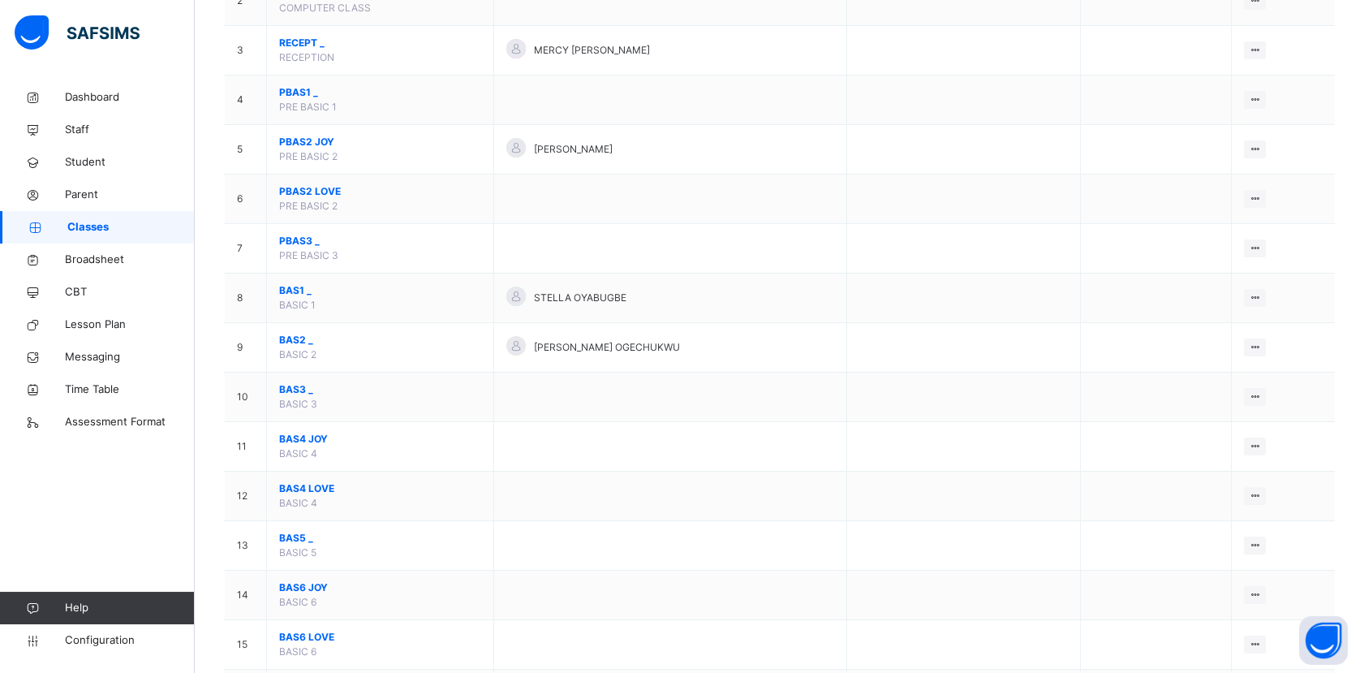
scroll to position [275, 0]
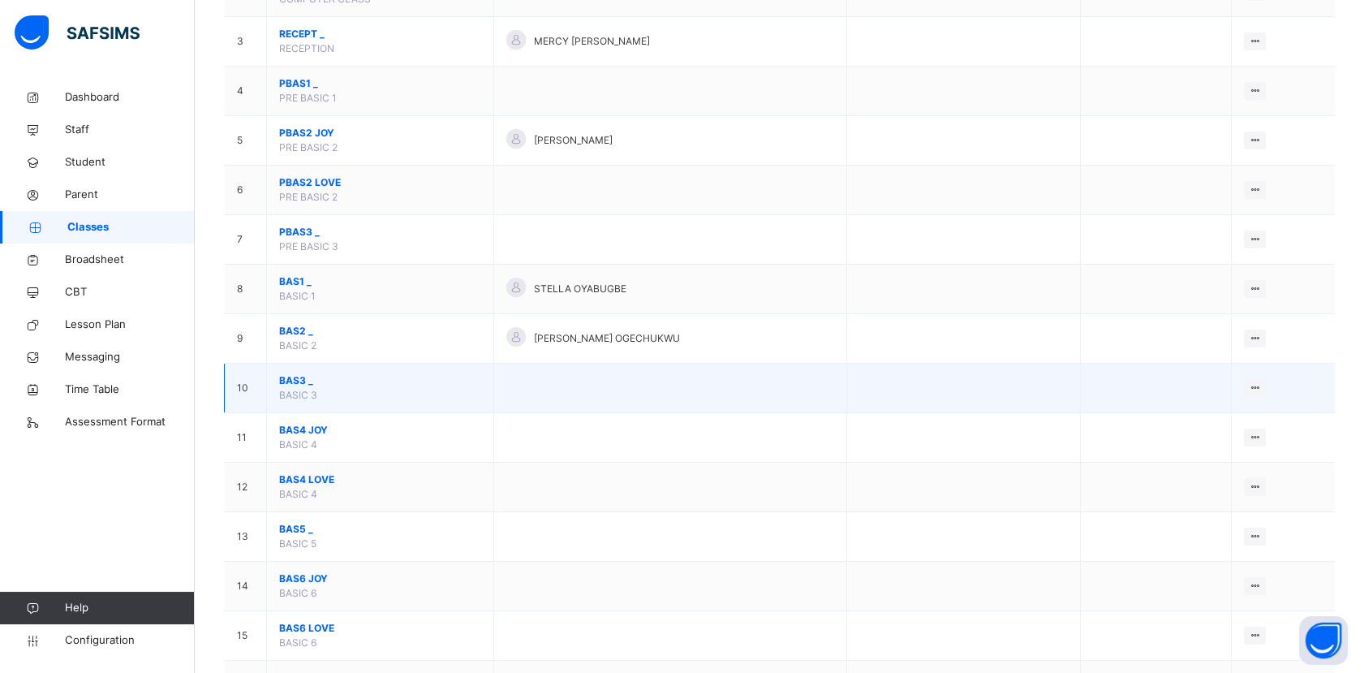
click at [298, 373] on span "BAS3 _" at bounding box center [380, 380] width 202 height 15
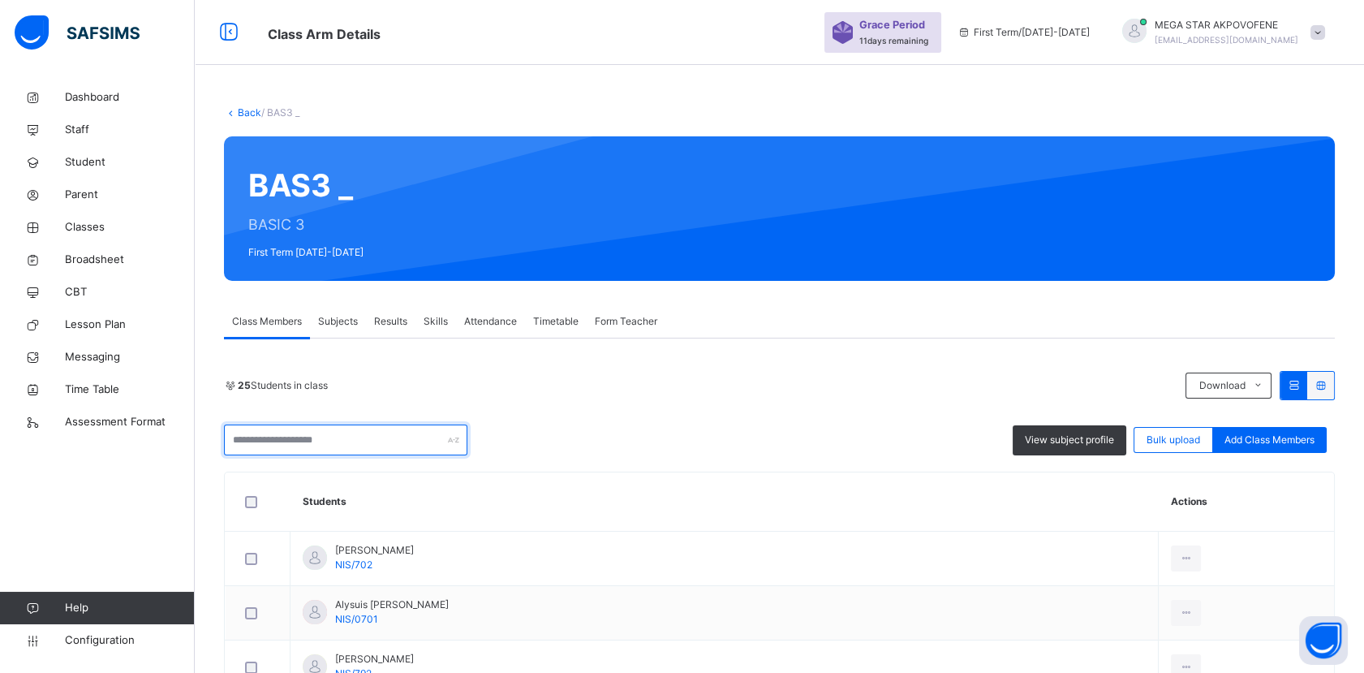
click at [370, 439] on input "text" at bounding box center [345, 439] width 243 height 31
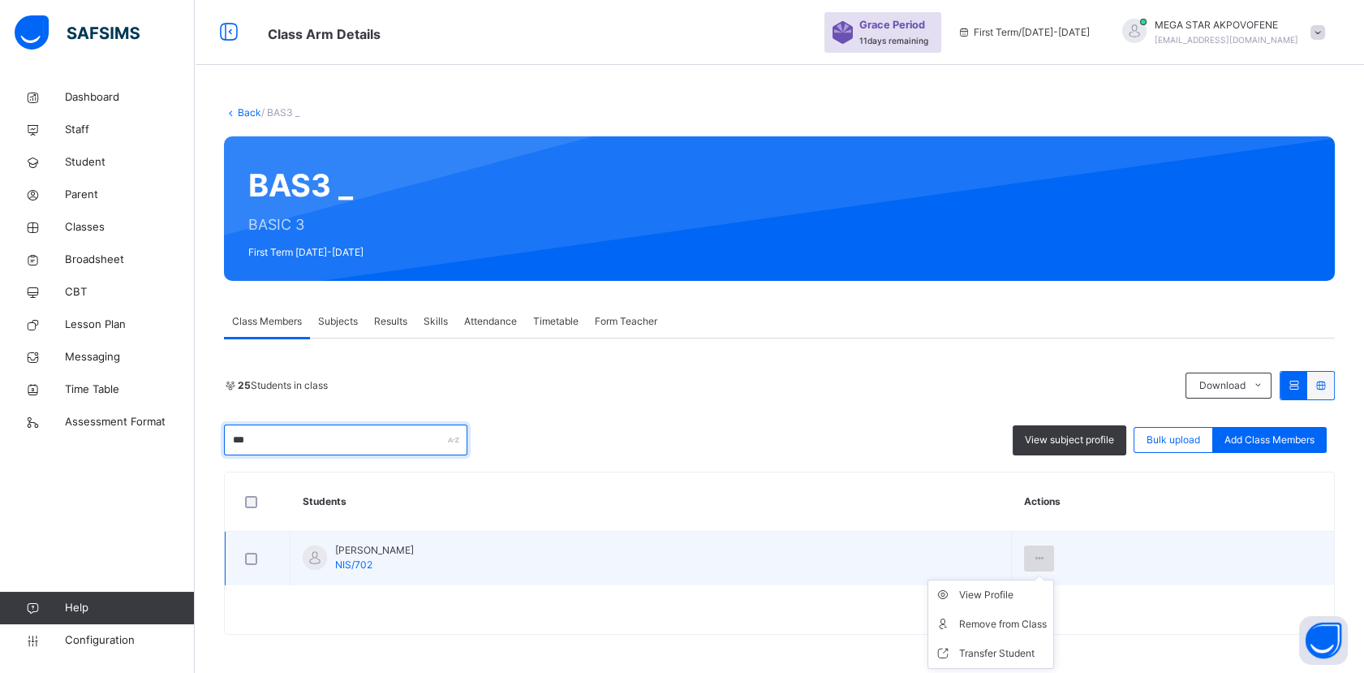
type input "***"
click at [1046, 558] on icon at bounding box center [1039, 558] width 14 height 15
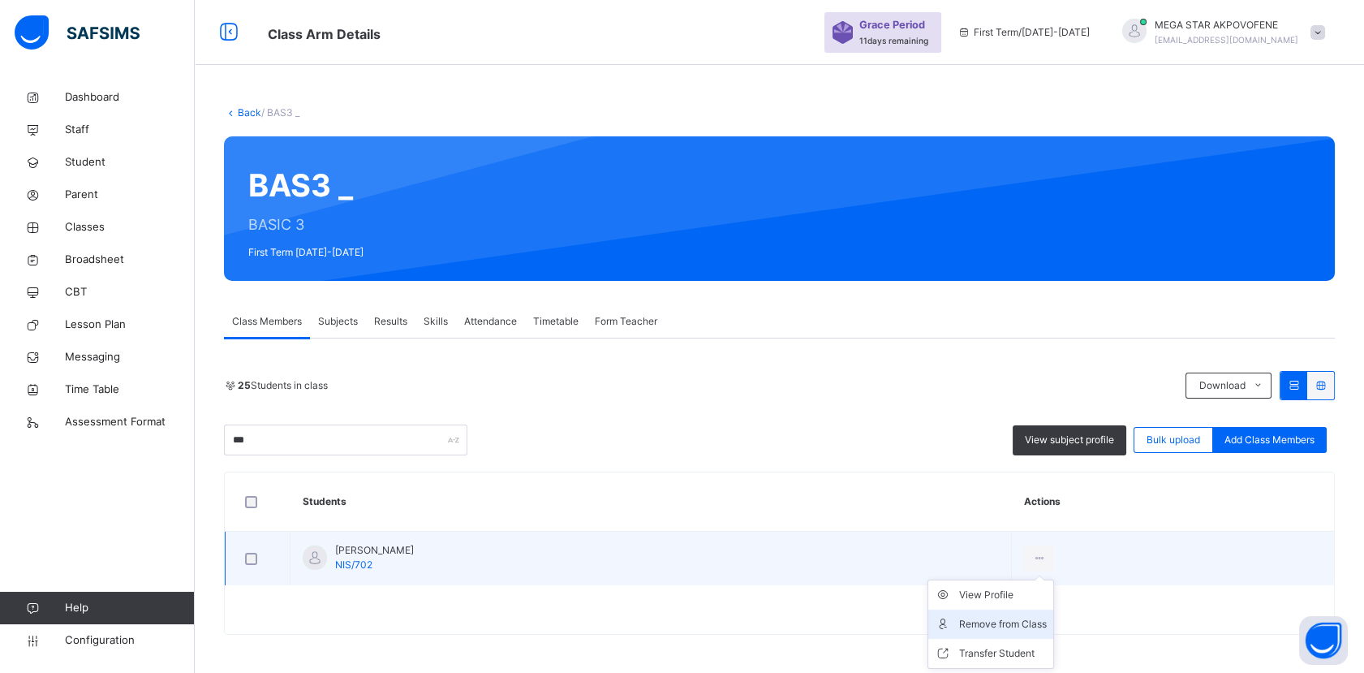
click at [1047, 625] on div "Remove from Class" at bounding box center [1003, 624] width 88 height 16
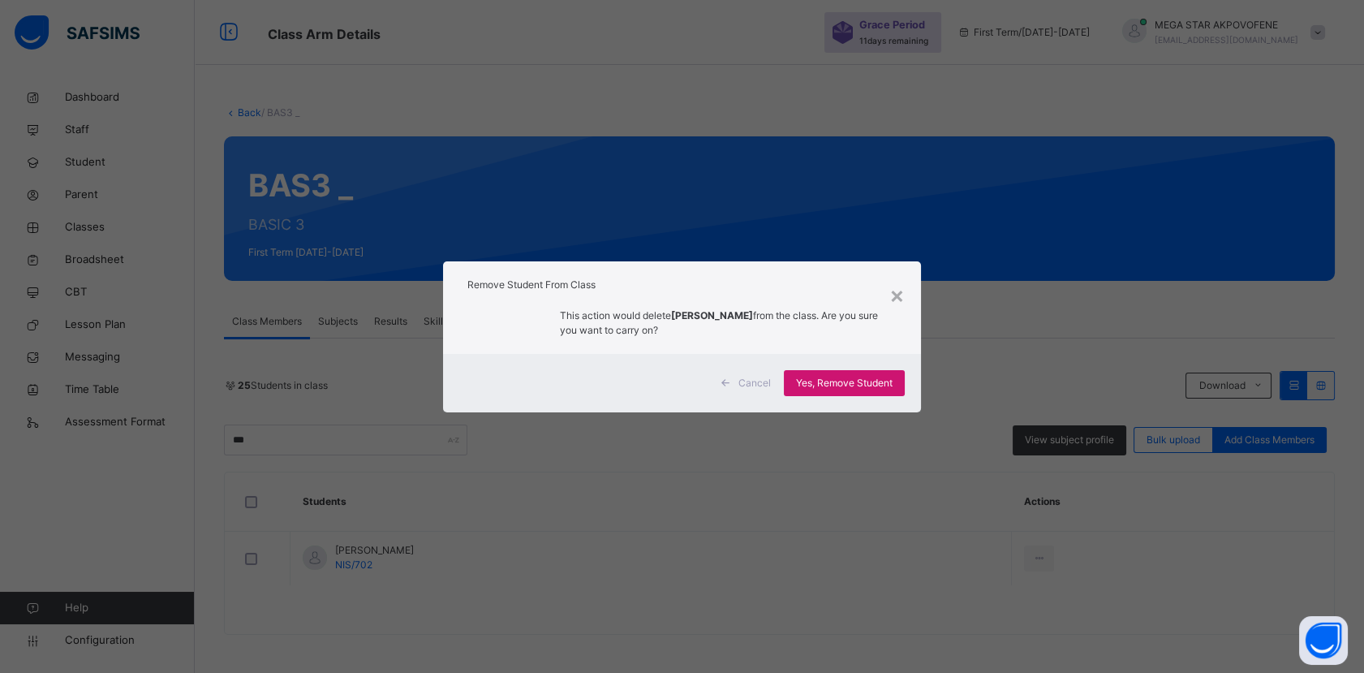
click at [876, 378] on span "Yes, Remove Student" at bounding box center [844, 383] width 97 height 15
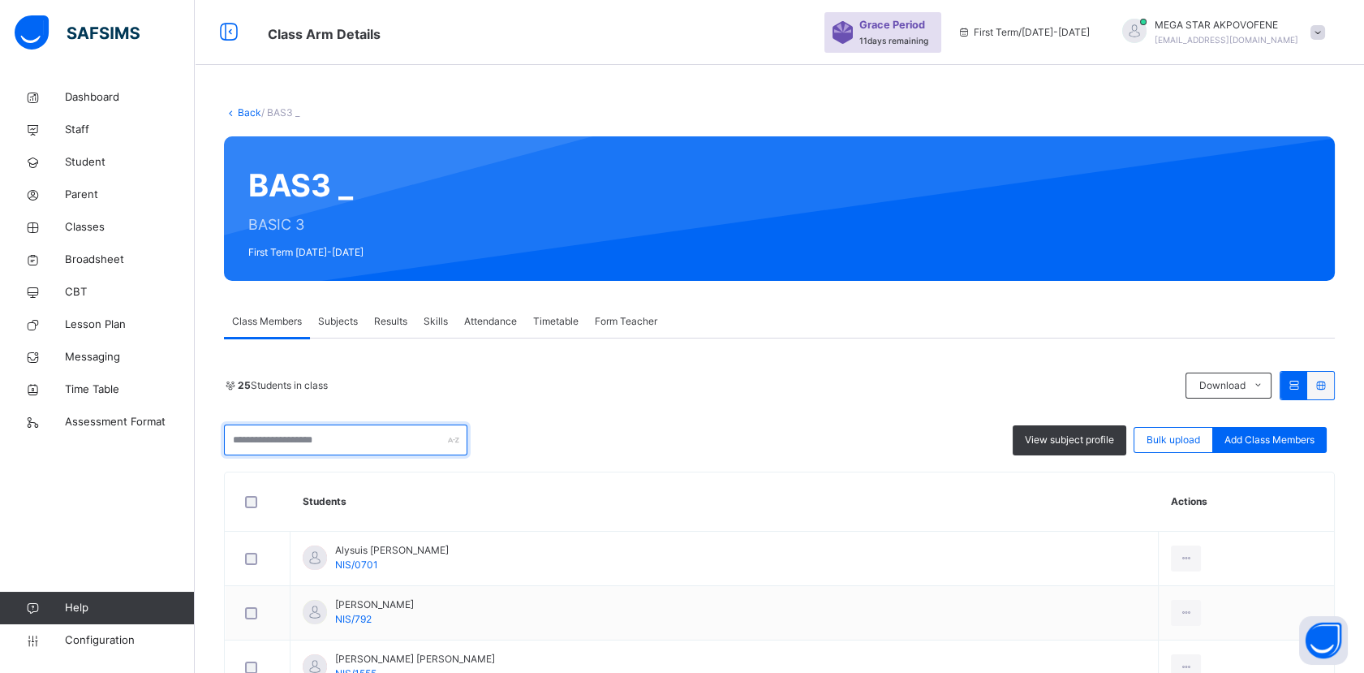
click at [396, 438] on input "text" at bounding box center [345, 439] width 243 height 31
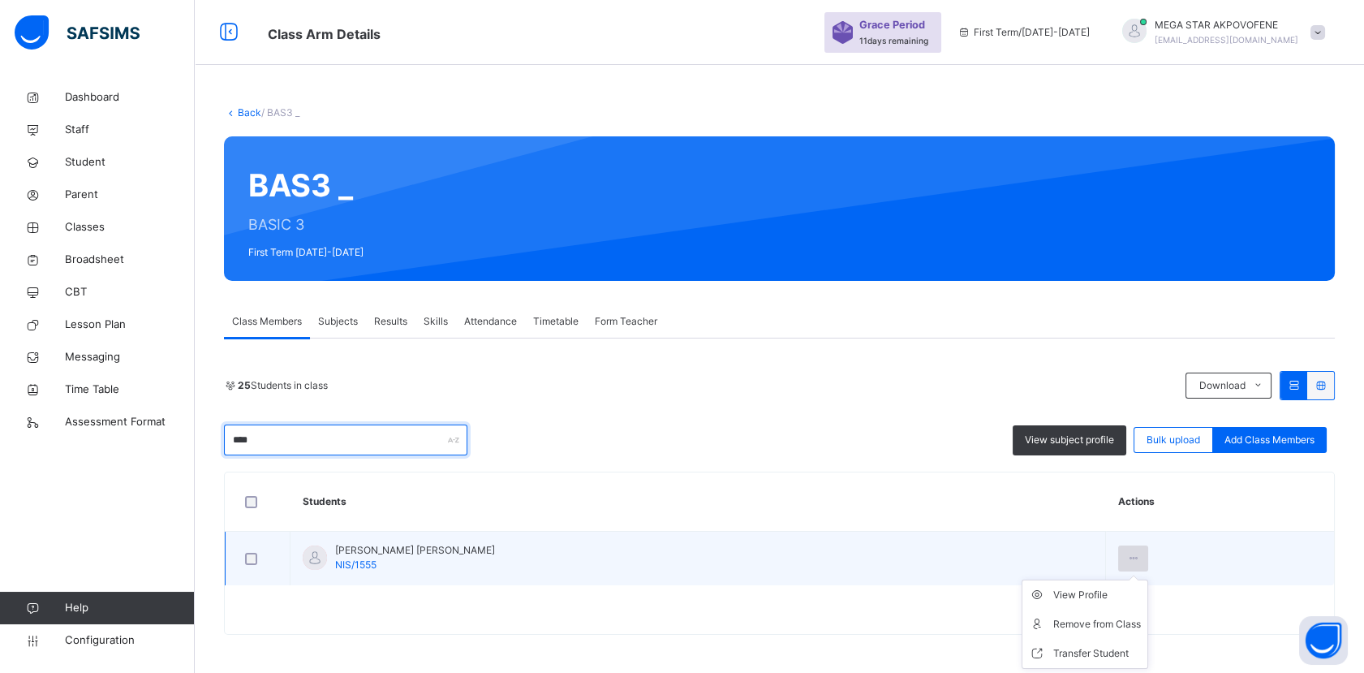
type input "****"
click at [1126, 558] on icon at bounding box center [1133, 558] width 14 height 15
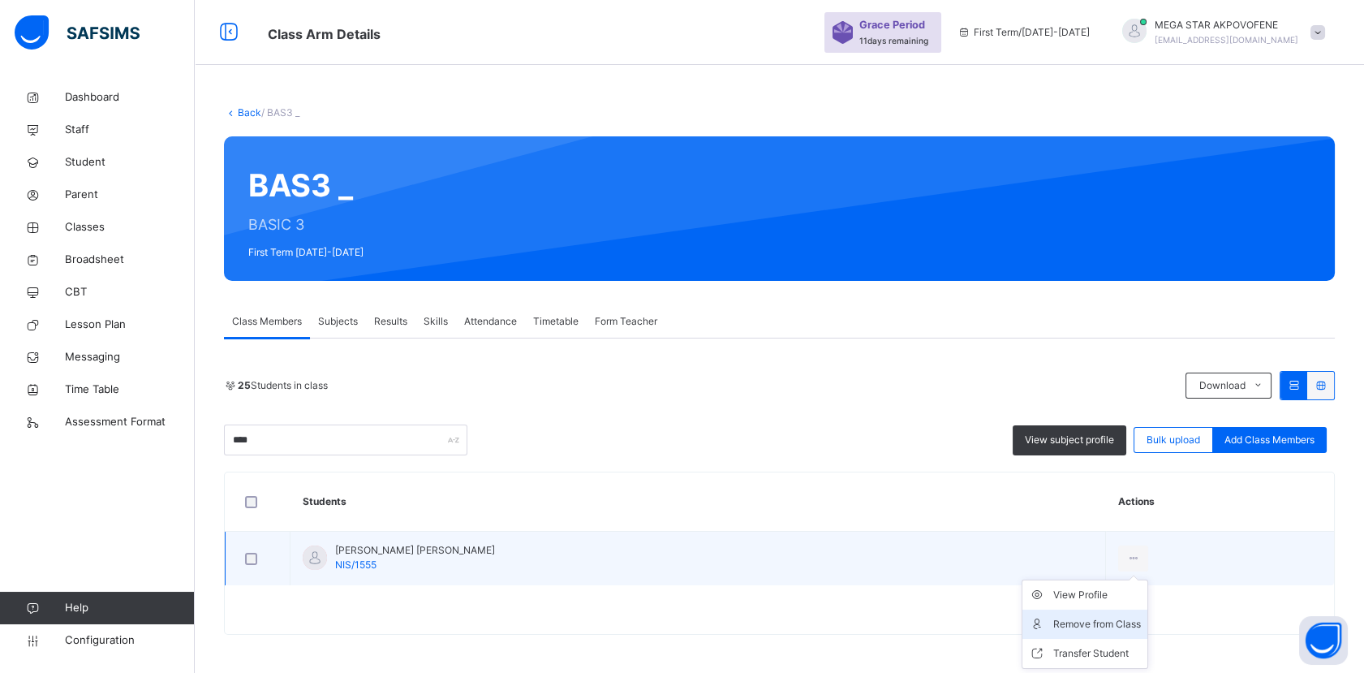
click at [1053, 623] on div "Remove from Class" at bounding box center [1097, 624] width 88 height 16
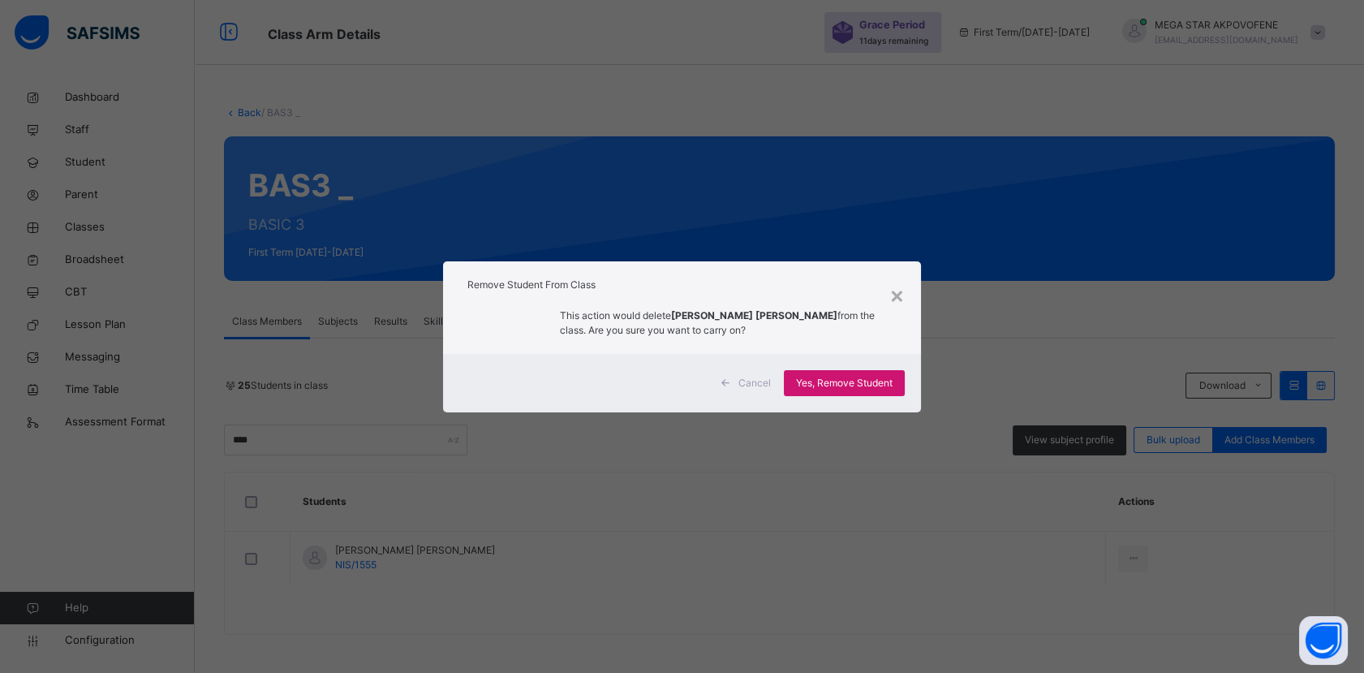
click at [869, 383] on span "Yes, Remove Student" at bounding box center [844, 383] width 97 height 15
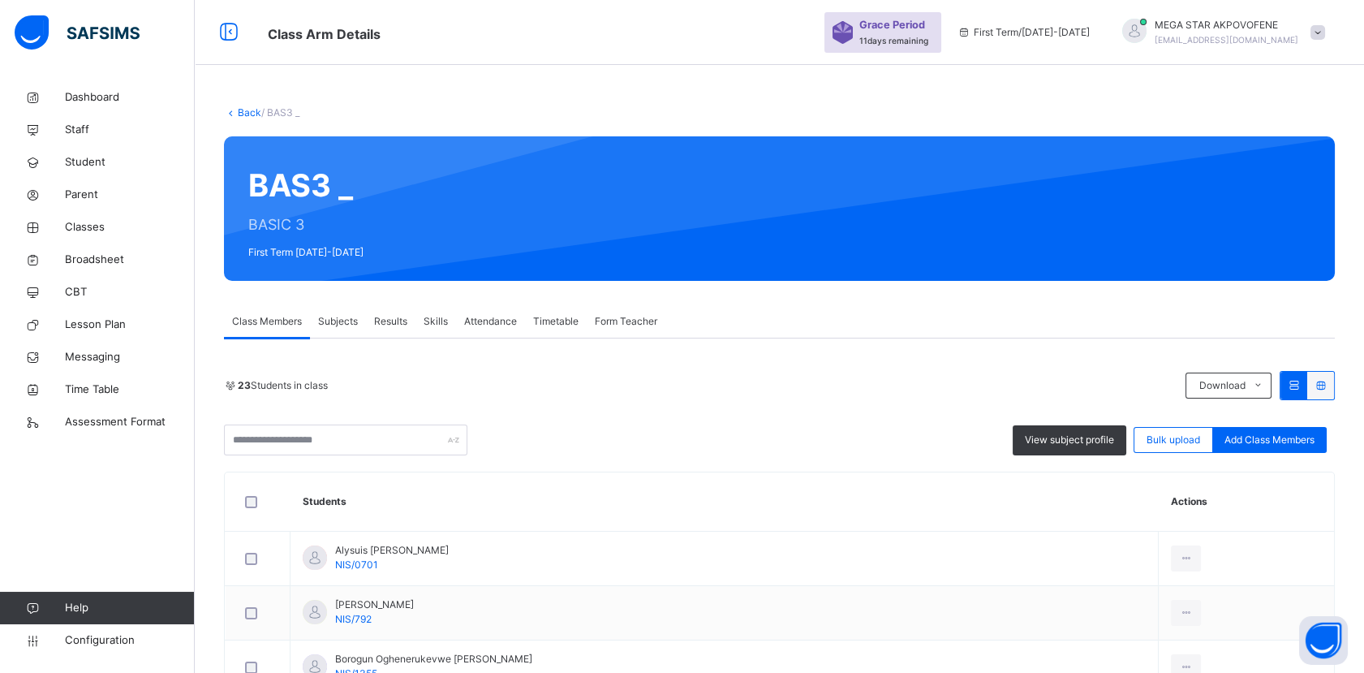
click at [241, 110] on link "Back" at bounding box center [250, 112] width 24 height 12
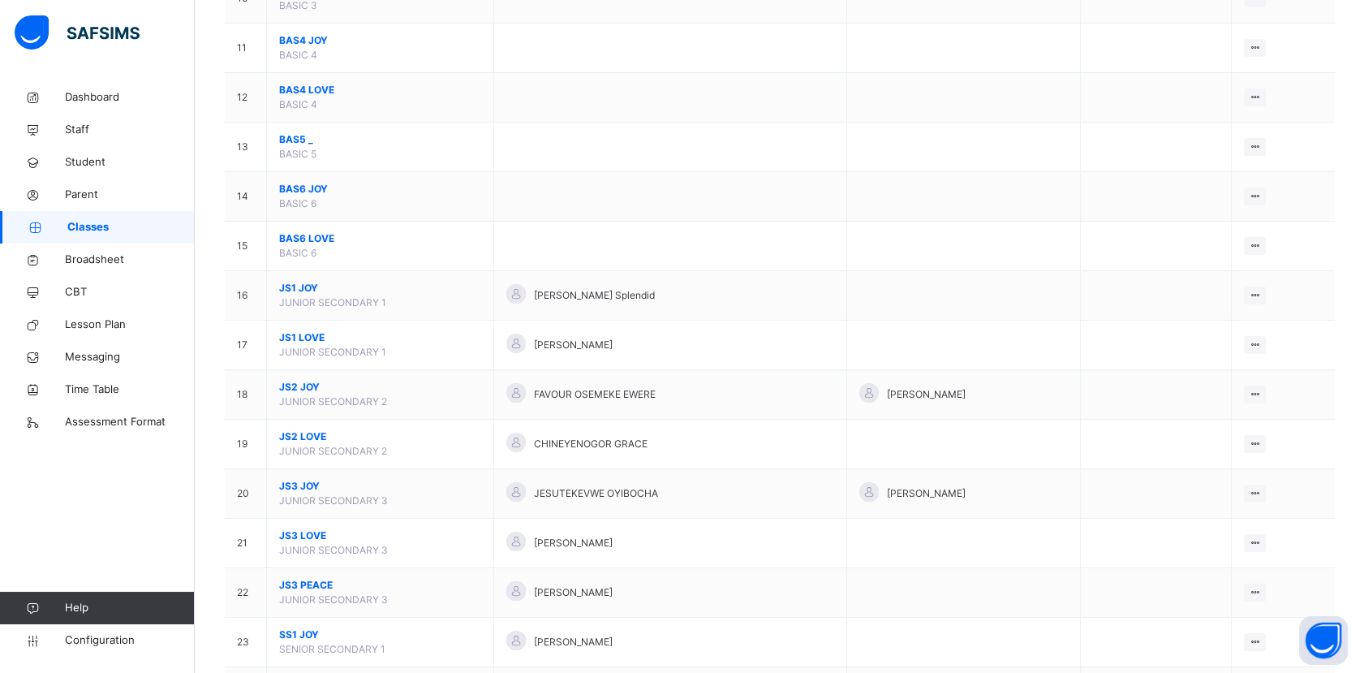
scroll to position [668, 0]
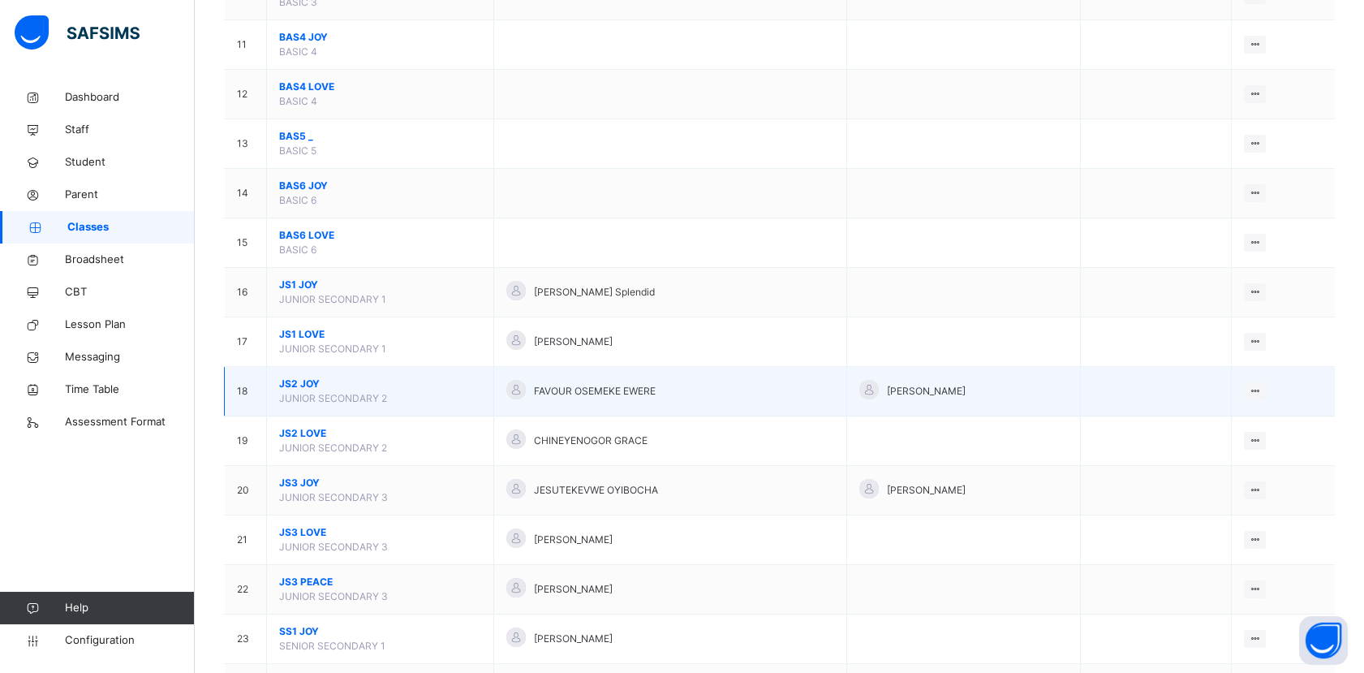
click at [308, 381] on span "JS2 JOY" at bounding box center [380, 384] width 202 height 15
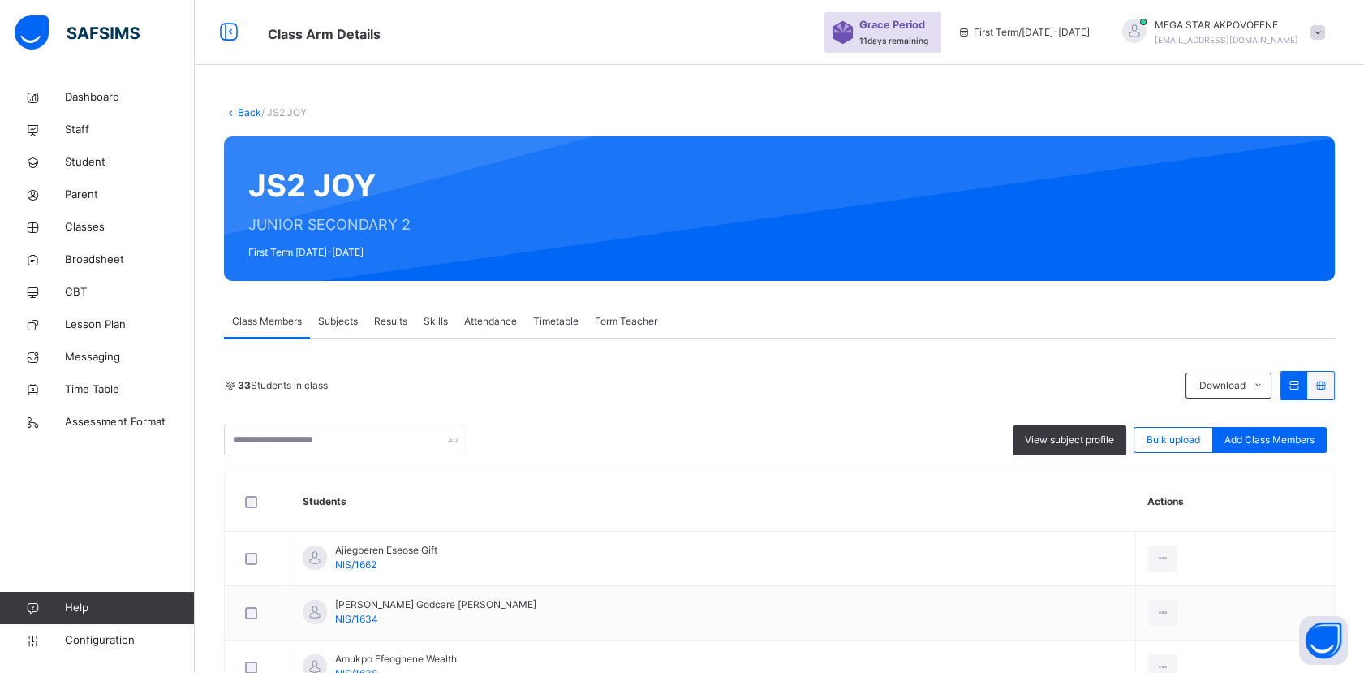
click at [511, 388] on div "33 Students in class" at bounding box center [701, 385] width 954 height 15
click at [372, 439] on input "text" at bounding box center [345, 439] width 243 height 31
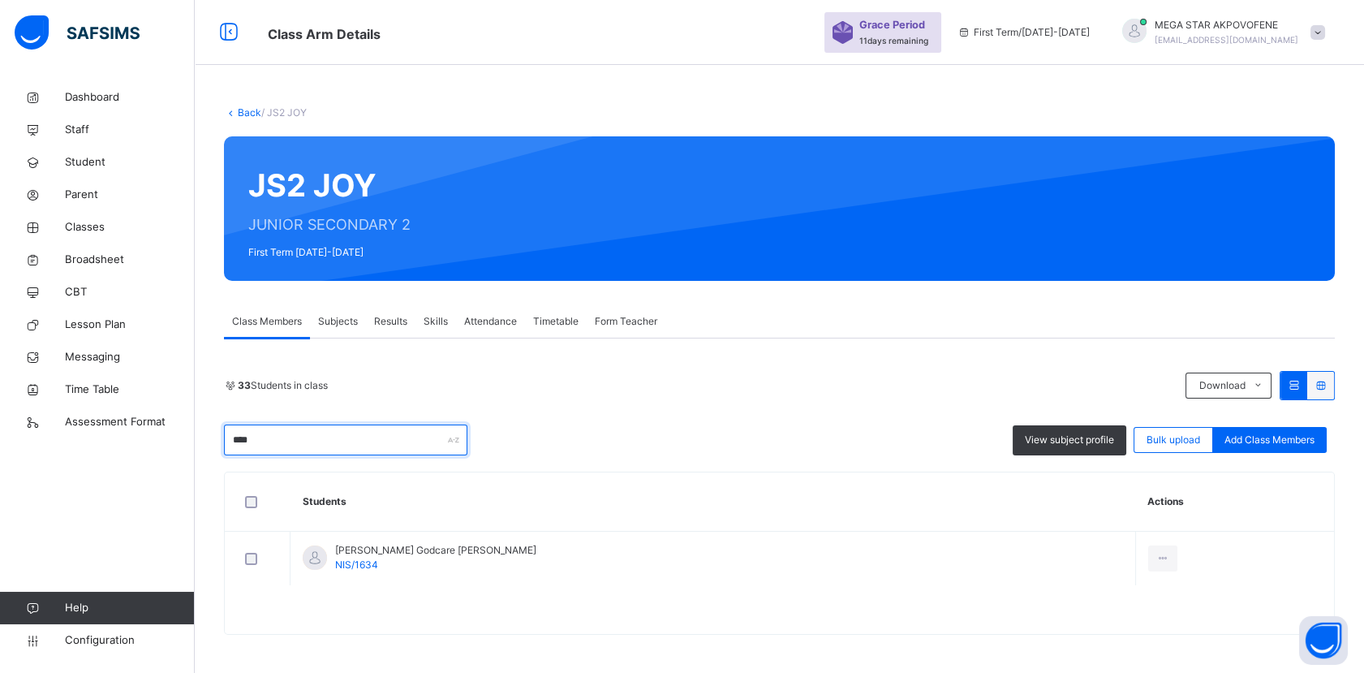
type input "****"
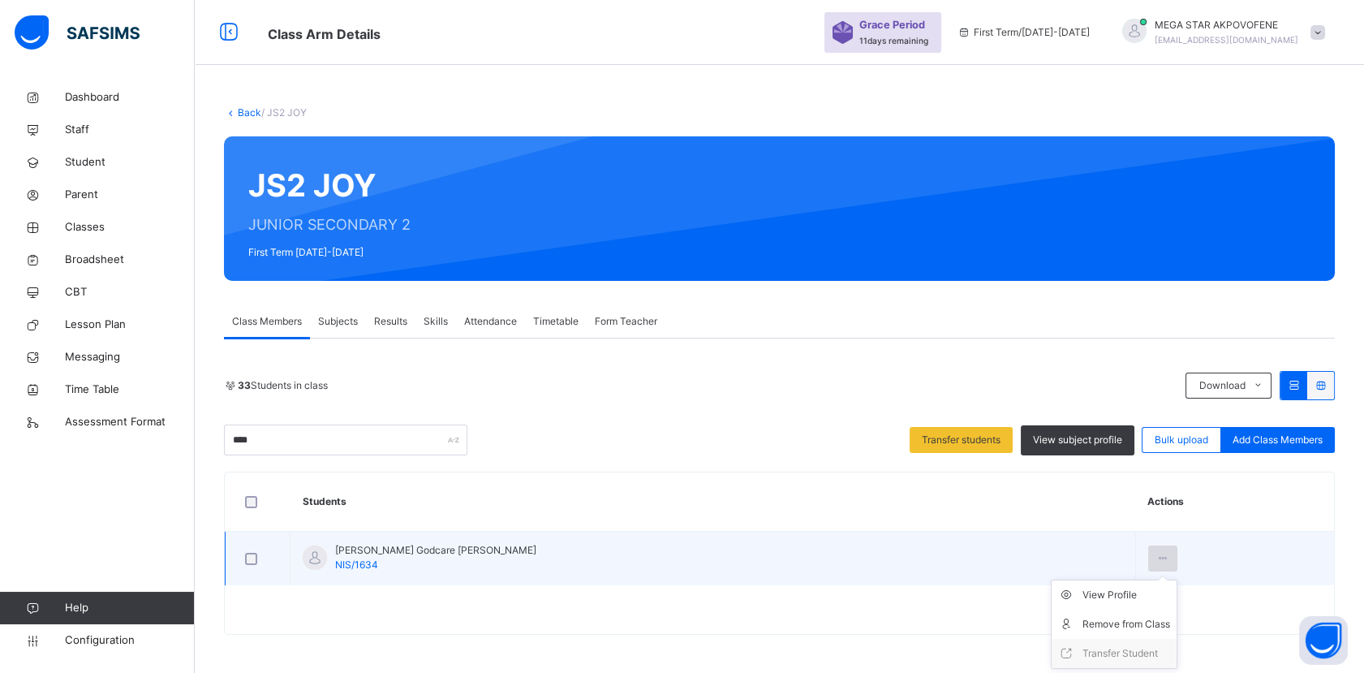
click at [1156, 558] on icon at bounding box center [1163, 558] width 14 height 15
click at [1083, 620] on div "Remove from Class" at bounding box center [1127, 624] width 88 height 16
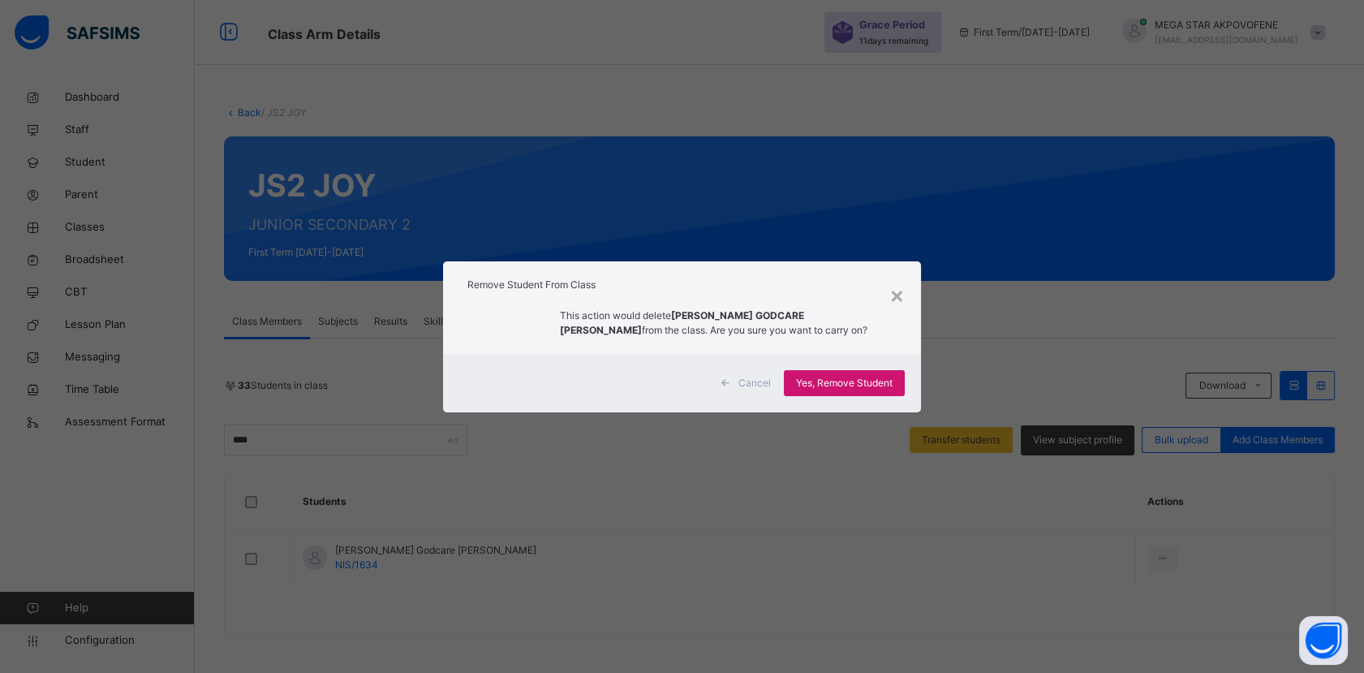
click at [850, 377] on span "Yes, Remove Student" at bounding box center [844, 383] width 97 height 15
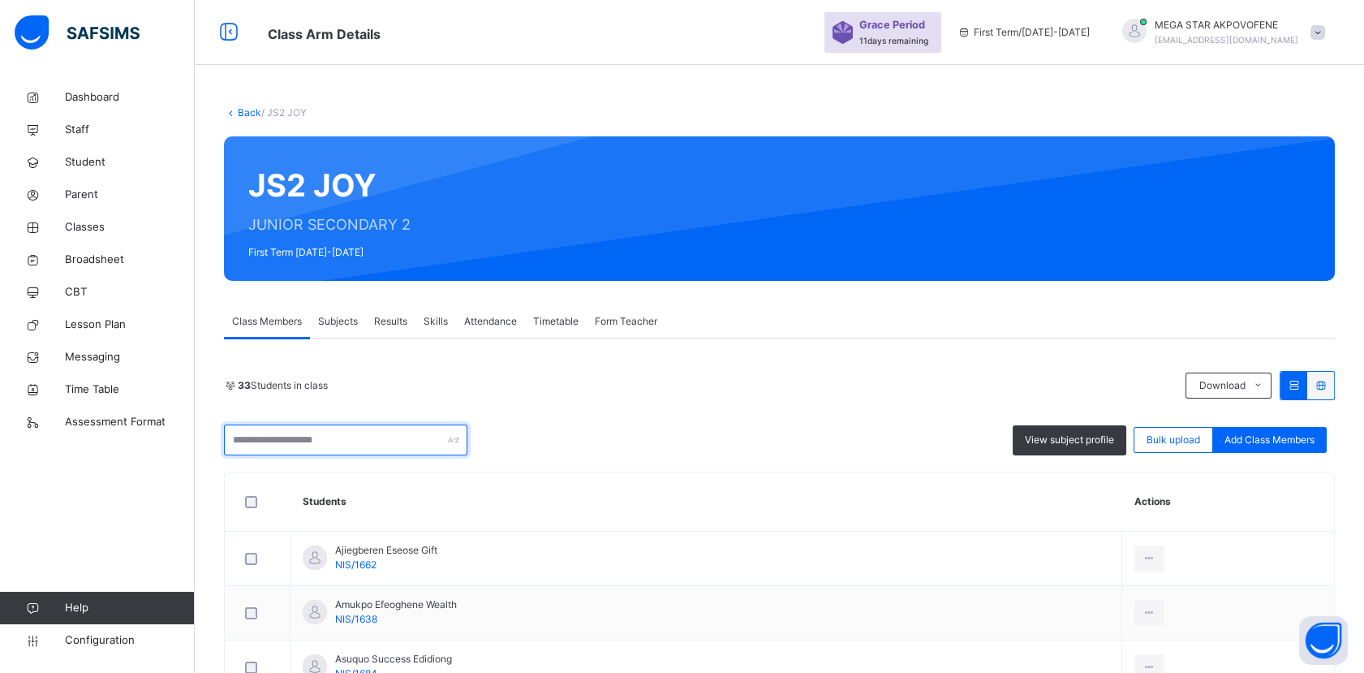
click at [341, 437] on input "text" at bounding box center [345, 439] width 243 height 31
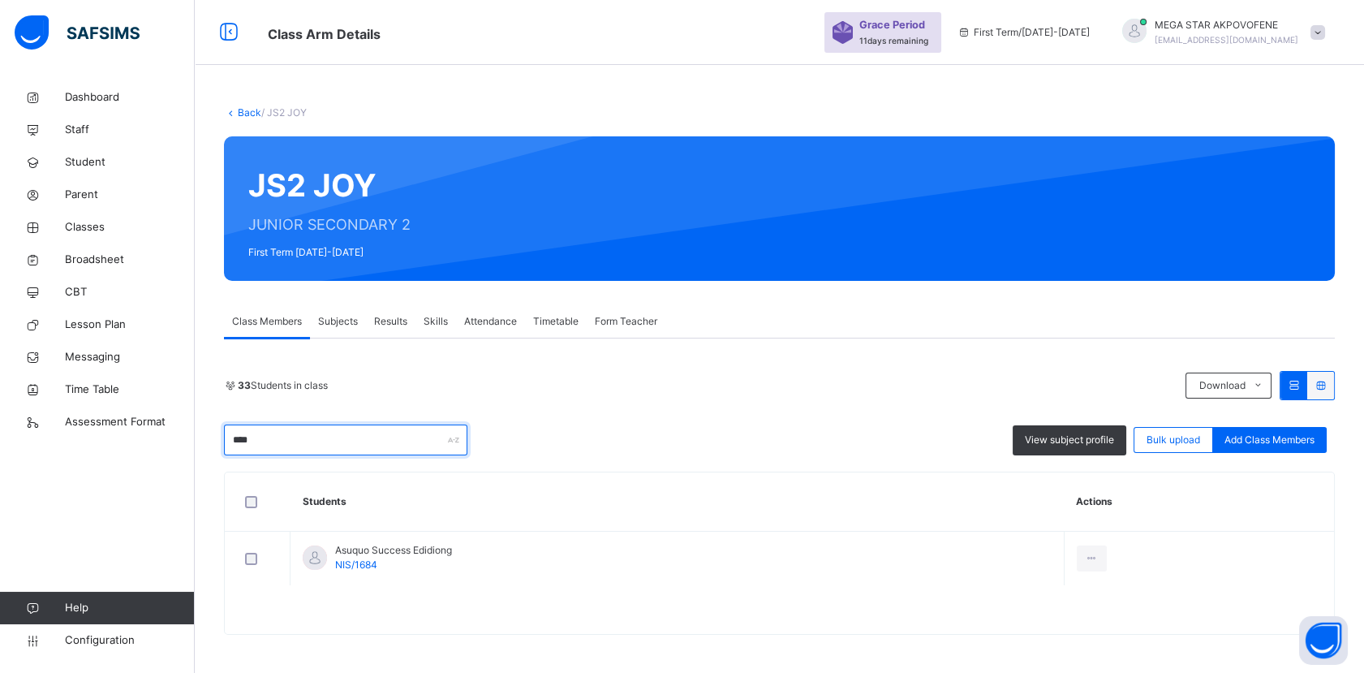
type input "****"
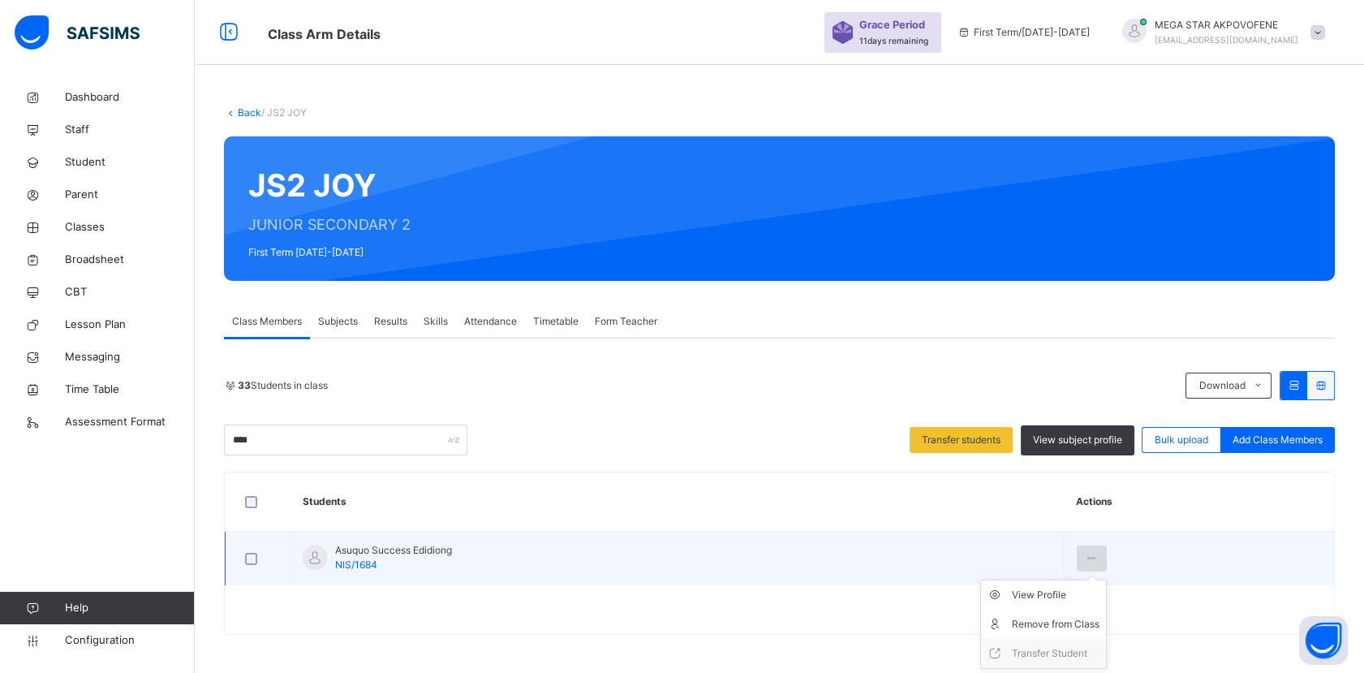
click at [1099, 558] on icon at bounding box center [1092, 558] width 14 height 15
click at [1089, 623] on div "Remove from Class" at bounding box center [1056, 624] width 88 height 16
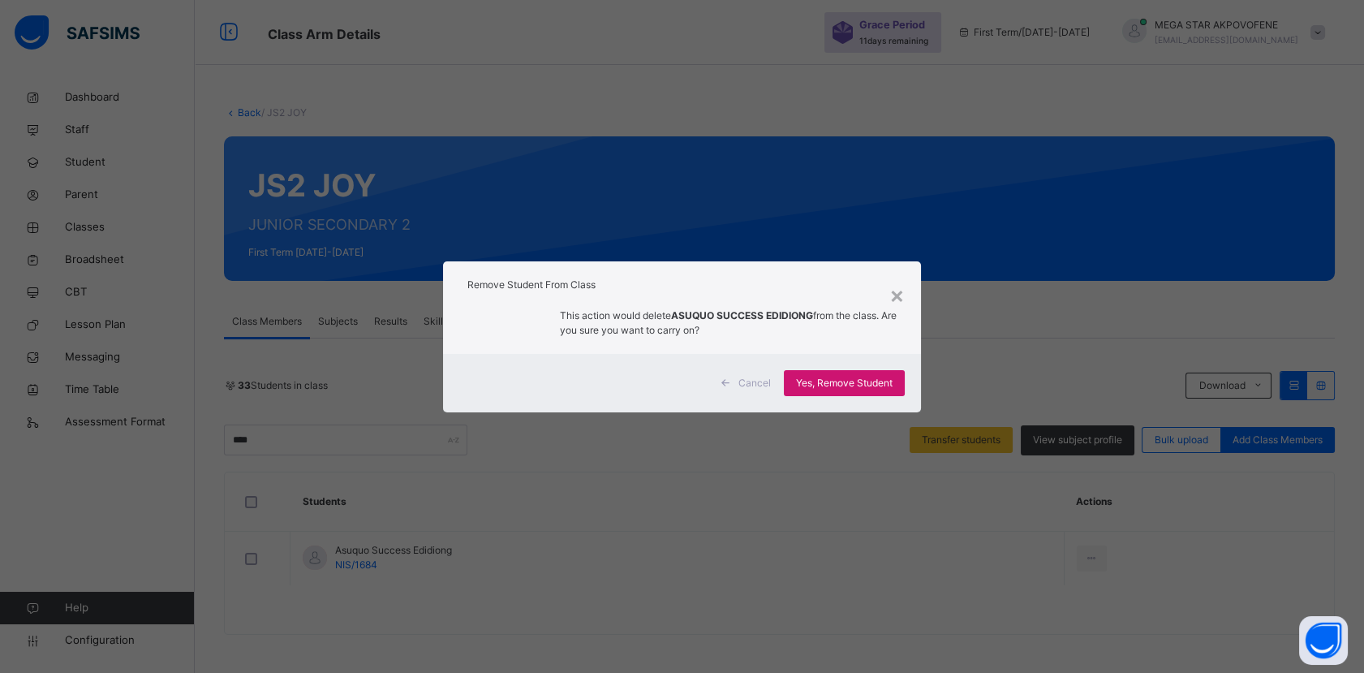
click at [870, 385] on span "Yes, Remove Student" at bounding box center [844, 383] width 97 height 15
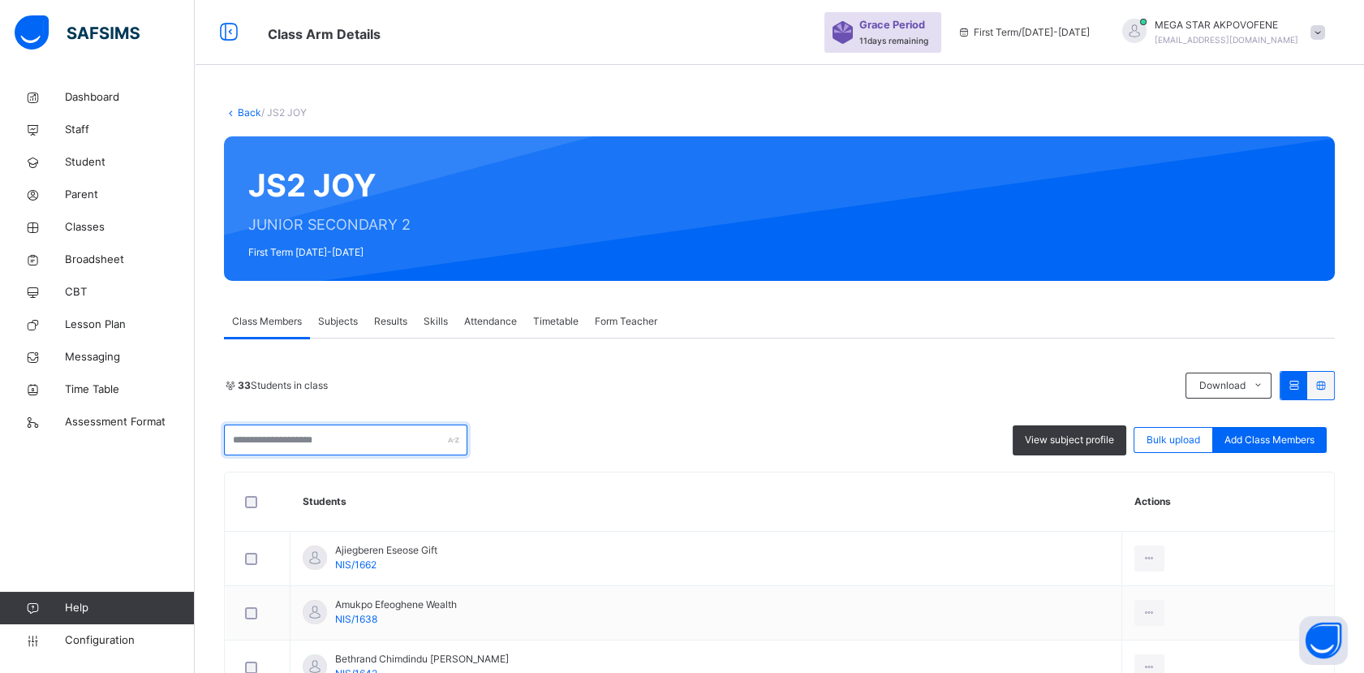
click at [376, 437] on input "text" at bounding box center [345, 439] width 243 height 31
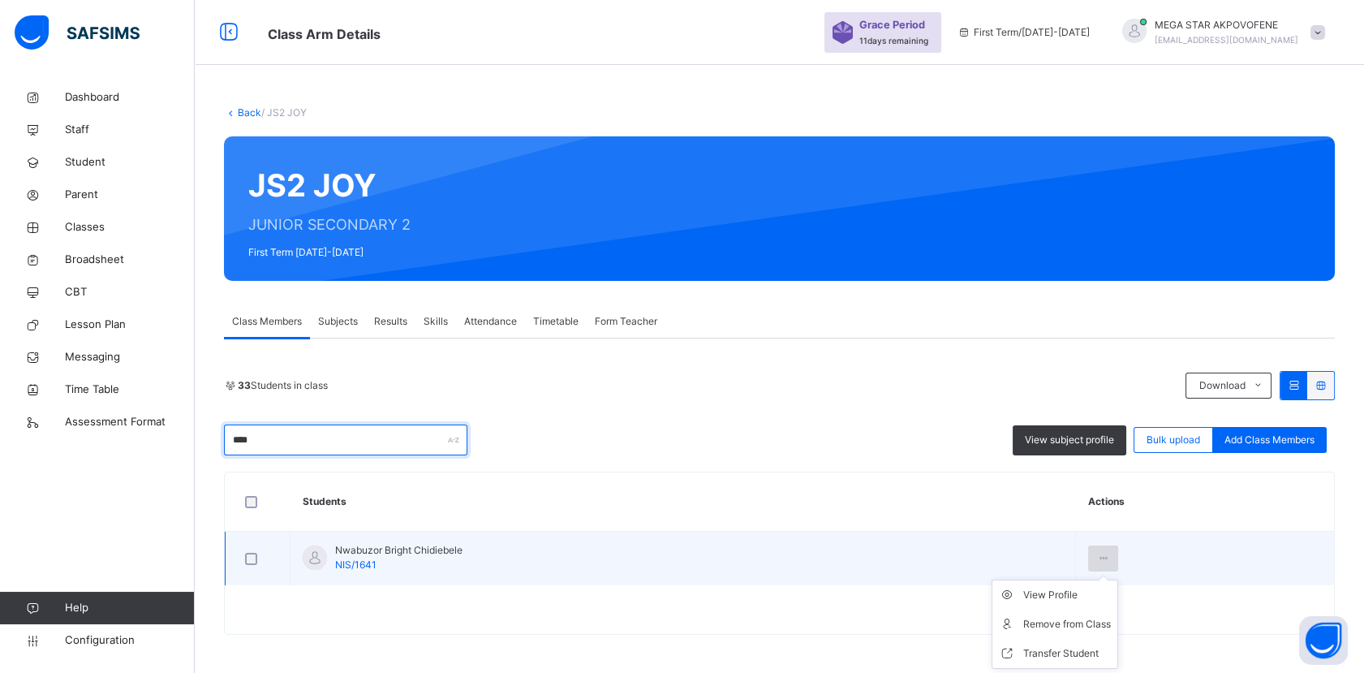
type input "****"
click at [1110, 552] on icon at bounding box center [1103, 558] width 14 height 15
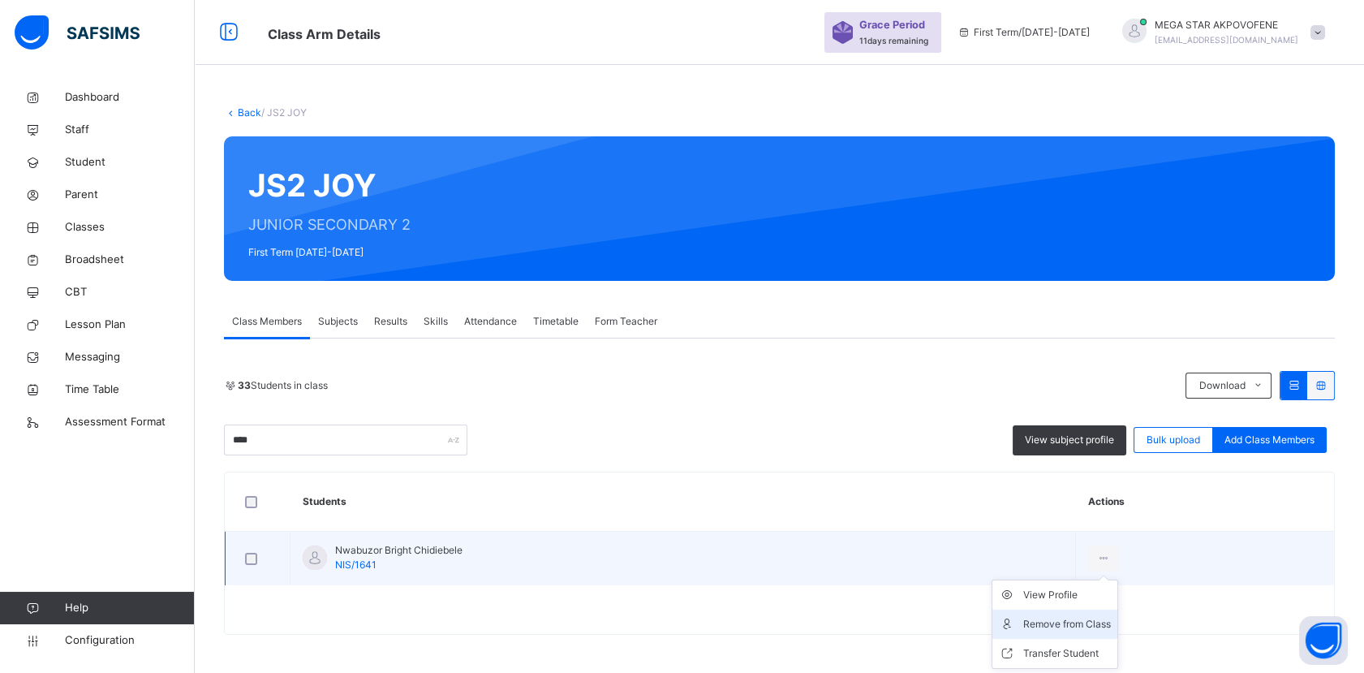
click at [1091, 618] on div "Remove from Class" at bounding box center [1067, 624] width 88 height 16
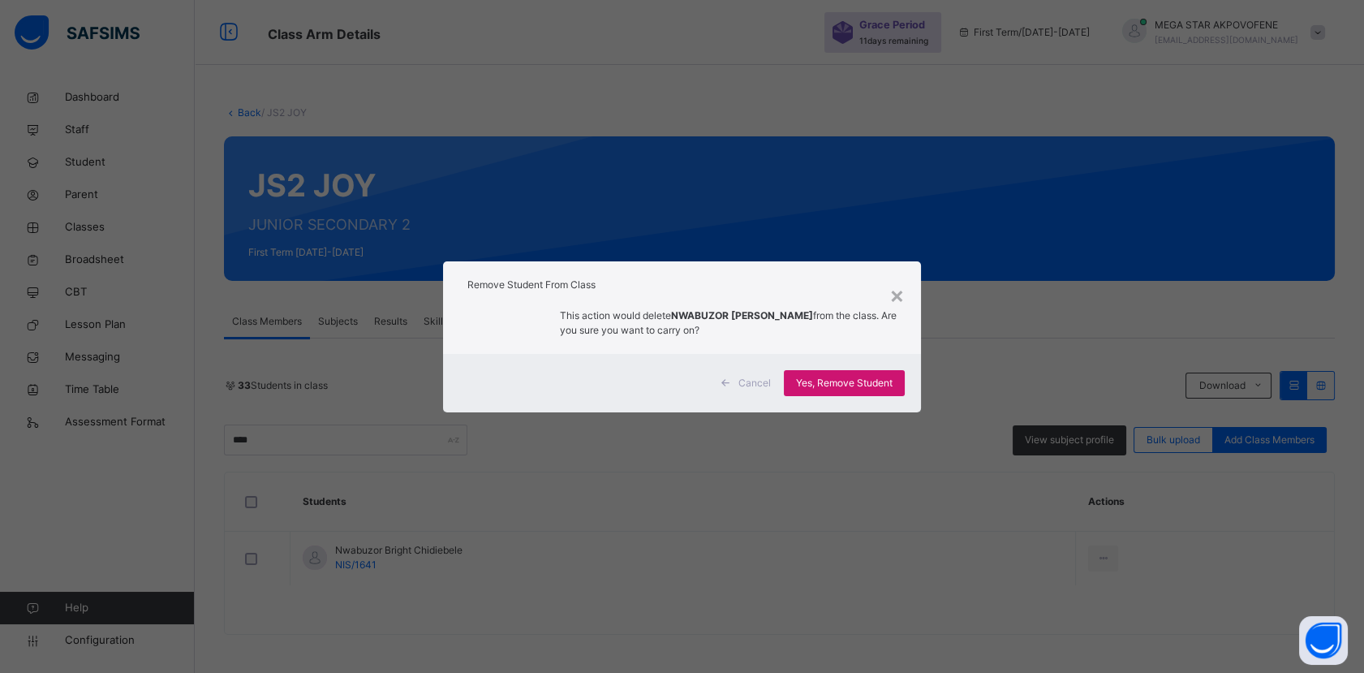
click at [868, 382] on span "Yes, Remove Student" at bounding box center [844, 383] width 97 height 15
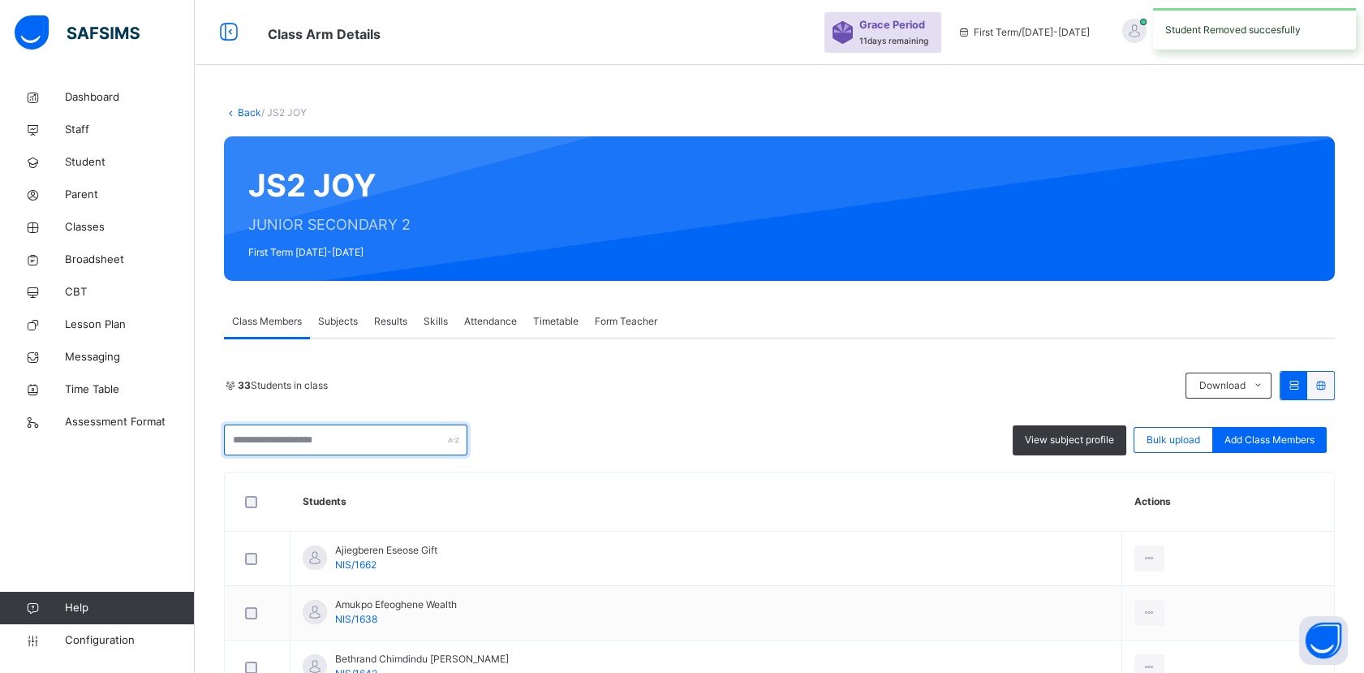
click at [385, 440] on input "text" at bounding box center [345, 439] width 243 height 31
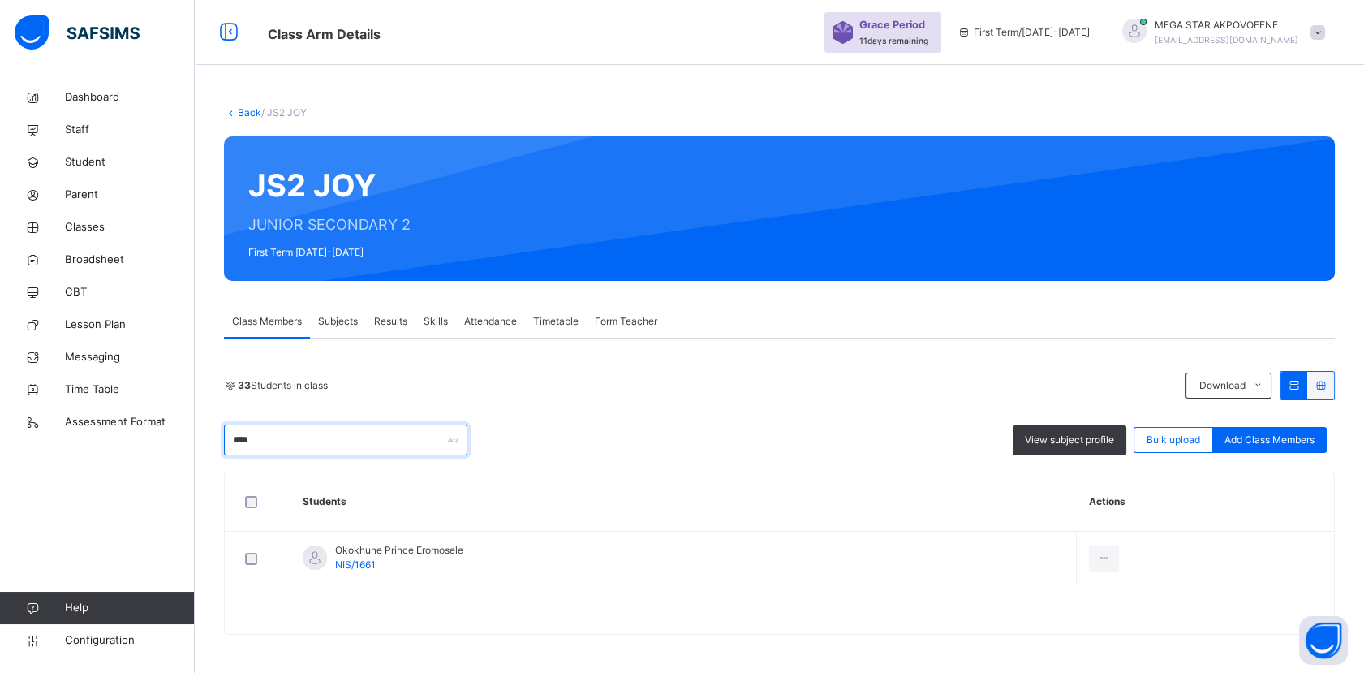
type input "****"
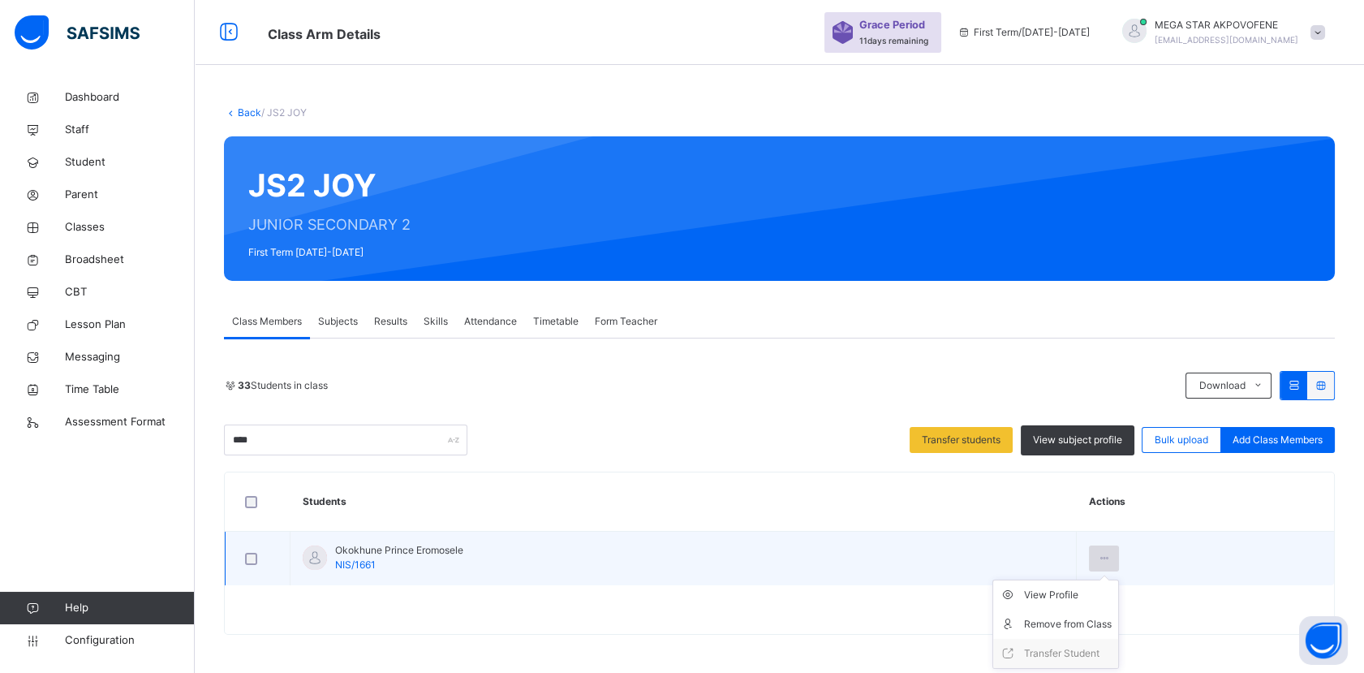
click at [1111, 558] on icon at bounding box center [1104, 558] width 14 height 15
click at [1105, 619] on div "Remove from Class" at bounding box center [1068, 624] width 88 height 16
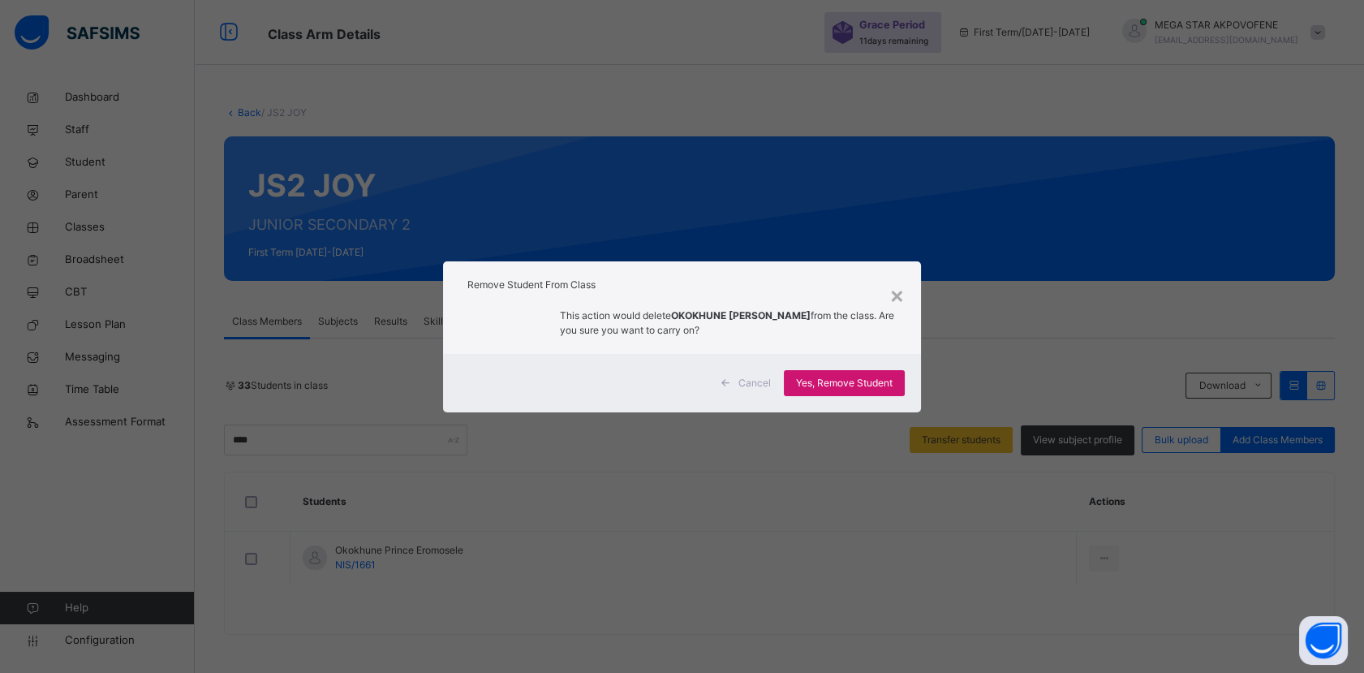
click at [851, 382] on span "Yes, Remove Student" at bounding box center [844, 383] width 97 height 15
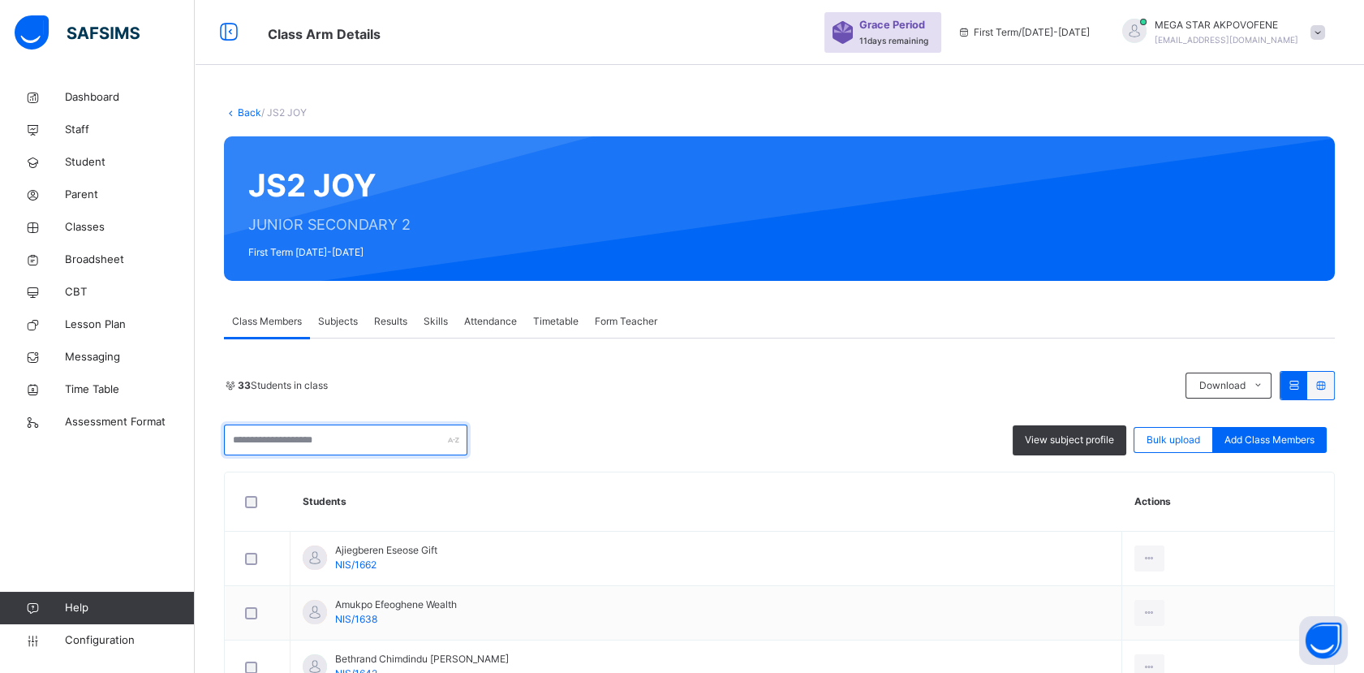
click at [377, 433] on input "text" at bounding box center [345, 439] width 243 height 31
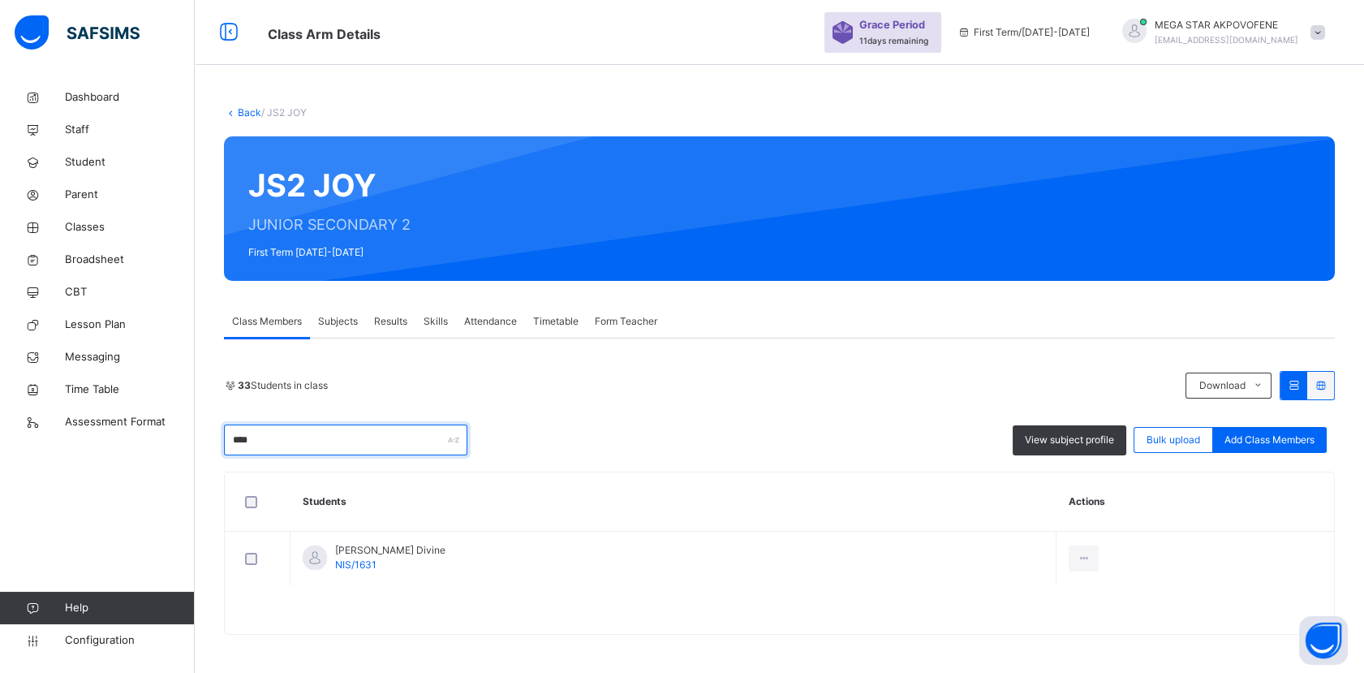
type input "****"
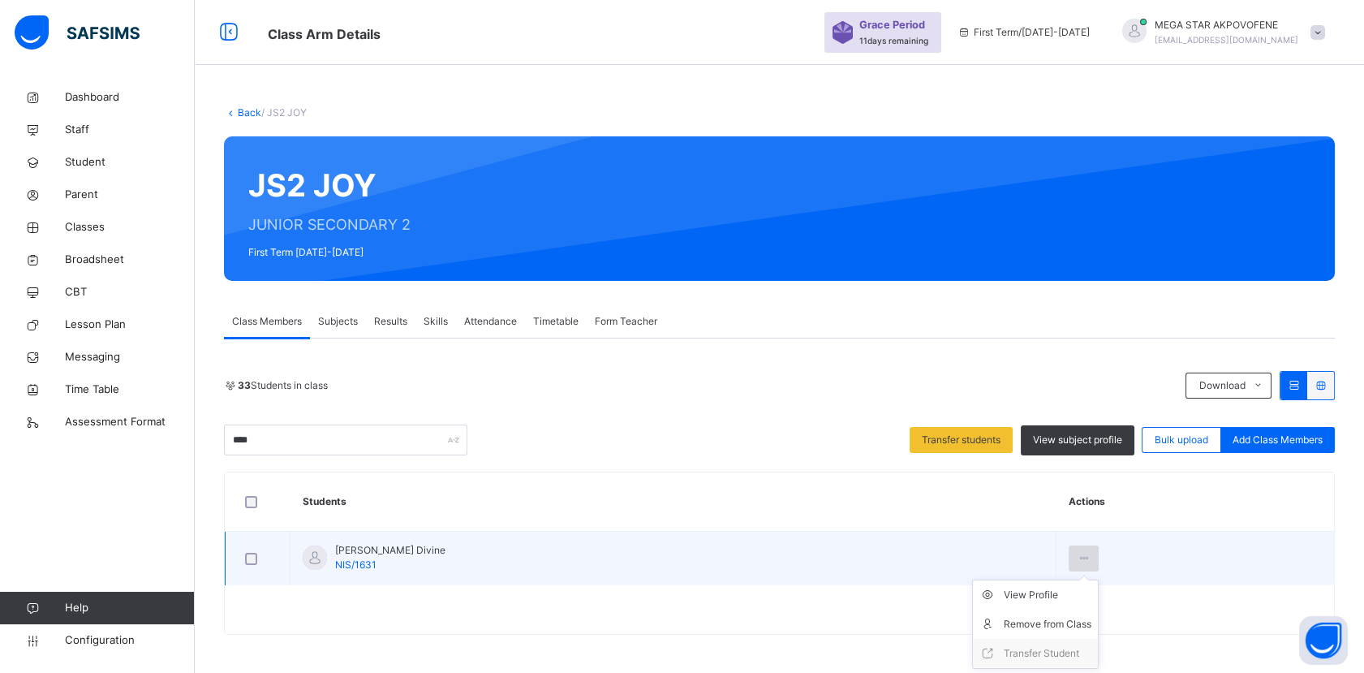
click at [1091, 558] on icon at bounding box center [1084, 558] width 14 height 15
click at [1091, 624] on div "Remove from Class" at bounding box center [1048, 624] width 88 height 16
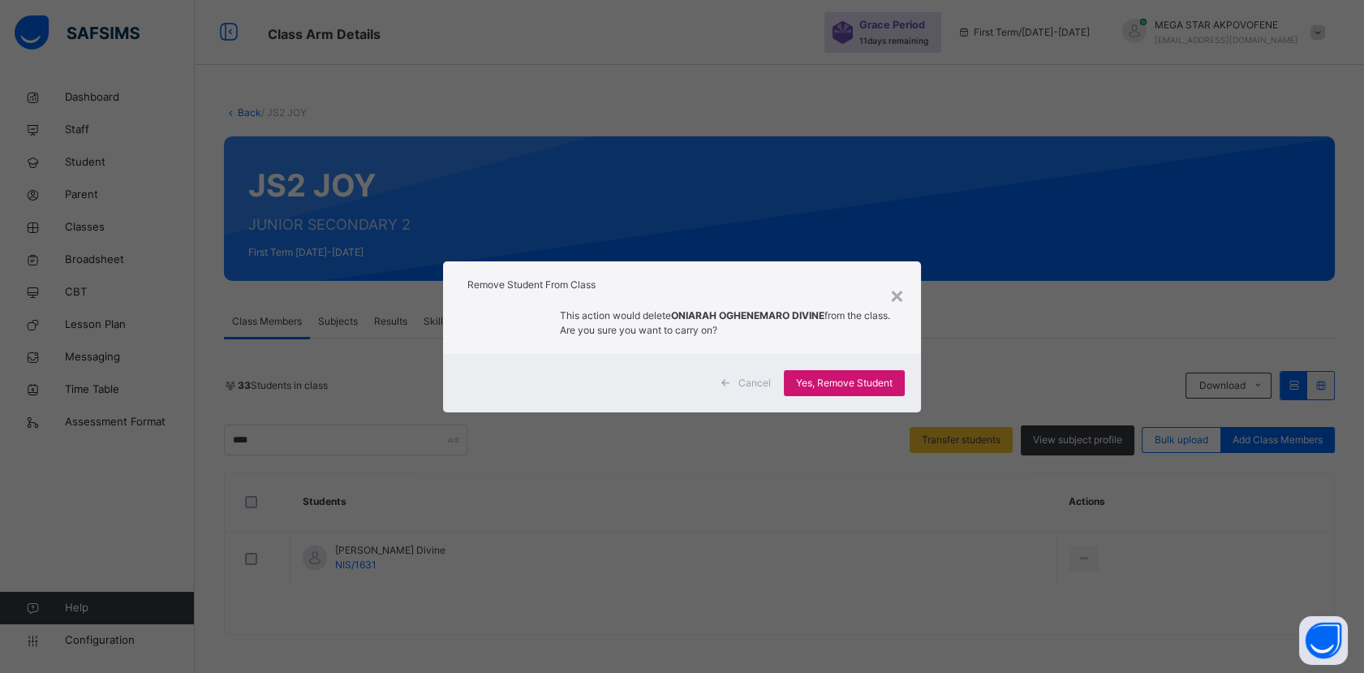
click at [869, 383] on span "Yes, Remove Student" at bounding box center [844, 383] width 97 height 15
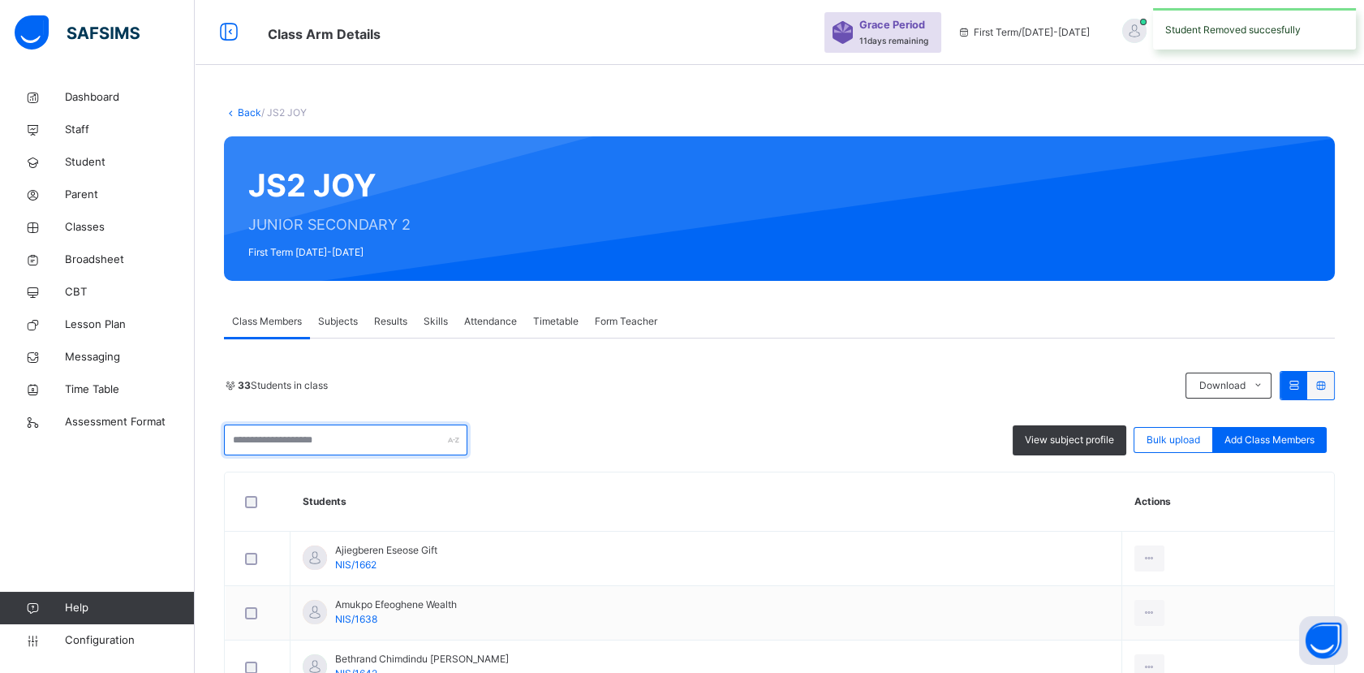
click at [369, 440] on input "text" at bounding box center [345, 439] width 243 height 31
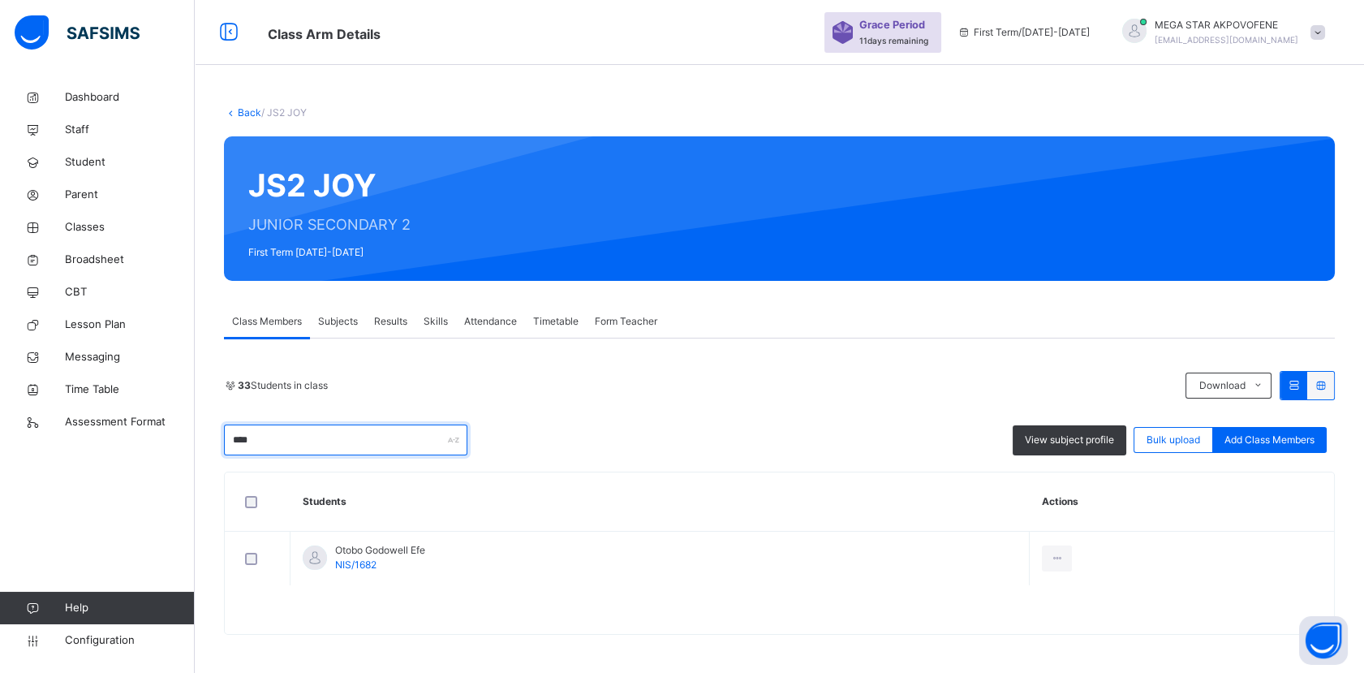
type input "****"
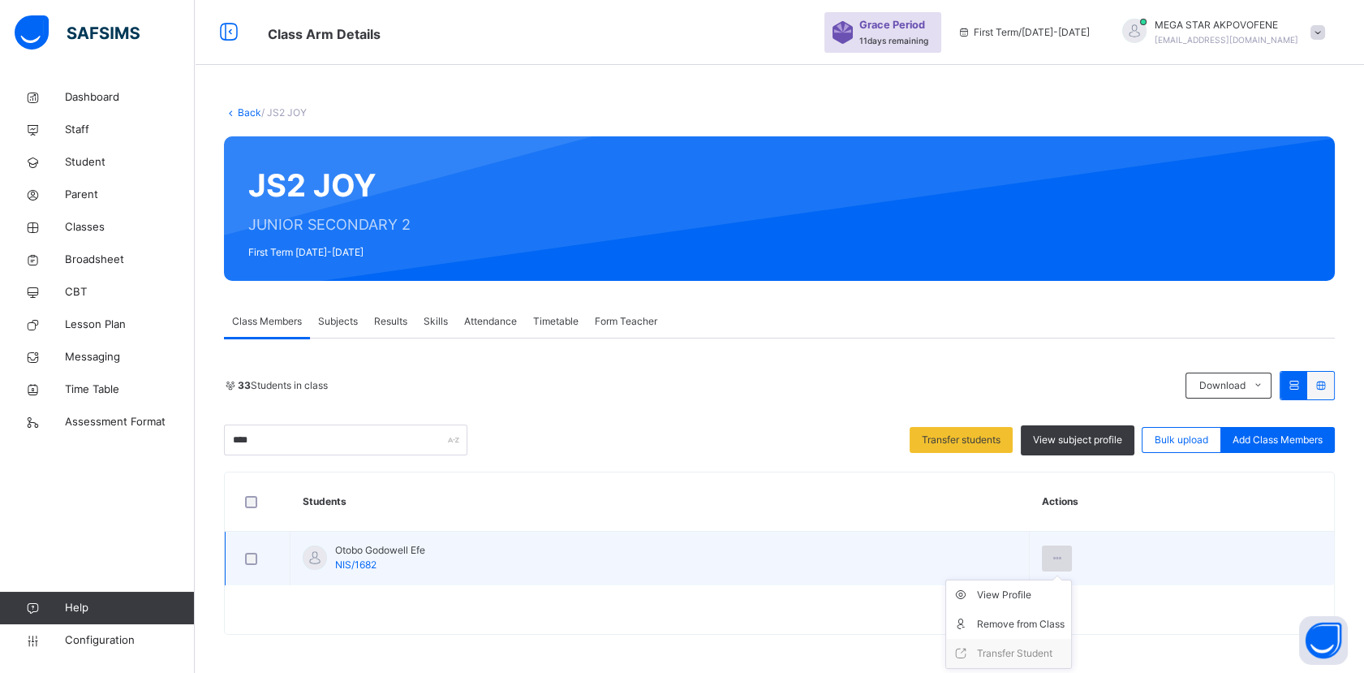
click at [1064, 557] on icon at bounding box center [1057, 558] width 14 height 15
click at [1043, 621] on div "Remove from Class" at bounding box center [1021, 624] width 88 height 16
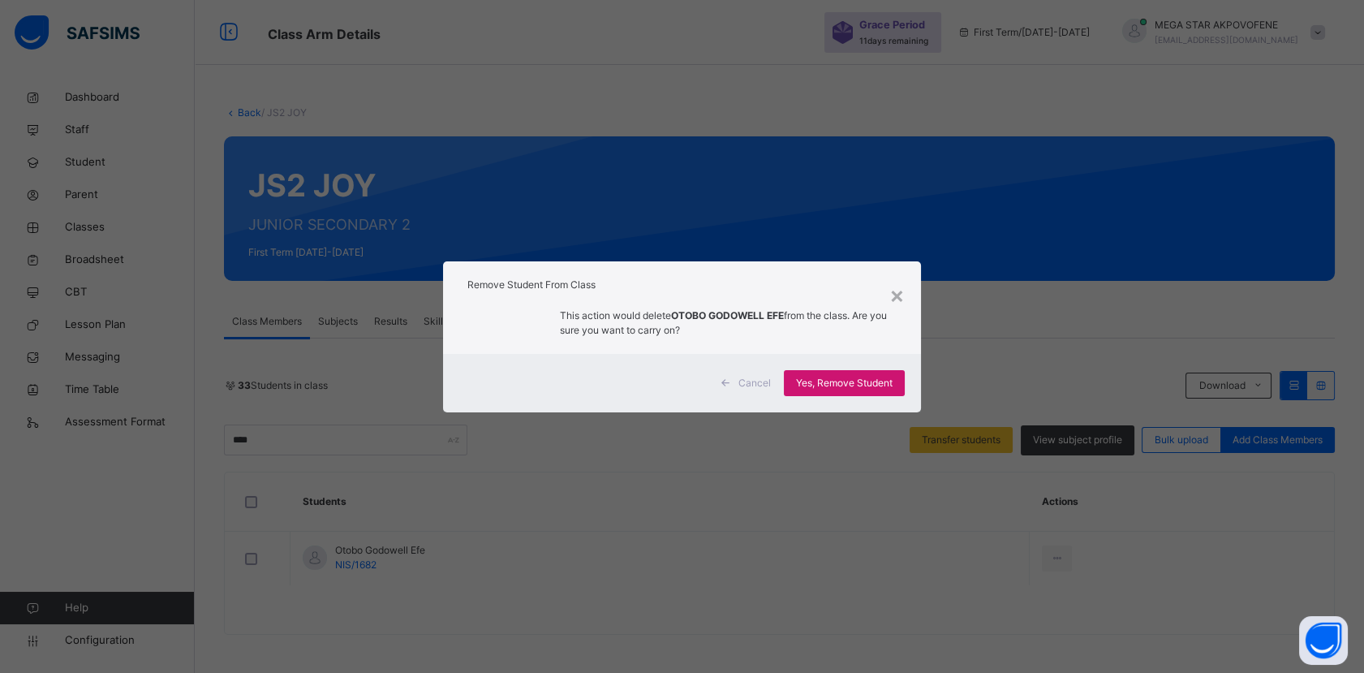
click at [837, 381] on span "Yes, Remove Student" at bounding box center [844, 383] width 97 height 15
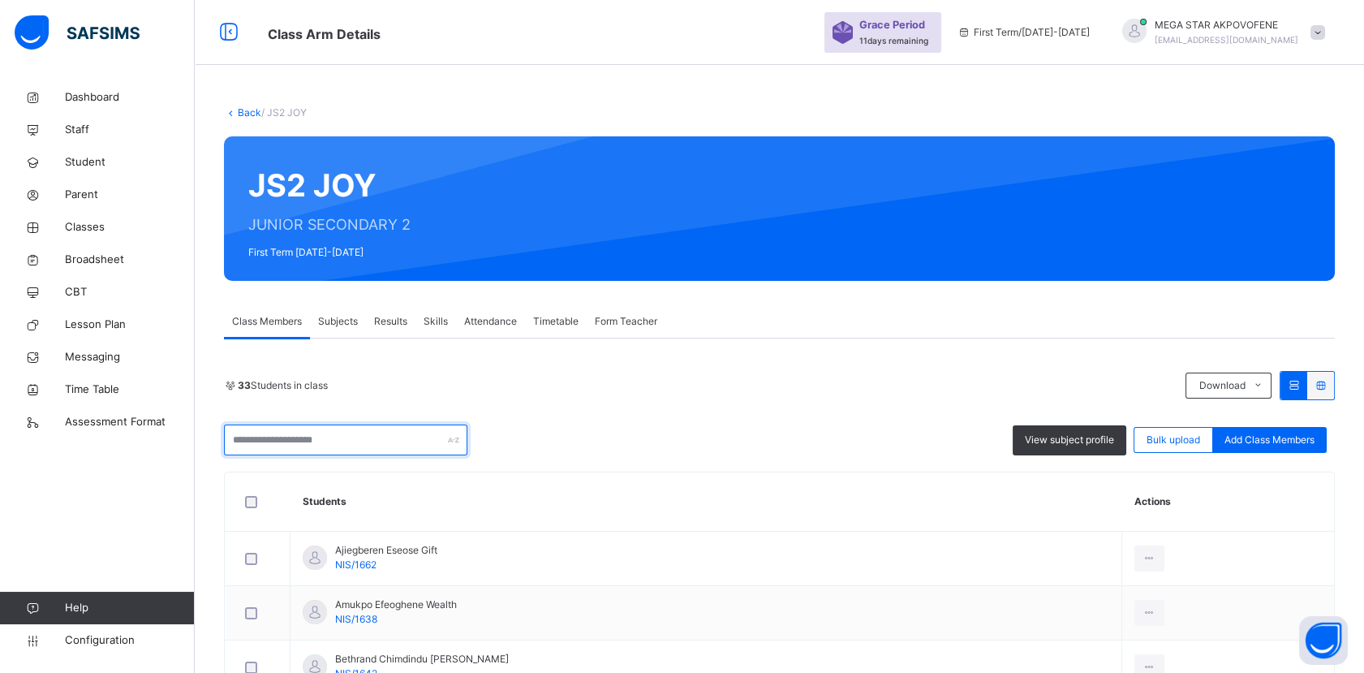
click at [381, 437] on input "text" at bounding box center [345, 439] width 243 height 31
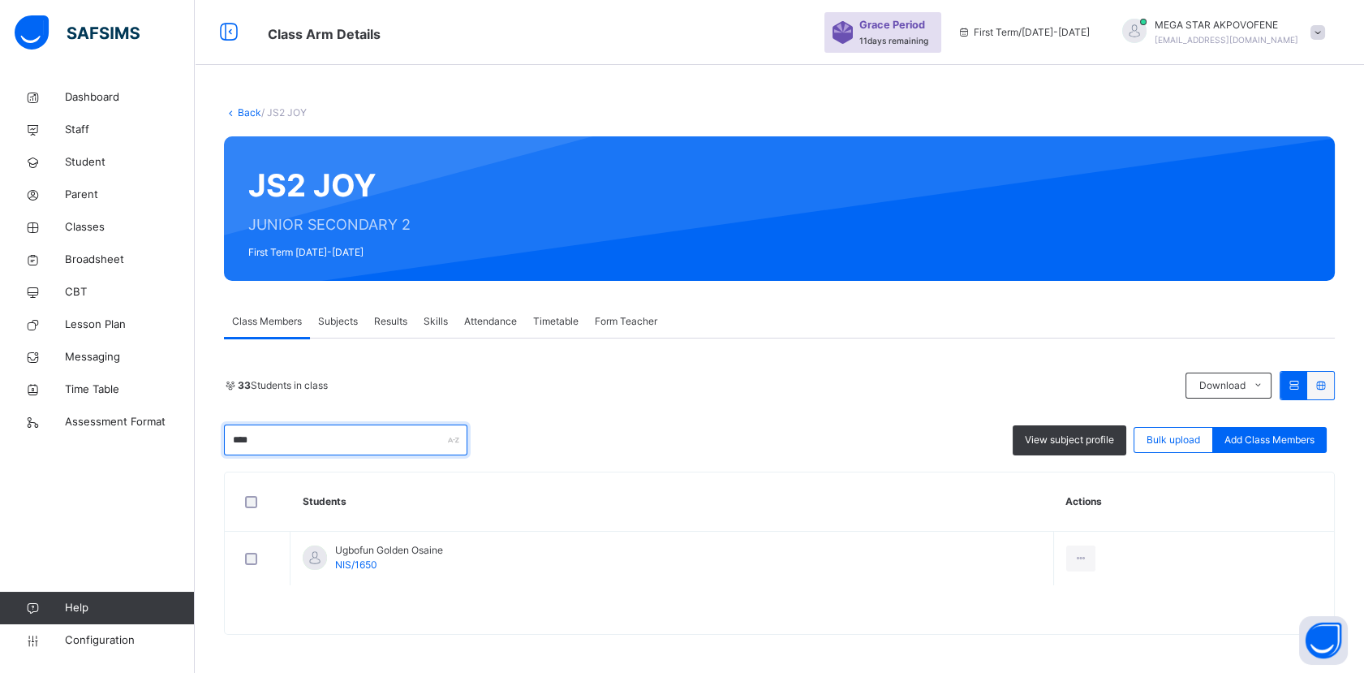
type input "****"
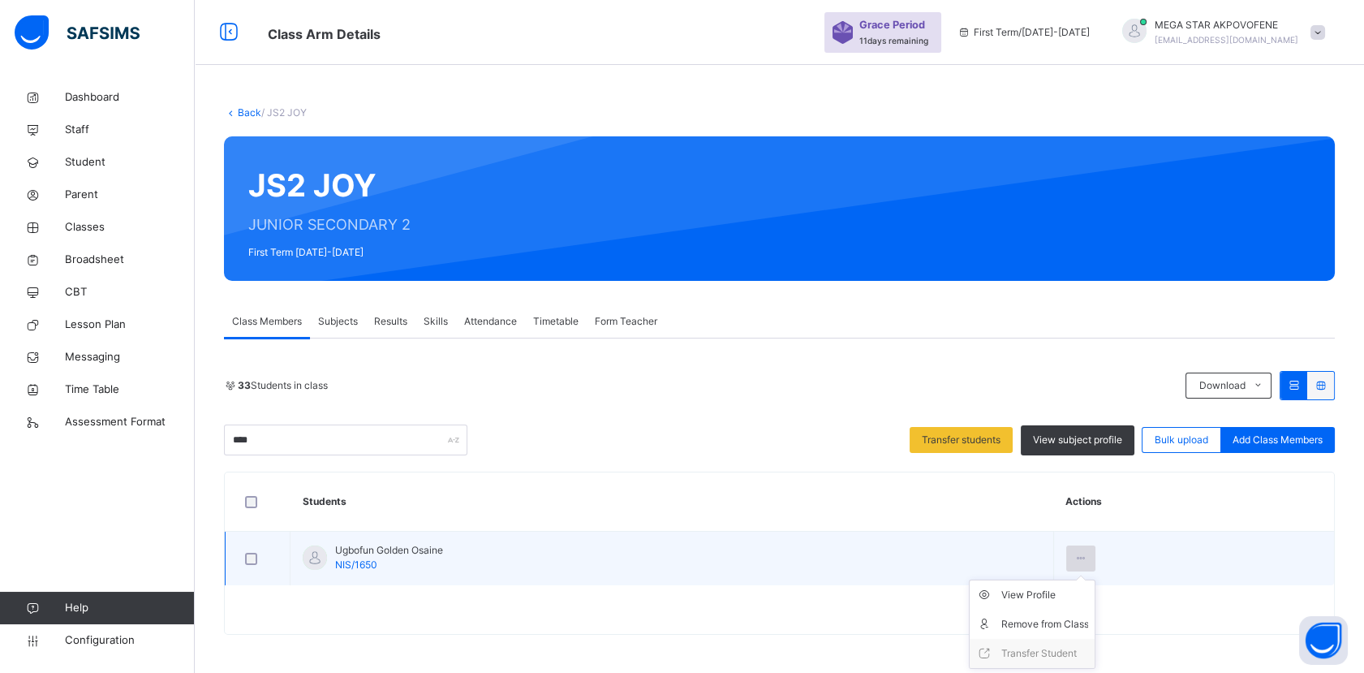
click at [1088, 558] on icon at bounding box center [1081, 558] width 14 height 15
click at [1079, 629] on div "Remove from Class" at bounding box center [1045, 624] width 88 height 16
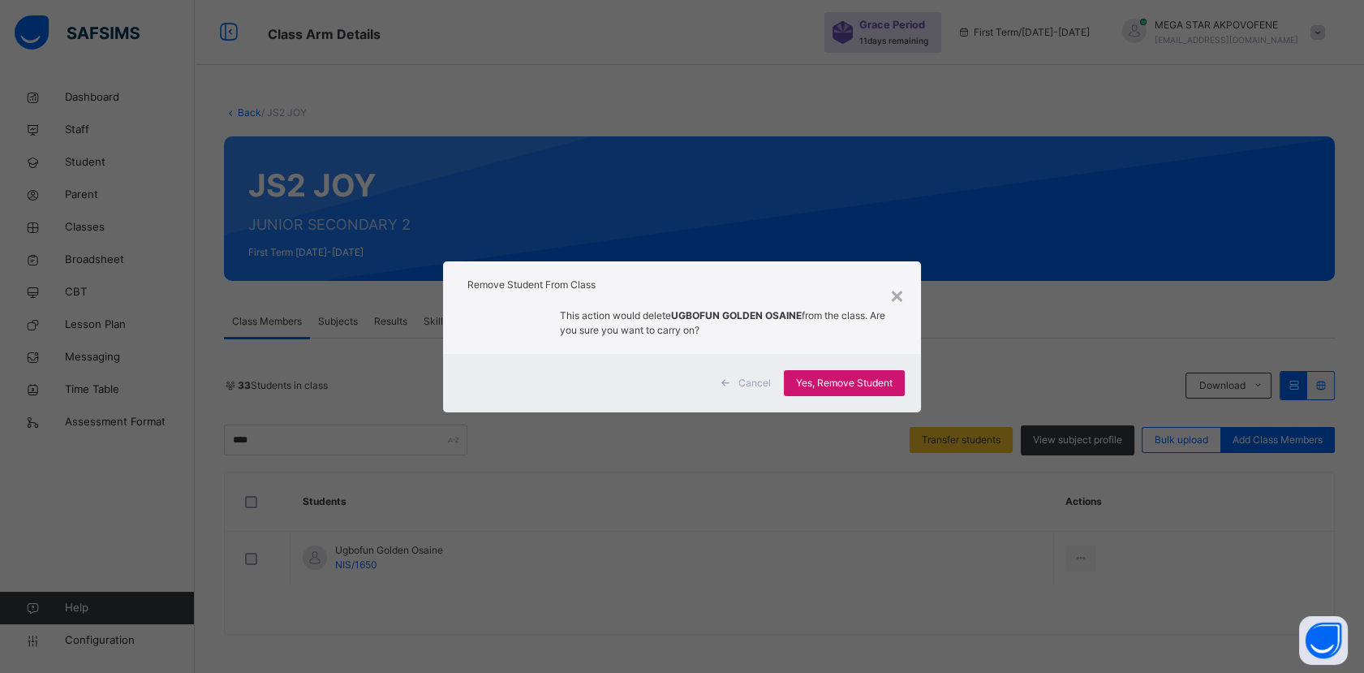
click at [847, 383] on span "Yes, Remove Student" at bounding box center [844, 383] width 97 height 15
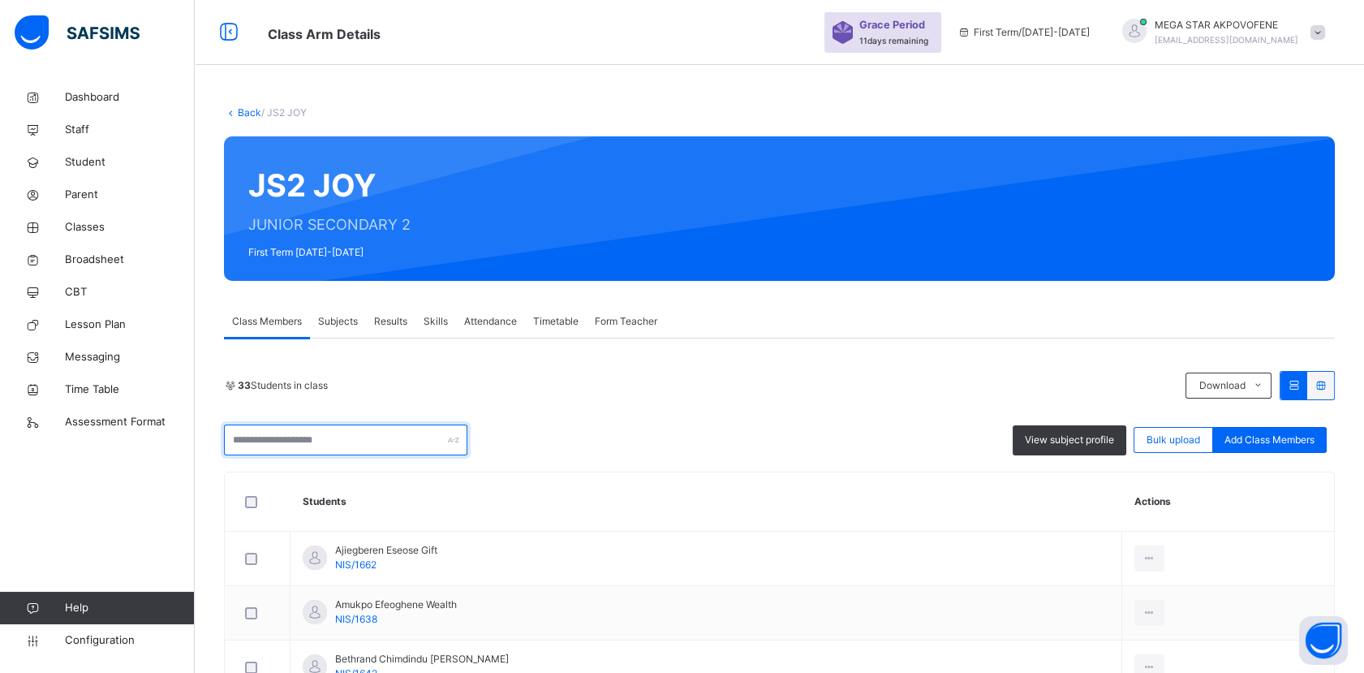
click at [383, 437] on input "text" at bounding box center [345, 439] width 243 height 31
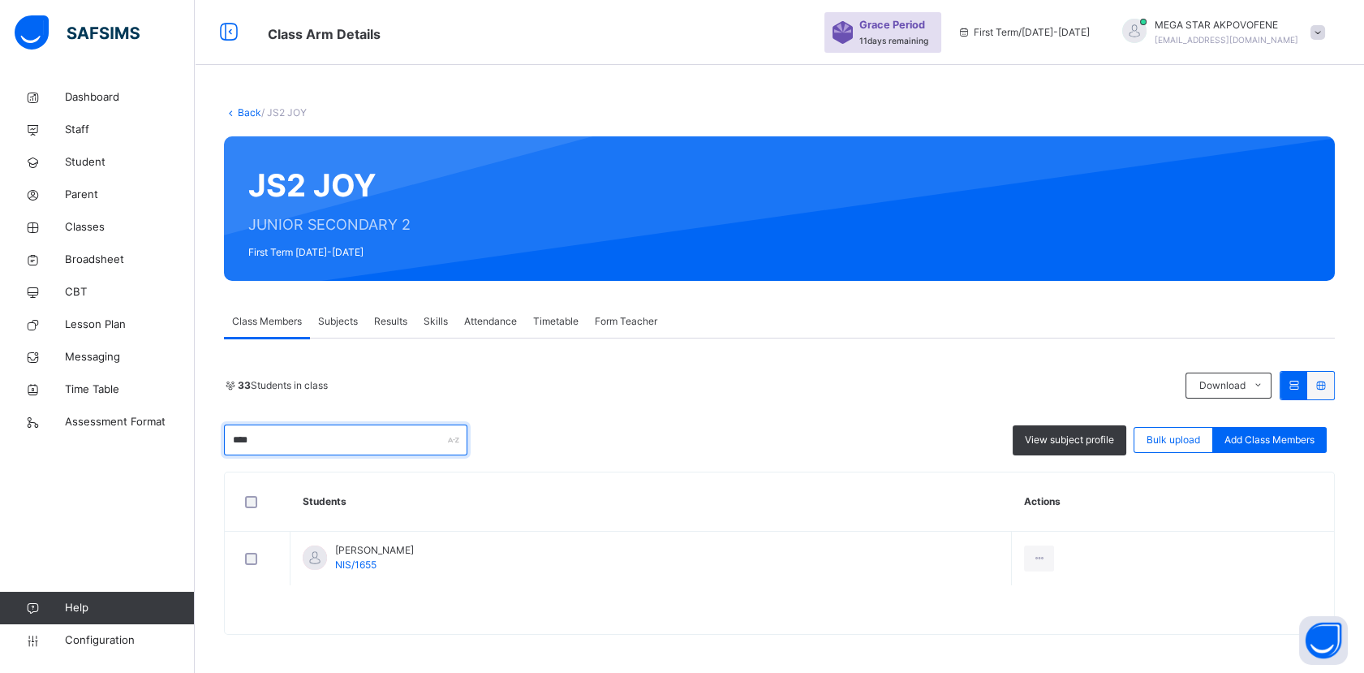
type input "****"
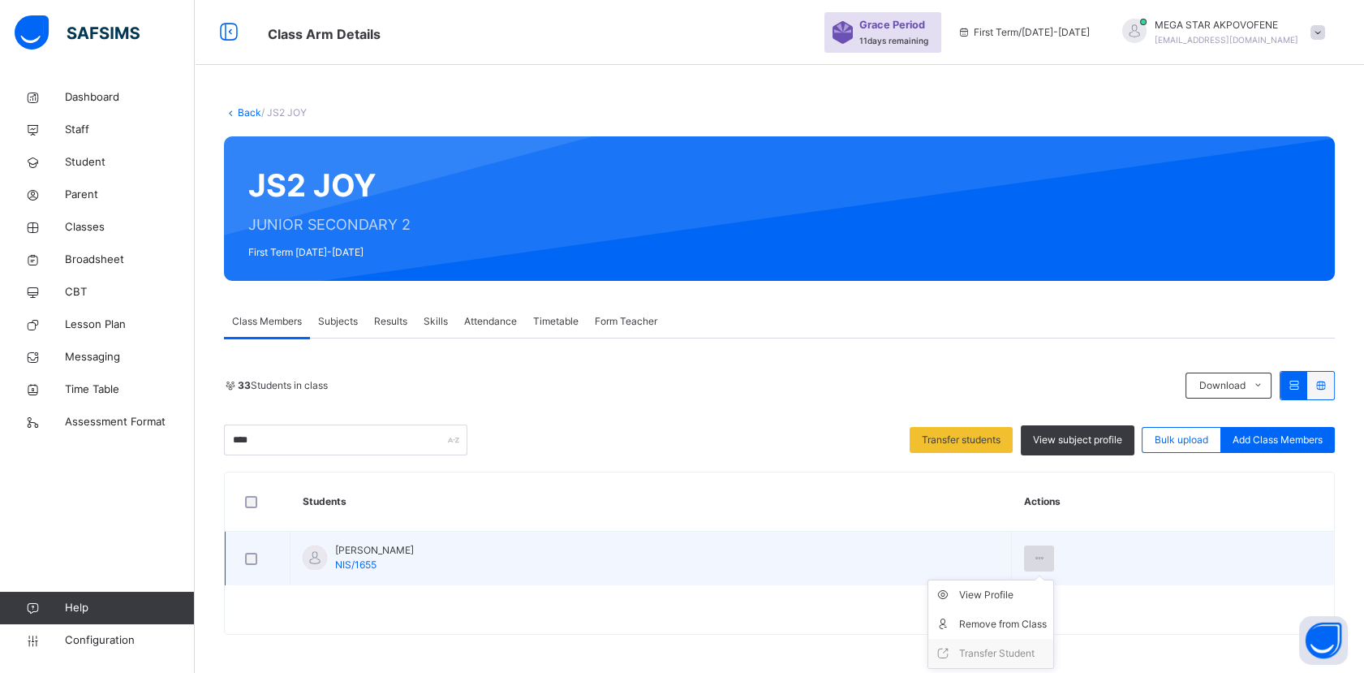
click at [1046, 555] on icon at bounding box center [1039, 558] width 14 height 15
click at [1047, 625] on div "Remove from Class" at bounding box center [1003, 624] width 88 height 16
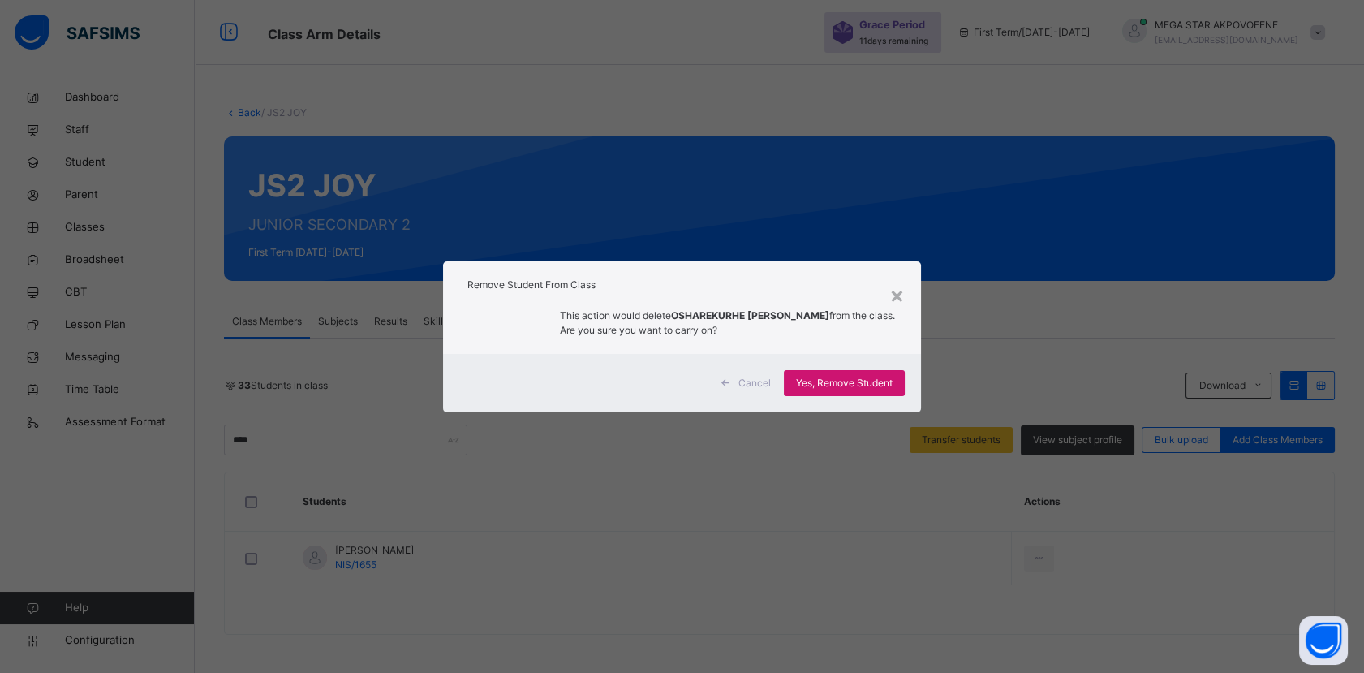
click at [840, 383] on span "Yes, Remove Student" at bounding box center [844, 383] width 97 height 15
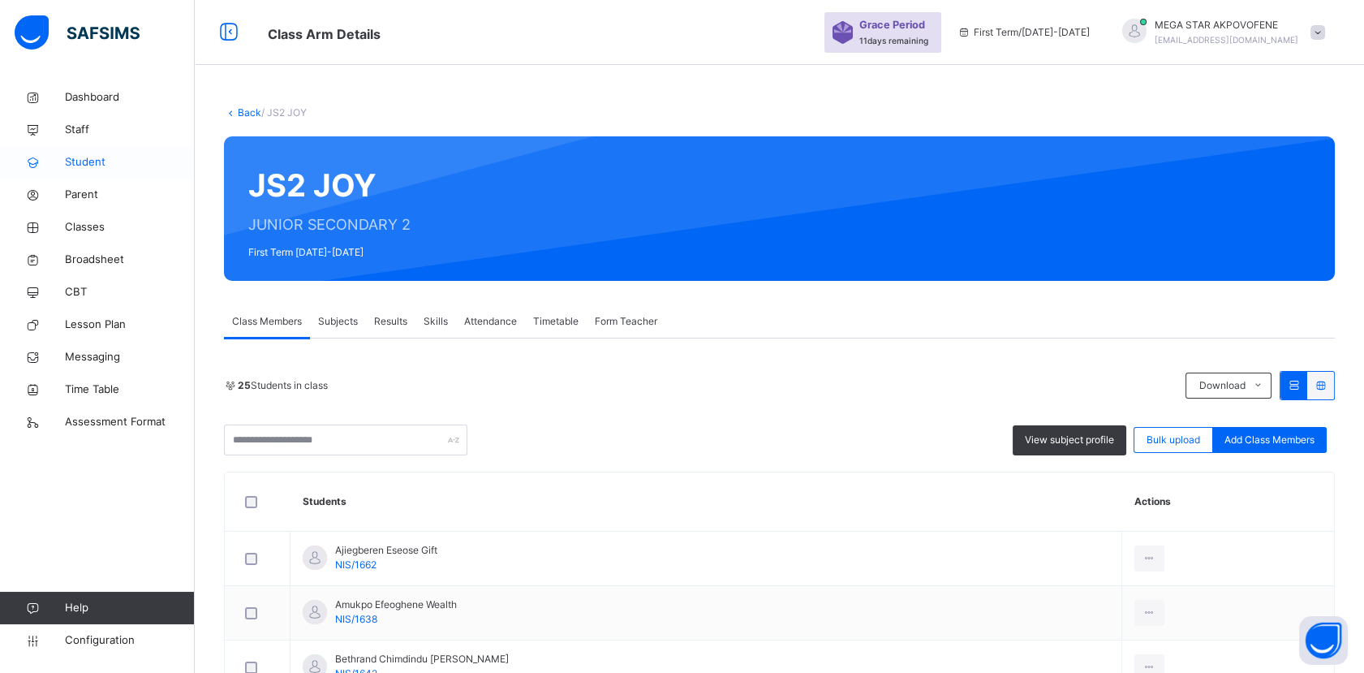
click at [85, 159] on span "Student" at bounding box center [130, 162] width 130 height 16
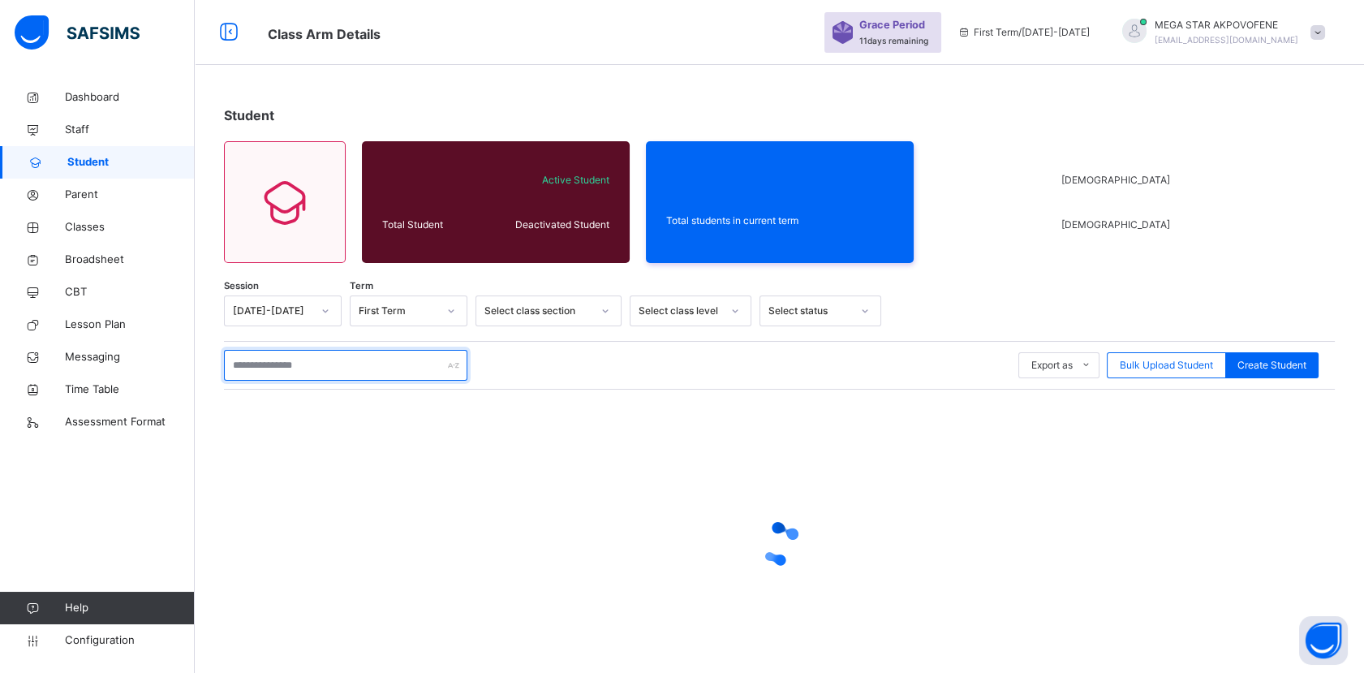
click at [370, 362] on input "text" at bounding box center [345, 365] width 243 height 31
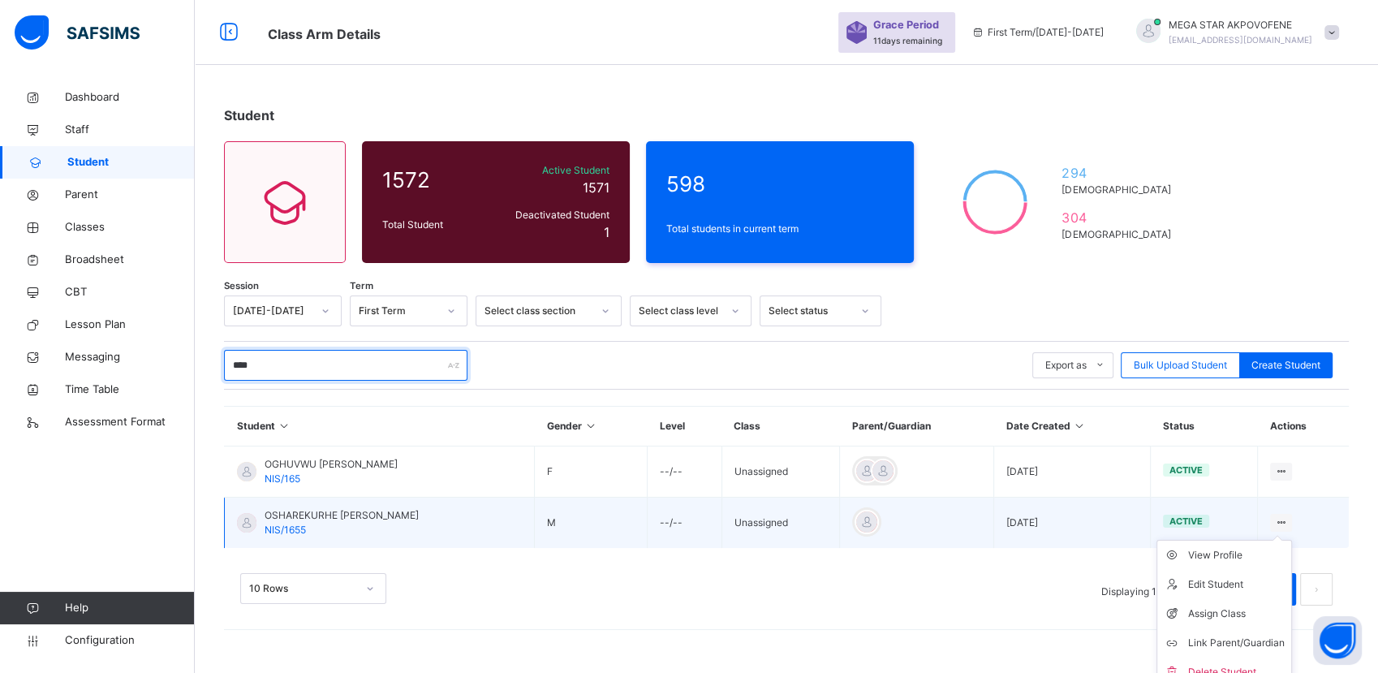
type input "****"
click at [1288, 522] on icon at bounding box center [1281, 522] width 14 height 12
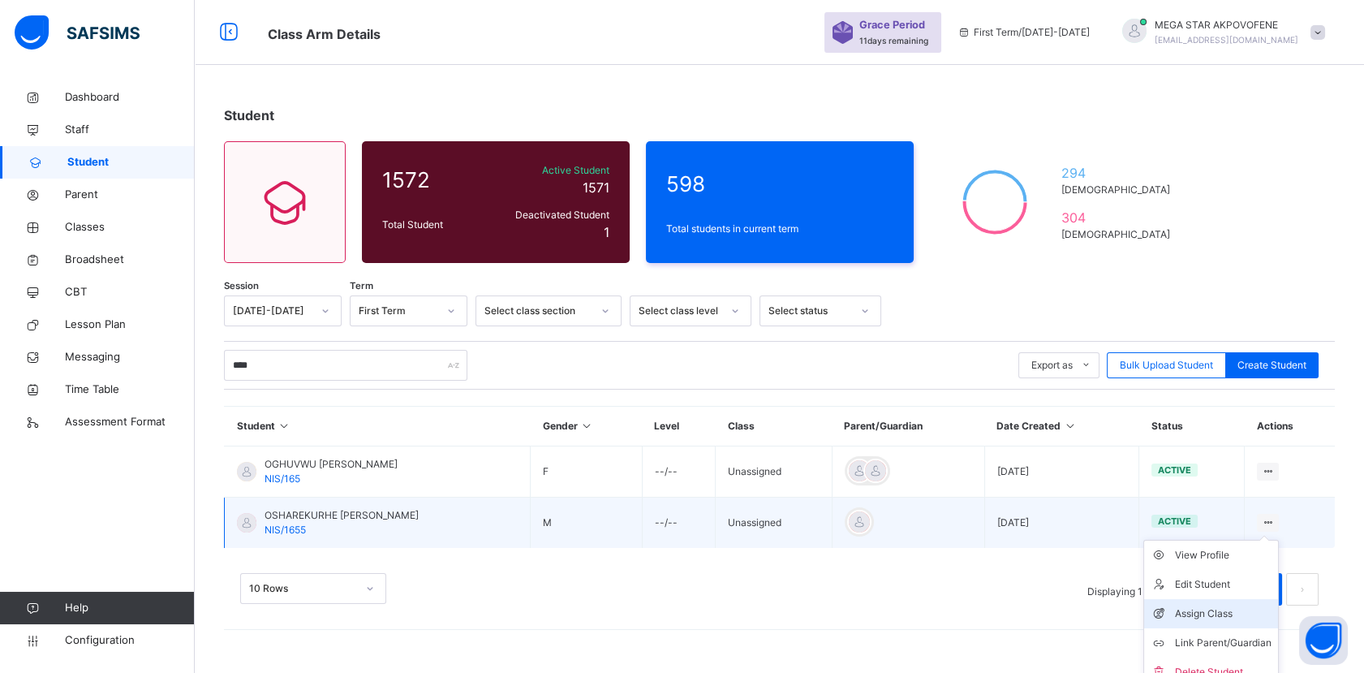
click at [1238, 609] on div "Assign Class" at bounding box center [1223, 613] width 97 height 16
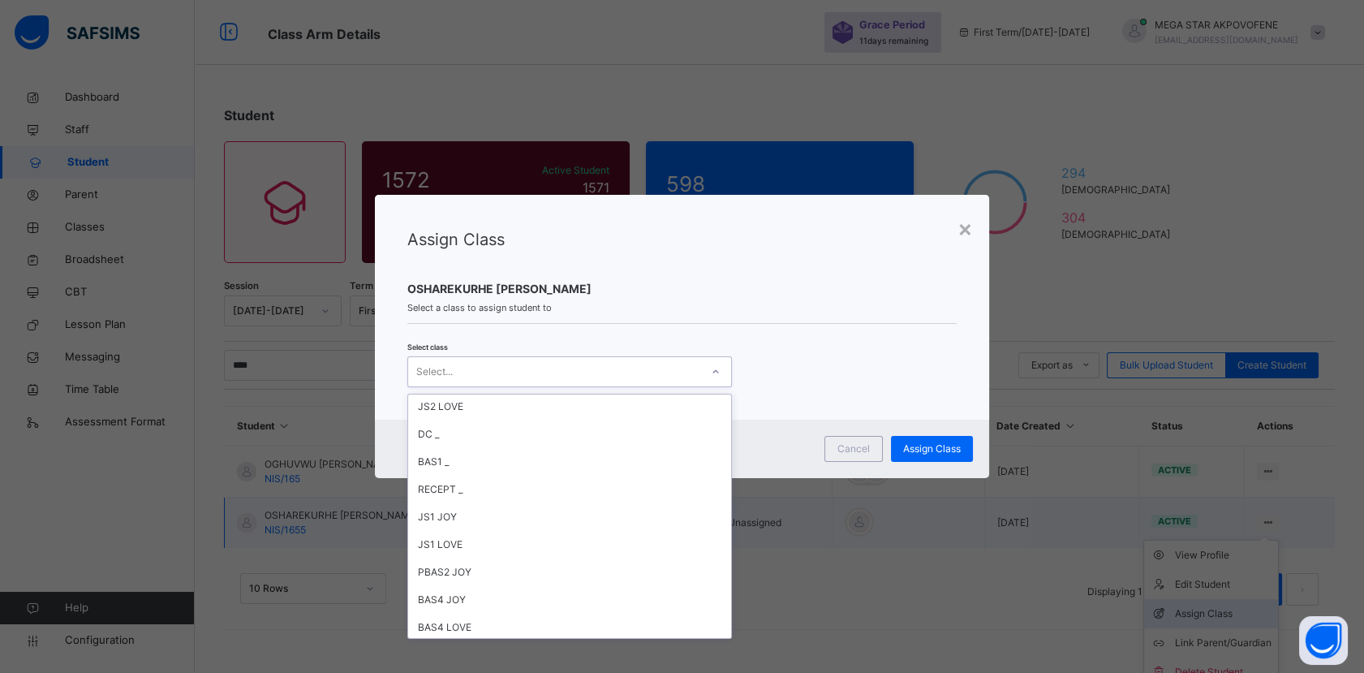
scroll to position [310, 0]
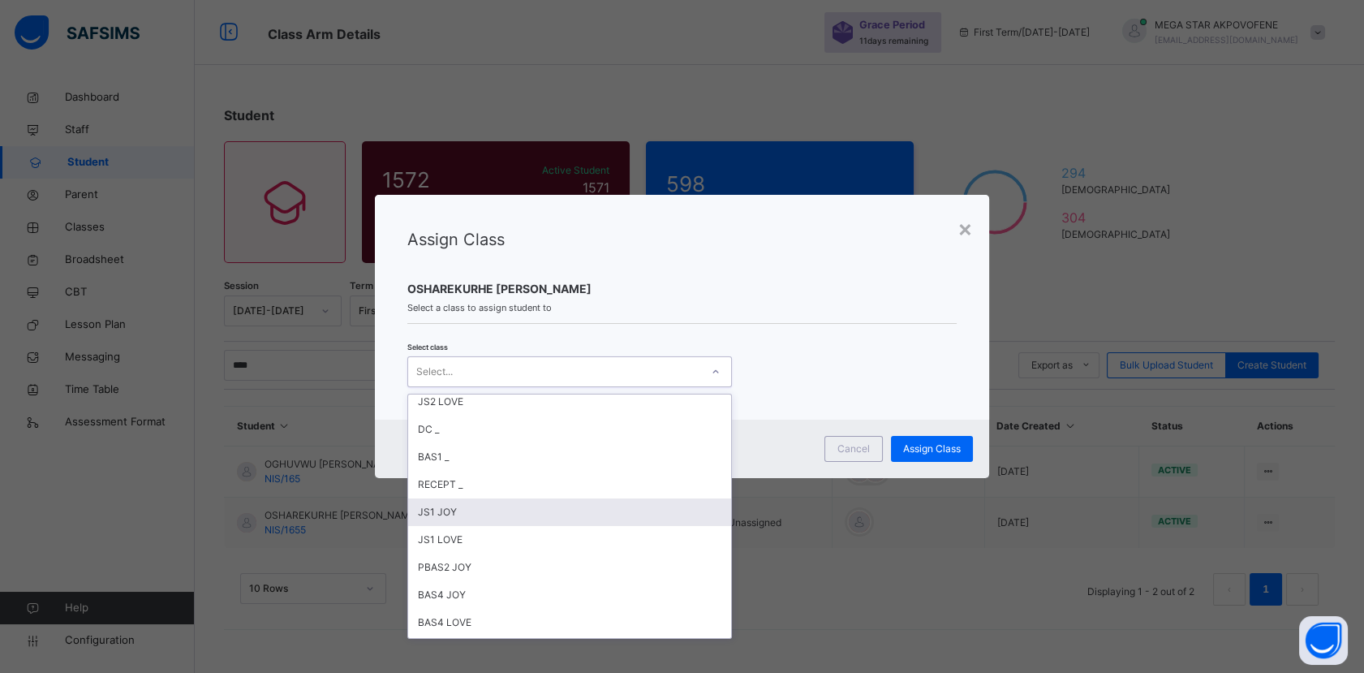
click at [454, 510] on div "JS1 JOY" at bounding box center [569, 512] width 323 height 28
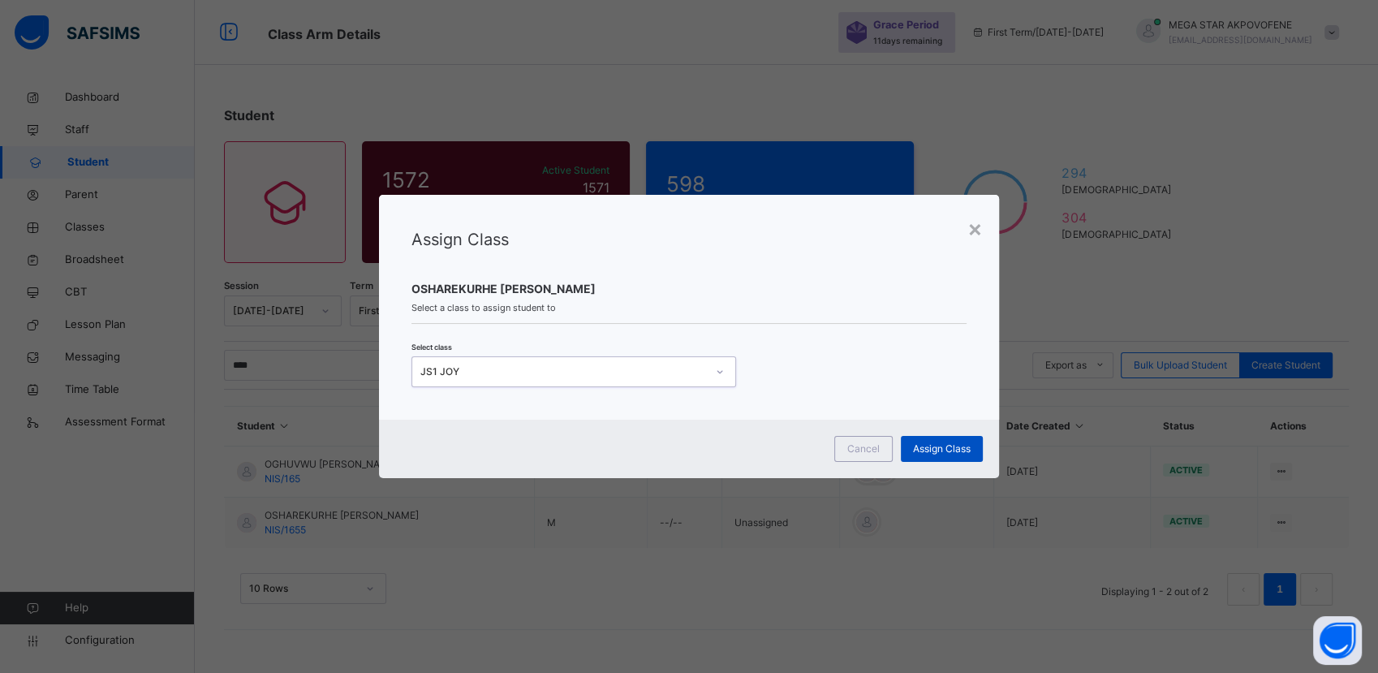
click at [950, 452] on span "Assign Class" at bounding box center [942, 448] width 58 height 15
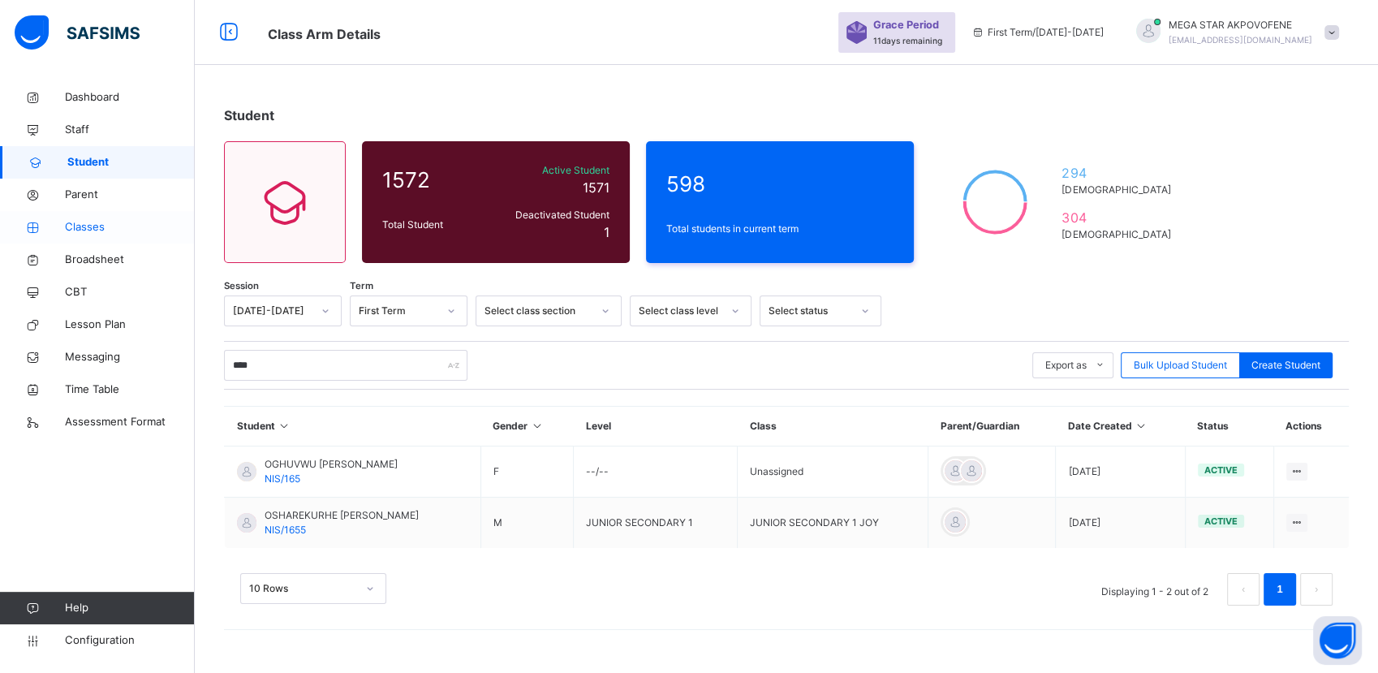
click at [99, 224] on span "Classes" at bounding box center [130, 227] width 130 height 16
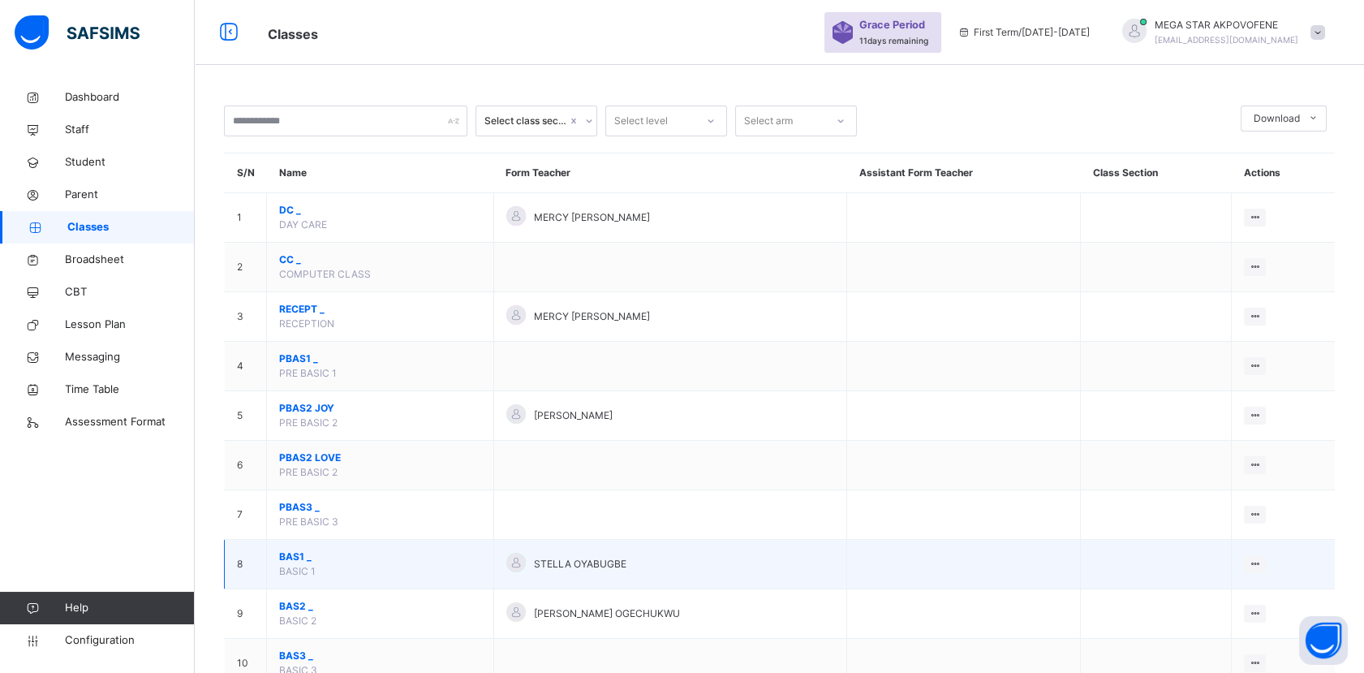
click at [320, 552] on span "BAS1 _" at bounding box center [380, 556] width 202 height 15
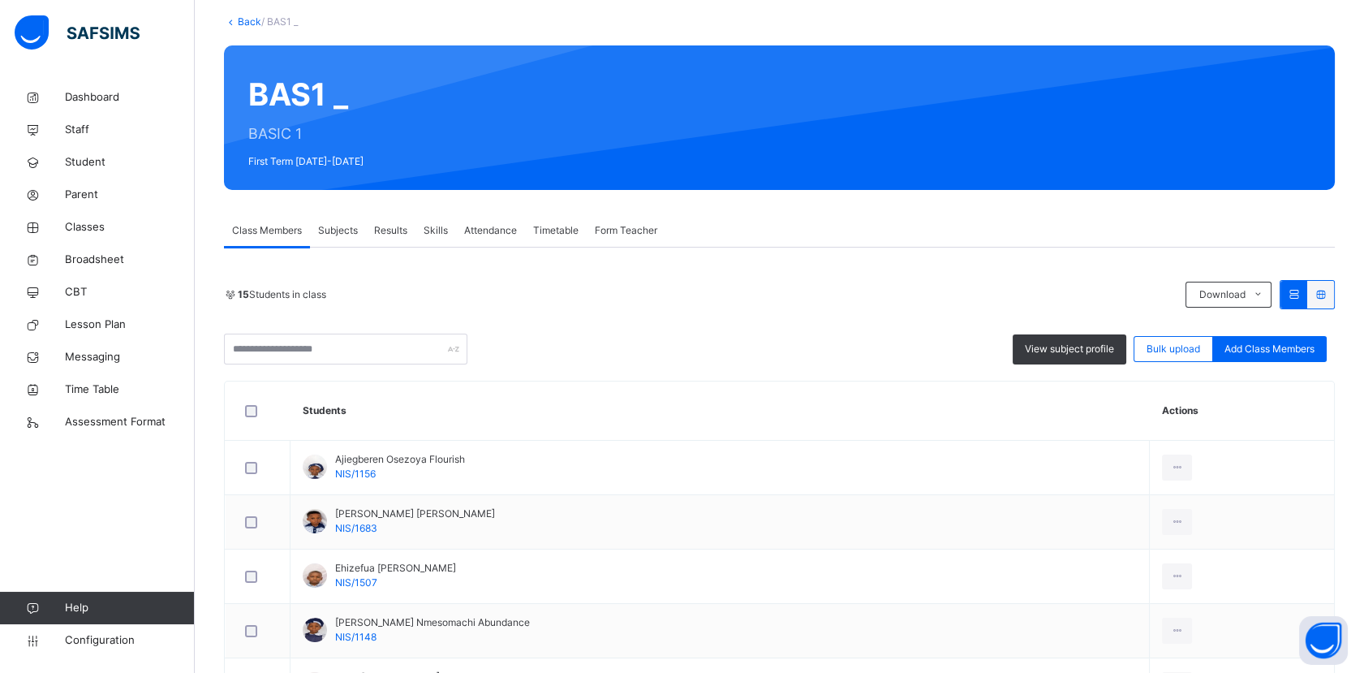
scroll to position [274, 0]
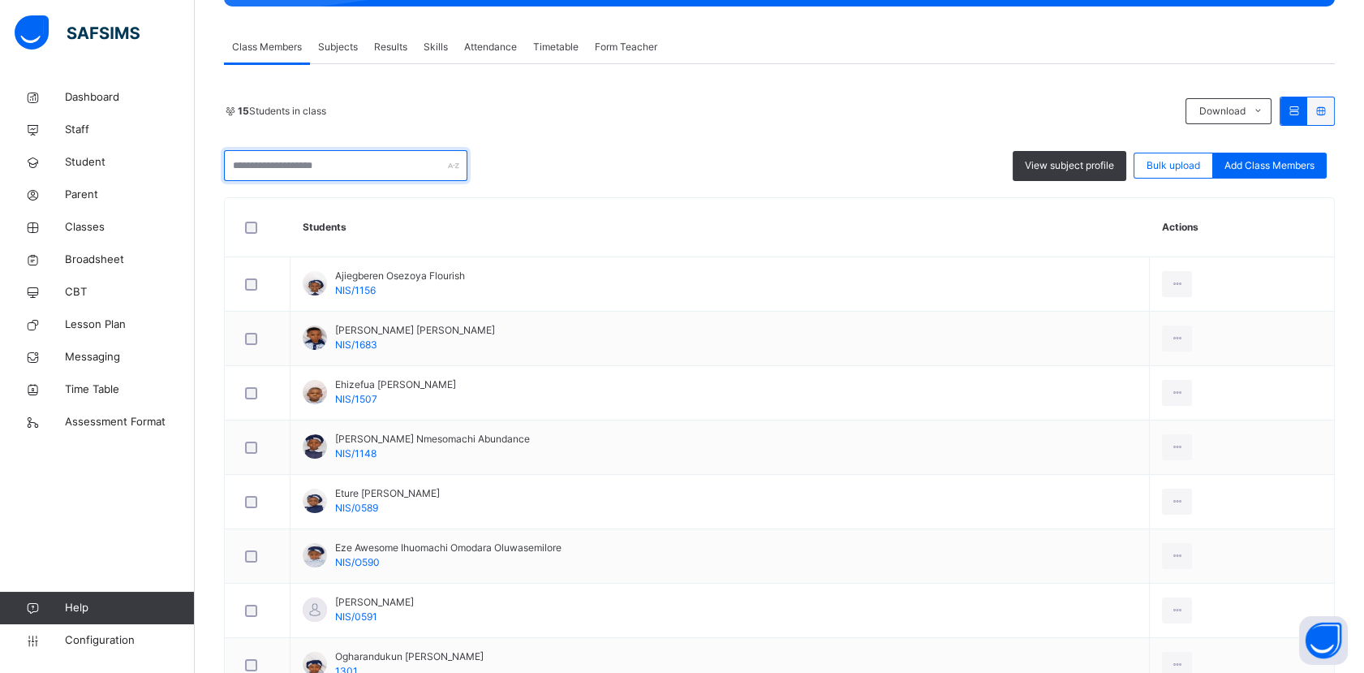
click at [415, 162] on input "text" at bounding box center [345, 165] width 243 height 31
type input "*"
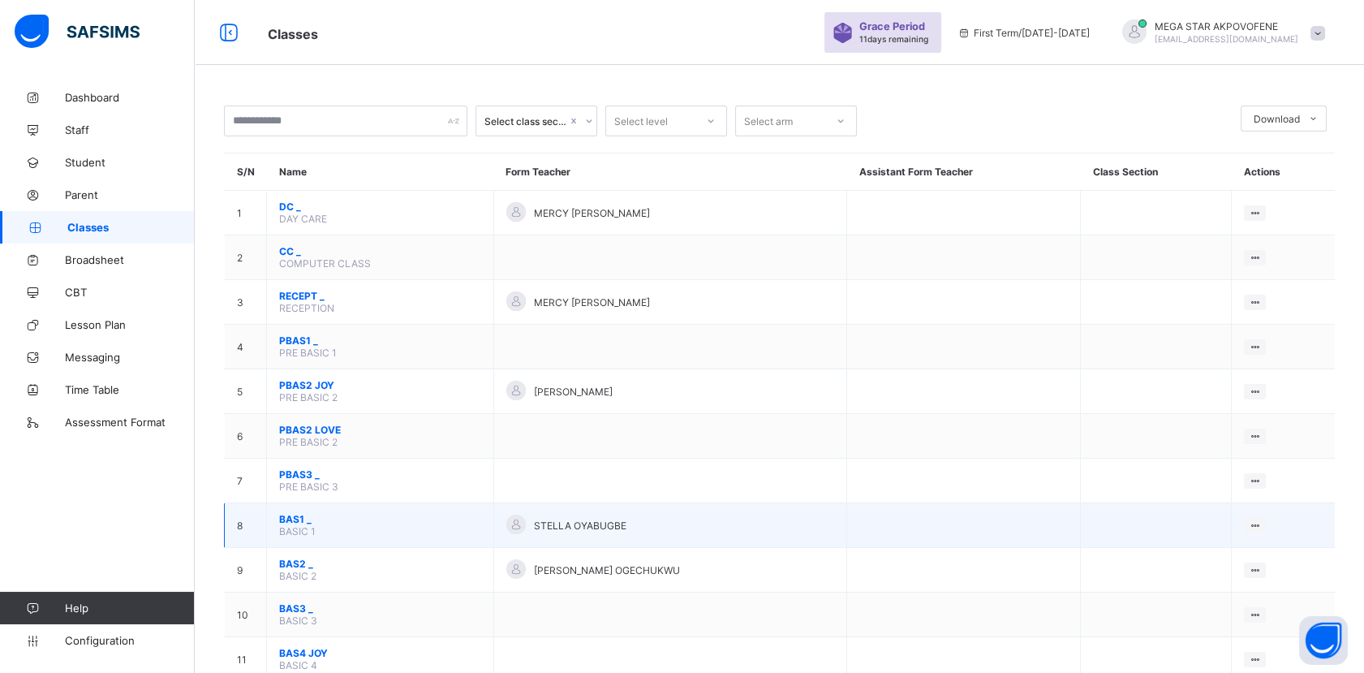
click at [305, 513] on span "BAS1 _" at bounding box center [380, 519] width 202 height 12
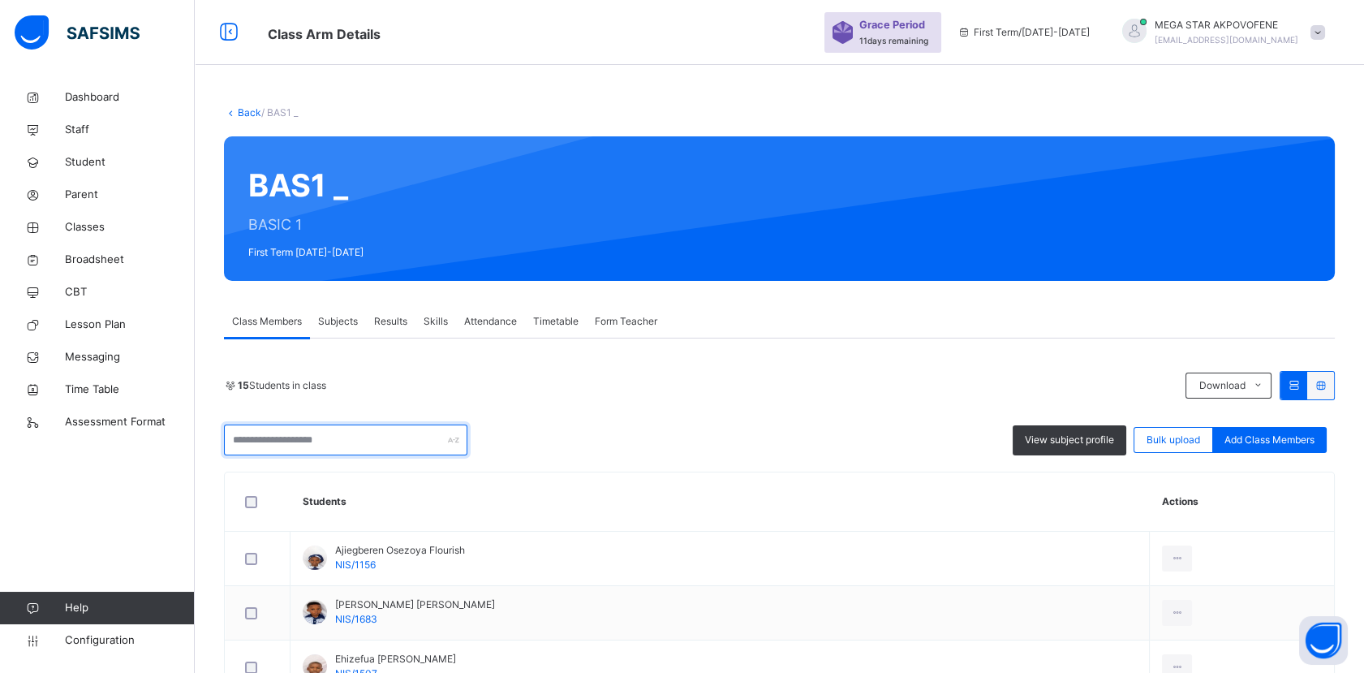
click at [396, 439] on input "text" at bounding box center [345, 439] width 243 height 31
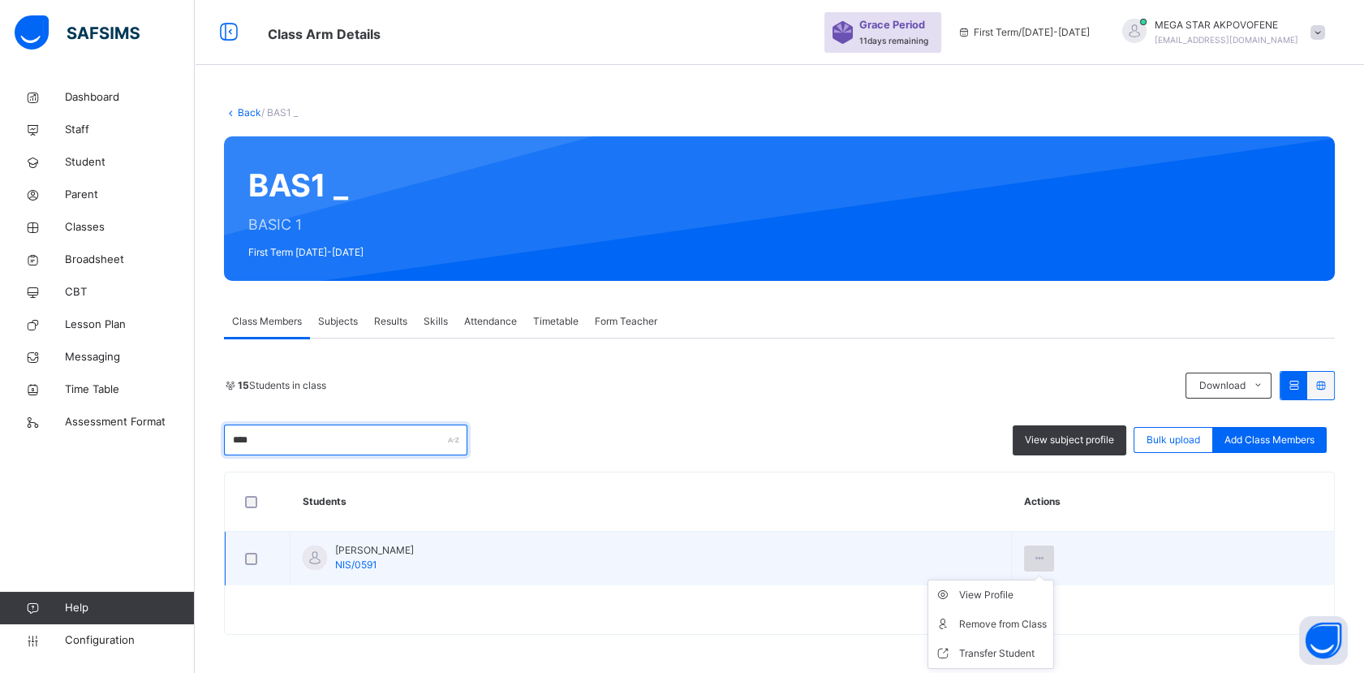
type input "****"
click at [1046, 558] on icon at bounding box center [1039, 558] width 14 height 15
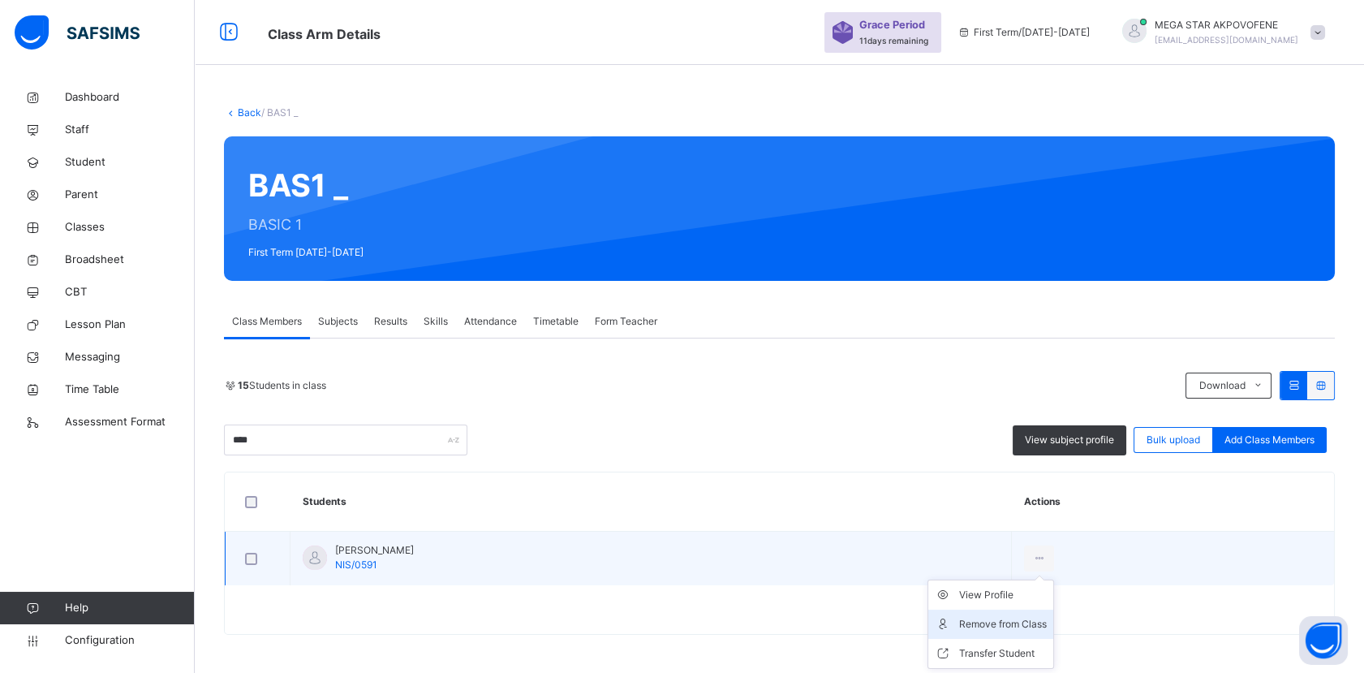
click at [1047, 622] on div "Remove from Class" at bounding box center [1003, 624] width 88 height 16
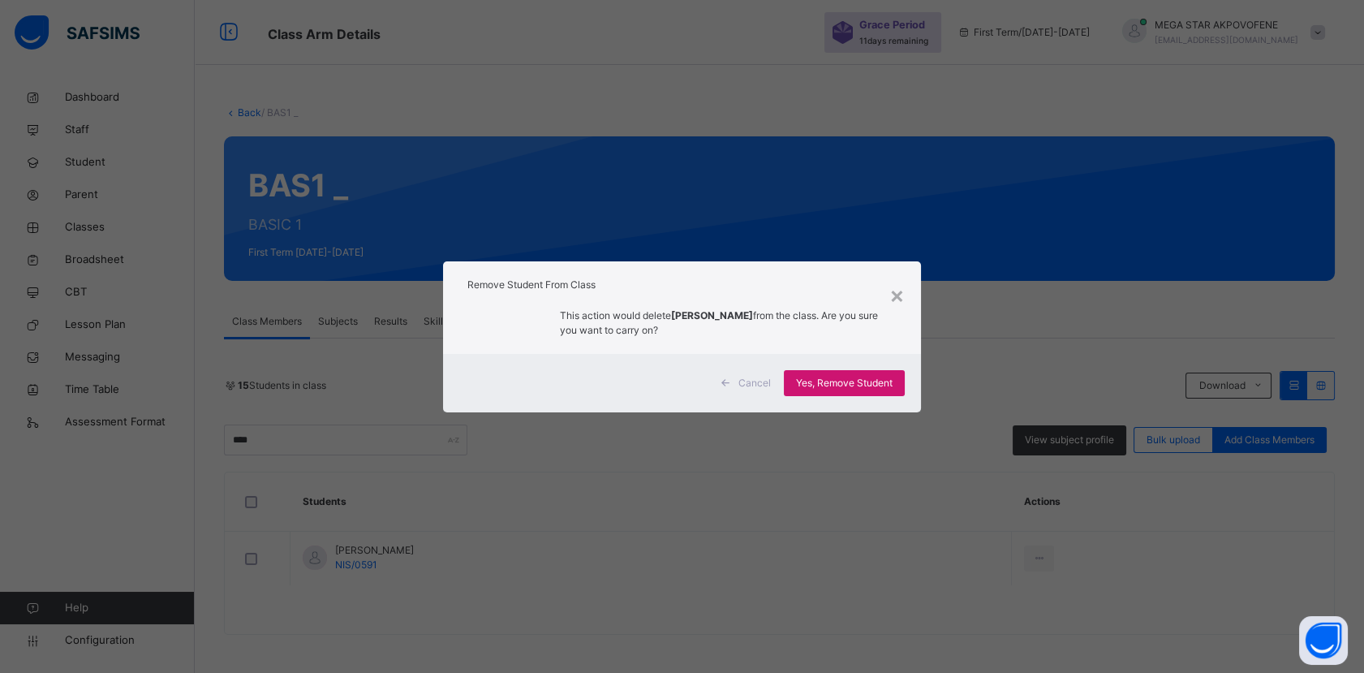
click at [854, 387] on span "Yes, Remove Student" at bounding box center [844, 383] width 97 height 15
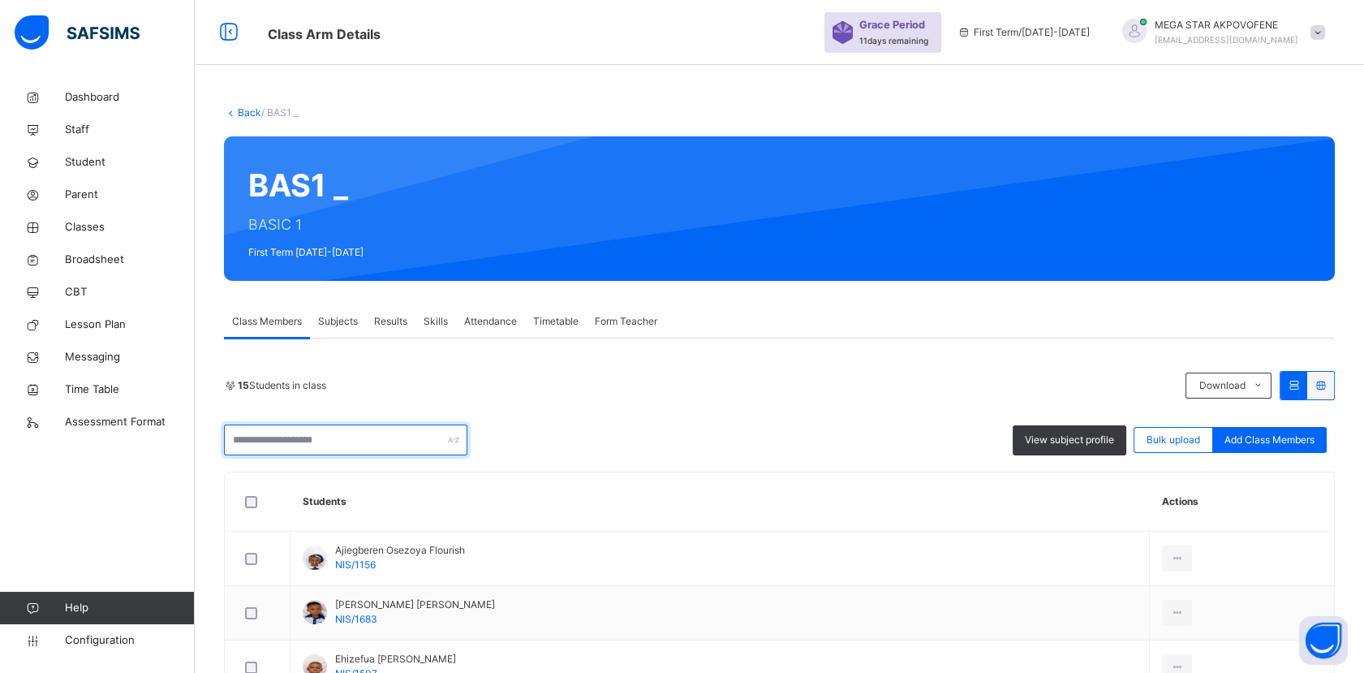
click at [392, 441] on input "text" at bounding box center [345, 439] width 243 height 31
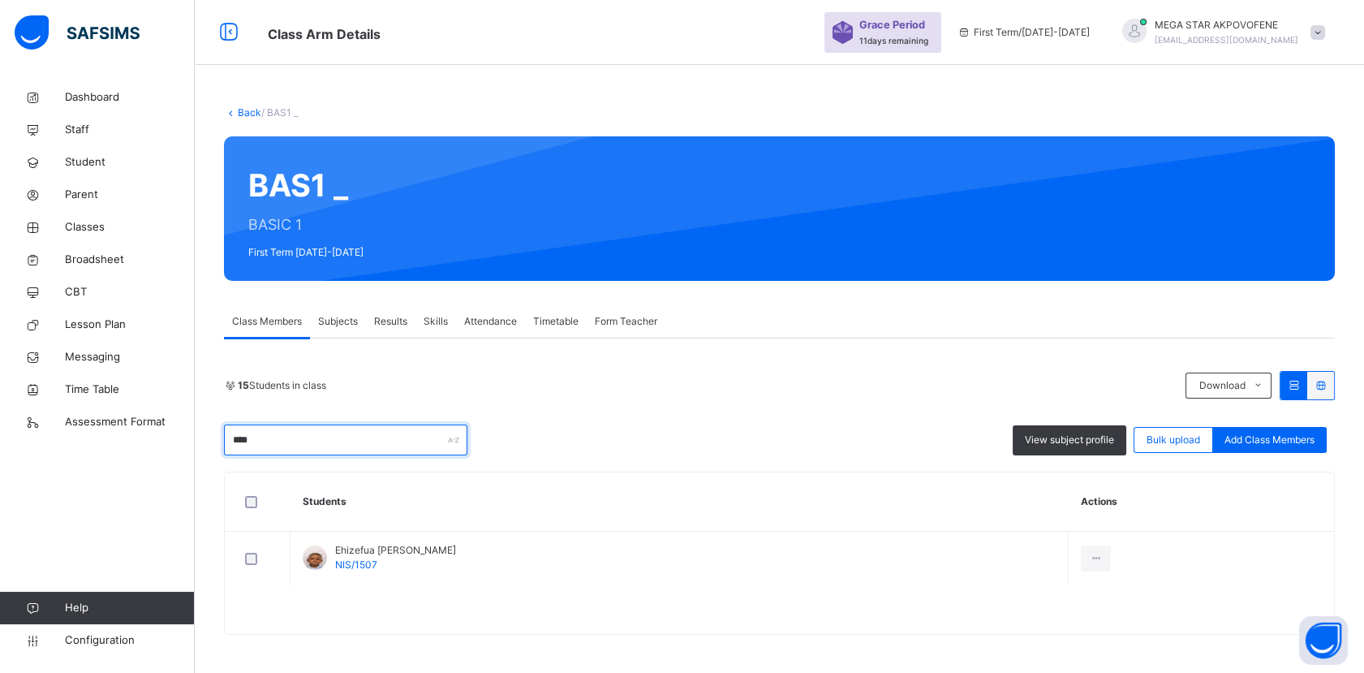
type input "*****"
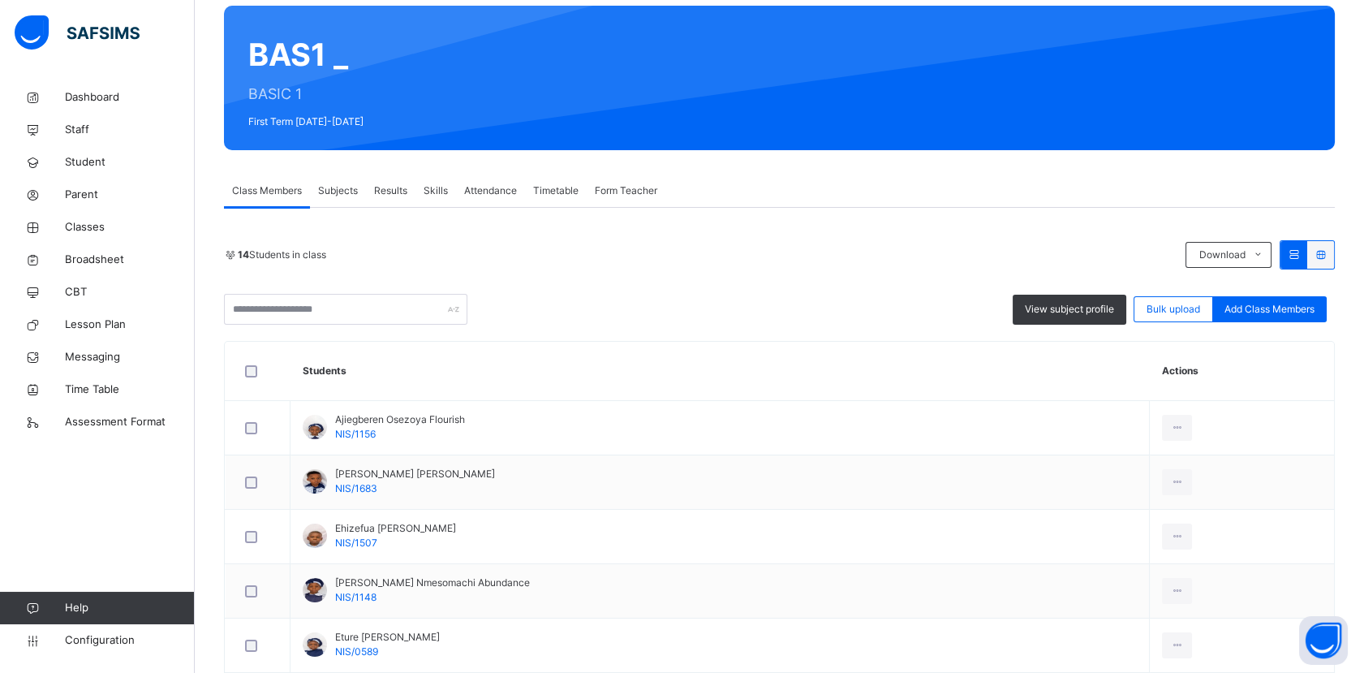
scroll to position [133, 0]
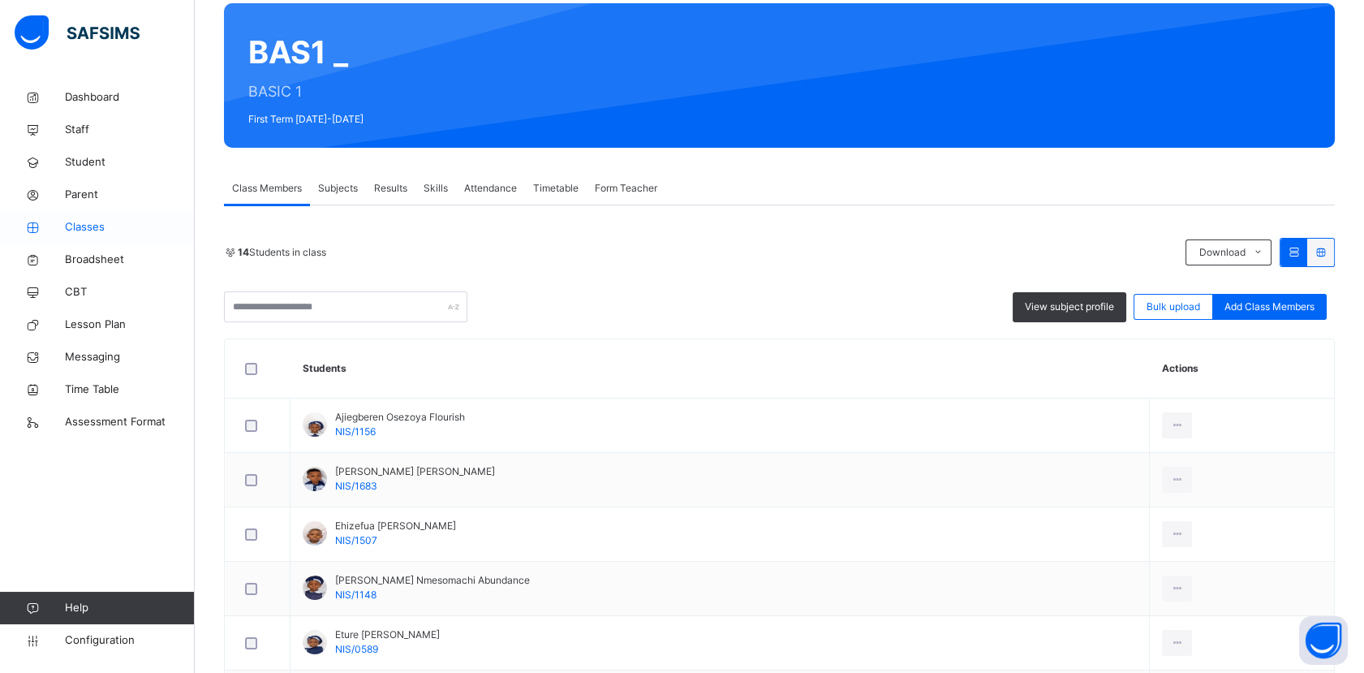
click at [80, 226] on span "Classes" at bounding box center [130, 227] width 130 height 16
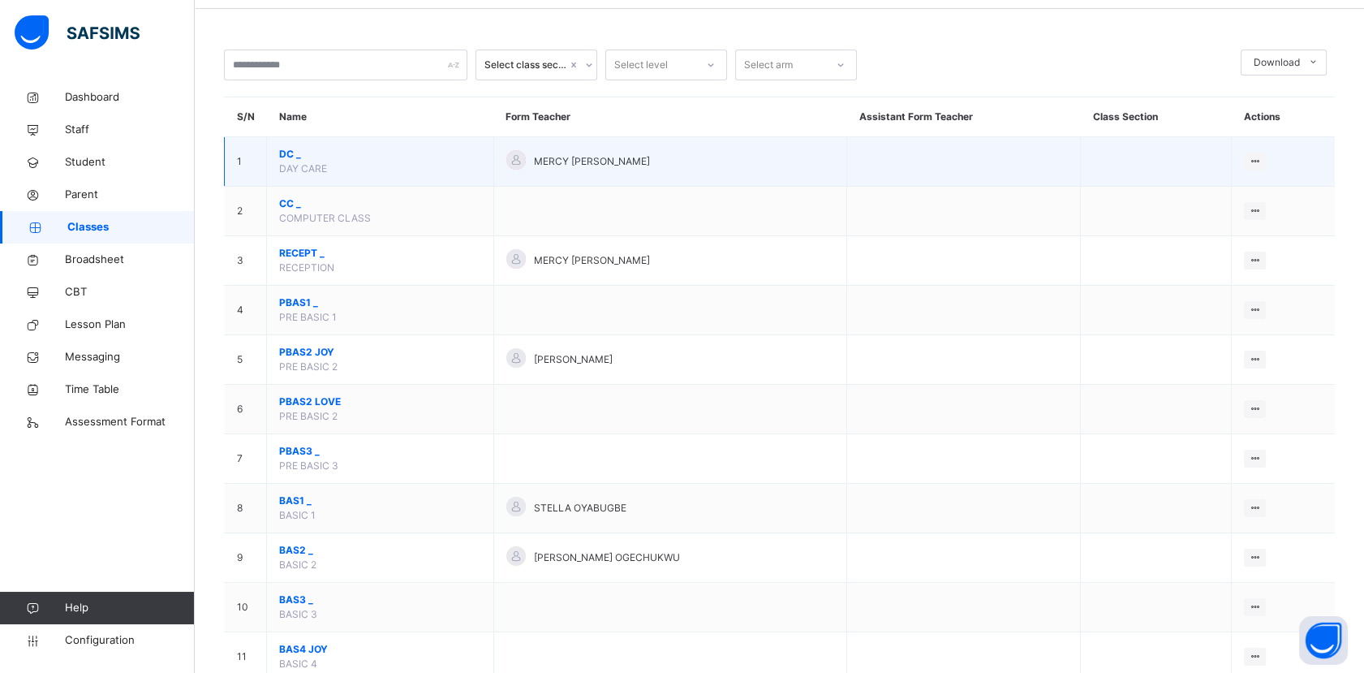
scroll to position [75, 0]
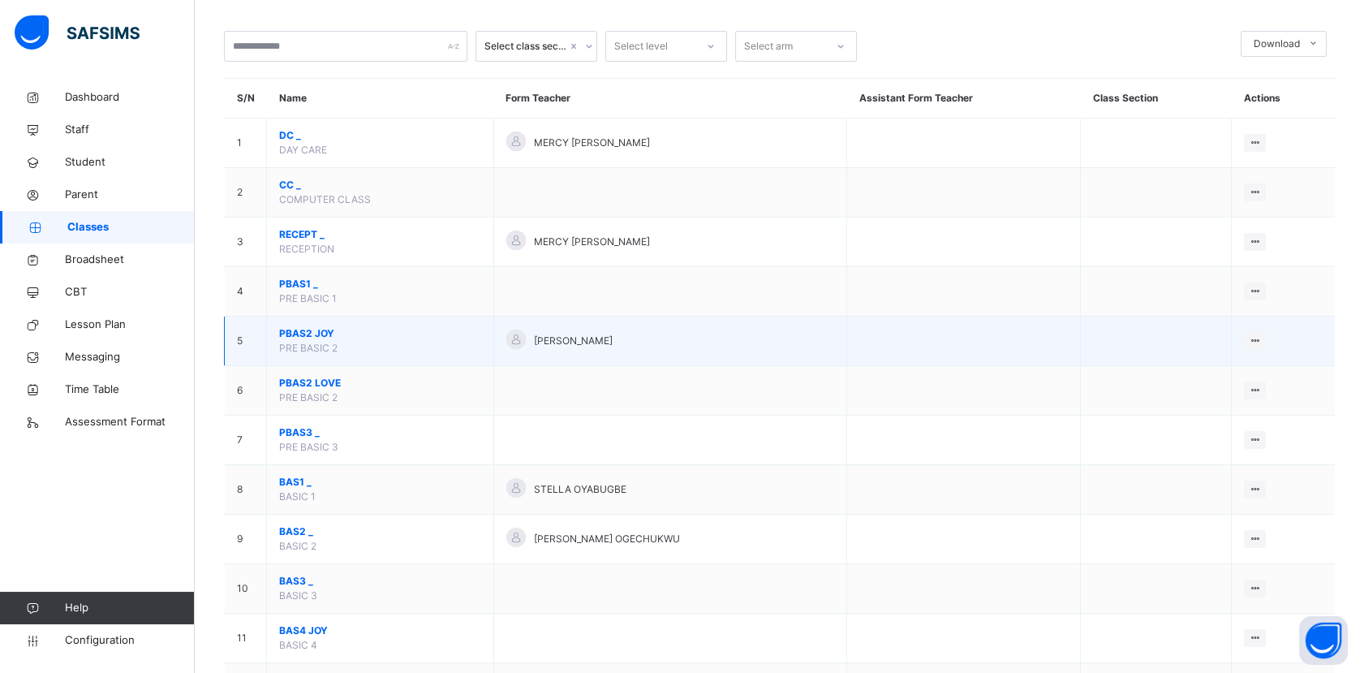
click at [314, 328] on span "PBAS2 JOY" at bounding box center [380, 333] width 202 height 15
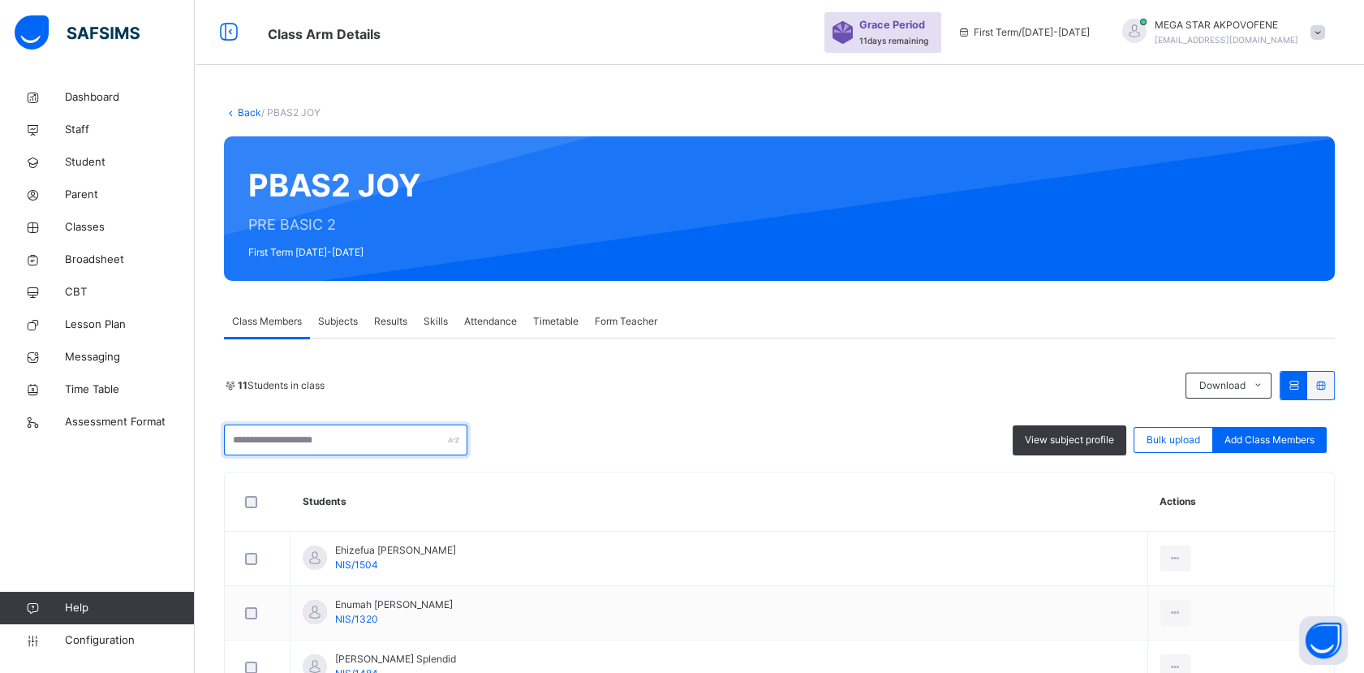
click at [385, 437] on input "text" at bounding box center [345, 439] width 243 height 31
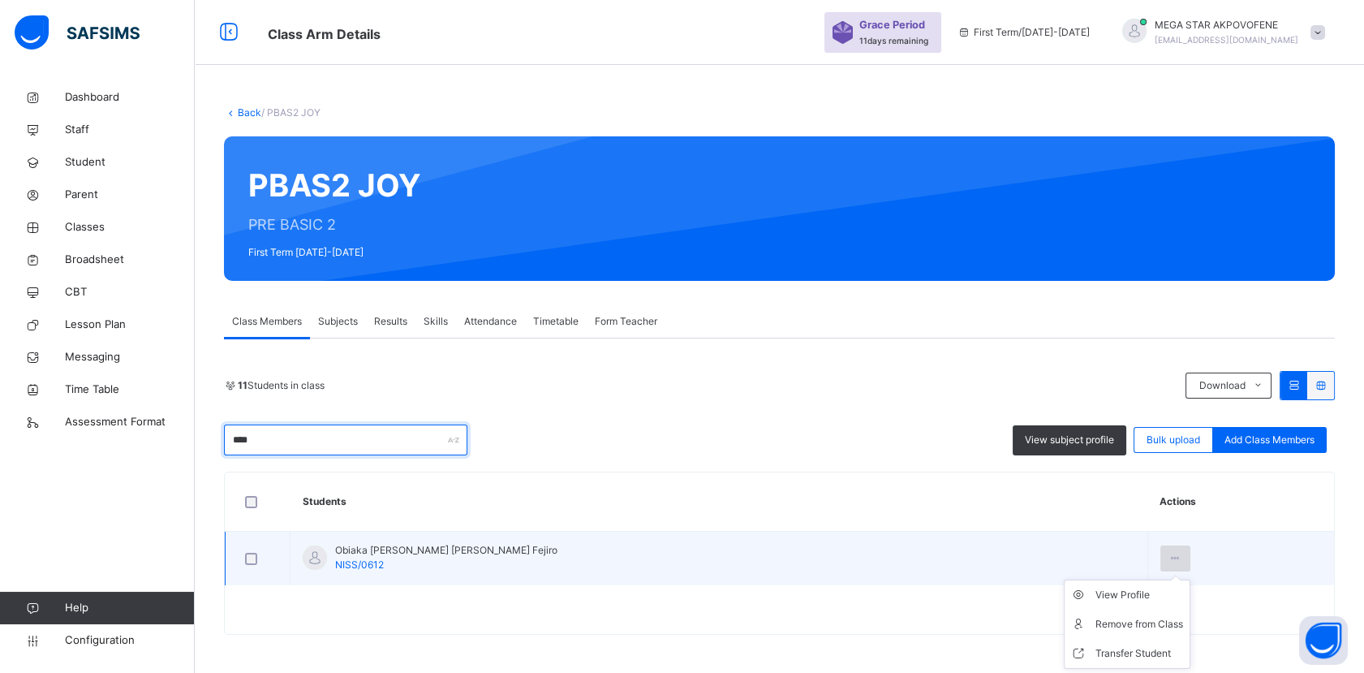
type input "****"
click at [1169, 557] on icon at bounding box center [1176, 558] width 14 height 15
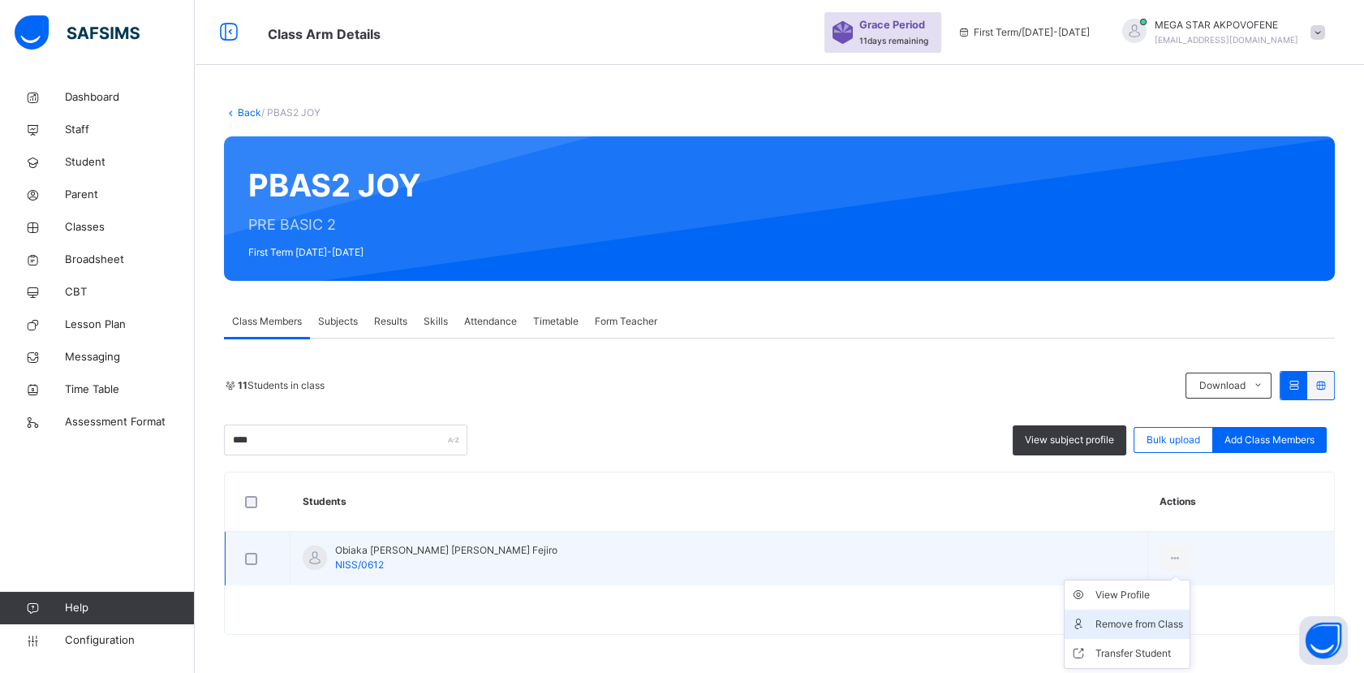
click at [1102, 624] on div "Remove from Class" at bounding box center [1140, 624] width 88 height 16
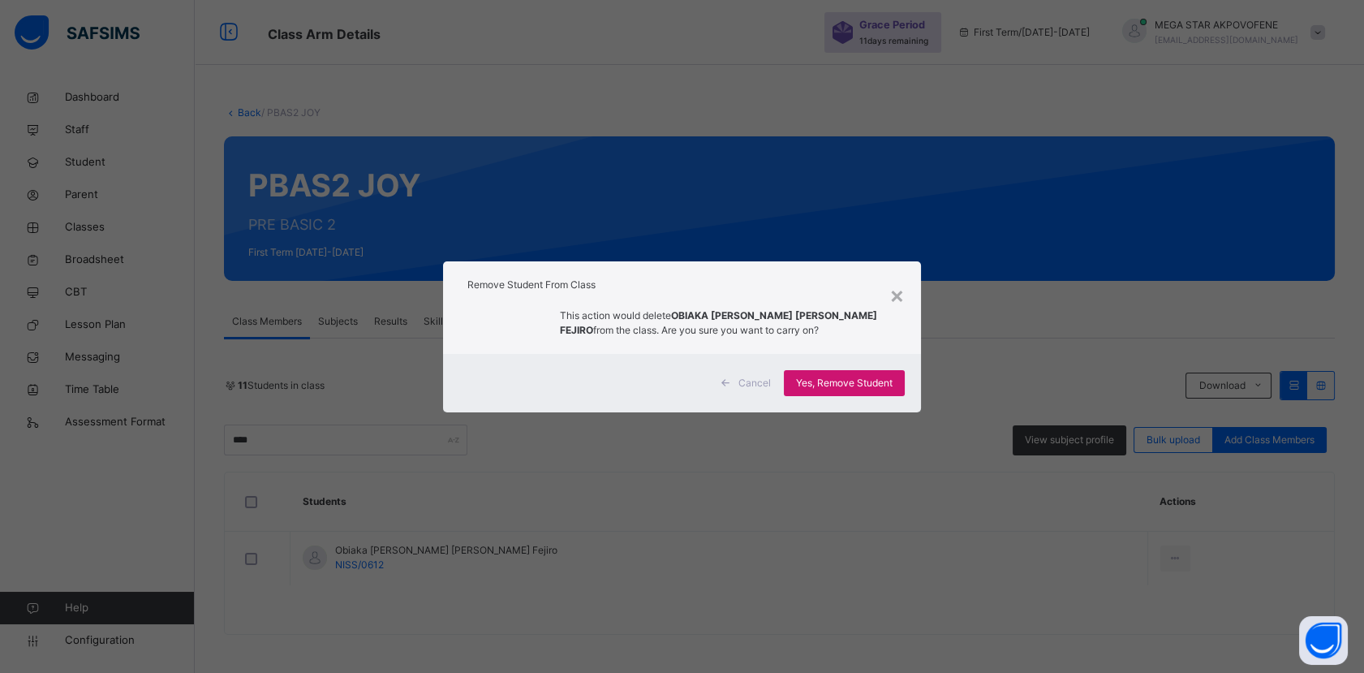
click at [863, 386] on span "Yes, Remove Student" at bounding box center [844, 383] width 97 height 15
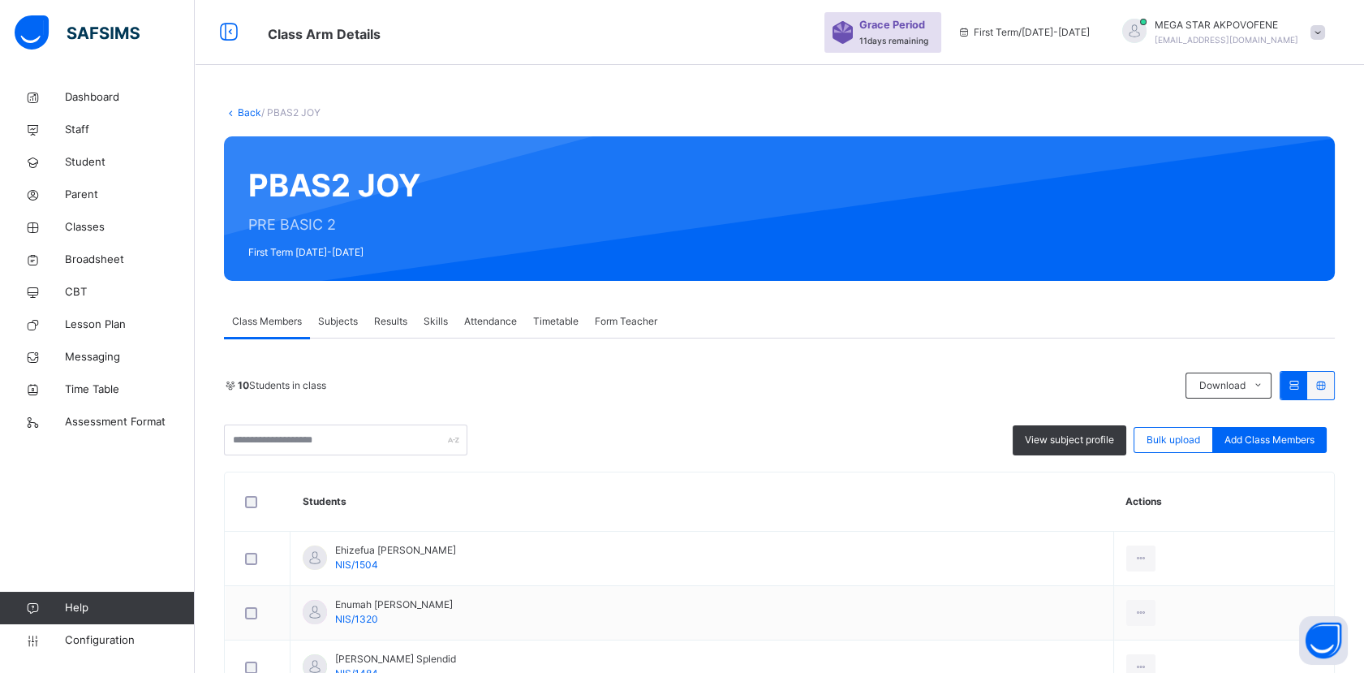
click at [240, 113] on link "Back" at bounding box center [250, 112] width 24 height 12
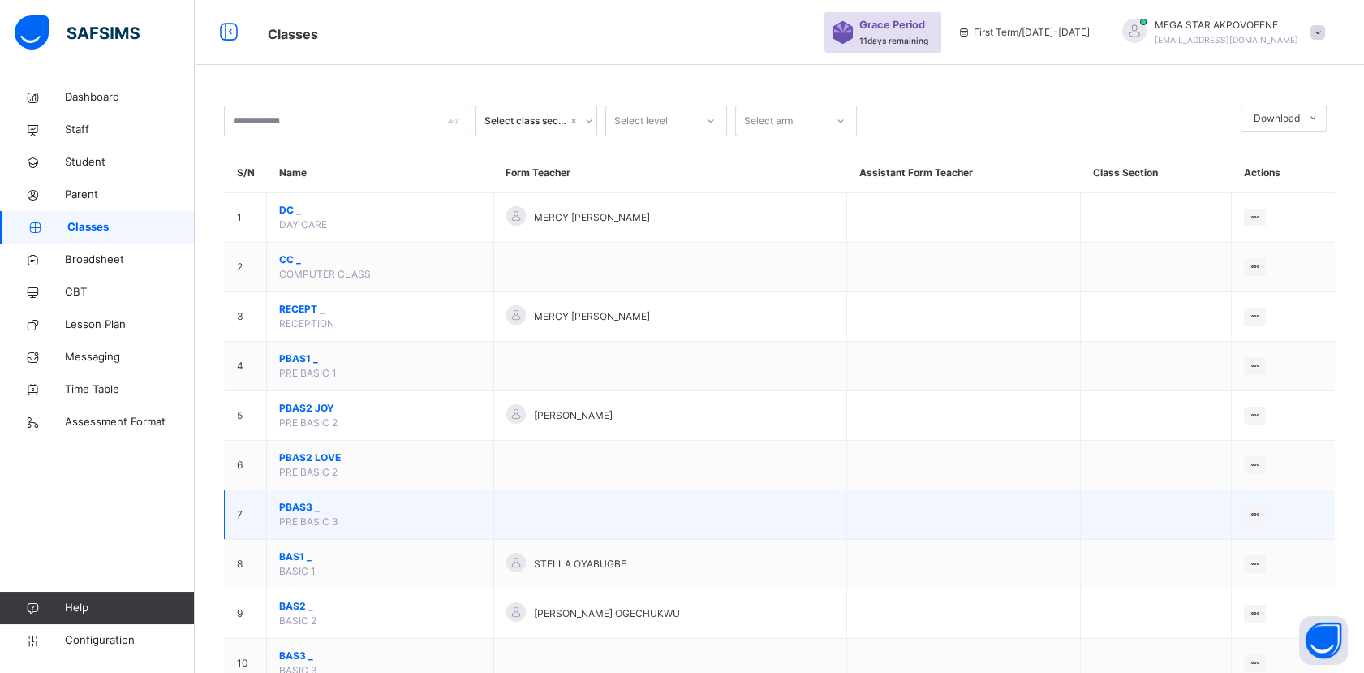
click at [299, 505] on span "PBAS3 _" at bounding box center [380, 507] width 202 height 15
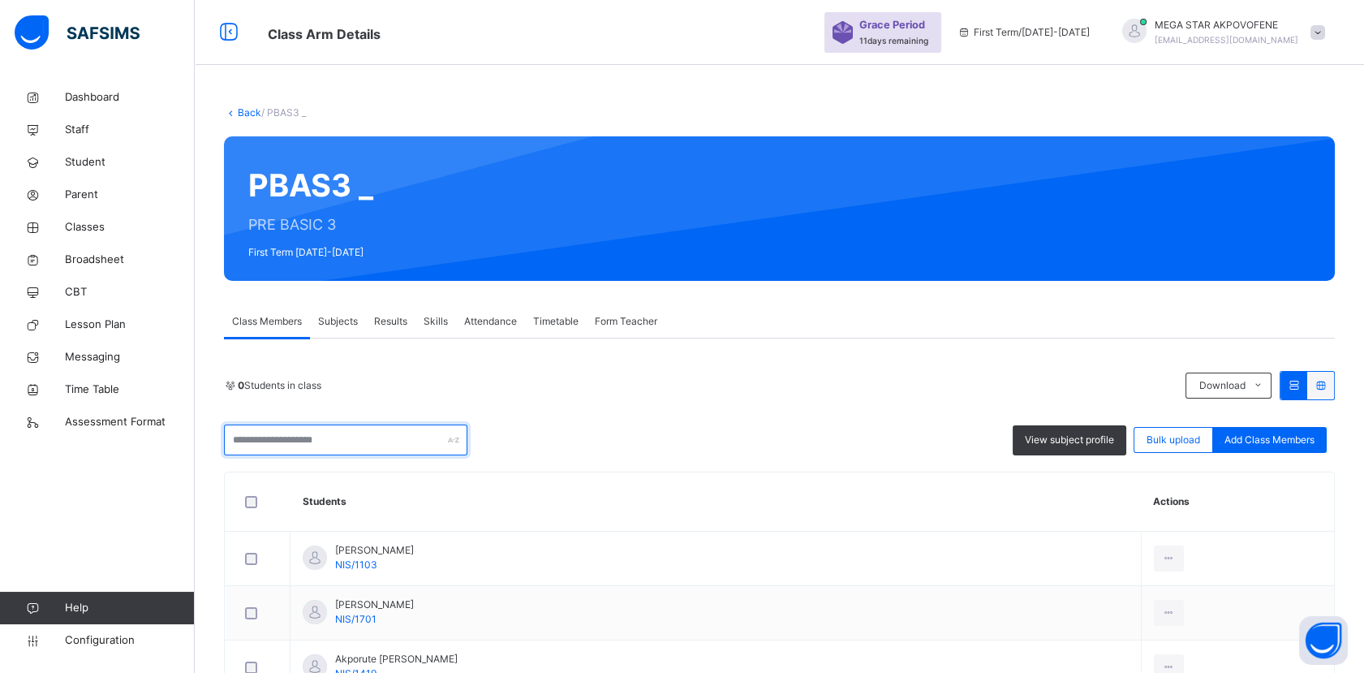
click at [388, 435] on input "text" at bounding box center [345, 439] width 243 height 31
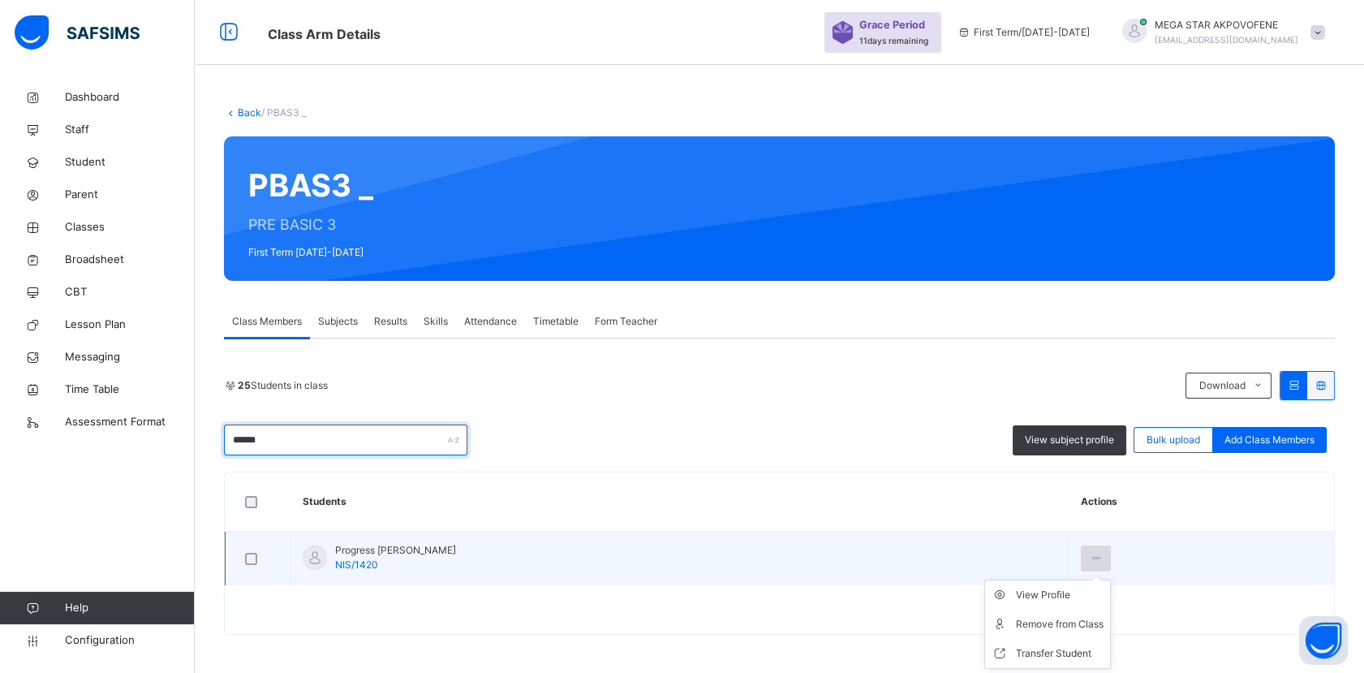
type input "******"
click at [1089, 553] on icon at bounding box center [1096, 558] width 14 height 15
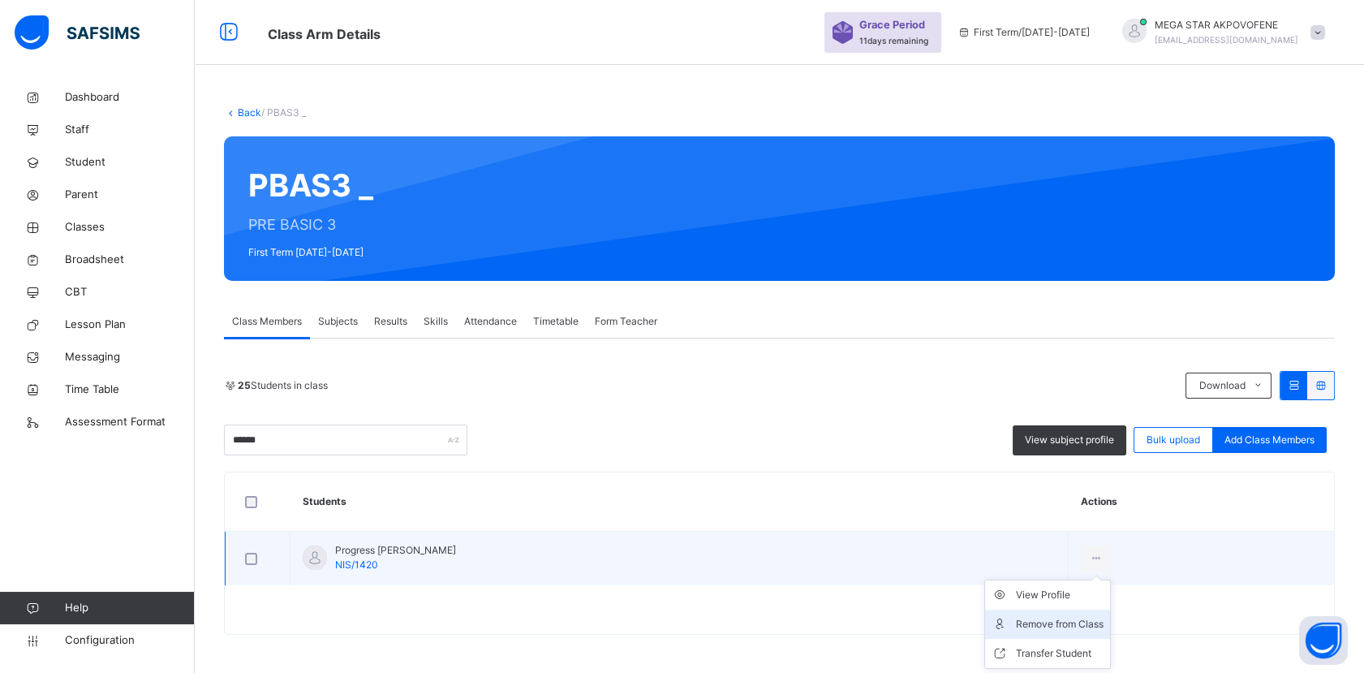
click at [1055, 623] on div "Remove from Class" at bounding box center [1060, 624] width 88 height 16
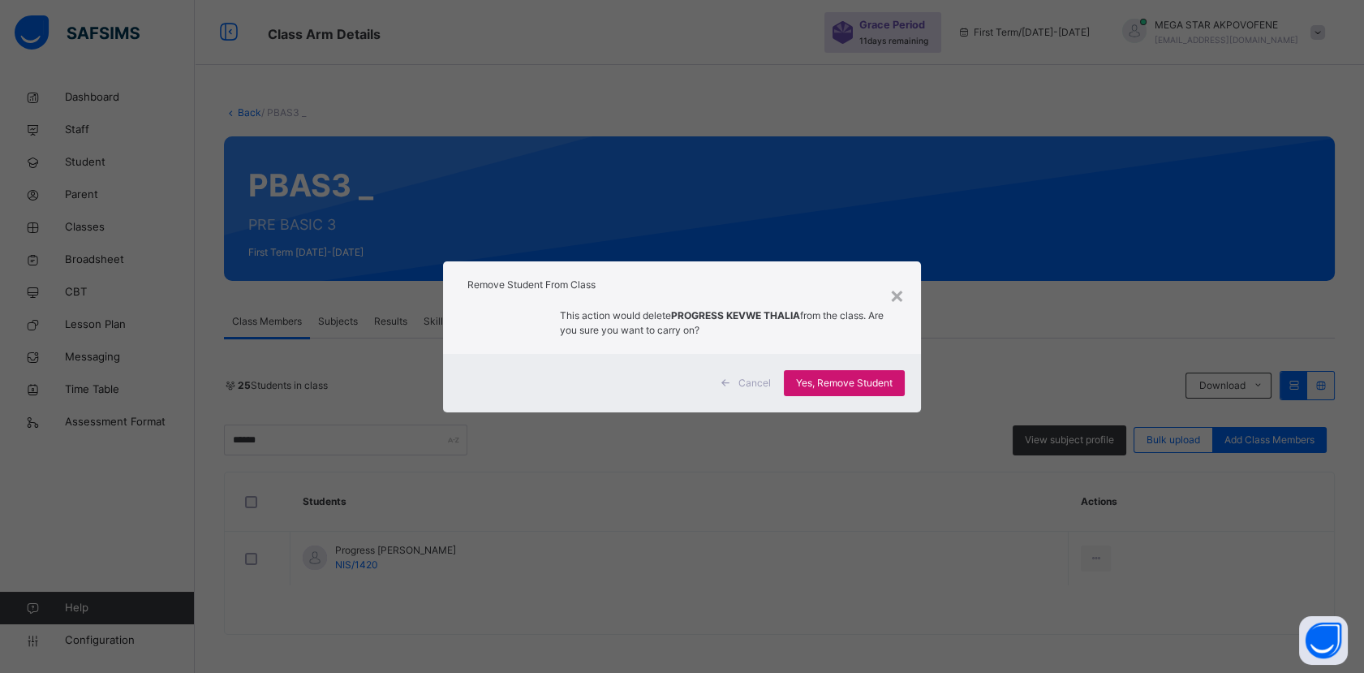
click at [863, 382] on span "Yes, Remove Student" at bounding box center [844, 383] width 97 height 15
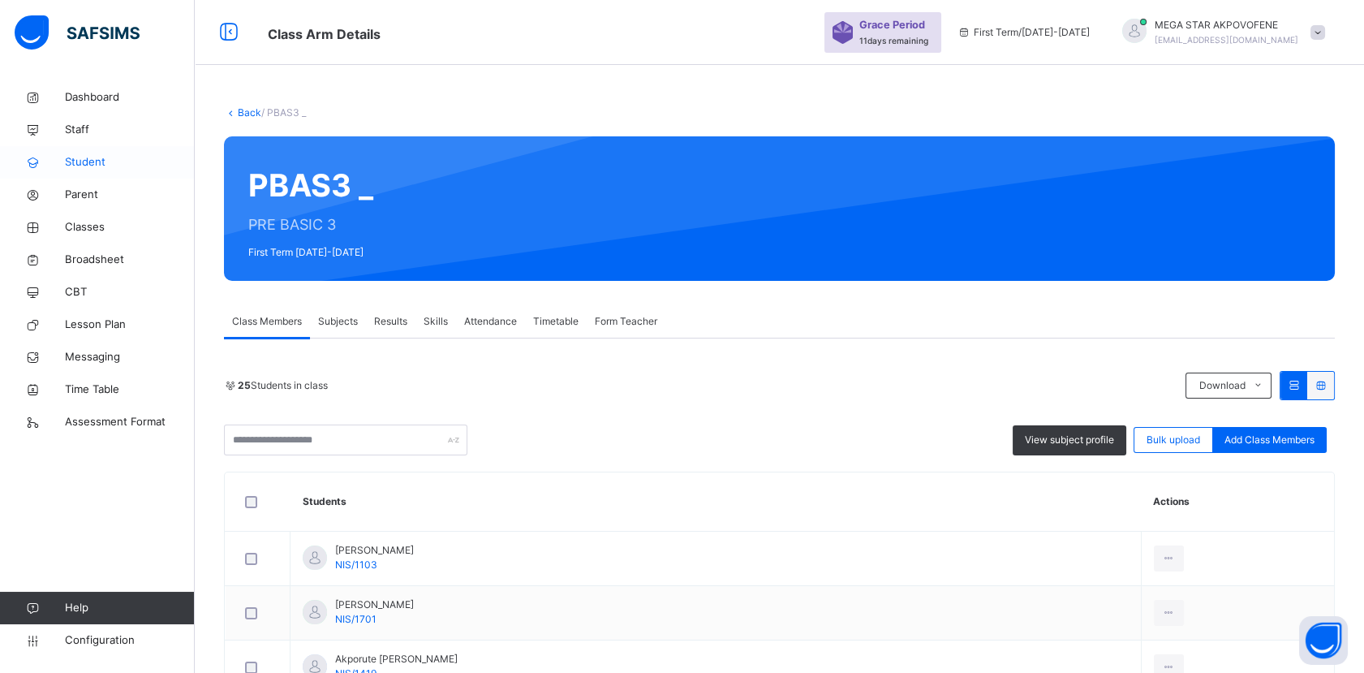
click at [102, 162] on span "Student" at bounding box center [130, 162] width 130 height 16
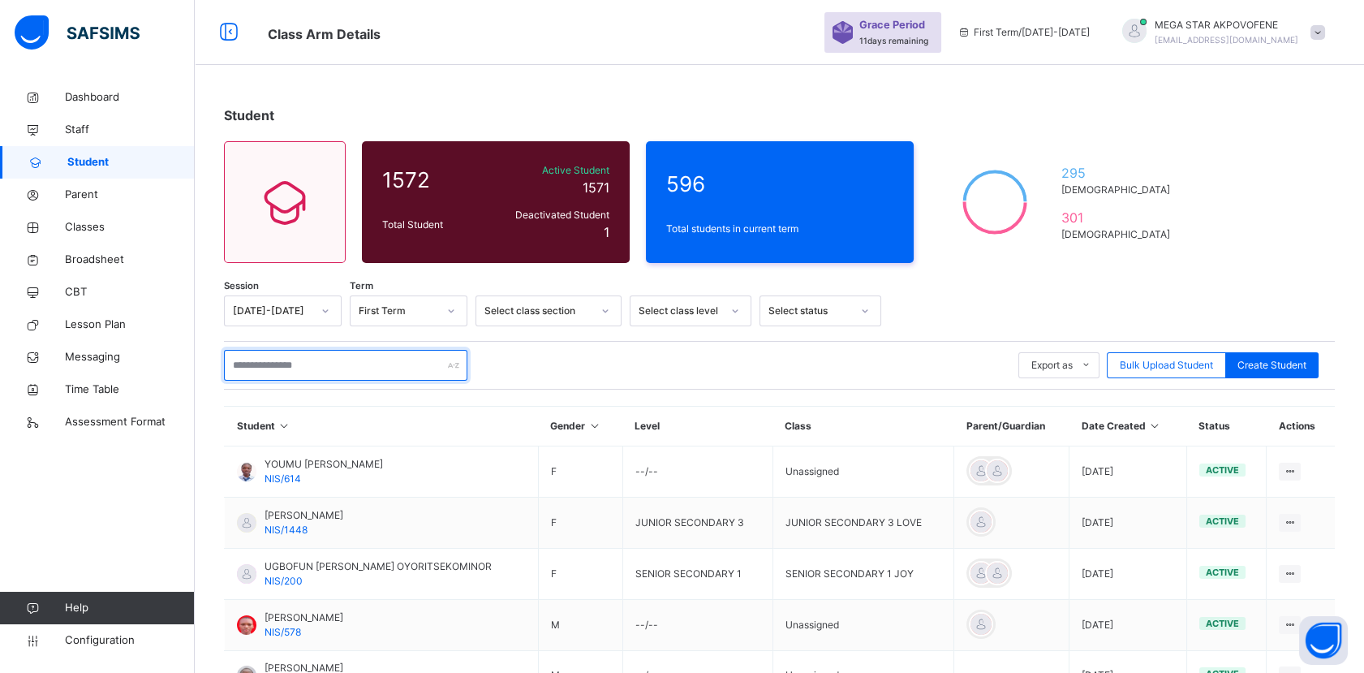
click at [362, 364] on input "text" at bounding box center [345, 365] width 243 height 31
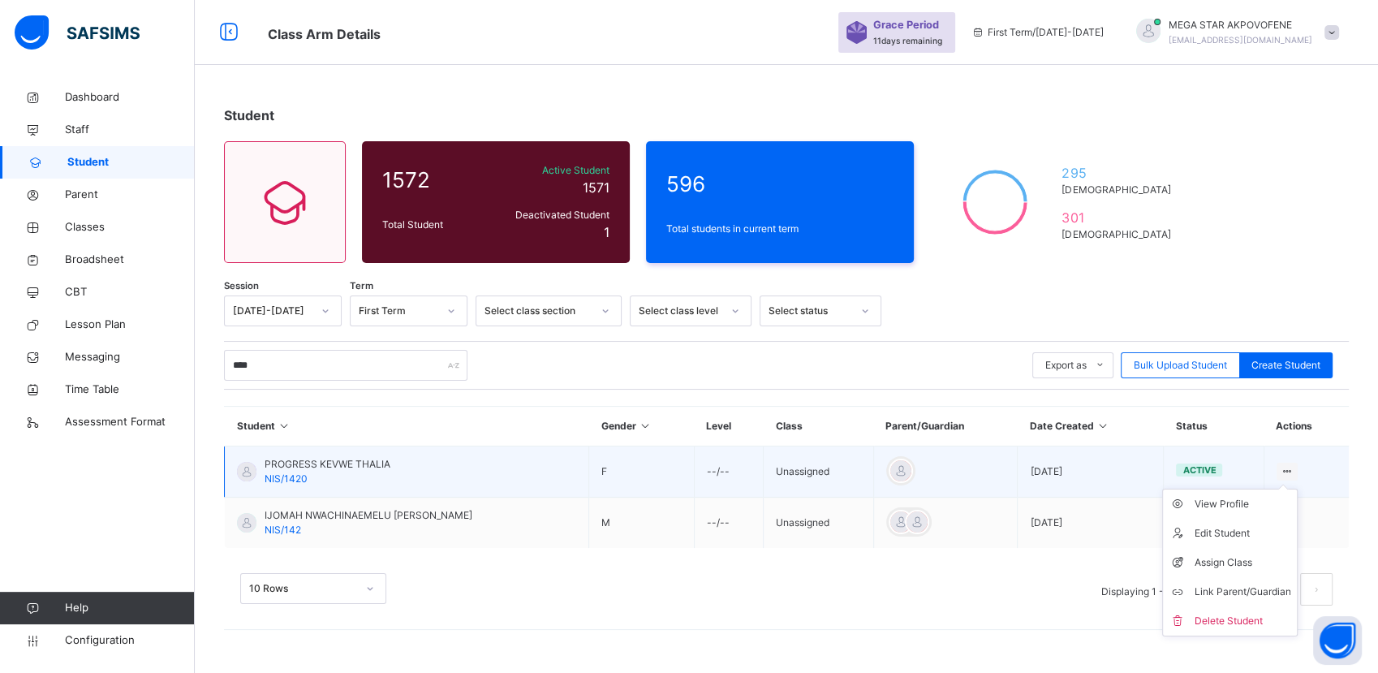
click at [1281, 471] on icon at bounding box center [1288, 471] width 14 height 12
click at [1228, 558] on div "Assign Class" at bounding box center [1242, 562] width 97 height 16
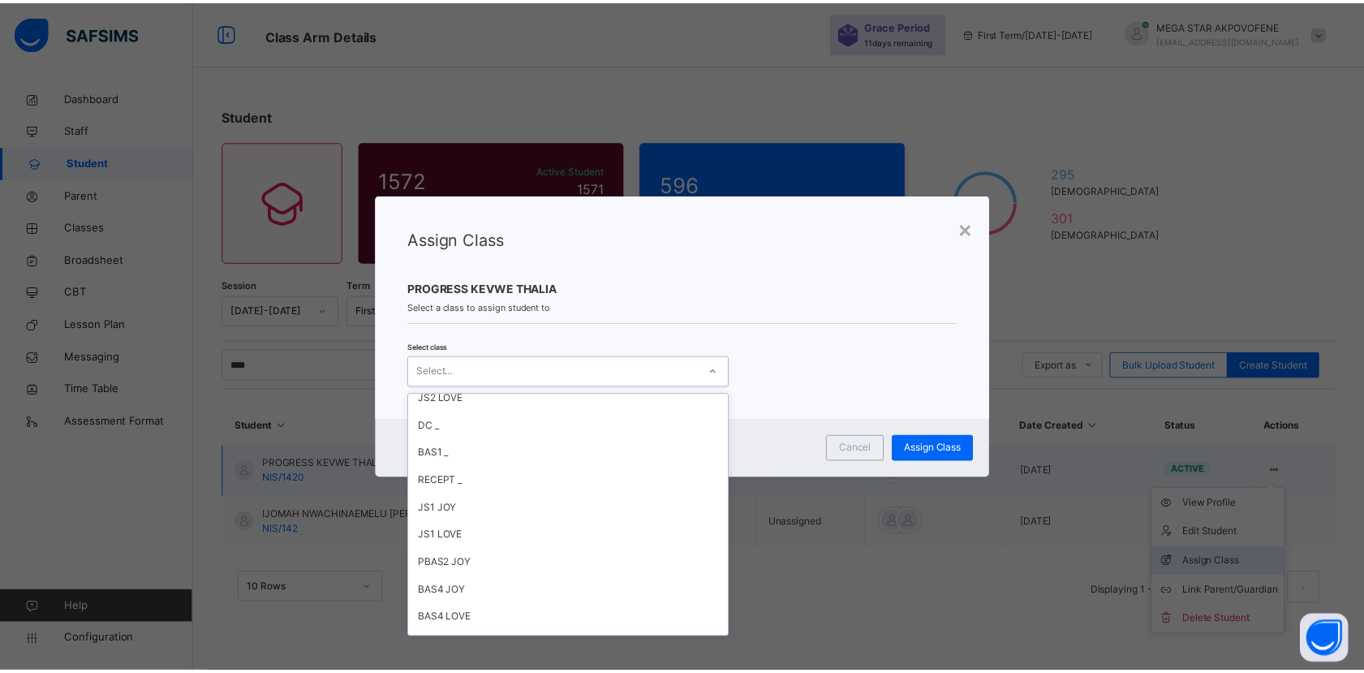
scroll to position [299, 0]
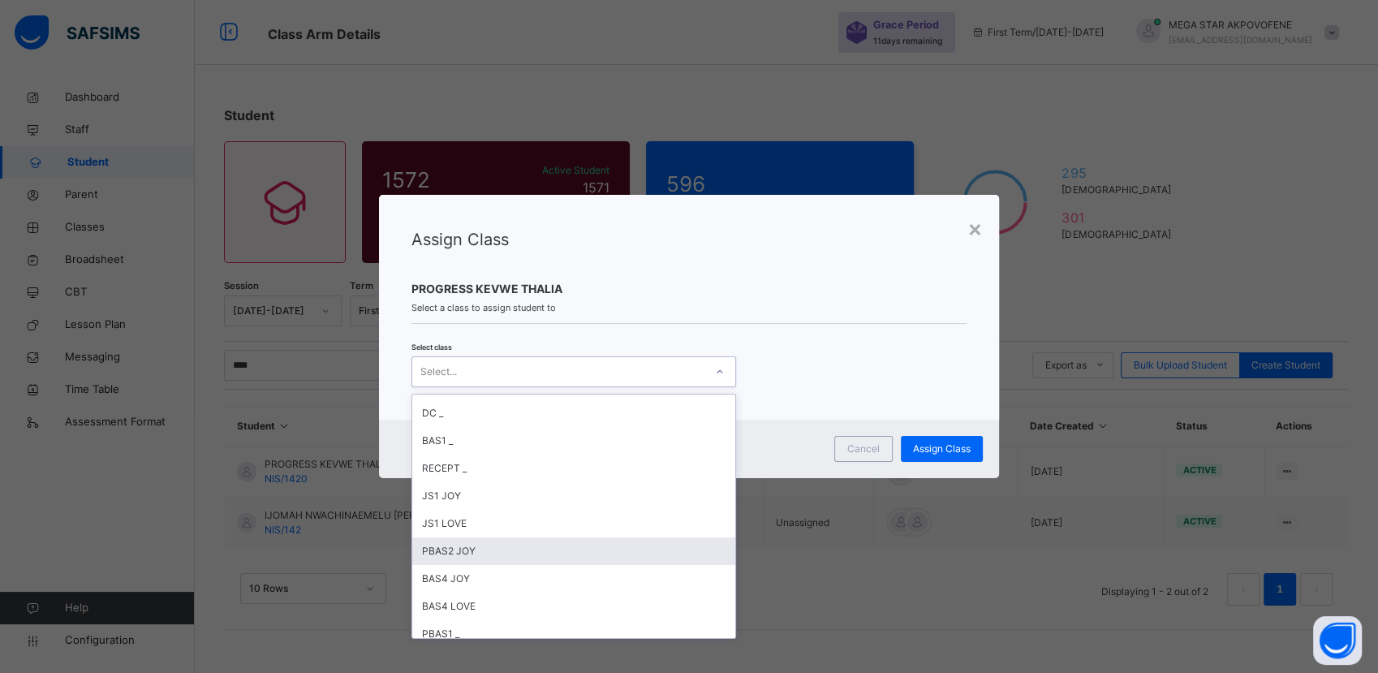
click at [484, 554] on div "PBAS2 JOY" at bounding box center [573, 551] width 323 height 28
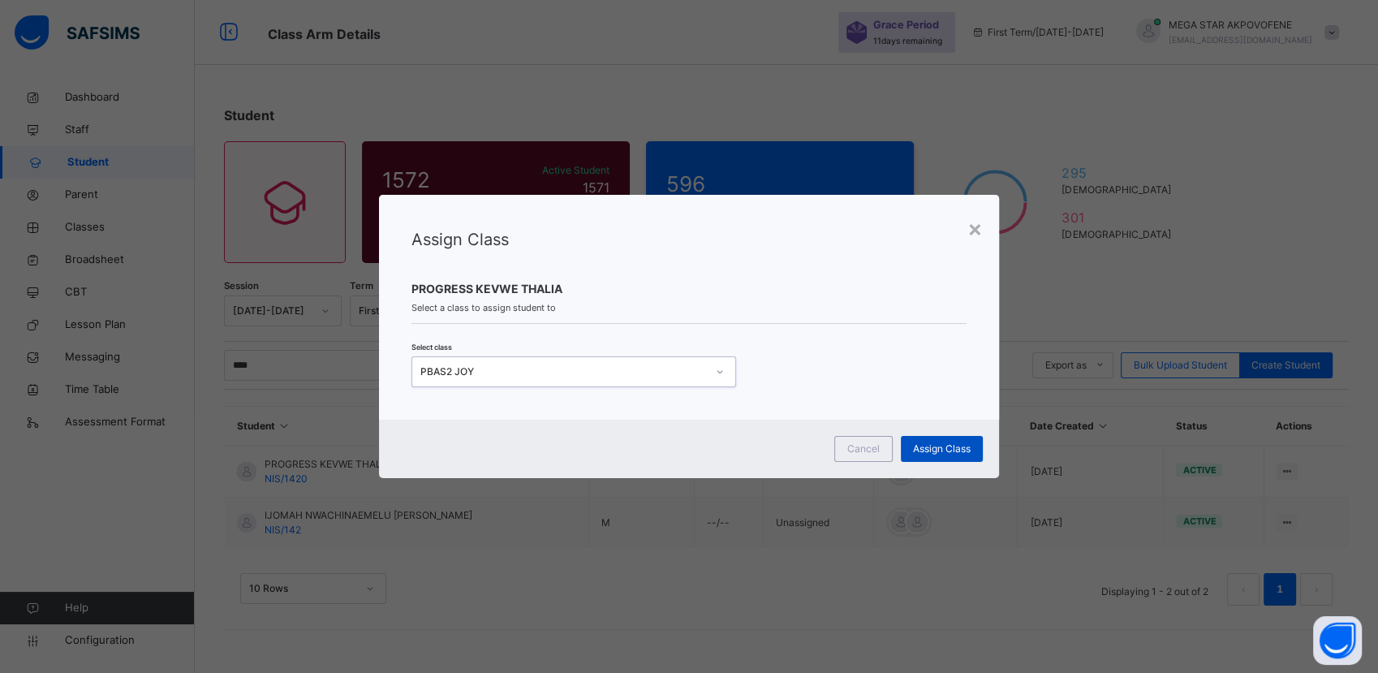
click at [937, 447] on span "Assign Class" at bounding box center [942, 448] width 58 height 15
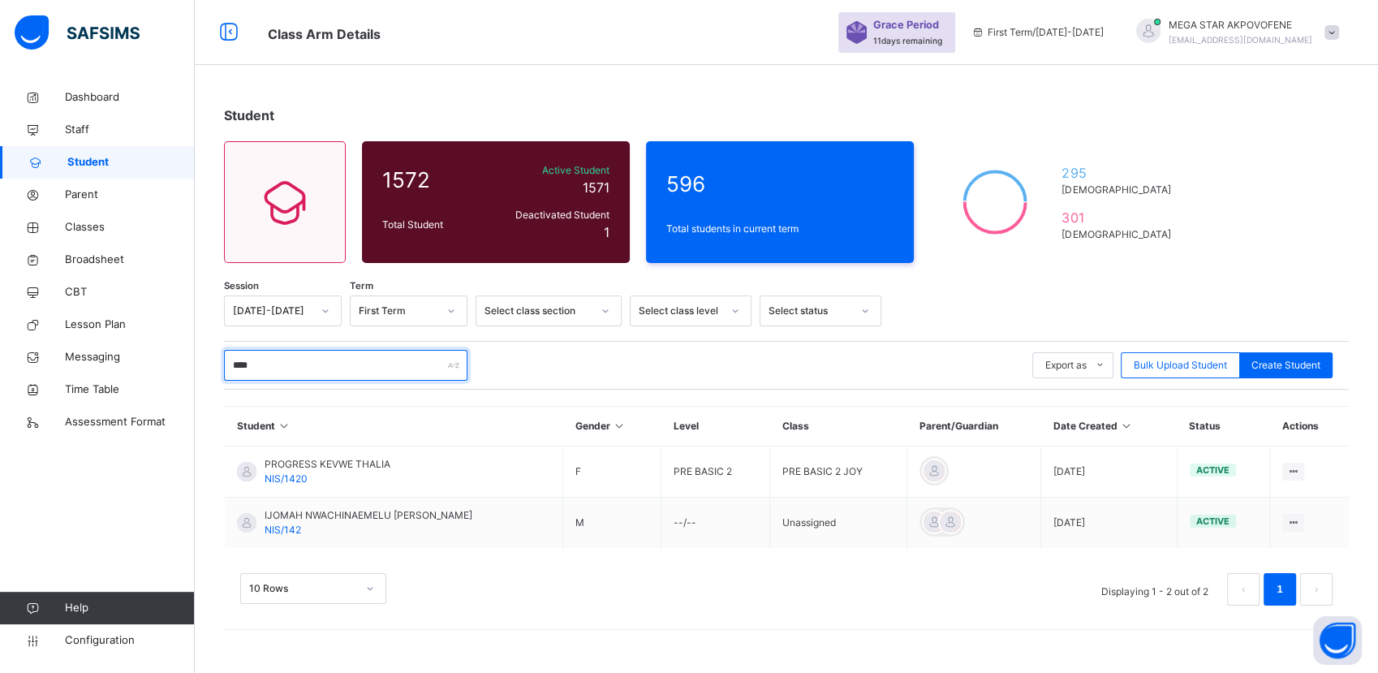
click at [325, 364] on input "****" at bounding box center [345, 365] width 243 height 31
type input "*"
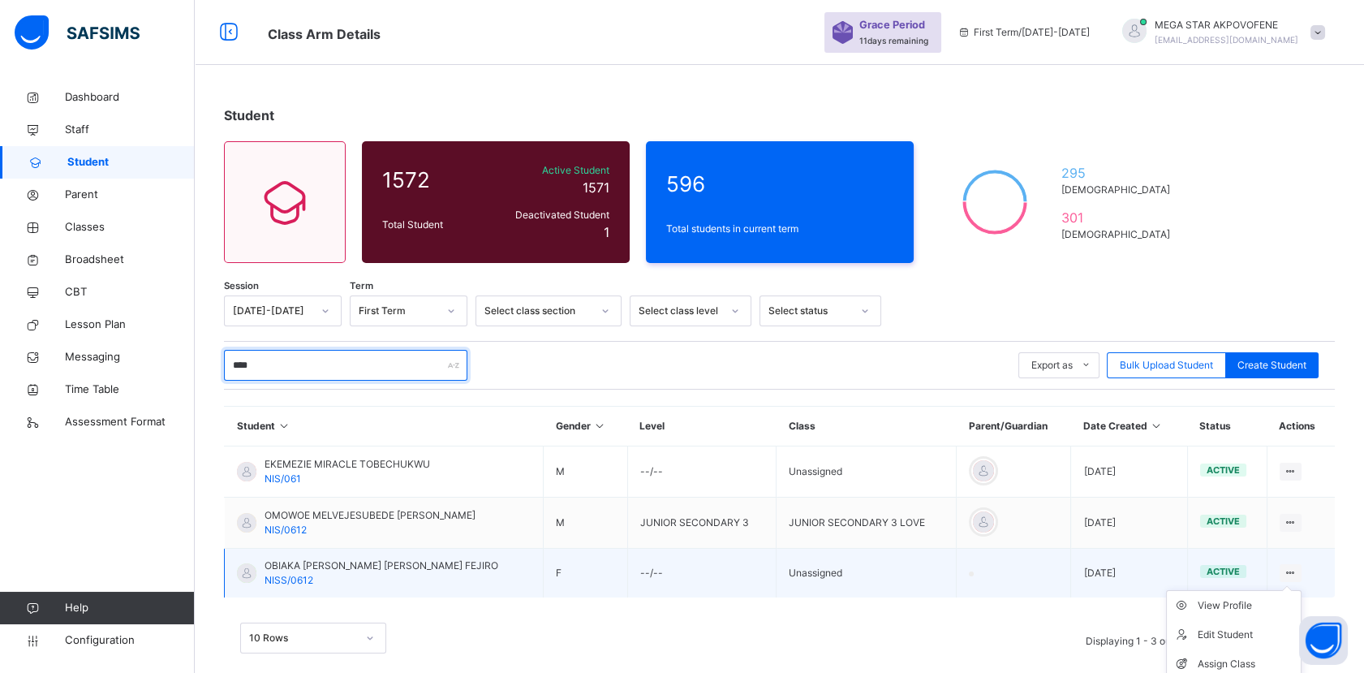
type input "****"
click at [1298, 590] on ul "View Profile Edit Student Assign Class Link Parent/Guardian Delete Student" at bounding box center [1234, 664] width 136 height 148
click at [1246, 665] on div "Assign Class" at bounding box center [1246, 664] width 97 height 16
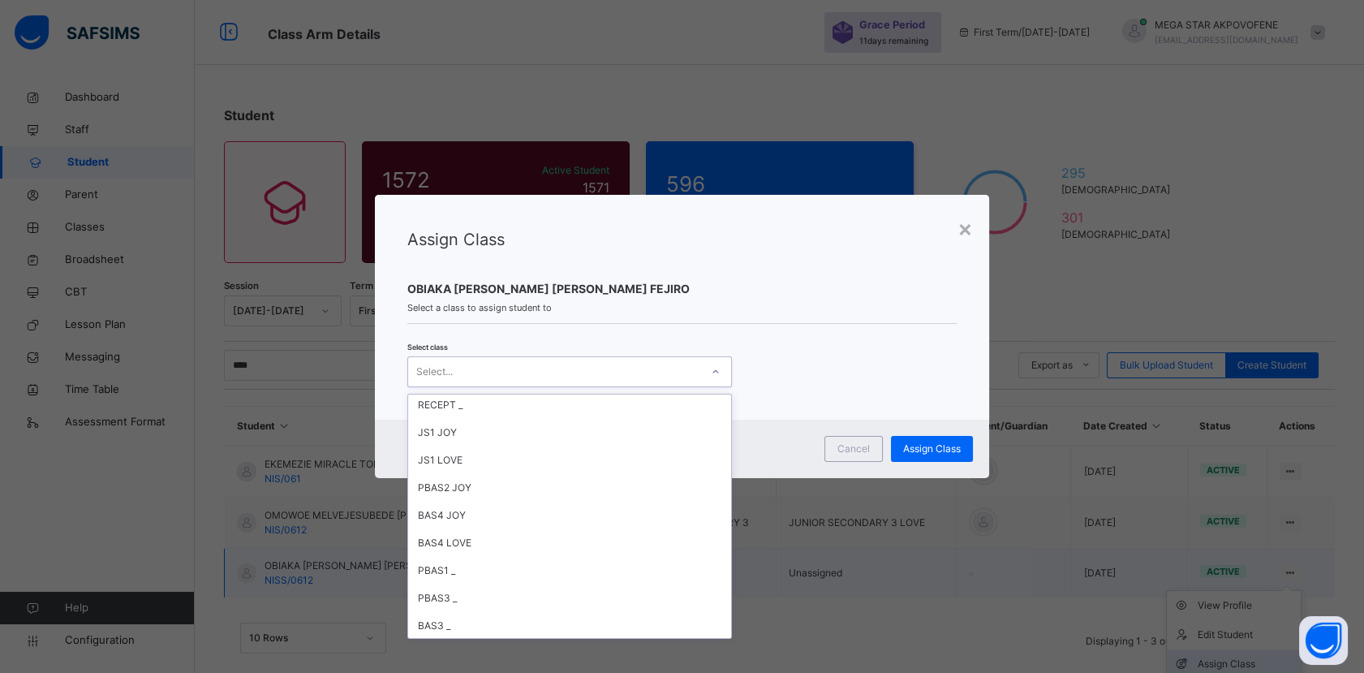
scroll to position [360, 0]
click at [453, 579] on div "PBAS1 _" at bounding box center [569, 572] width 323 height 28
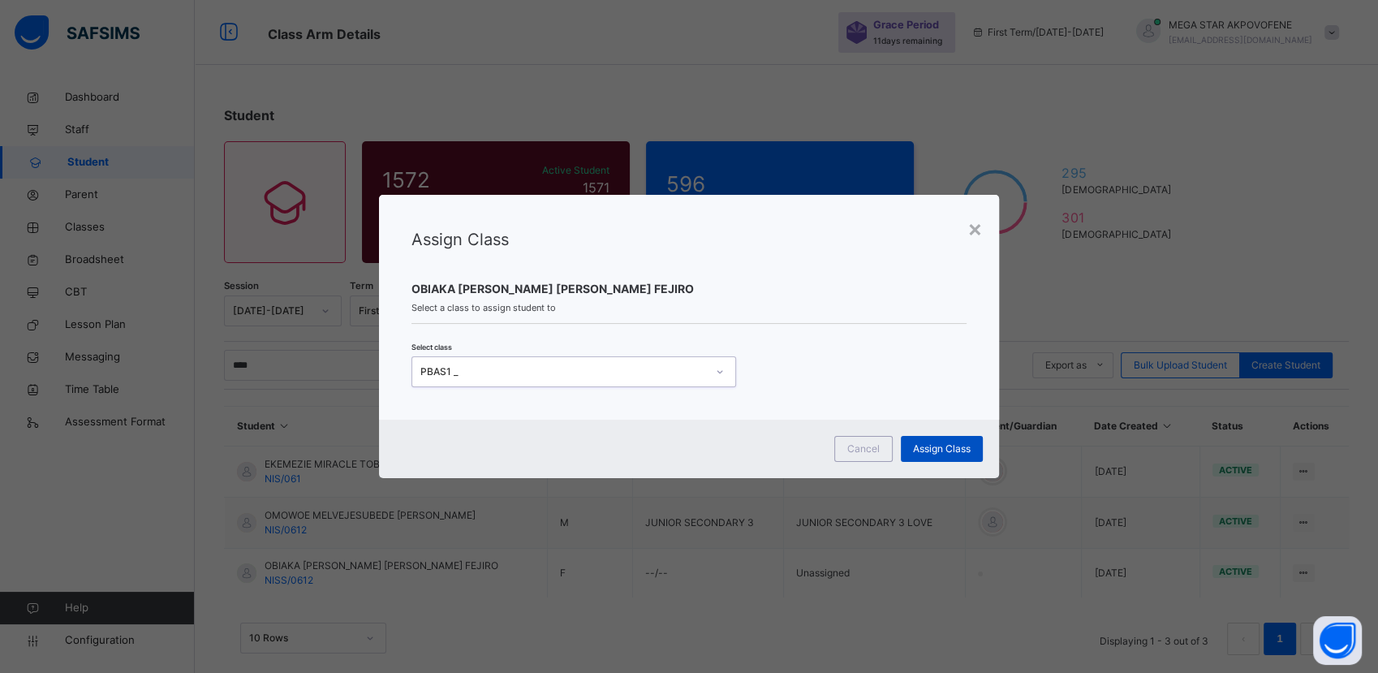
click at [937, 450] on span "Assign Class" at bounding box center [942, 448] width 58 height 15
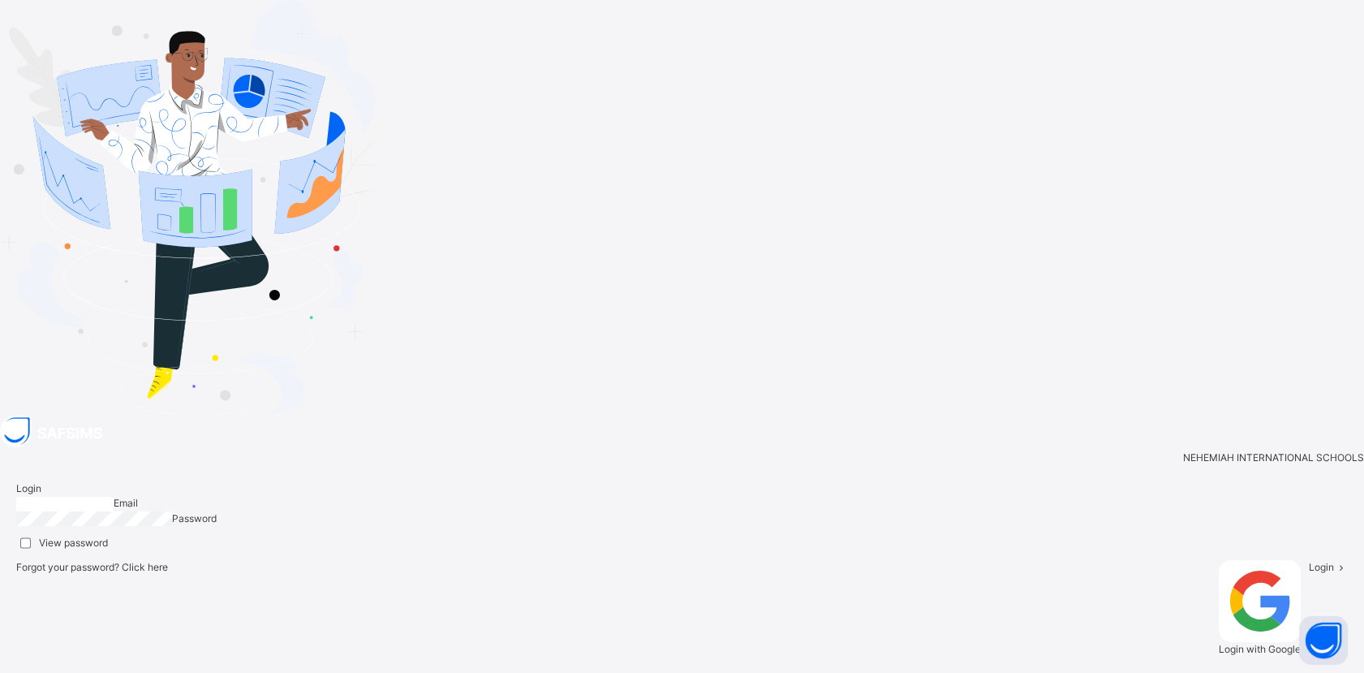
type input "**********"
